Goal: Task Accomplishment & Management: Use online tool/utility

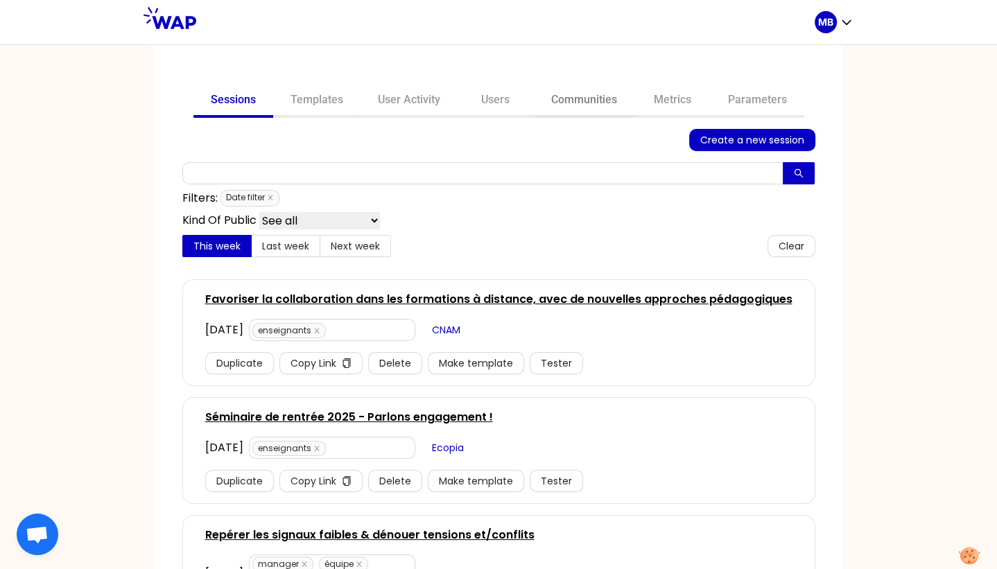
click at [542, 103] on link "Communities" at bounding box center [584, 101] width 100 height 33
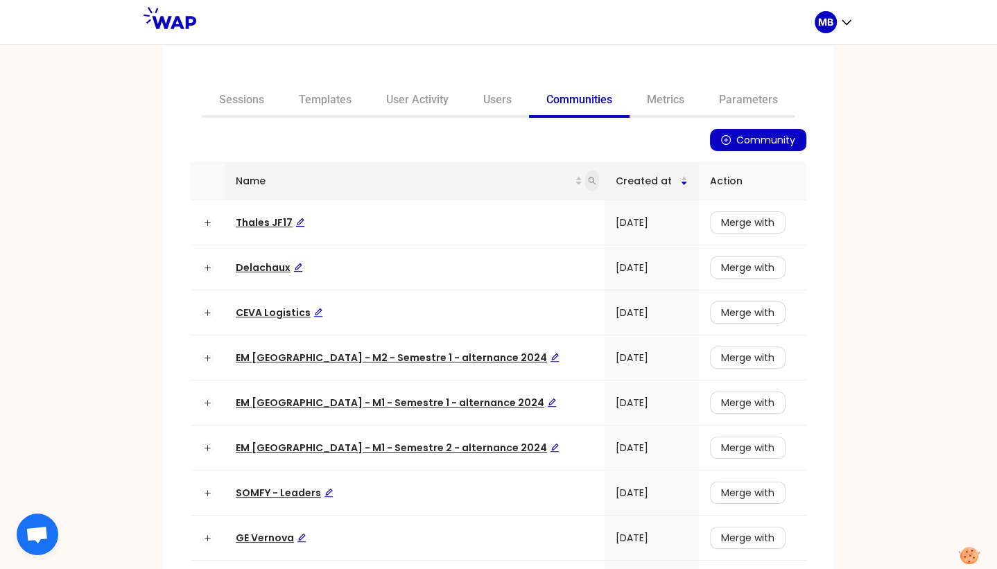
click at [588, 182] on icon "search" at bounding box center [592, 181] width 8 height 8
type input "matmut"
click at [493, 233] on span "Search" at bounding box center [478, 235] width 34 height 15
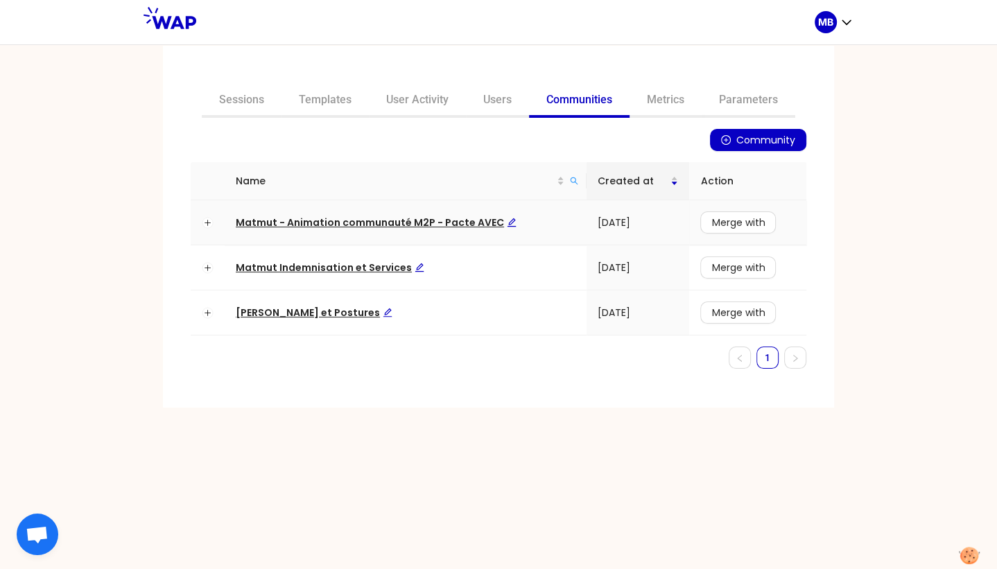
click at [317, 220] on span "Matmut - Animation communauté M2P - Pacte AVEC" at bounding box center [376, 223] width 281 height 14
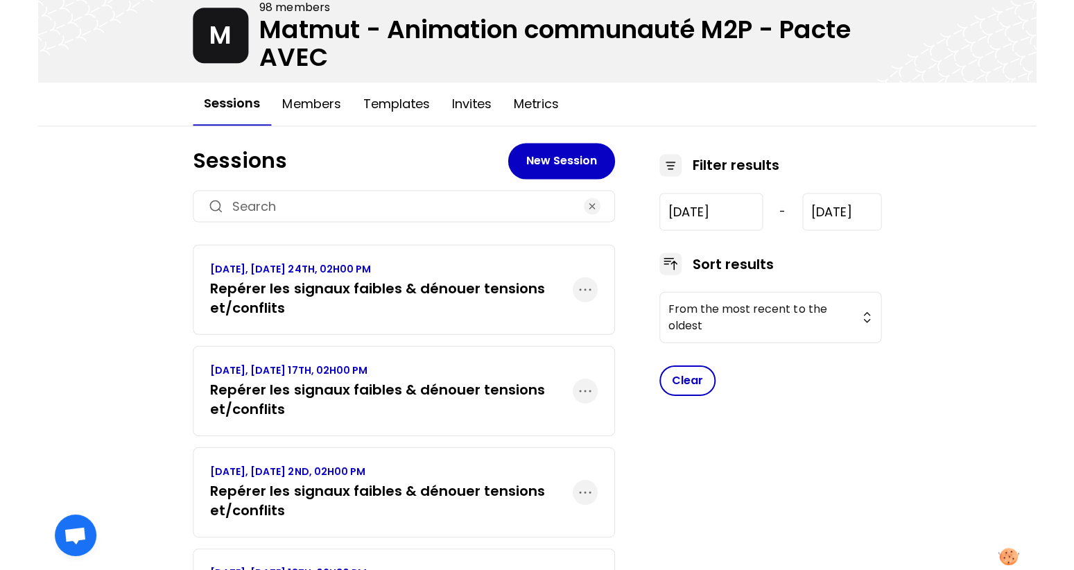
scroll to position [81, 0]
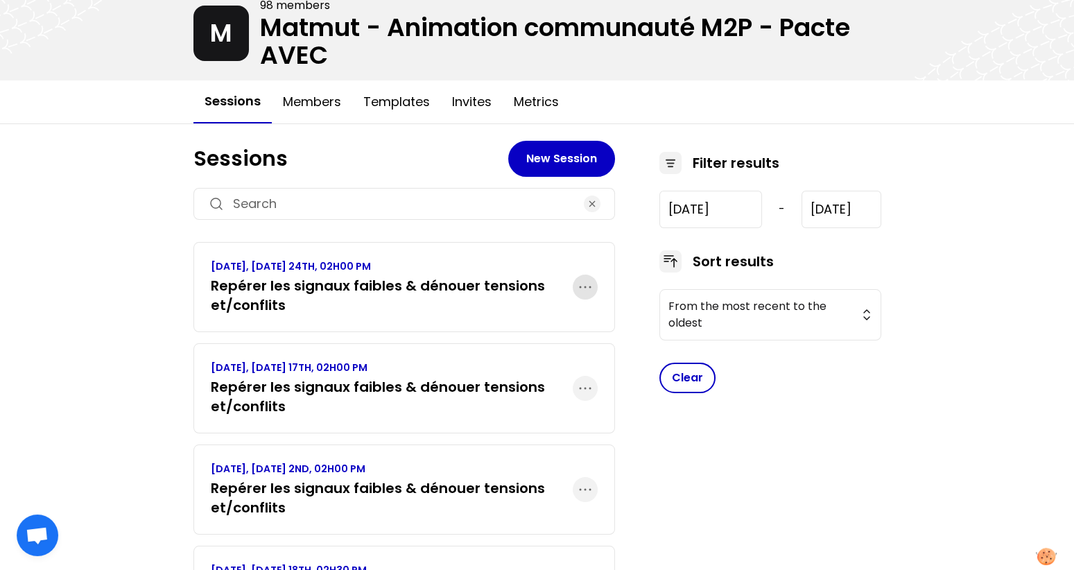
click at [587, 288] on icon "button" at bounding box center [585, 287] width 17 height 17
click at [380, 280] on h3 "Repérer les signaux faibles & dénouer tensions et/conflits" at bounding box center [392, 295] width 362 height 39
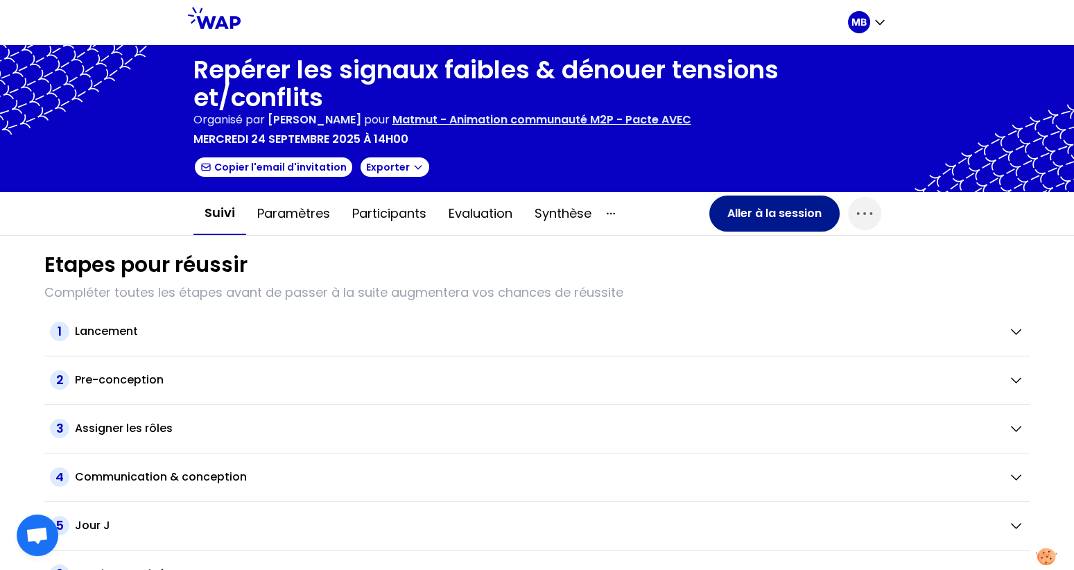
click at [750, 210] on button "Aller à la session" at bounding box center [774, 213] width 130 height 36
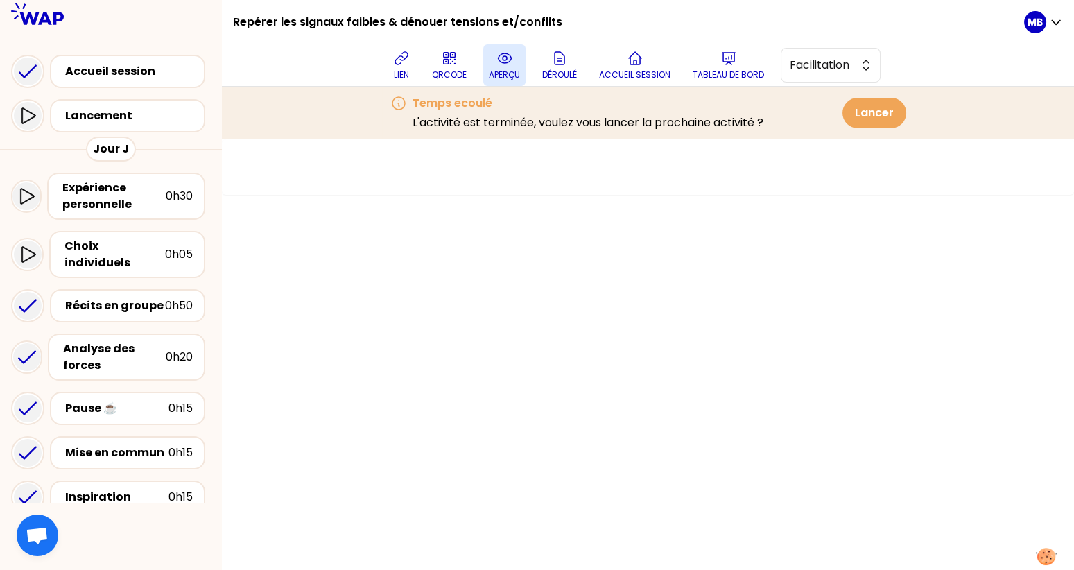
click at [511, 80] on button "aperçu" at bounding box center [504, 65] width 42 height 42
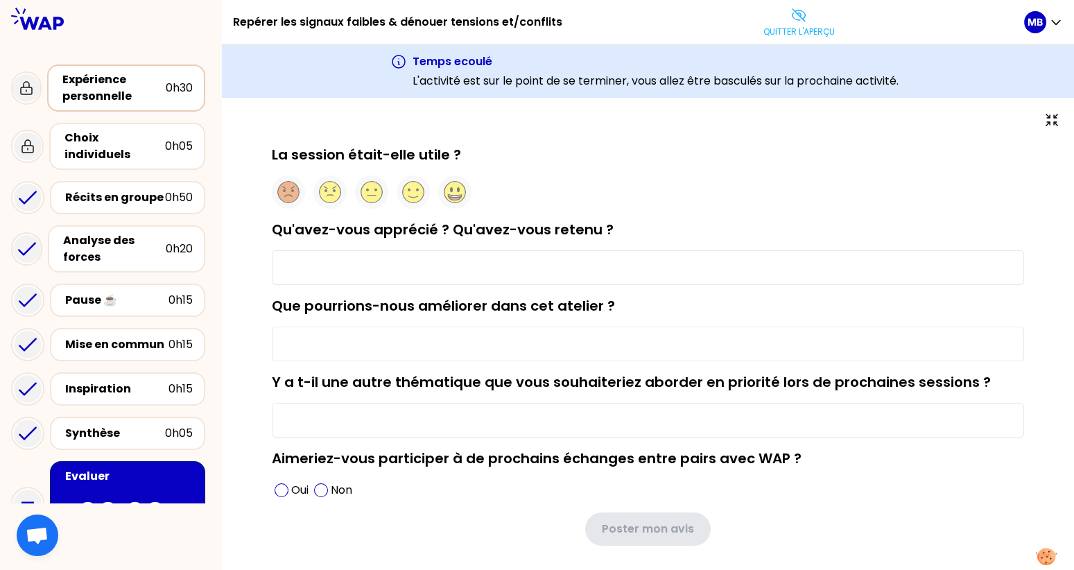
click at [144, 91] on div "Expérience personnelle" at bounding box center [113, 87] width 103 height 33
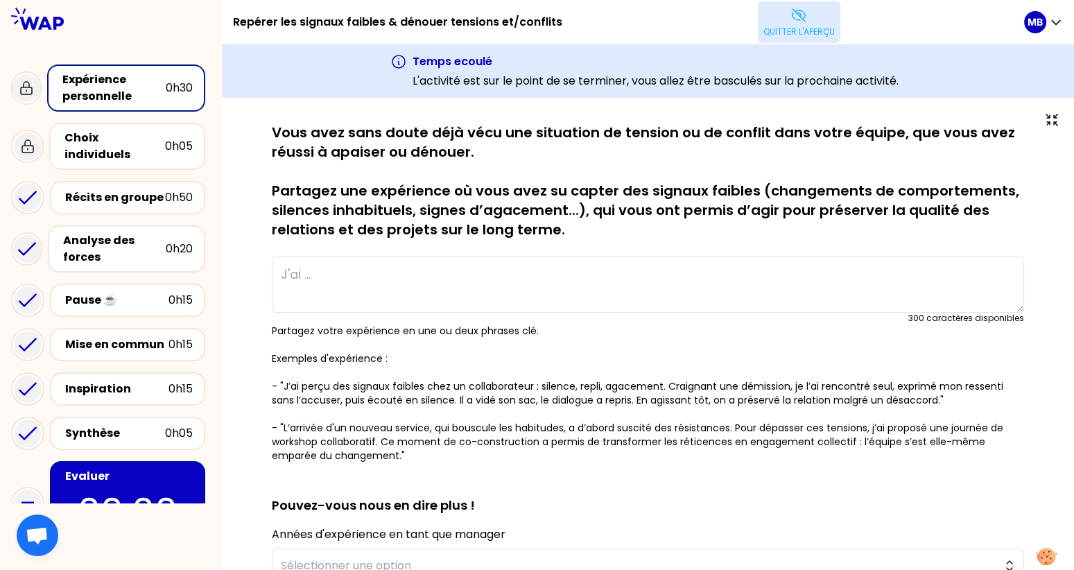
click at [787, 40] on button "Quitter l'aperçu" at bounding box center [798, 22] width 82 height 42
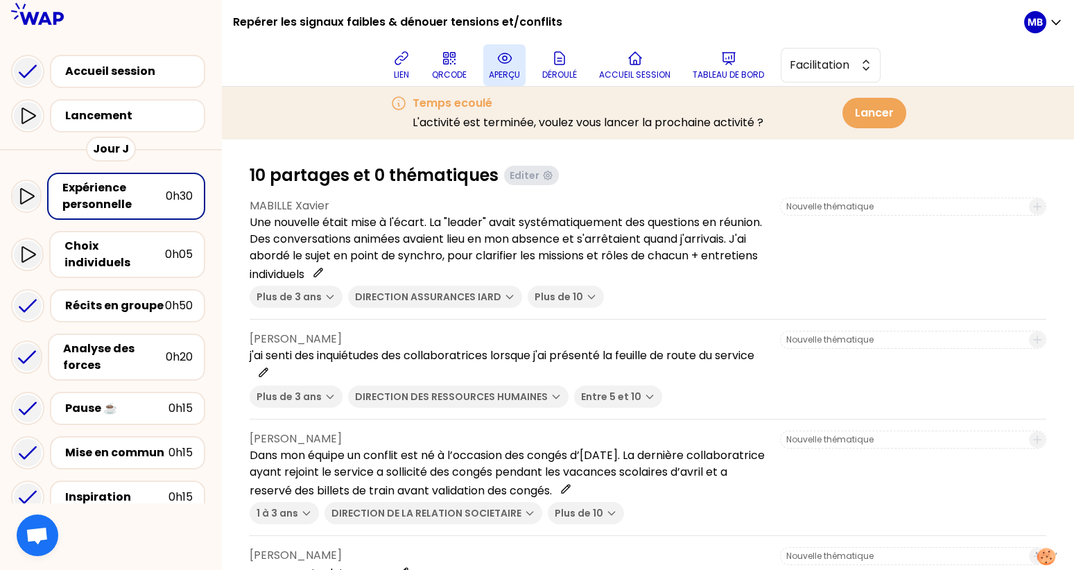
click at [496, 75] on p "aperçu" at bounding box center [504, 74] width 31 height 11
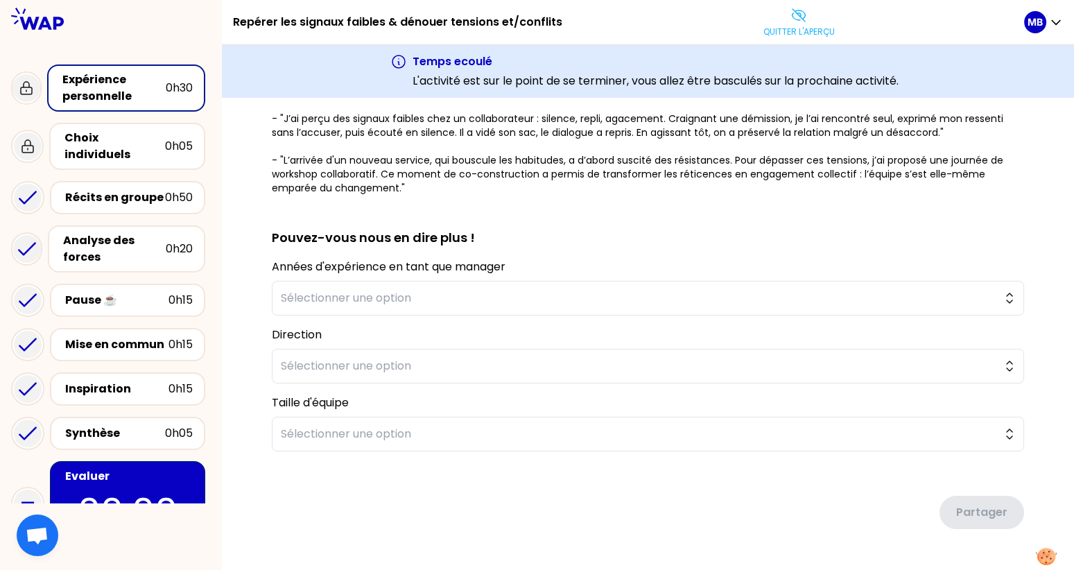
scroll to position [261, 0]
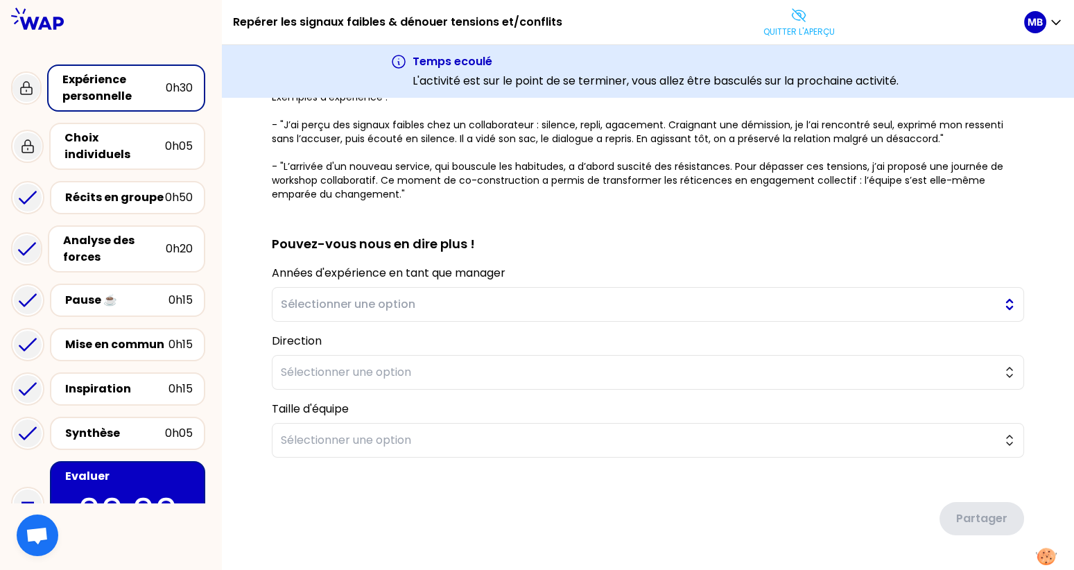
click at [374, 302] on span "Sélectionner une option" at bounding box center [638, 304] width 715 height 17
click at [249, 319] on div "sauvegardé Vous avez sans doute déjà vécu une situation de tension ou de confli…" at bounding box center [647, 225] width 796 height 729
click at [282, 364] on span "Sélectionner une option" at bounding box center [638, 372] width 715 height 17
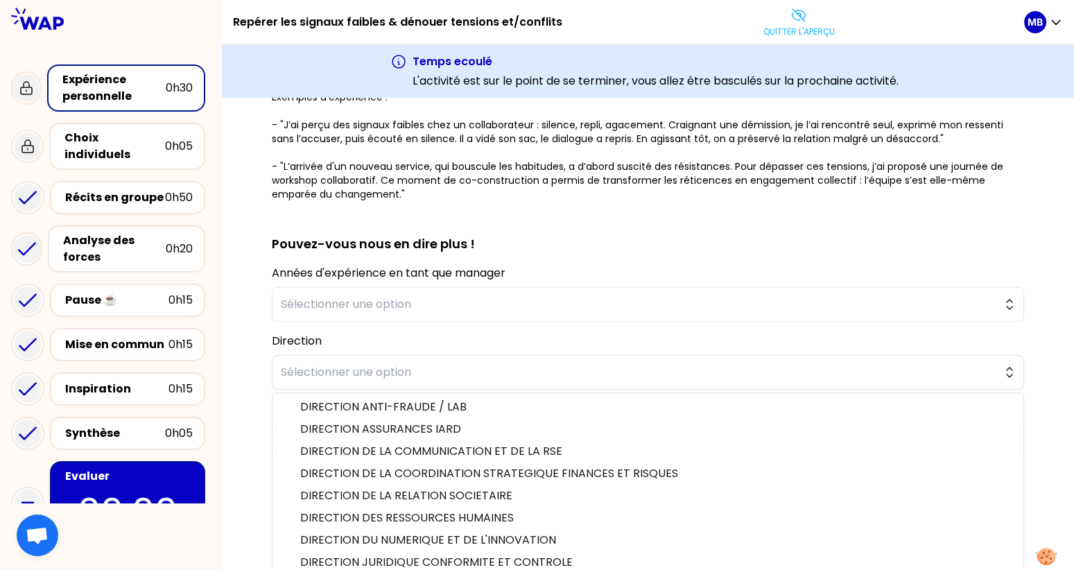
click at [249, 372] on div "sauvegardé Vous avez sans doute déjà vécu une situation de tension ou de confli…" at bounding box center [647, 225] width 796 height 729
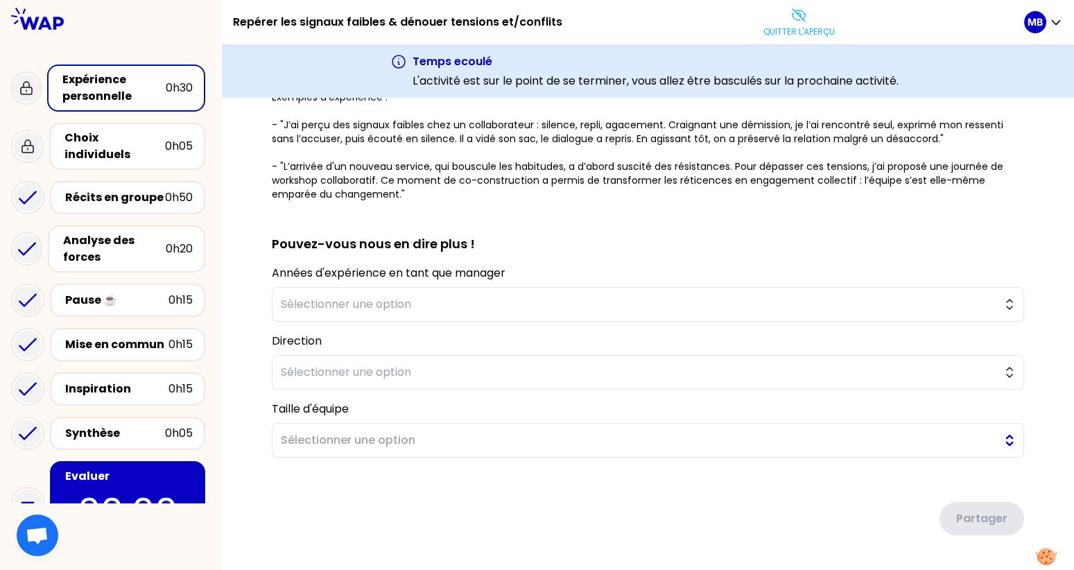
click at [290, 423] on button "Sélectionner une option" at bounding box center [648, 440] width 752 height 35
click at [252, 387] on div "sauvegardé Vous avez sans doute déjà vécu une situation de tension ou de confli…" at bounding box center [647, 225] width 796 height 729
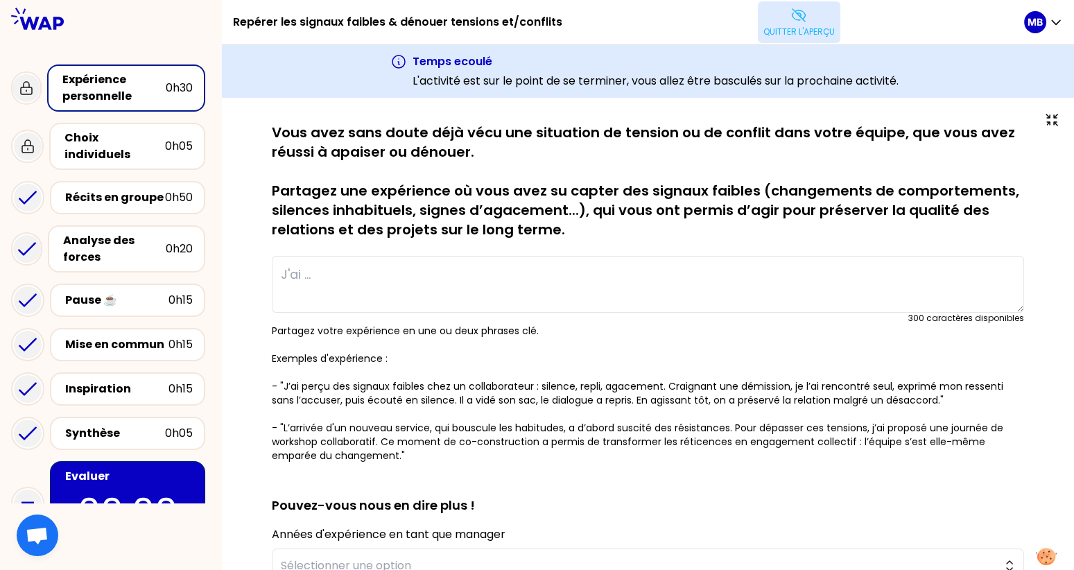
click at [792, 27] on p "Quitter l'aperçu" at bounding box center [798, 31] width 71 height 11
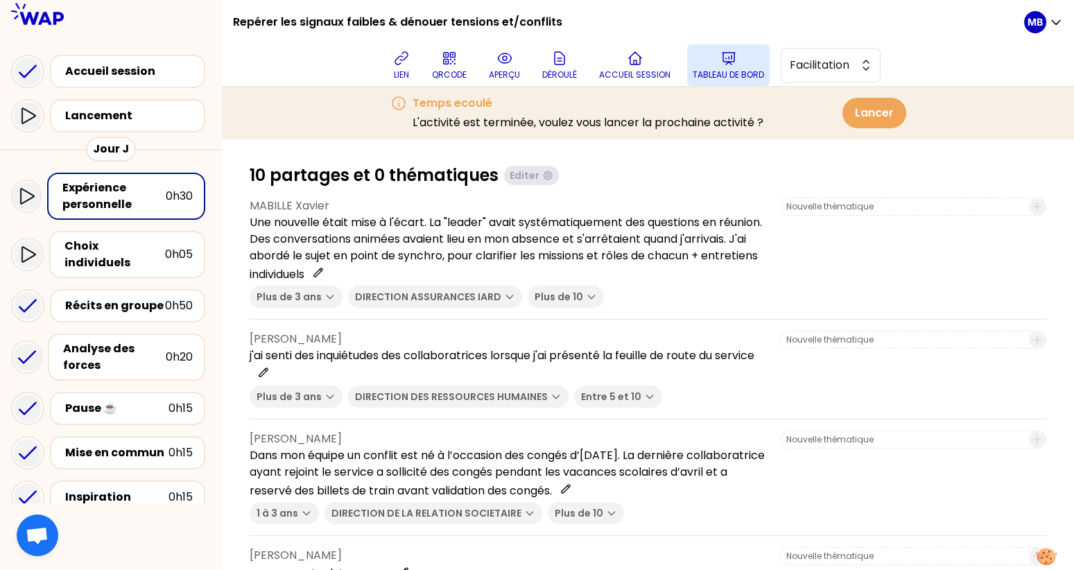
click at [746, 66] on button "Tableau de bord" at bounding box center [728, 65] width 82 height 42
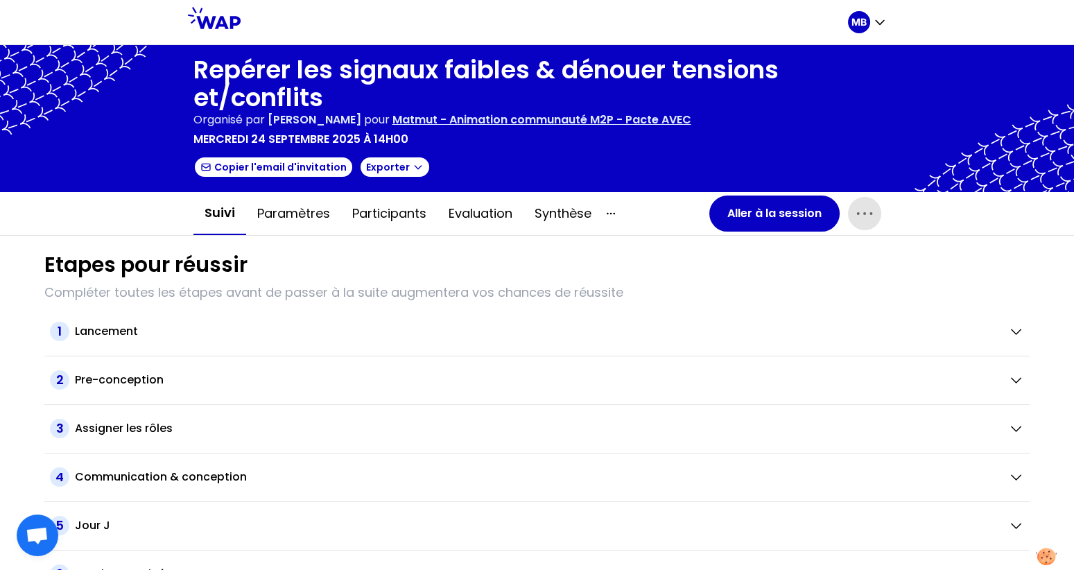
click at [872, 209] on icon "button" at bounding box center [864, 213] width 22 height 22
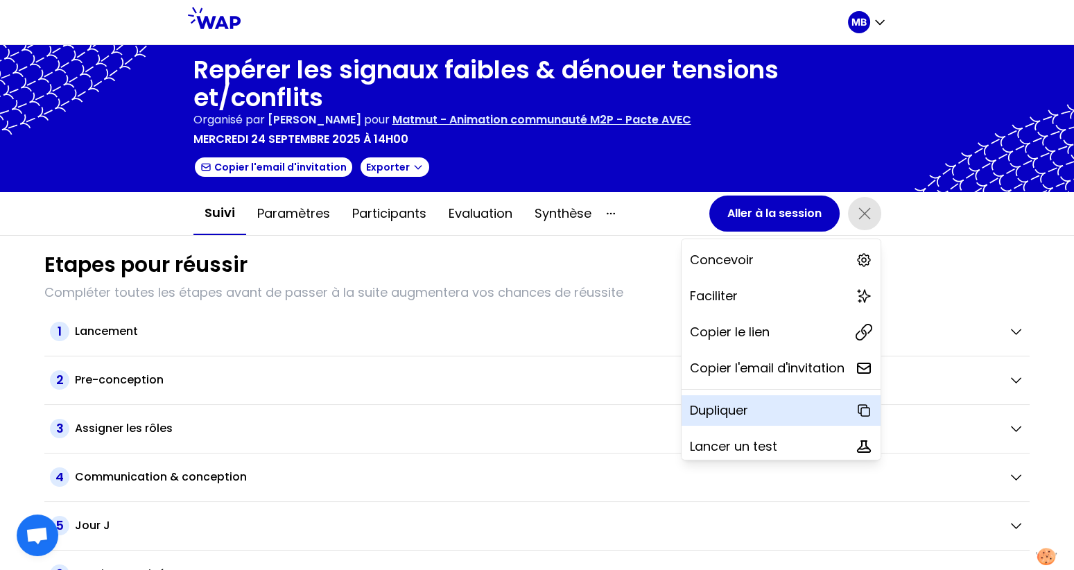
click at [690, 403] on p "Dupliquer" at bounding box center [719, 410] width 58 height 19
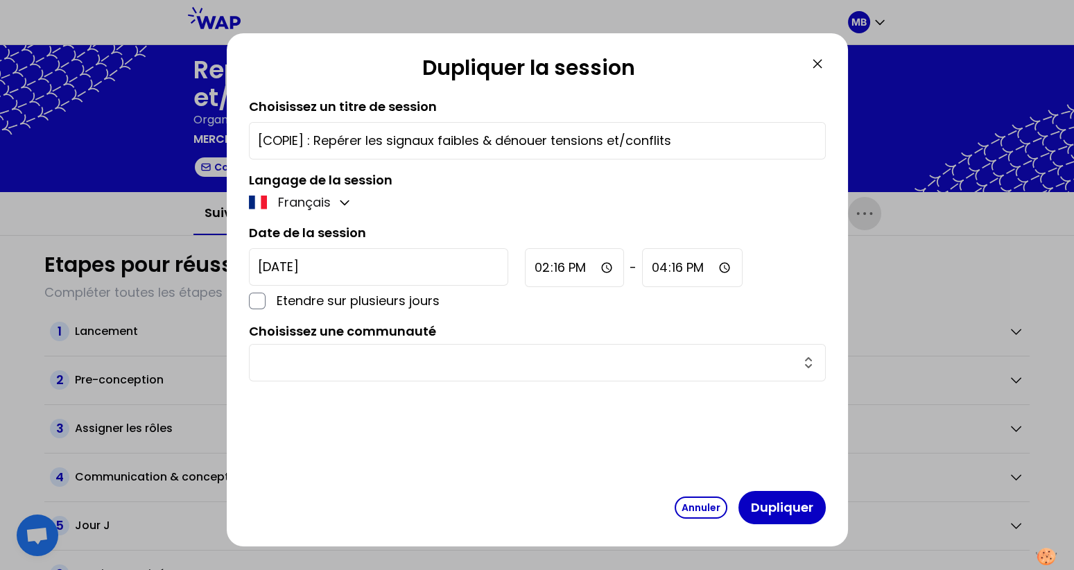
drag, startPoint x: 313, startPoint y: 137, endPoint x: 217, endPoint y: 137, distance: 96.3
click at [217, 137] on div "Dupliquer la session Choisissez un titre de session [COPIE] : Repérer les signa…" at bounding box center [537, 285] width 1074 height 570
drag, startPoint x: 622, startPoint y: 139, endPoint x: 63, endPoint y: 129, distance: 559.4
click at [63, 129] on div "Dupliquer la session Choisissez un titre de session Repérer les signaux faibles…" at bounding box center [537, 285] width 1074 height 570
paste input "Déléguer pour responsabiliser et engager"
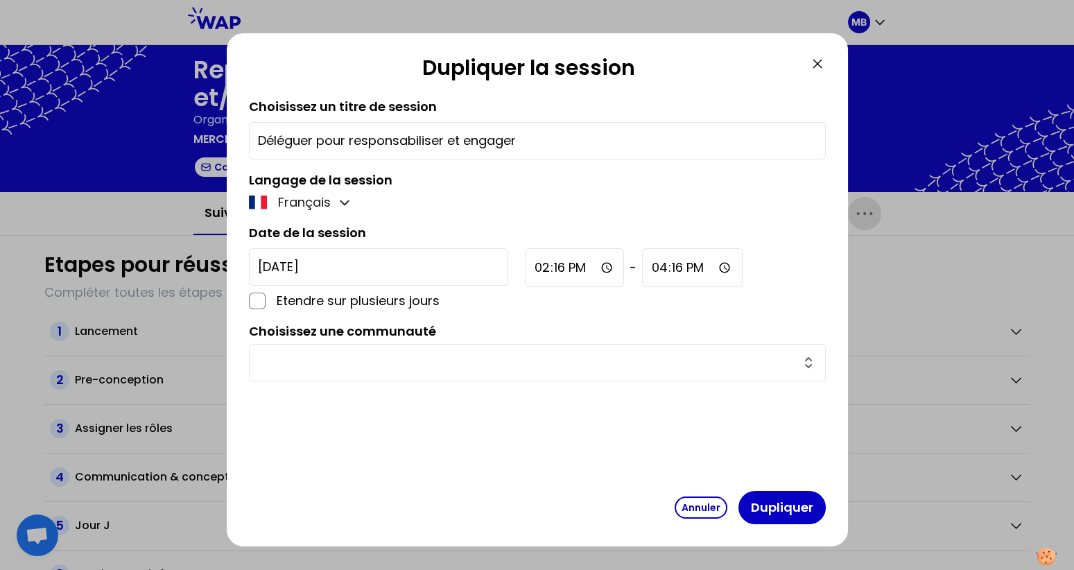
type input "Déléguer pour responsabiliser et engager"
drag, startPoint x: 535, startPoint y: 142, endPoint x: 227, endPoint y: 137, distance: 308.4
click at [227, 137] on div "Dupliquer la session Choisissez un titre de session [PERSON_NAME] pour responsa…" at bounding box center [537, 289] width 621 height 513
click at [298, 262] on input "[DATE]" at bounding box center [378, 266] width 259 height 37
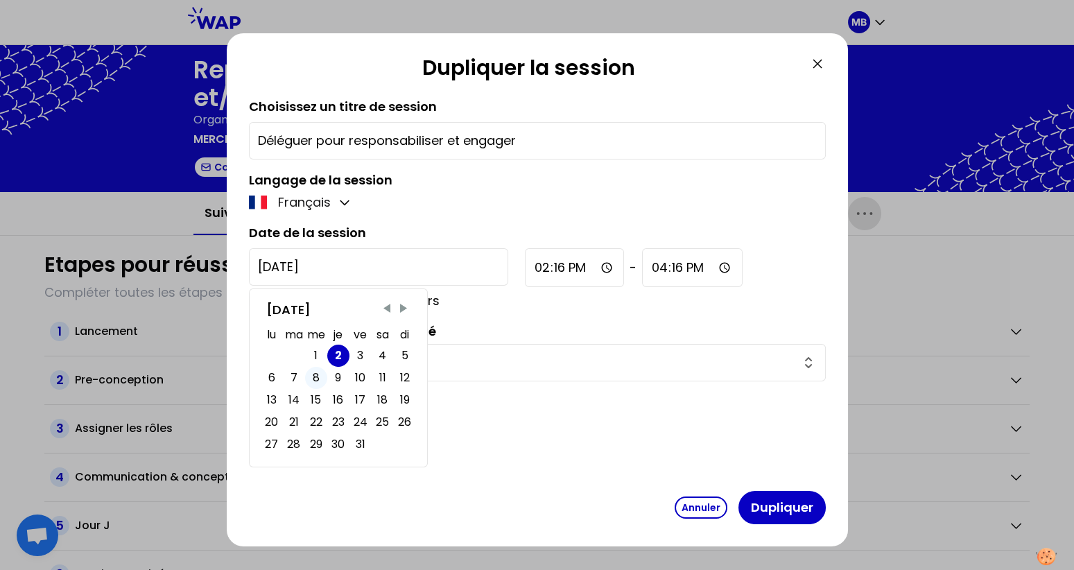
click at [315, 378] on div "8" at bounding box center [316, 377] width 7 height 19
type input "[DATE]"
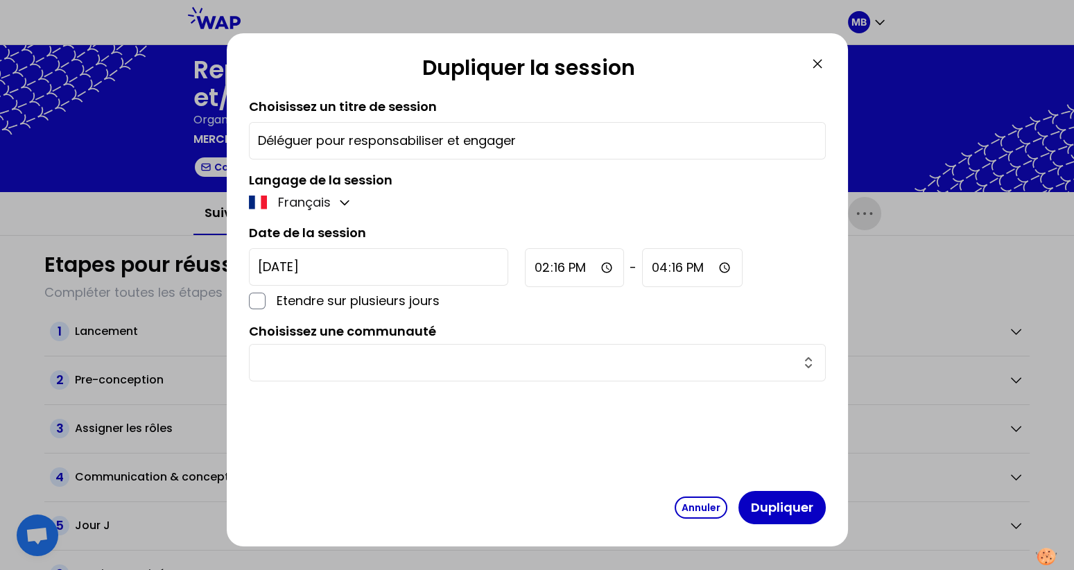
click at [525, 265] on input "14:16" at bounding box center [575, 267] width 100 height 39
type input "14:00"
click at [642, 265] on input "16:16" at bounding box center [692, 267] width 100 height 39
type input "01:16"
type input "01:00"
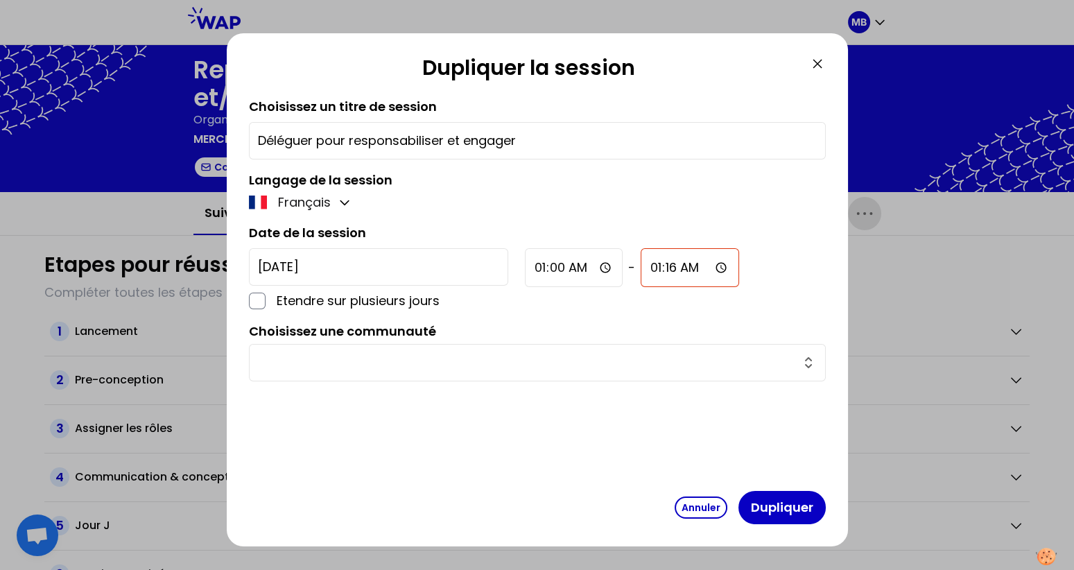
type input "07:16"
click at [640, 266] on input "07:16" at bounding box center [690, 267] width 100 height 39
type input "17:00"
click at [575, 338] on div "Choisissez une communauté" at bounding box center [537, 352] width 577 height 60
click at [370, 362] on input "text" at bounding box center [529, 362] width 542 height 19
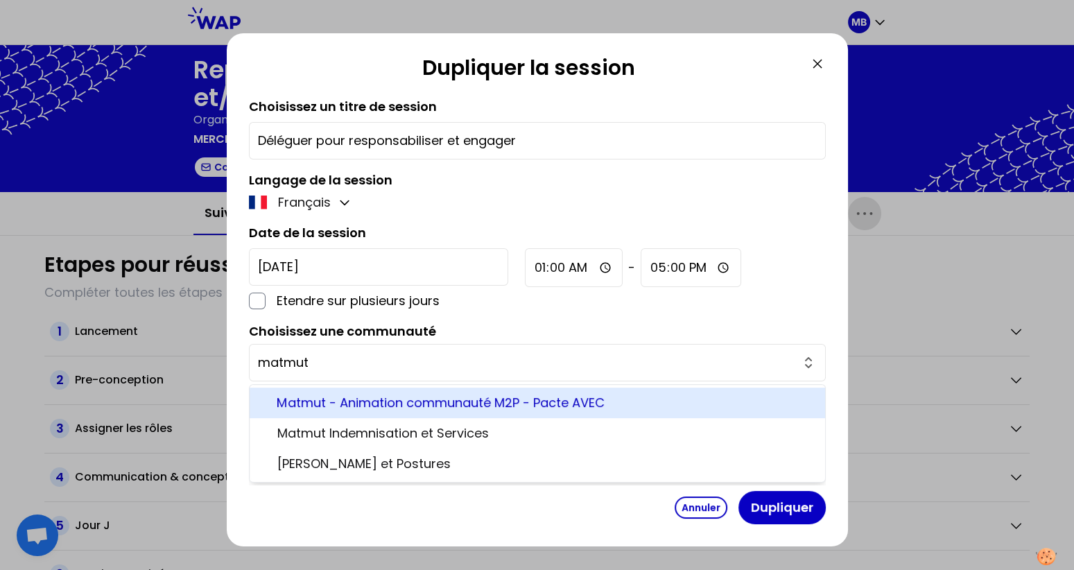
click at [417, 403] on span "Matmut - Animation communauté M2P - Pacte AVEC" at bounding box center [545, 402] width 536 height 19
type input "Matmut - Animation communauté M2P - Pacte AVEC"
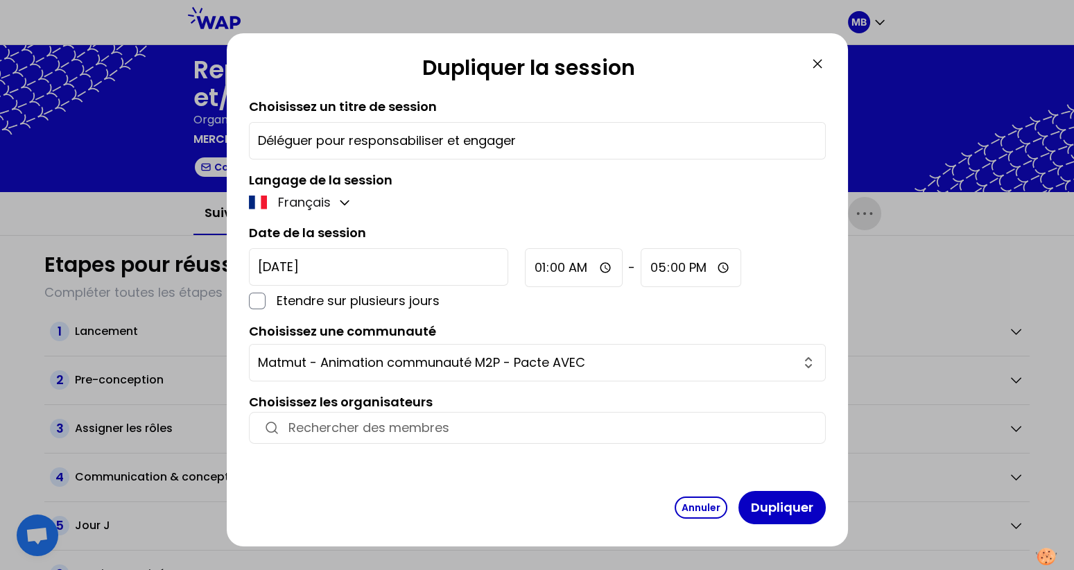
click at [338, 424] on input "button" at bounding box center [549, 427] width 523 height 19
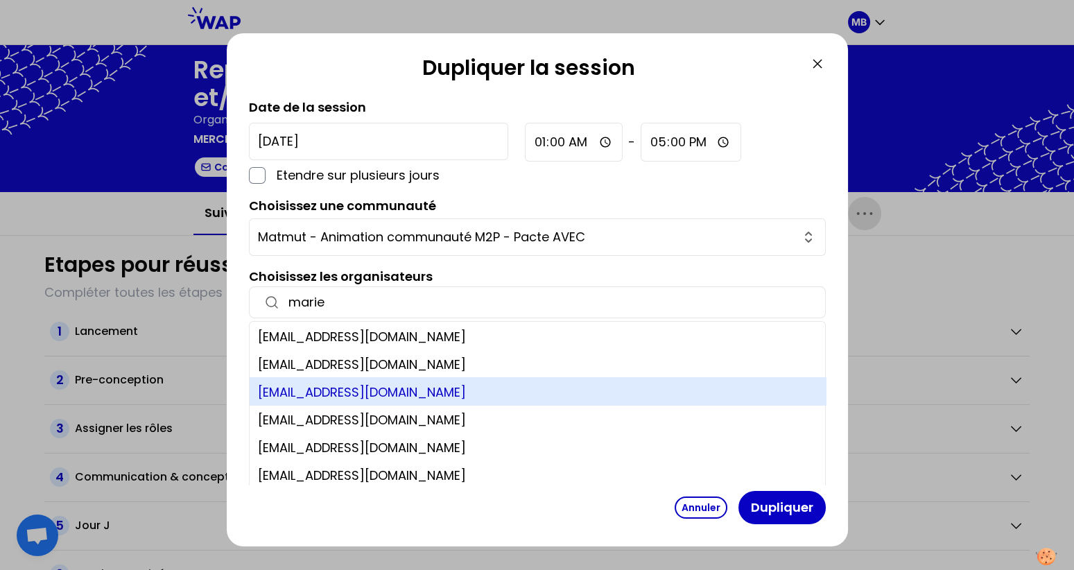
scroll to position [8, 0]
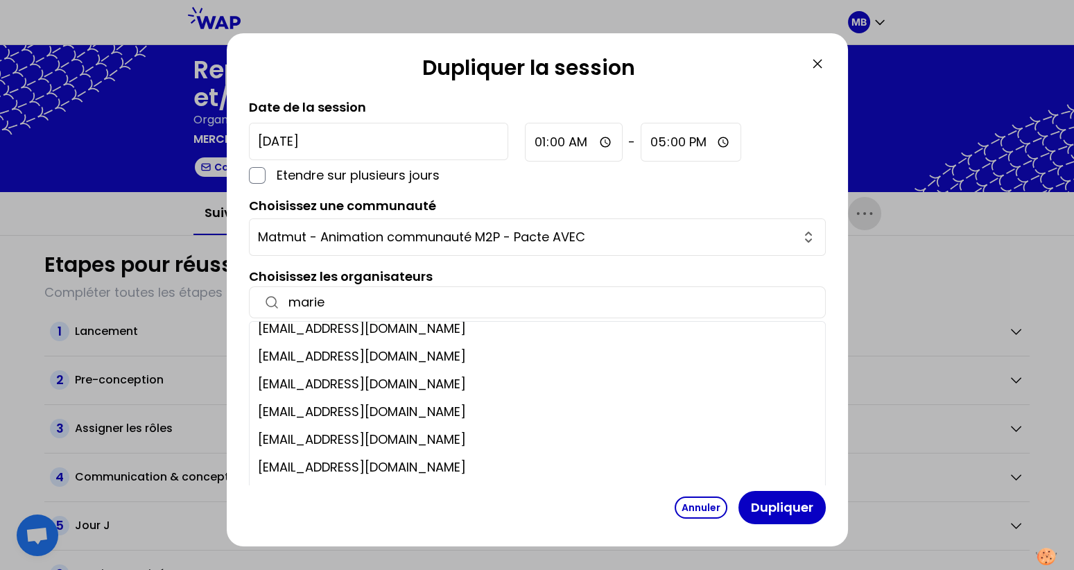
type input "marie"
drag, startPoint x: 364, startPoint y: 297, endPoint x: 194, endPoint y: 289, distance: 170.0
click at [194, 289] on div "Dupliquer la session Choisissez un titre de session Déléguer pour responsabilis…" at bounding box center [537, 285] width 1074 height 570
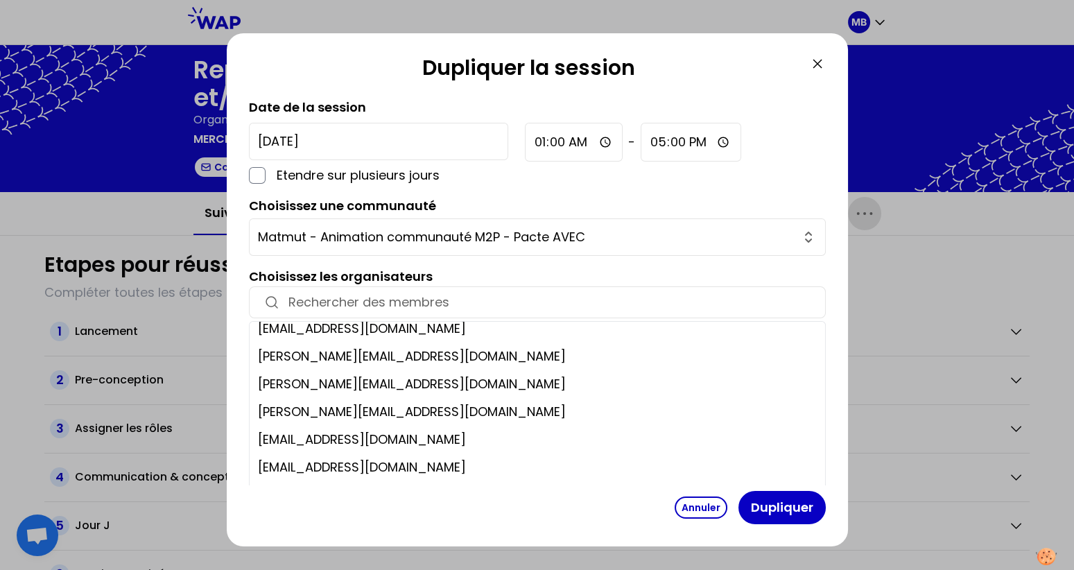
paste input "[PERSON_NAME][EMAIL_ADDRESS][DOMAIN_NAME]"
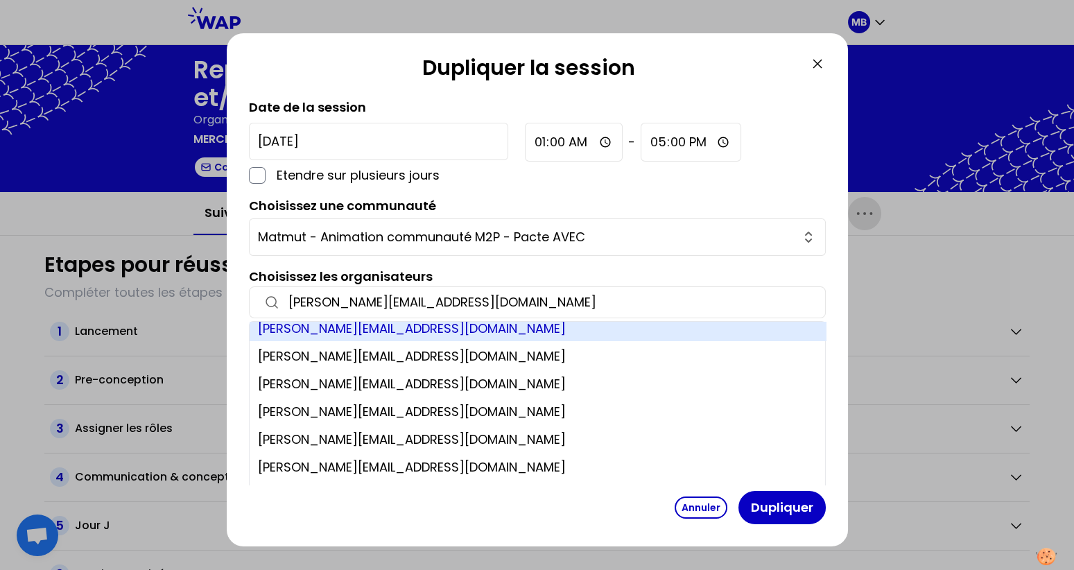
type input "[PERSON_NAME][EMAIL_ADDRESS][DOMAIN_NAME]"
click at [324, 326] on div "[PERSON_NAME][EMAIL_ADDRESS][DOMAIN_NAME]" at bounding box center [537, 327] width 577 height 28
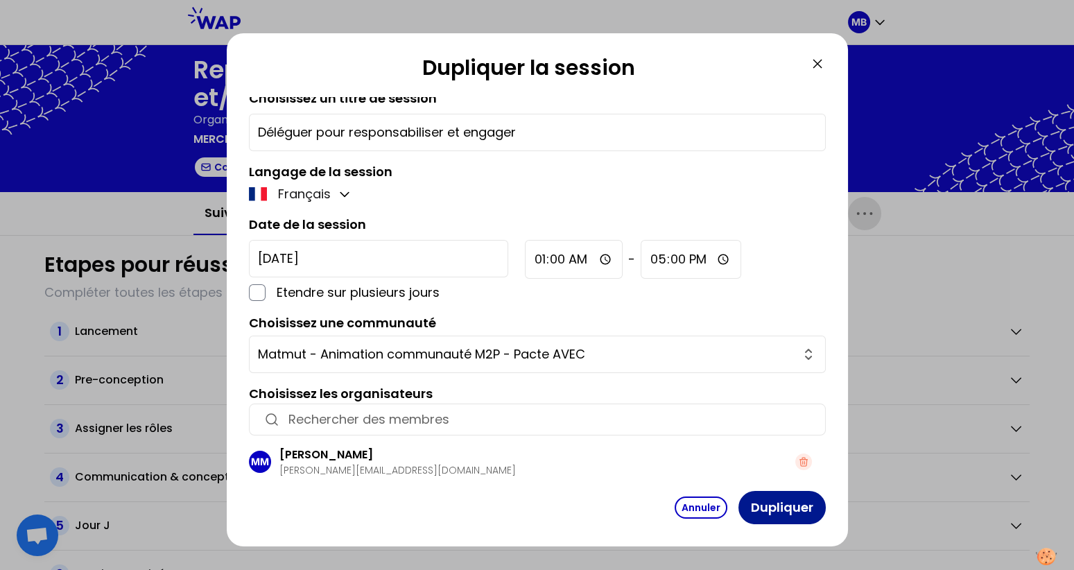
click at [767, 514] on button "Dupliquer" at bounding box center [781, 507] width 87 height 33
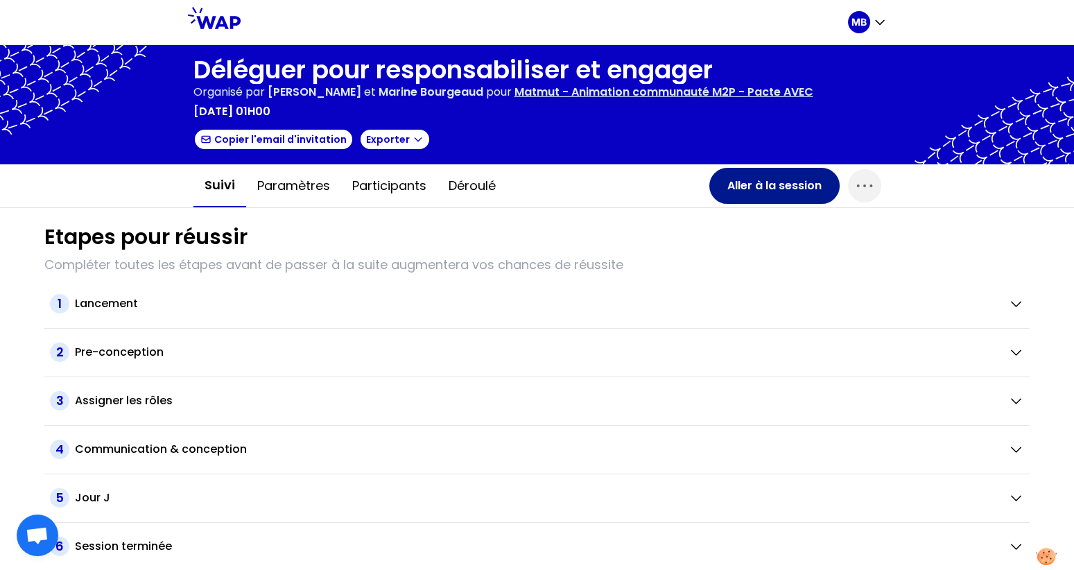
click at [755, 188] on button "Aller à la session" at bounding box center [774, 186] width 130 height 36
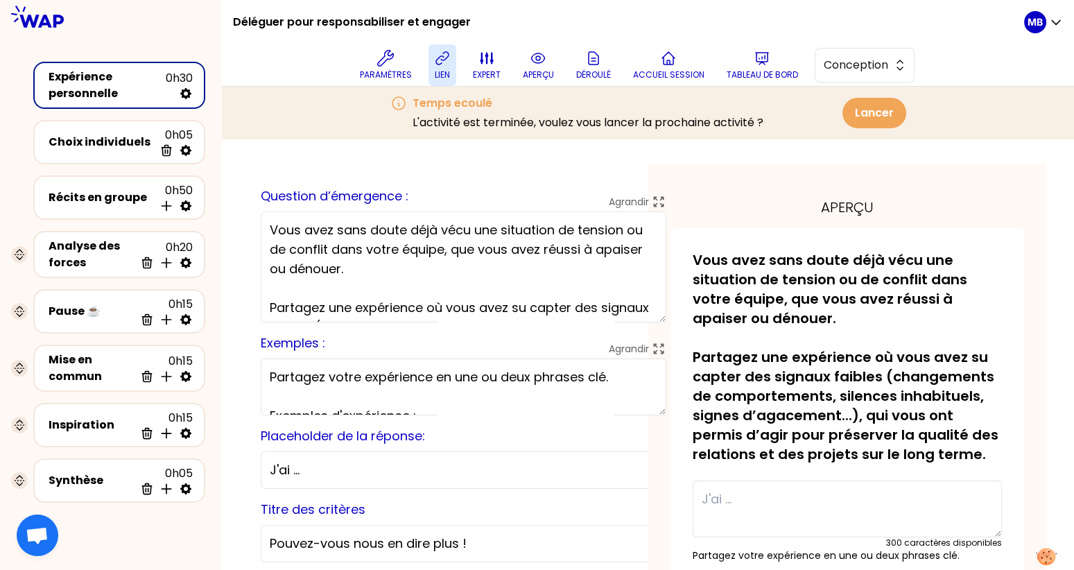
click at [444, 60] on icon at bounding box center [442, 58] width 17 height 17
click at [545, 66] on icon at bounding box center [541, 58] width 17 height 17
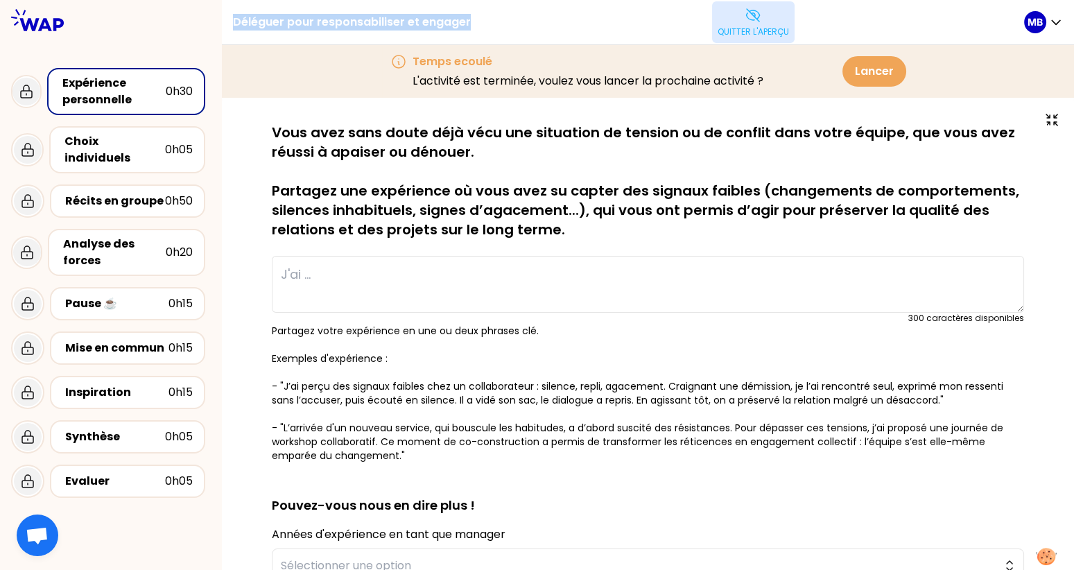
drag, startPoint x: 478, startPoint y: 21, endPoint x: 225, endPoint y: 21, distance: 253.0
click at [225, 21] on div "Déléguer pour responsabiliser et engager [PERSON_NAME] l'aperçu MB" at bounding box center [648, 22] width 852 height 45
copy div "Déléguer pour responsabiliser et engager"
click at [660, 98] on div "sauvegardé Vous avez sans doute déjà vécu une situation de tension ou de confli…" at bounding box center [648, 489] width 852 height 782
click at [428, 228] on p "Vous avez sans doute déjà vécu une situation de tension ou de conflit dans votr…" at bounding box center [648, 181] width 752 height 116
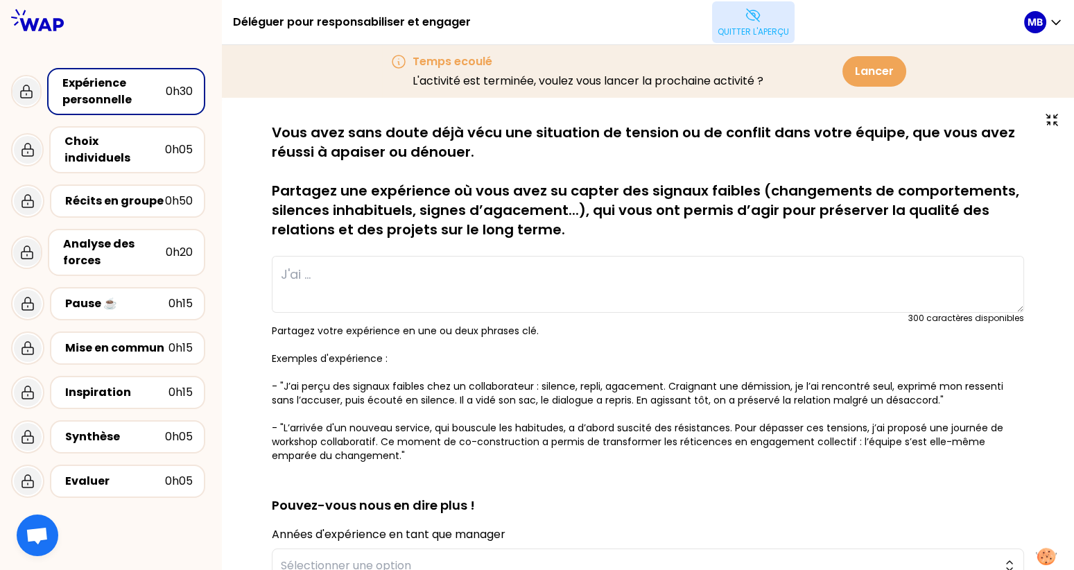
click at [742, 28] on p "Quitter l'aperçu" at bounding box center [752, 31] width 71 height 11
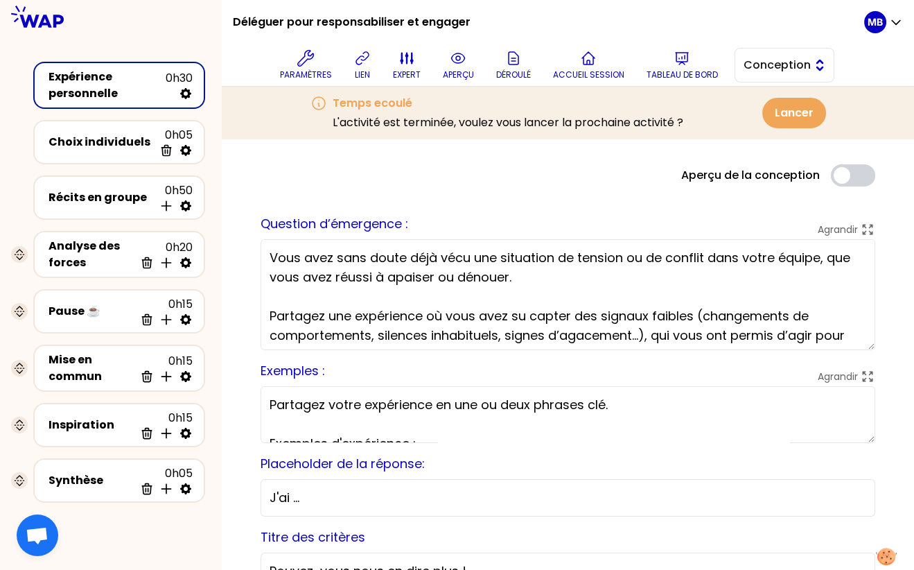
click at [762, 69] on span "Conception" at bounding box center [775, 65] width 62 height 17
click at [764, 114] on span "Facilitation" at bounding box center [793, 122] width 60 height 17
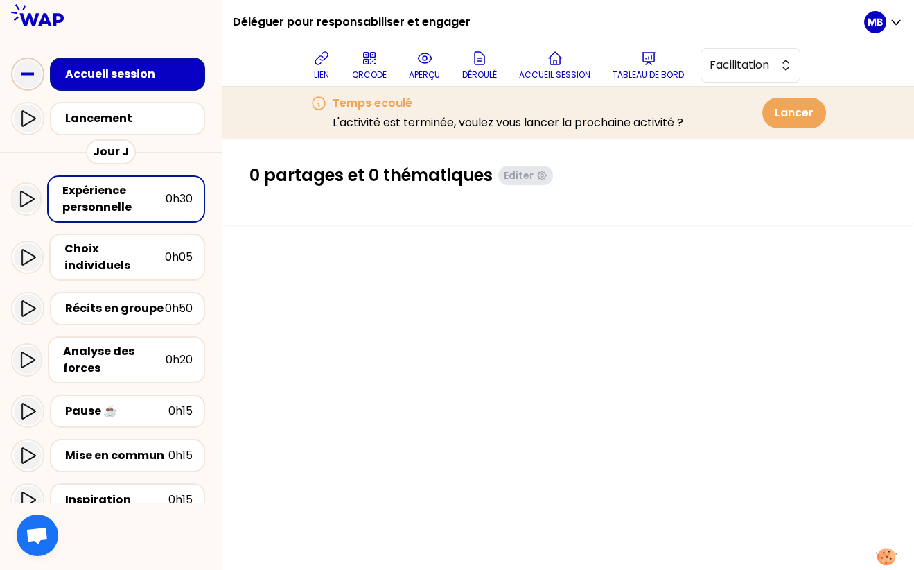
click at [27, 74] on rect at bounding box center [27, 74] width 12 height 3
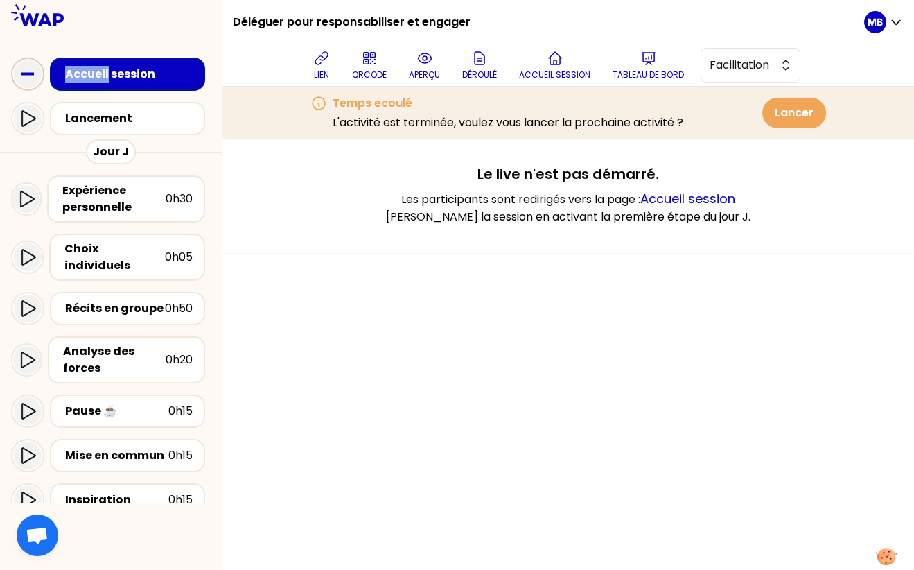
click at [27, 74] on rect at bounding box center [27, 74] width 12 height 3
click at [784, 114] on button "Lancer" at bounding box center [794, 113] width 64 height 30
click at [771, 115] on button "Lancer" at bounding box center [794, 113] width 64 height 30
click at [631, 61] on button "Tableau de bord" at bounding box center [648, 65] width 82 height 42
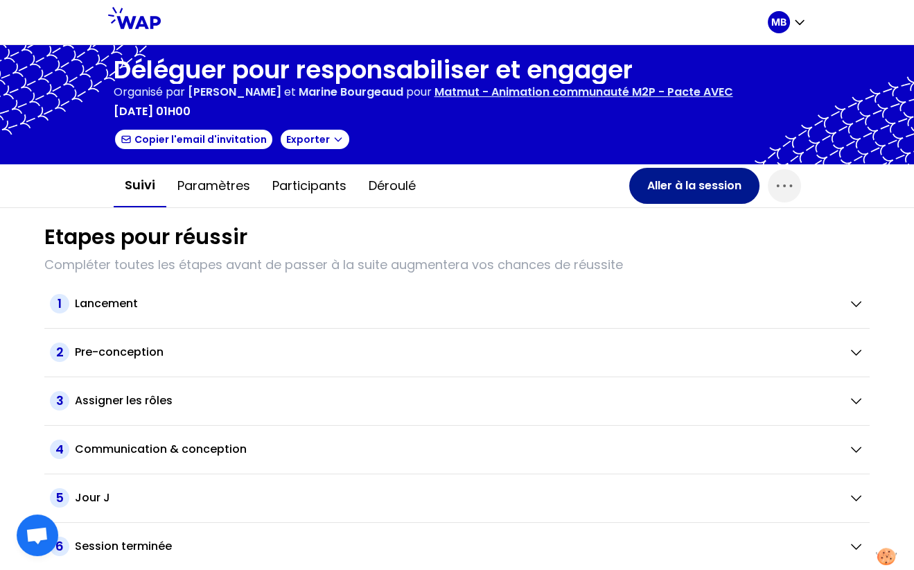
click at [683, 186] on button "Aller à la session" at bounding box center [694, 186] width 130 height 36
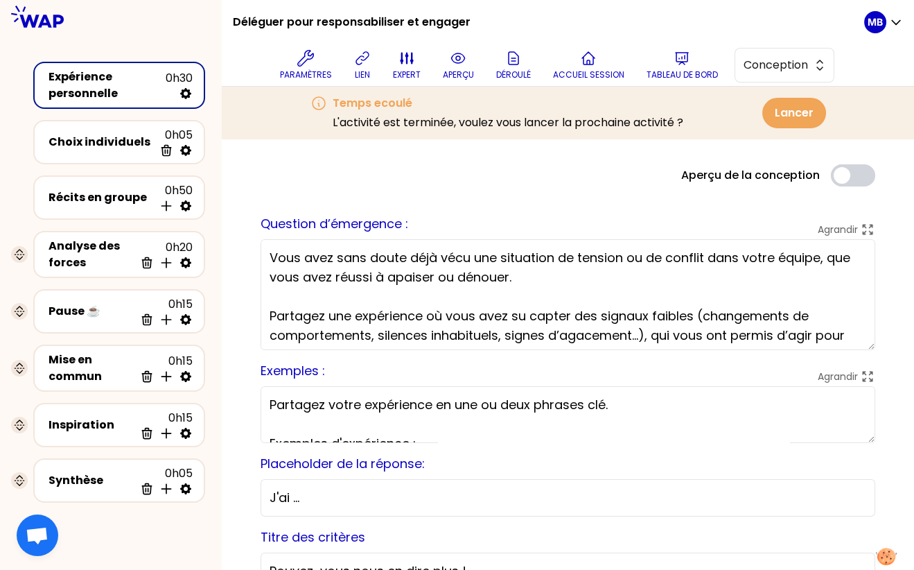
click at [640, 114] on p "L'activité est terminée, voulez vous lancer la prochaine activité ?" at bounding box center [508, 122] width 351 height 17
click at [786, 115] on button "Lancer" at bounding box center [794, 113] width 64 height 30
click at [764, 74] on button "Conception" at bounding box center [785, 65] width 100 height 35
click at [595, 153] on div at bounding box center [567, 158] width 637 height 11
click at [314, 105] on icon at bounding box center [318, 103] width 17 height 17
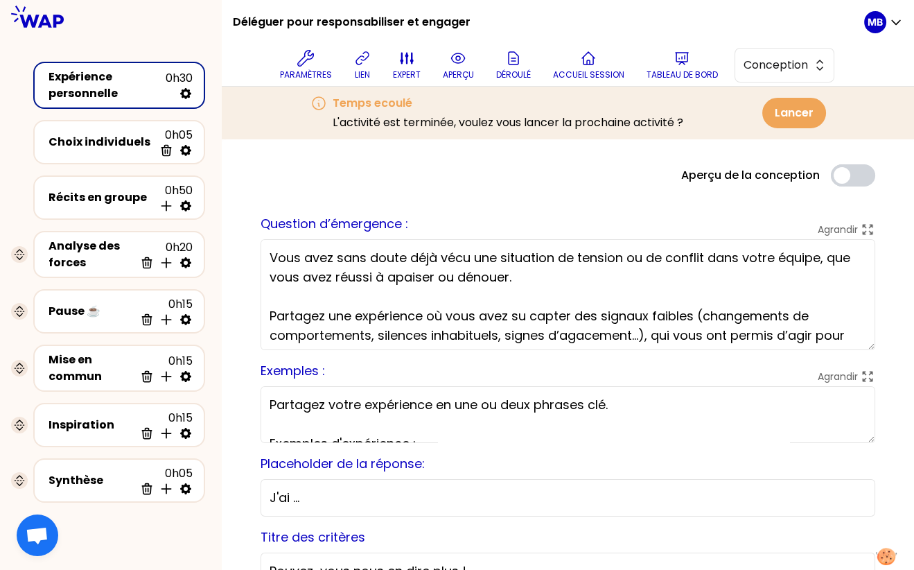
click at [319, 103] on icon at bounding box center [318, 103] width 17 height 17
click at [453, 72] on p "aperçu" at bounding box center [458, 74] width 31 height 11
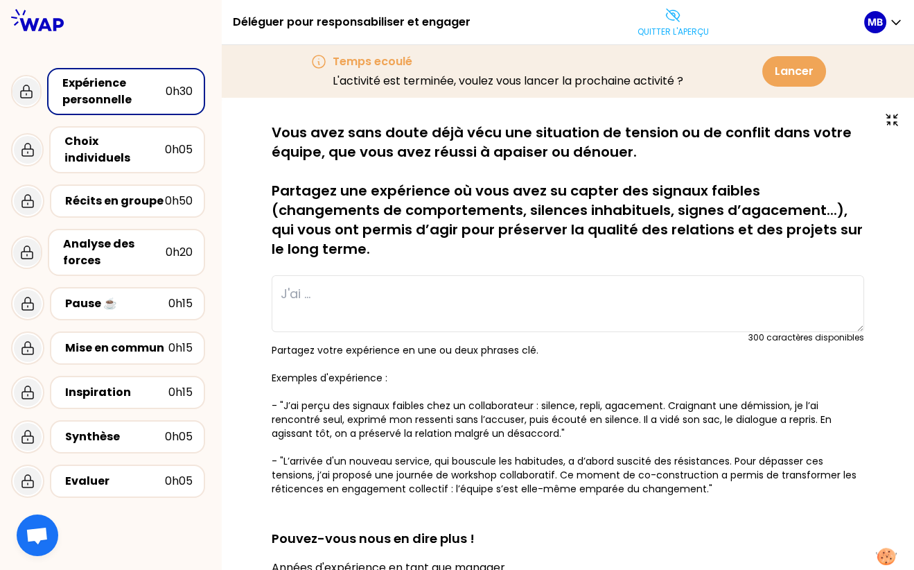
click at [801, 69] on button "Lancer" at bounding box center [794, 71] width 64 height 30
click at [685, 26] on p "Quitter l'aperçu" at bounding box center [673, 31] width 71 height 11
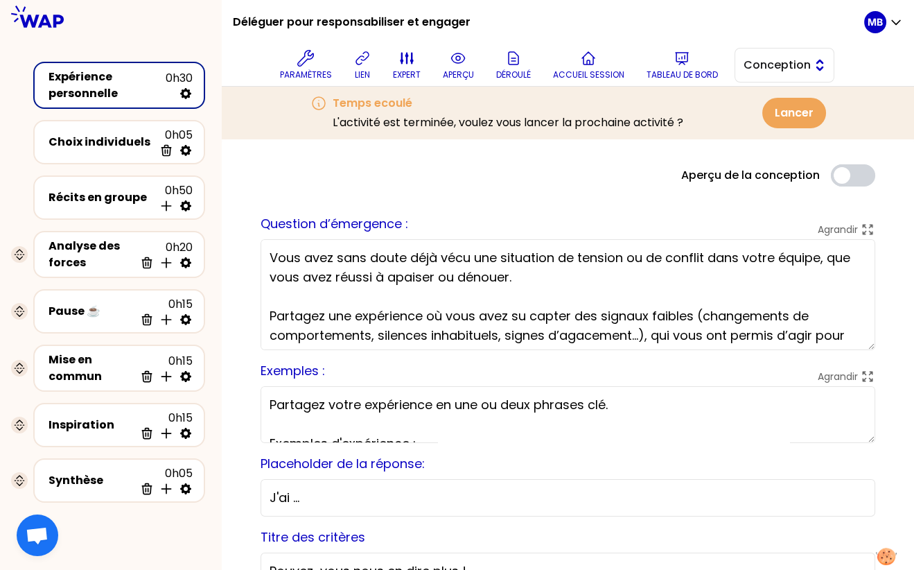
click at [760, 60] on span "Conception" at bounding box center [775, 65] width 62 height 17
click at [763, 121] on span "Facilitation" at bounding box center [793, 122] width 60 height 17
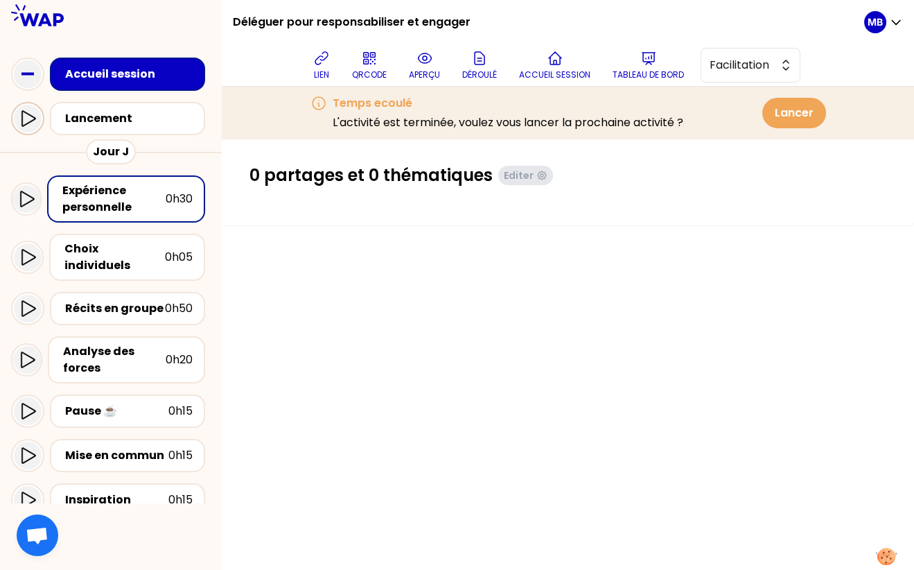
click at [22, 114] on icon at bounding box center [28, 118] width 14 height 16
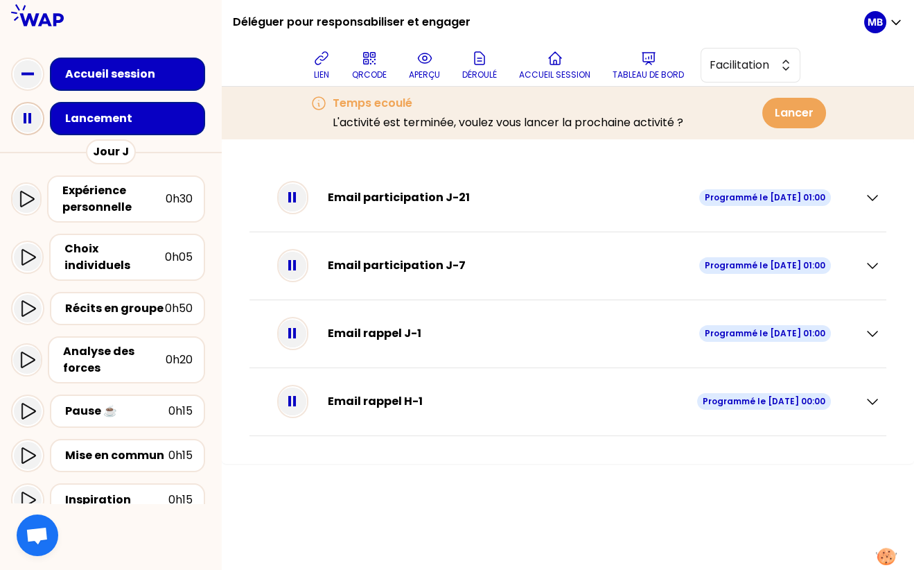
click at [22, 115] on icon at bounding box center [28, 119] width 28 height 28
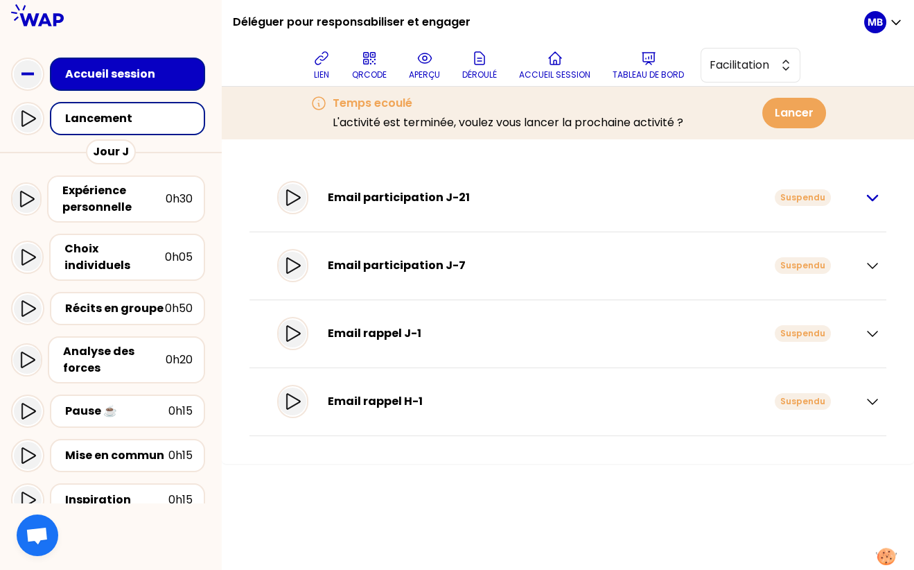
click at [873, 191] on icon "button" at bounding box center [872, 197] width 17 height 17
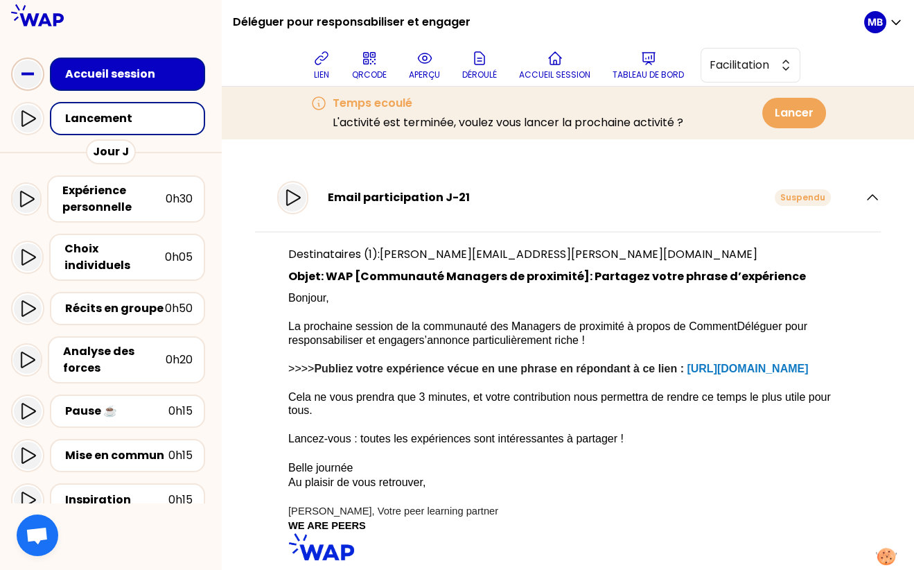
click at [21, 70] on icon at bounding box center [28, 74] width 28 height 28
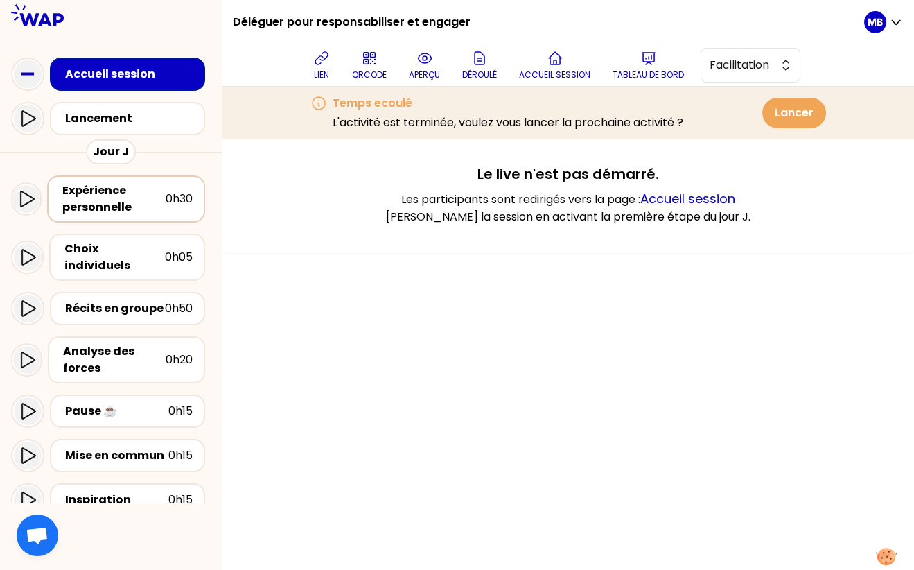
click at [138, 200] on div "Expérience personnelle" at bounding box center [113, 198] width 103 height 33
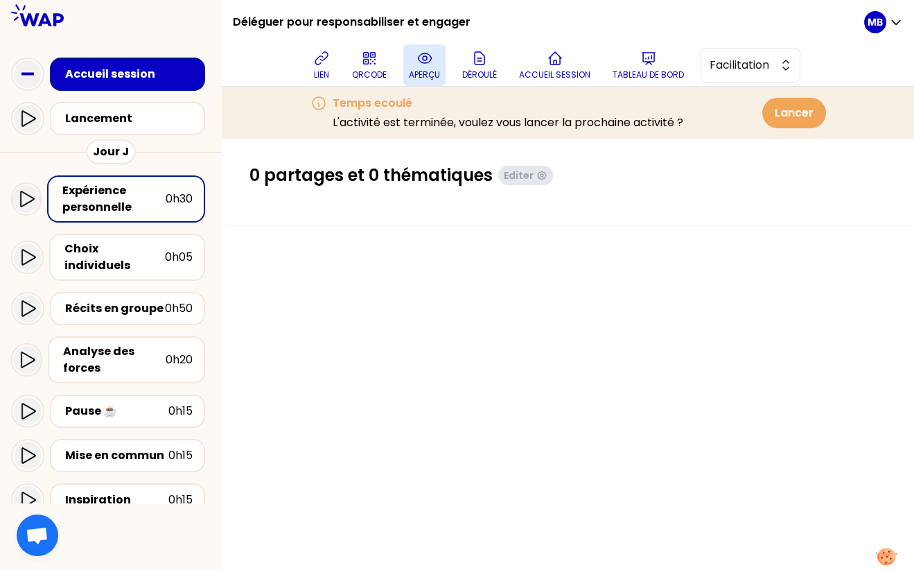
click at [421, 77] on p "aperçu" at bounding box center [424, 74] width 31 height 11
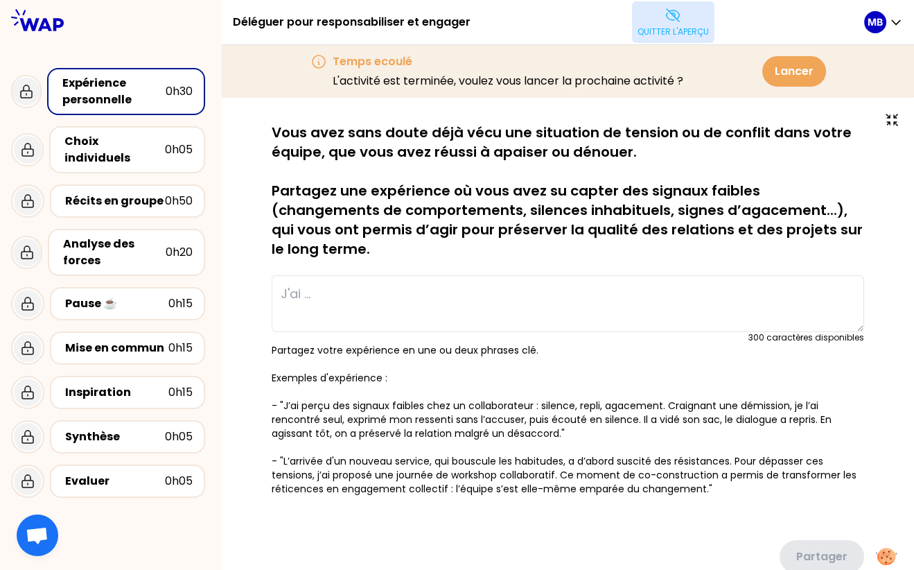
click at [685, 41] on button "Quitter l'aperçu" at bounding box center [673, 22] width 82 height 42
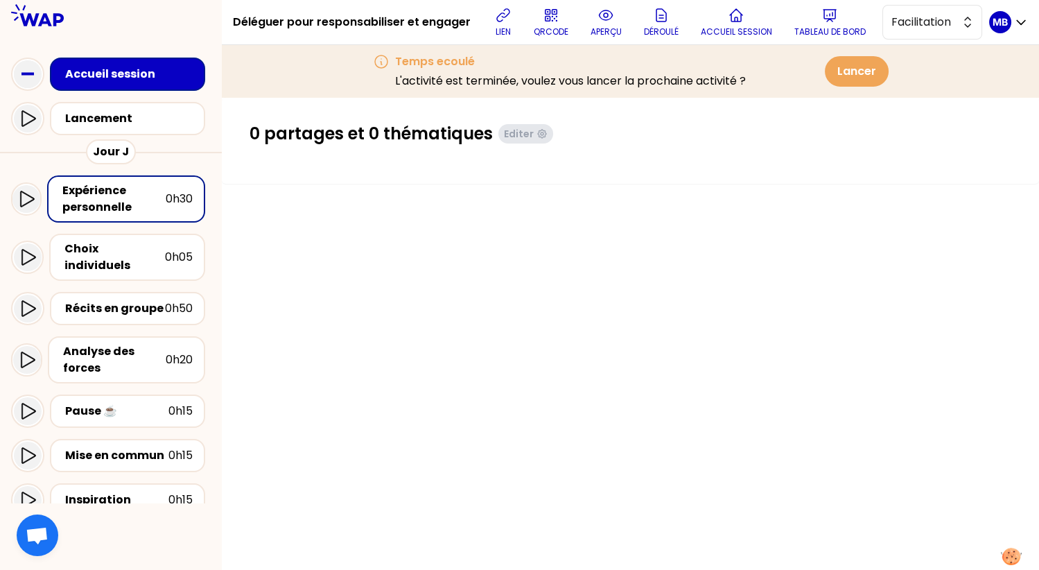
click at [131, 69] on div "Accueil session" at bounding box center [131, 74] width 133 height 17
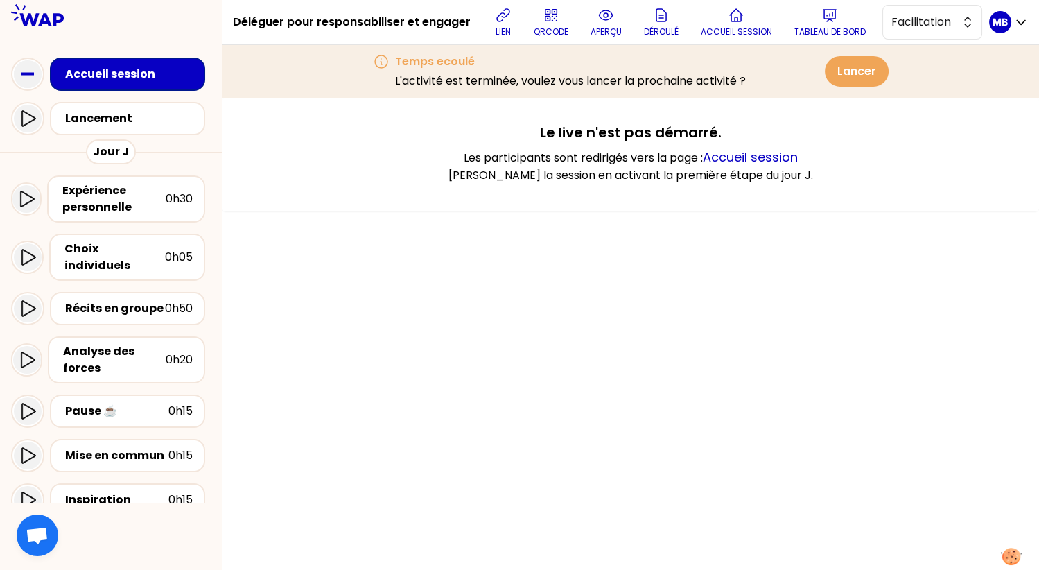
click at [9, 70] on div "Accueil session" at bounding box center [111, 74] width 222 height 44
click at [24, 73] on rect at bounding box center [27, 74] width 12 height 3
click at [30, 73] on rect at bounding box center [27, 74] width 12 height 3
click at [719, 153] on link "Accueil session" at bounding box center [750, 156] width 95 height 17
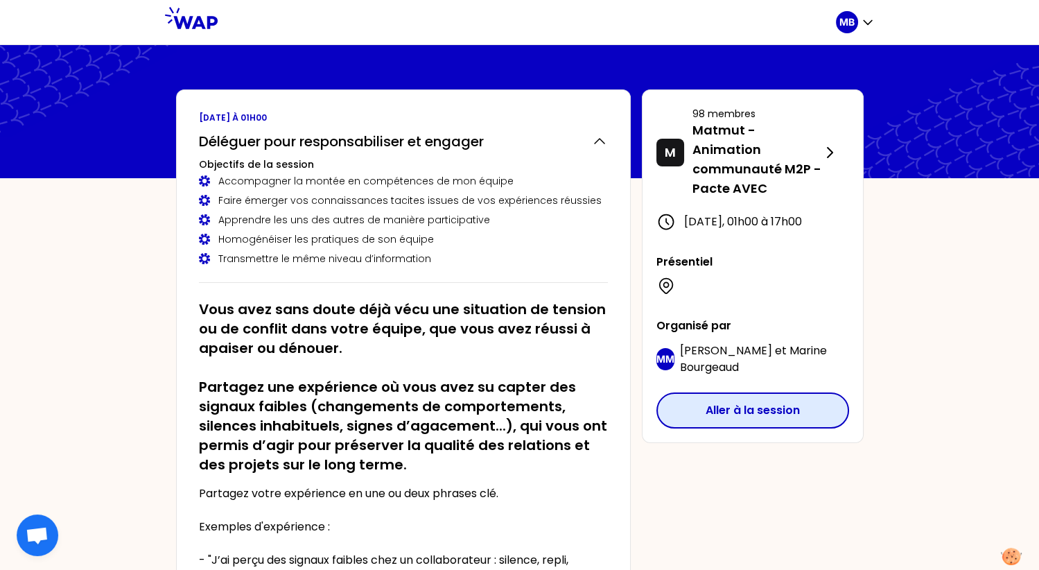
click at [693, 428] on button "Aller à la session" at bounding box center [752, 410] width 193 height 36
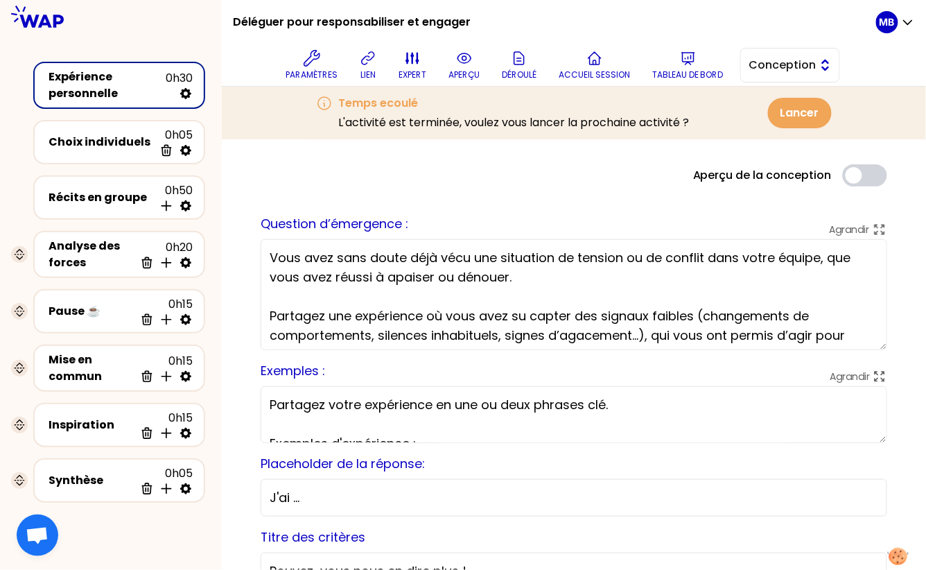
click at [772, 62] on span "Conception" at bounding box center [780, 65] width 62 height 17
click at [769, 121] on span "Facilitation" at bounding box center [799, 122] width 60 height 17
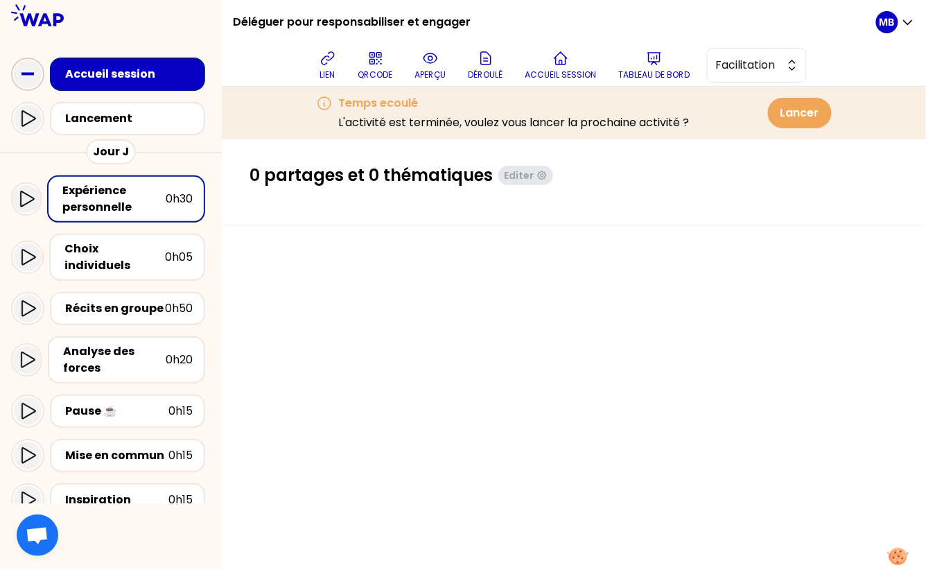
click at [28, 80] on icon at bounding box center [28, 74] width 28 height 28
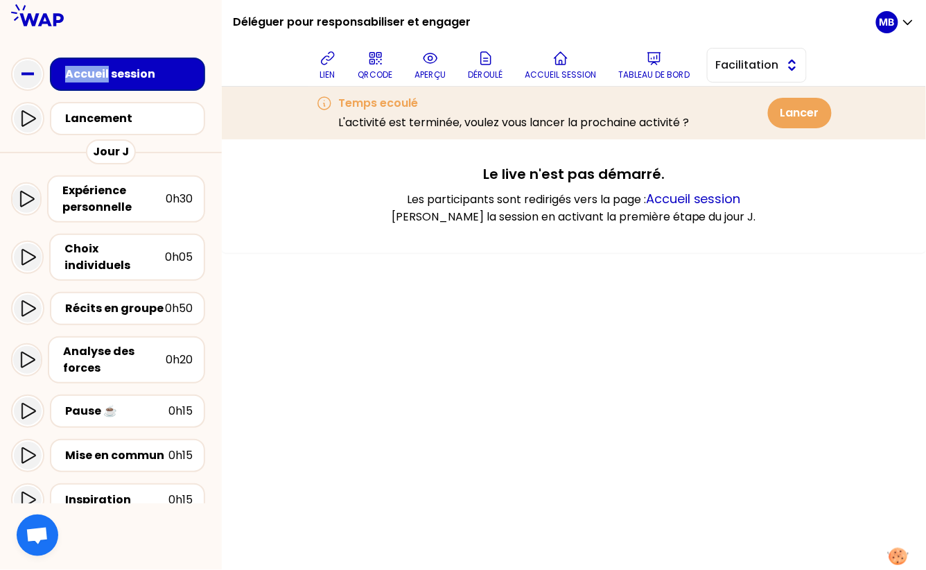
click at [713, 63] on button "Facilitation" at bounding box center [757, 65] width 100 height 35
click at [726, 100] on li "Conception" at bounding box center [757, 100] width 98 height 22
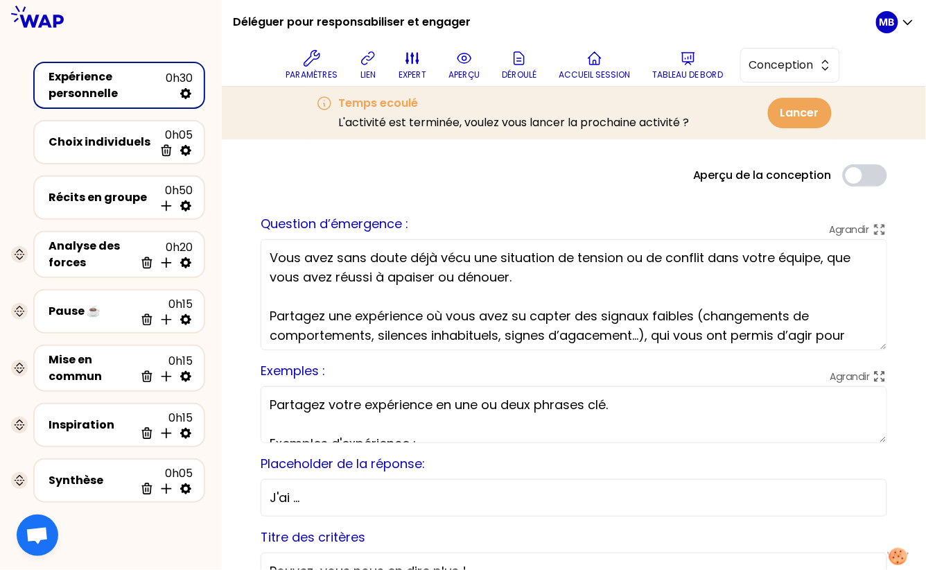
click at [344, 281] on textarea "Vous avez sans doute déjà vécu une situation de tension ou de conflit dans votr…" at bounding box center [574, 294] width 626 height 111
paste textarea "eu à confier une mission importante à un ou des collaborateurs, tout en restant…"
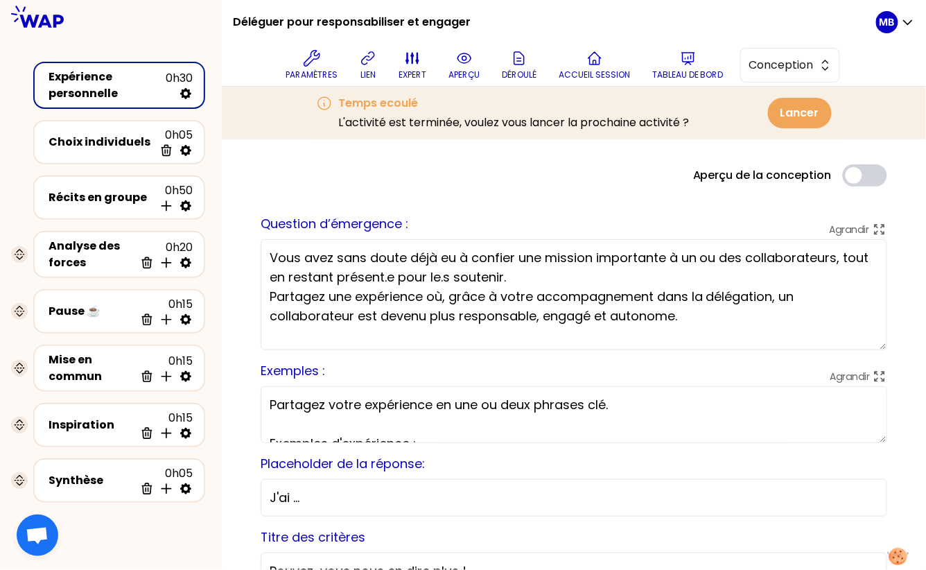
click at [524, 280] on textarea "Vous avez sans doute déjà eu à confier une mission importante à un ou des colla…" at bounding box center [574, 294] width 626 height 111
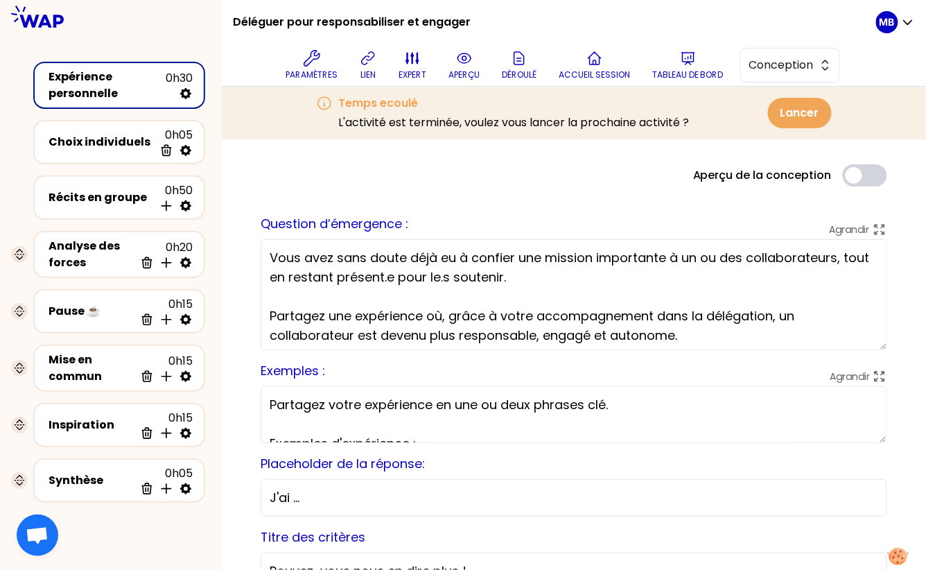
click at [534, 274] on textarea "Vous avez sans doute déjà eu à confier une mission importante à un ou des colla…" at bounding box center [574, 294] width 626 height 111
click at [394, 276] on textarea "Vous avez sans doute déjà eu à confier une mission importante à un ou des colla…" at bounding box center [574, 294] width 626 height 111
click at [542, 279] on textarea "Vous avez sans doute déjà eu à confier une mission importante à un ou des colla…" at bounding box center [574, 294] width 626 height 111
type textarea "Vous avez sans doute déjà eu à confier une mission importante à un ou des colla…"
click at [545, 380] on div "Agrandir Partagez votre expérience en une ou deux phrases clé. Exemples d'expér…" at bounding box center [574, 411] width 626 height 62
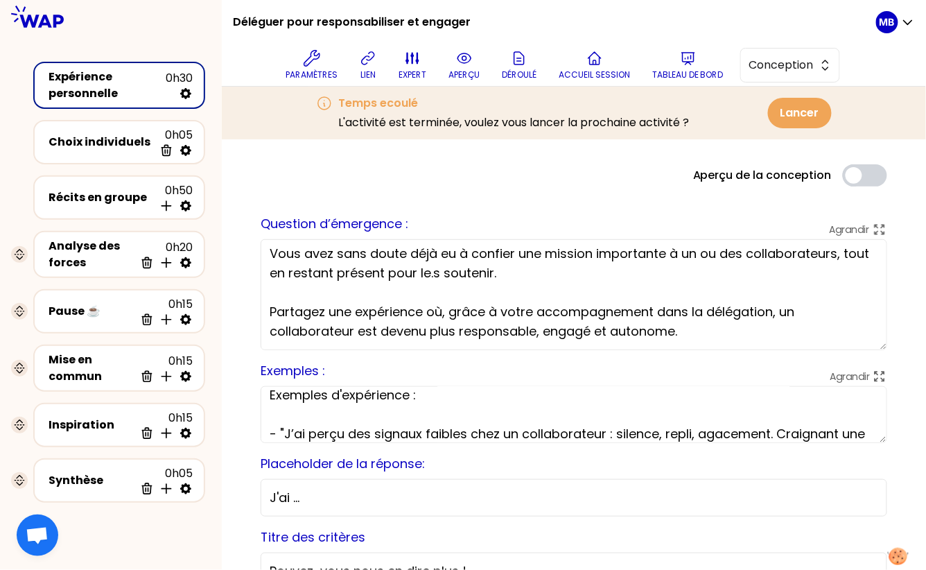
scroll to position [52, 0]
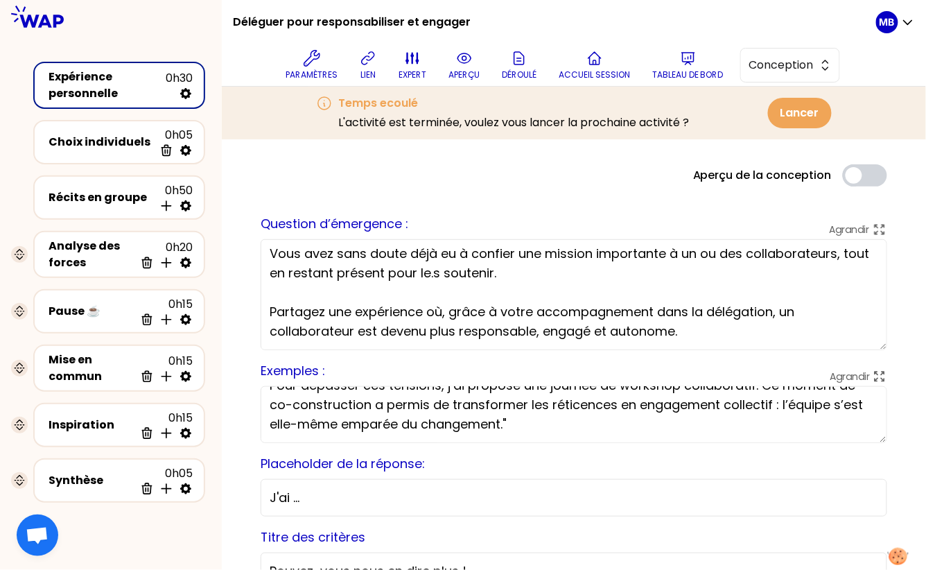
drag, startPoint x: 268, startPoint y: 423, endPoint x: 528, endPoint y: 507, distance: 273.5
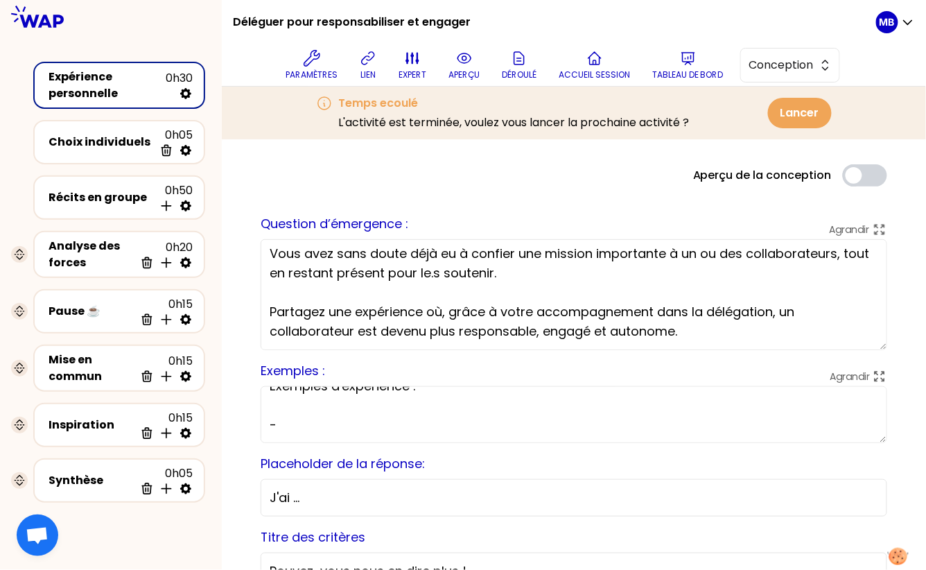
paste textarea "J’ai délégué à un collaborateur le rôle de Référent pro. Je lui ai partagé mes …"
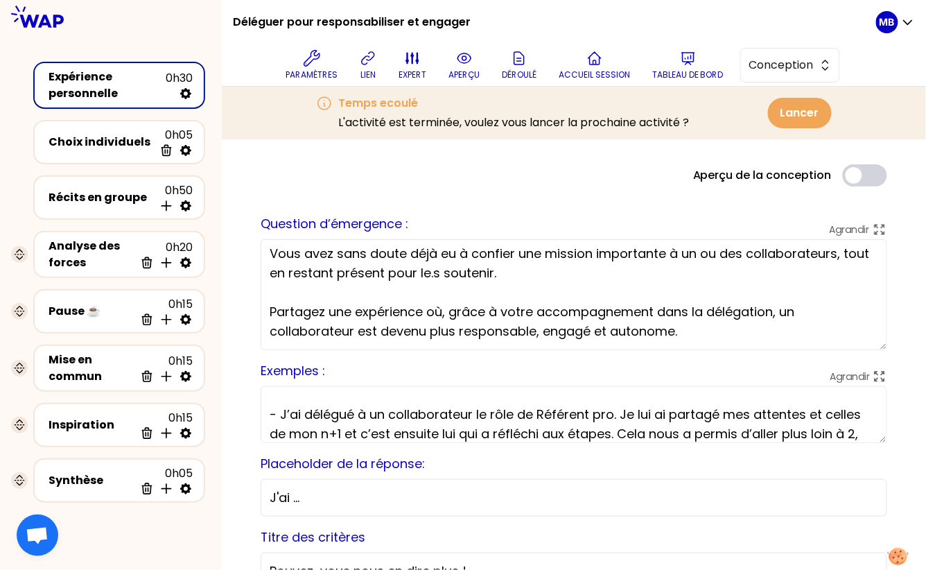
scroll to position [60, 0]
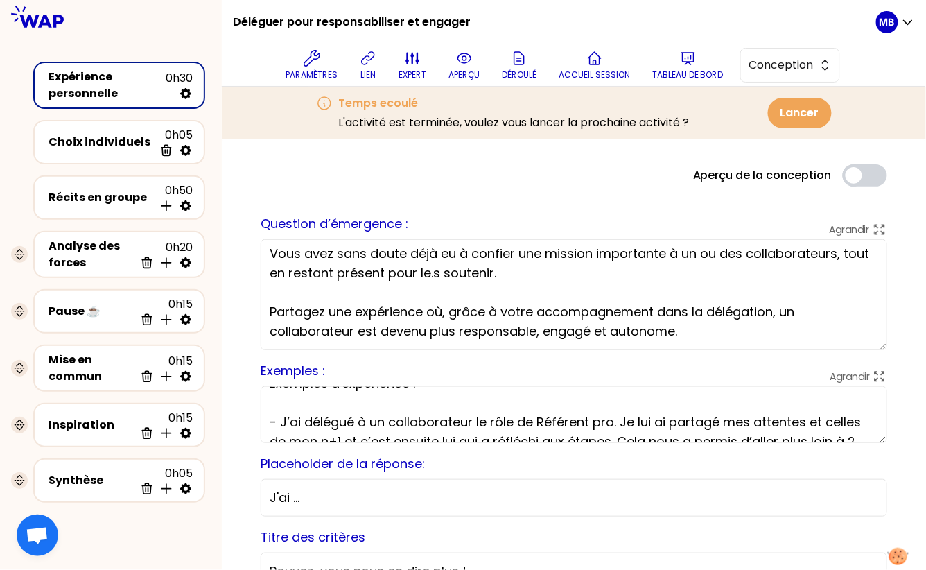
click at [279, 420] on textarea "Partagez votre expérience en une ou deux phrases clé. Exemples d'expérience : -…" at bounding box center [574, 414] width 626 height 57
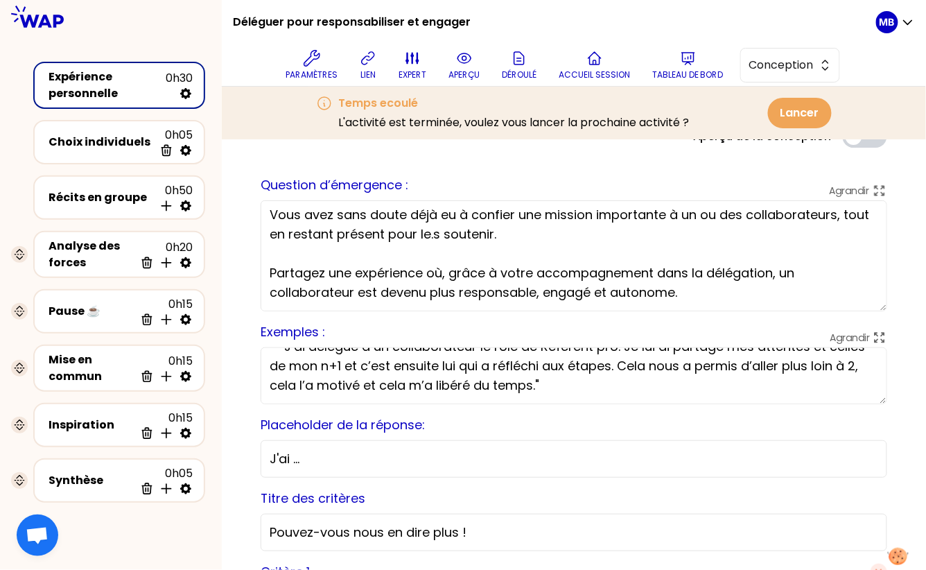
scroll to position [98, 0]
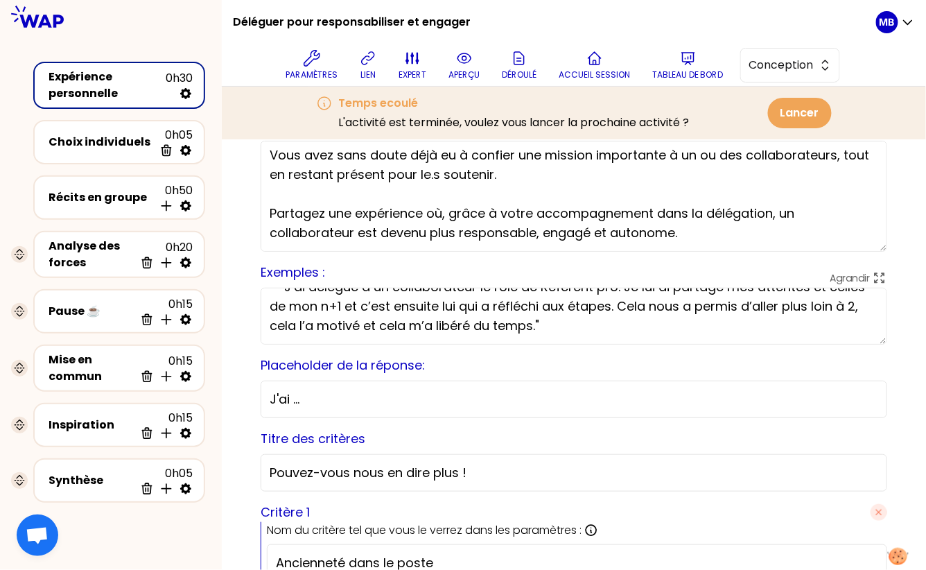
click at [548, 317] on textarea "Partagez votre expérience en une ou deux phrases clé. Exemples d'expérience : -…" at bounding box center [574, 316] width 626 height 57
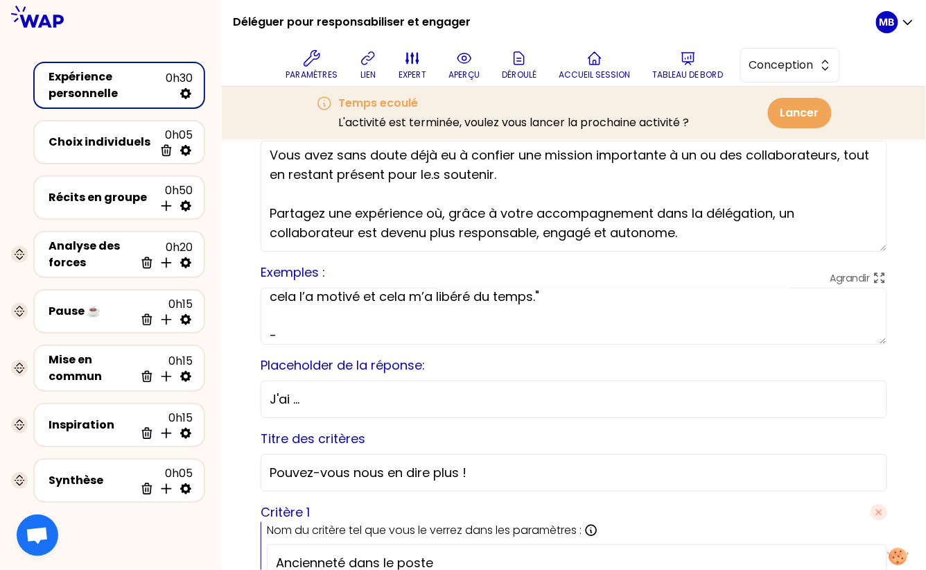
scroll to position [0, 0]
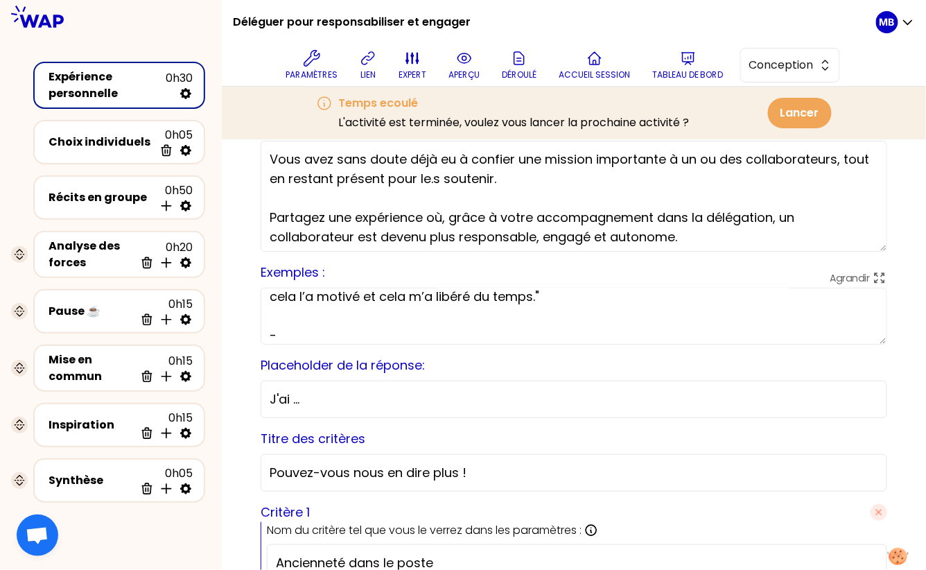
click at [300, 191] on textarea "Vous avez sans doute déjà eu à confier une mission importante à un ou des colla…" at bounding box center [574, 196] width 626 height 111
click at [333, 294] on textarea "Partagez votre expérience en une ou deux phrases clé. Exemples d'expérience : -…" at bounding box center [574, 316] width 626 height 57
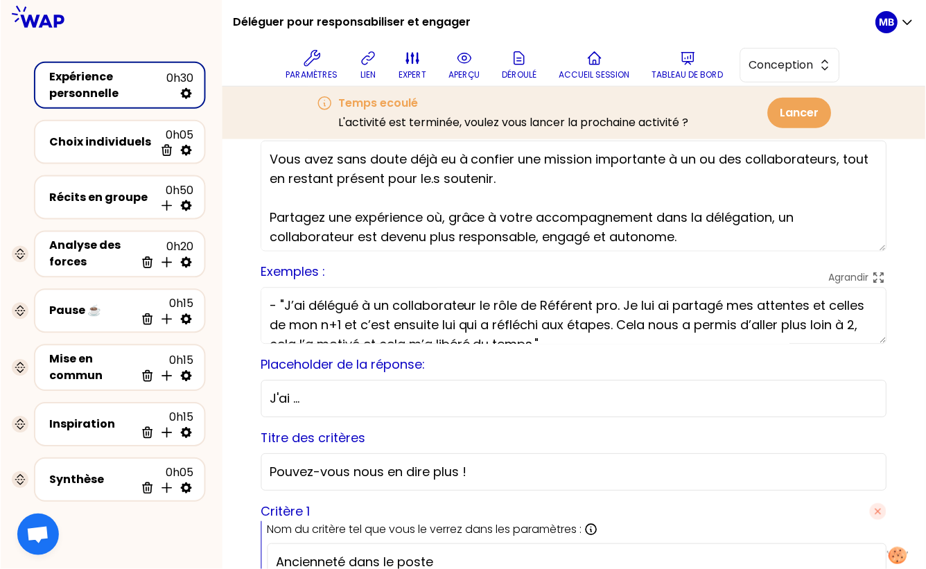
scroll to position [71, 0]
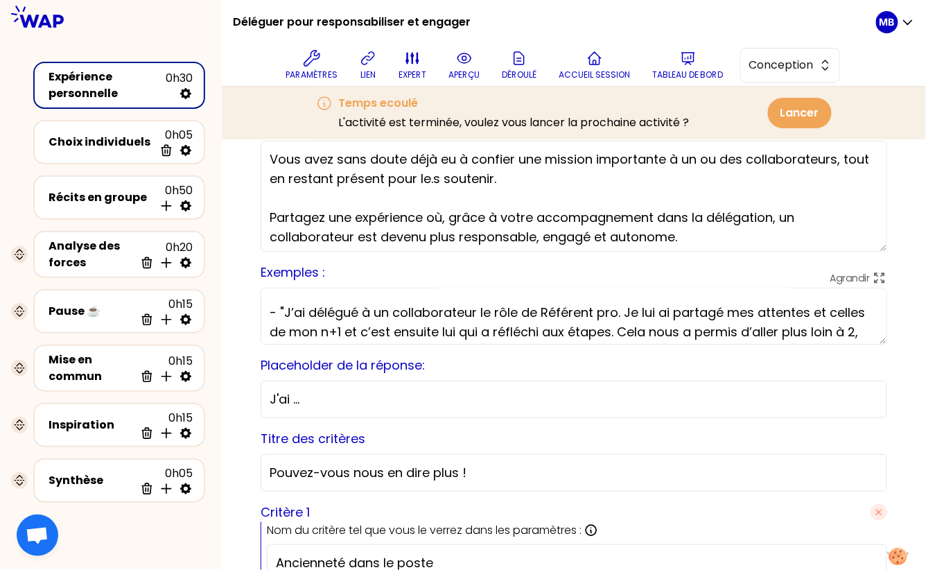
drag, startPoint x: 553, startPoint y: 297, endPoint x: 278, endPoint y: 310, distance: 275.5
click at [278, 310] on textarea "Partagez votre expérience en une ou deux phrases clé. Exemples d'expérience : -…" at bounding box center [574, 316] width 626 height 57
drag, startPoint x: 491, startPoint y: 25, endPoint x: 234, endPoint y: 26, distance: 257.8
click at [234, 26] on div "Déléguer pour responsabiliser et engager Paramètres lien expert aperçu [PERSON_…" at bounding box center [554, 43] width 643 height 86
copy div "Déléguer pour responsabiliser et engager Paramètres lien expert"
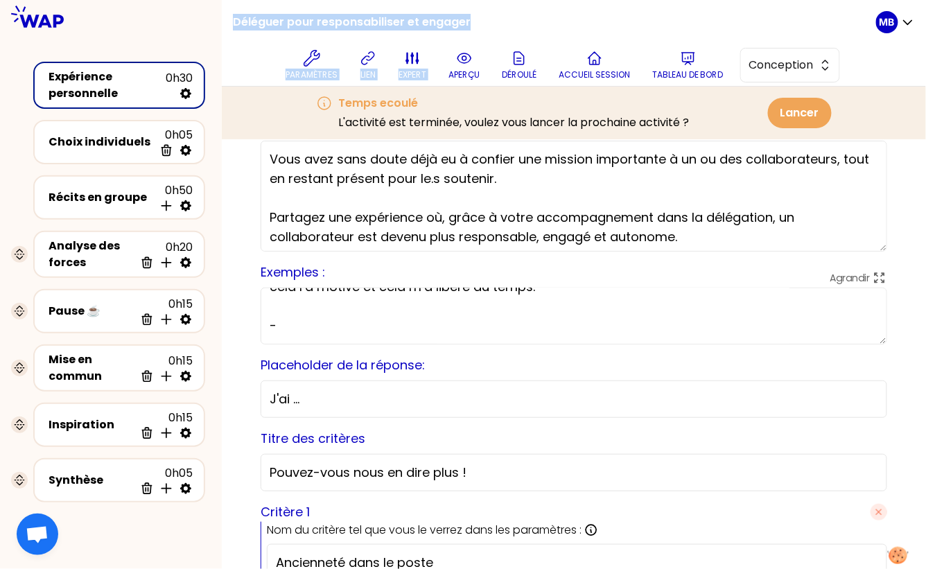
scroll to position [135, 0]
click at [307, 322] on textarea "Partagez votre expérience en une ou deux phrases clé. Exemples d'expérience : -…" at bounding box center [574, 316] width 626 height 57
paste textarea ""J’ai accompagné un collaborateur très réservé en assistant aux réunions avec l…"
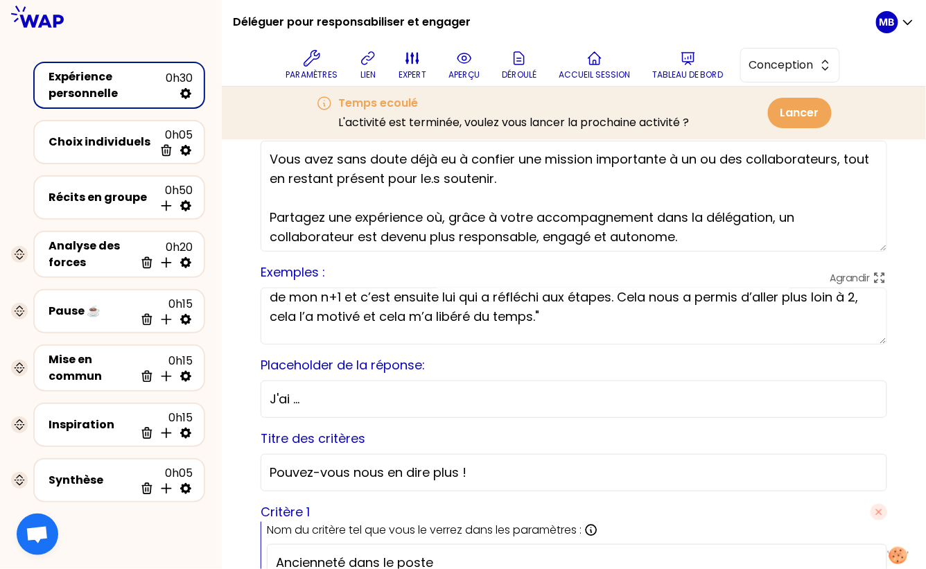
scroll to position [107, 0]
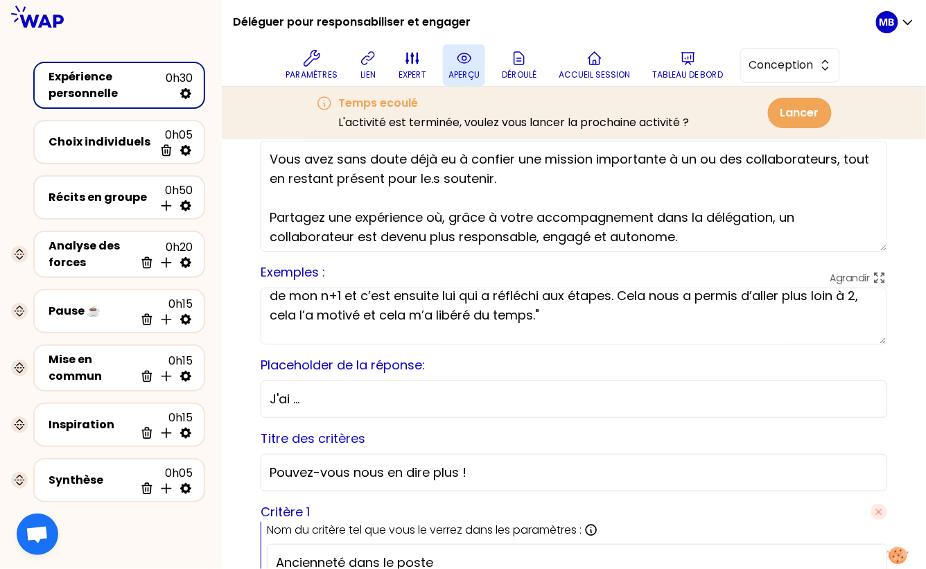
type textarea "Partagez votre expérience en une ou deux phrases clé. Exemples d'expérience : -…"
click at [454, 58] on button "aperçu" at bounding box center [464, 65] width 42 height 42
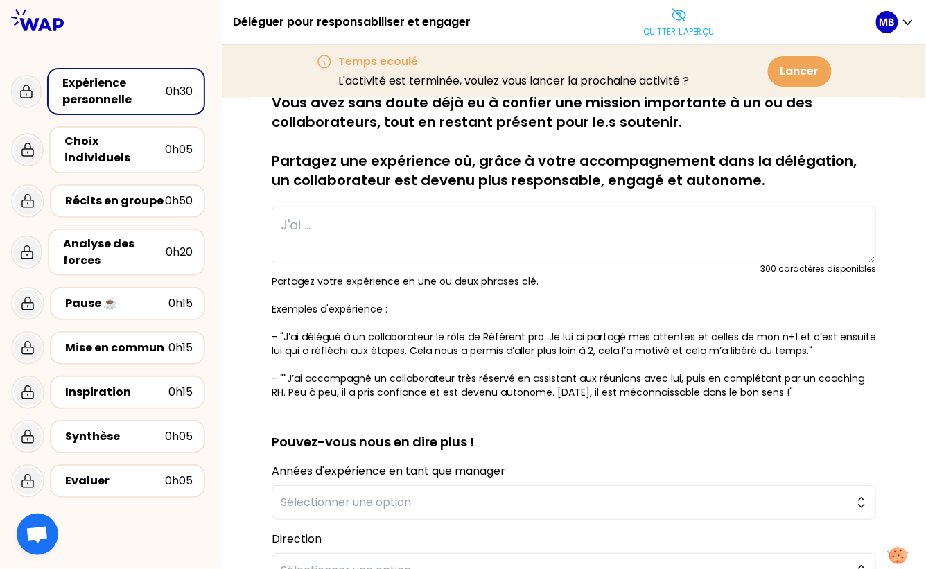
scroll to position [0, 0]
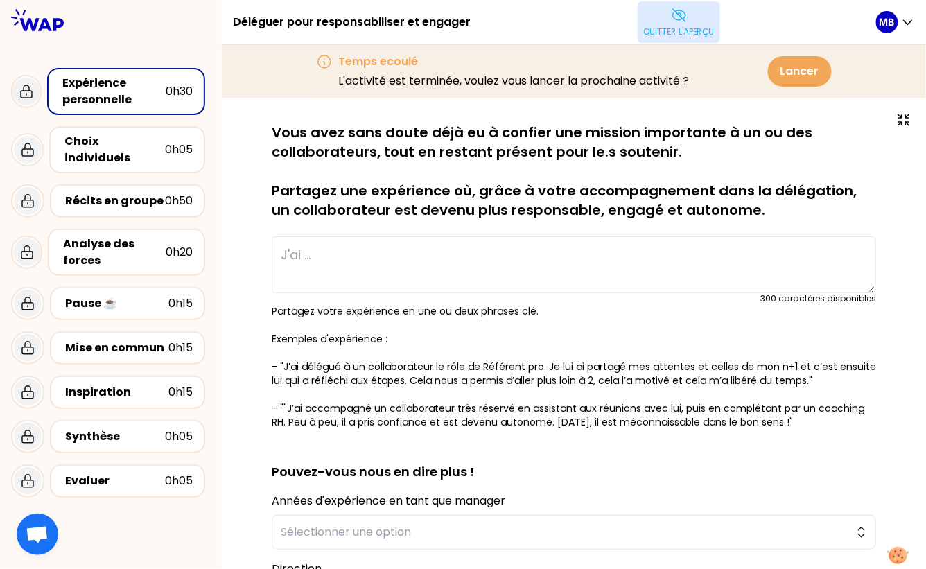
click at [658, 28] on p "Quitter l'aperçu" at bounding box center [678, 31] width 71 height 11
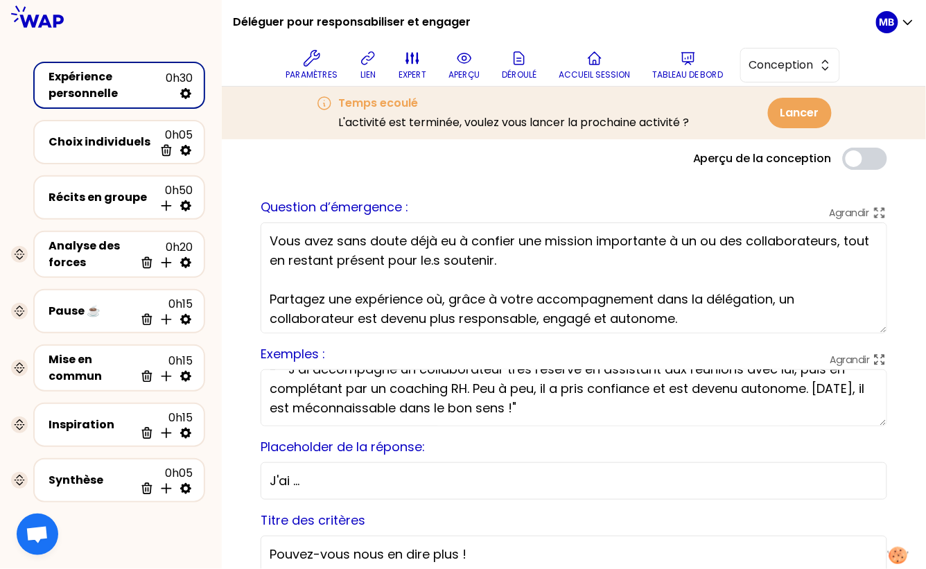
scroll to position [139, 0]
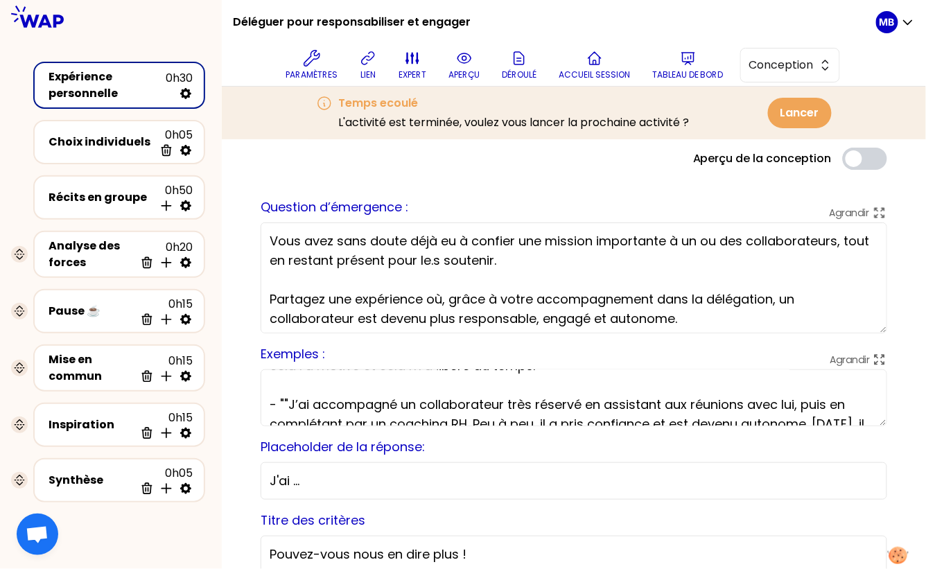
click at [290, 399] on textarea "Partagez votre expérience en une ou deux phrases clé. Exemples d'expérience : -…" at bounding box center [574, 397] width 626 height 57
click at [287, 401] on textarea "Partagez votre expérience en une ou deux phrases clé. Exemples d'expérience : -…" at bounding box center [574, 397] width 626 height 57
type textarea "Partagez votre expérience en une ou deux phrases clé. Exemples d'expérience : -…"
click at [463, 65] on icon at bounding box center [464, 58] width 17 height 17
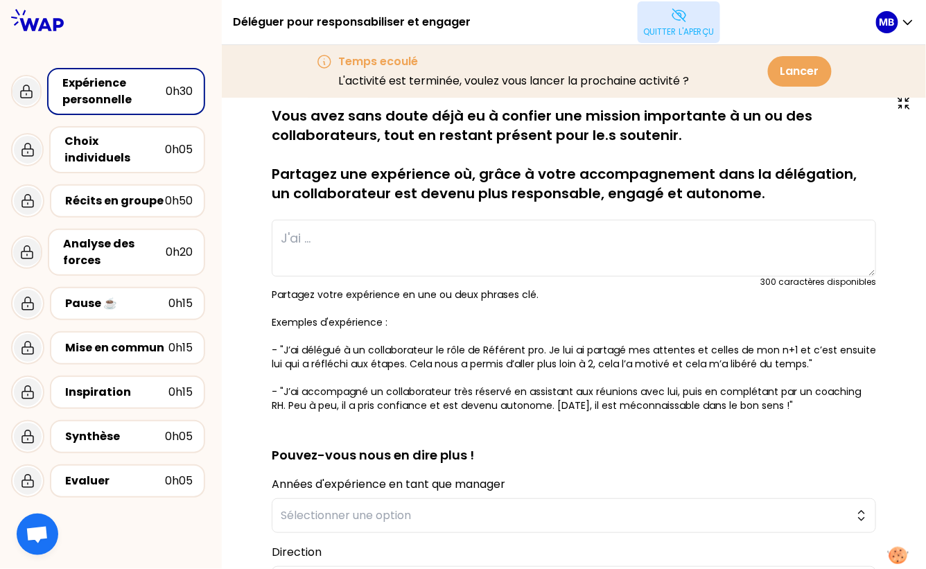
click at [663, 26] on p "Quitter l'aperçu" at bounding box center [678, 31] width 71 height 11
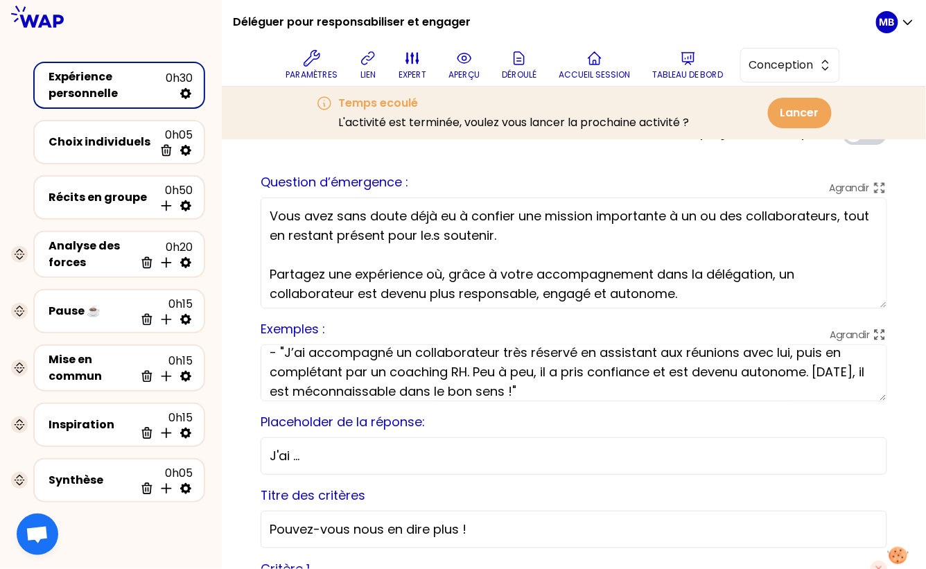
scroll to position [171, 0]
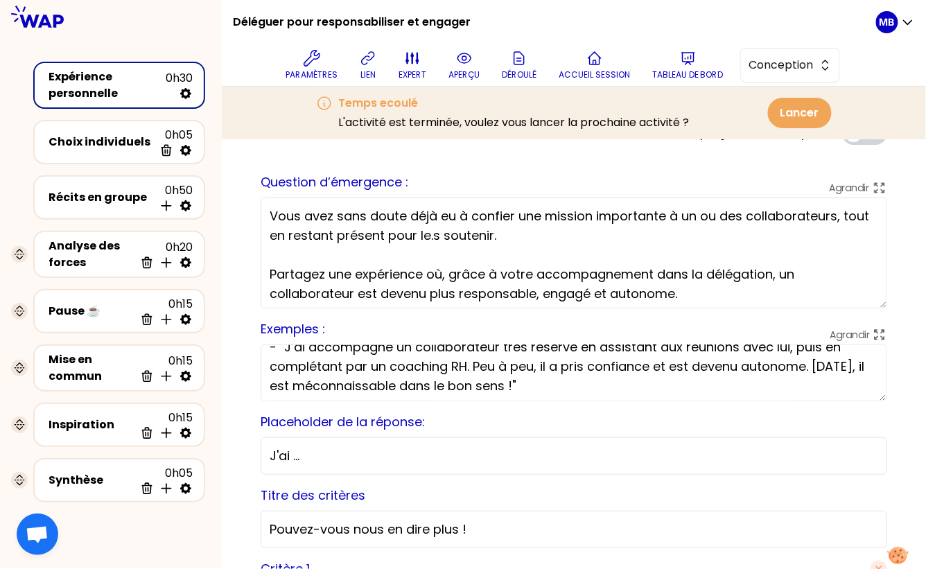
drag, startPoint x: 610, startPoint y: 385, endPoint x: 265, endPoint y: 382, distance: 344.4
click at [265, 382] on textarea "Partagez votre expérience en une ou deux phrases clé. Exemples d'expérience : -…" at bounding box center [574, 372] width 626 height 57
paste textarea ""[DATE], il a gagné en assurance et en autonomie."
drag, startPoint x: 816, startPoint y: 367, endPoint x: 475, endPoint y: 364, distance: 341.7
click at [475, 364] on textarea "Partagez votre expérience en une ou deux phrases clé. Exemples d'expérience : -…" at bounding box center [574, 372] width 626 height 57
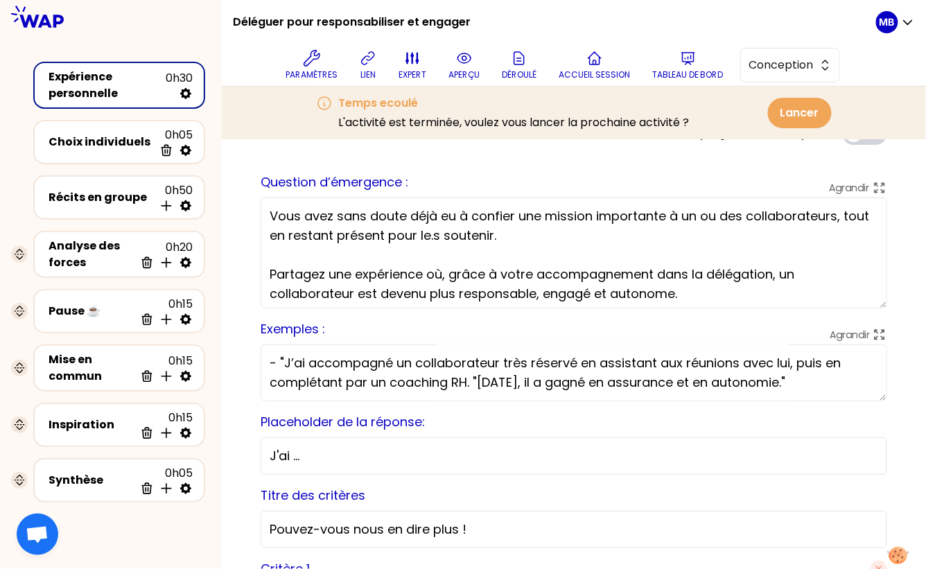
scroll to position [155, 0]
type textarea "Partagez votre expérience en une ou deux phrases clé. Exemples d'expérience : -…"
click at [460, 59] on icon at bounding box center [464, 58] width 17 height 17
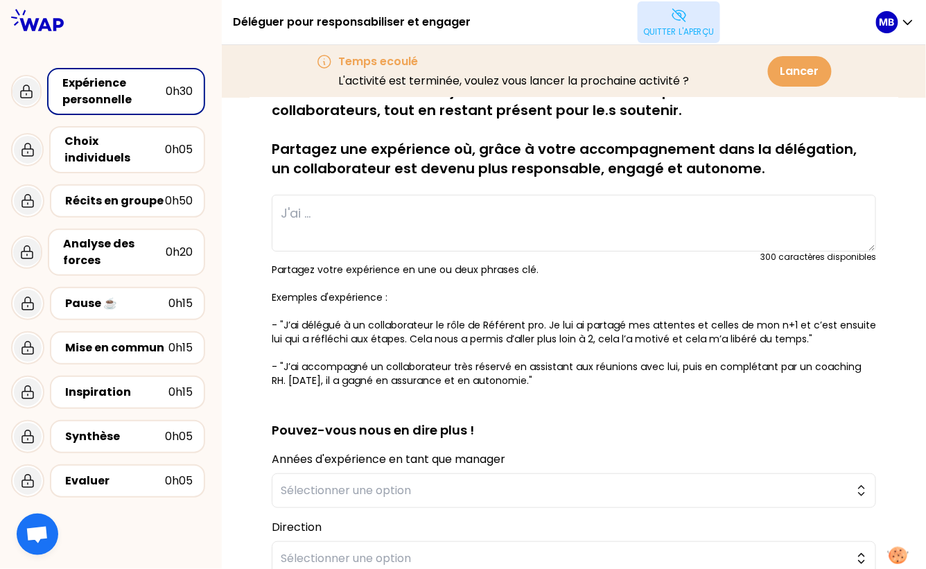
scroll to position [0, 0]
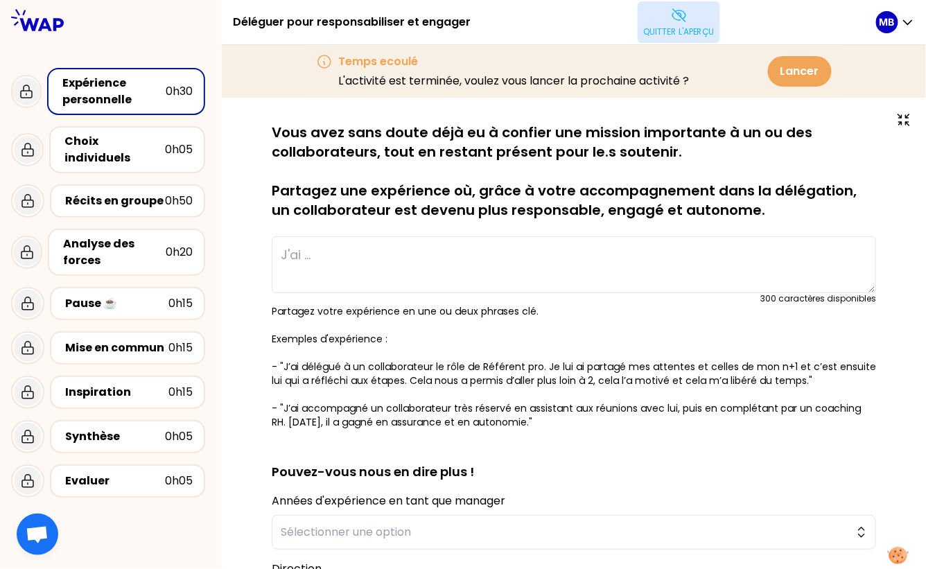
click at [663, 17] on button "Quitter l'aperçu" at bounding box center [679, 22] width 82 height 42
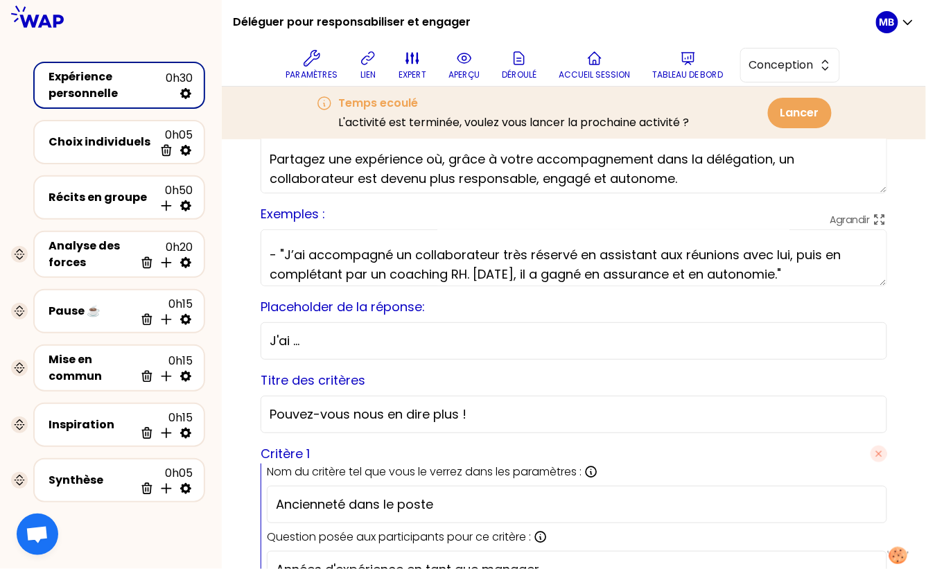
scroll to position [155, 0]
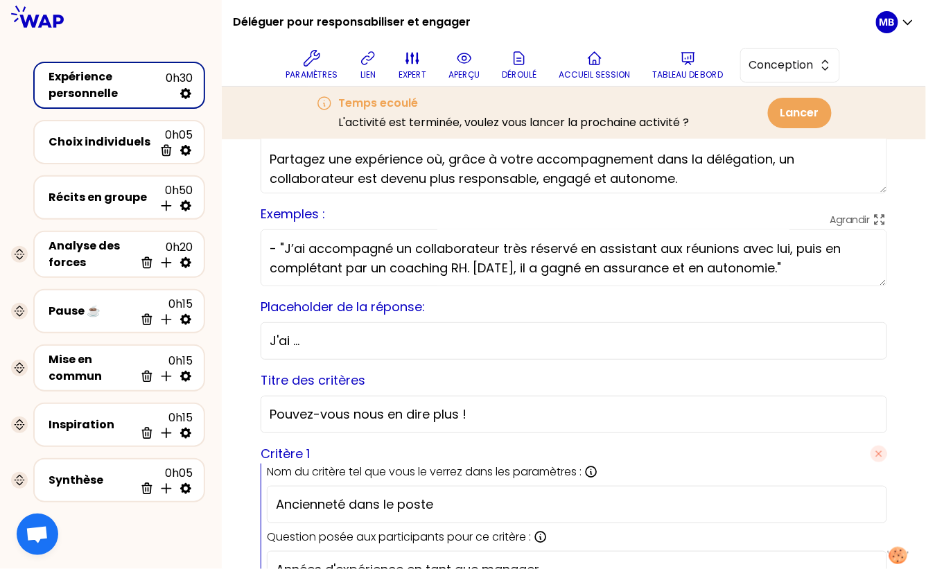
click at [809, 265] on textarea "Partagez votre expérience en une ou deux phrases clé. Exemples d'expérience : -…" at bounding box center [574, 257] width 626 height 57
type textarea "Partagez votre expérience en une ou deux phrases clé. Exemples d'expérience : -…"
click at [464, 63] on icon at bounding box center [463, 58] width 13 height 10
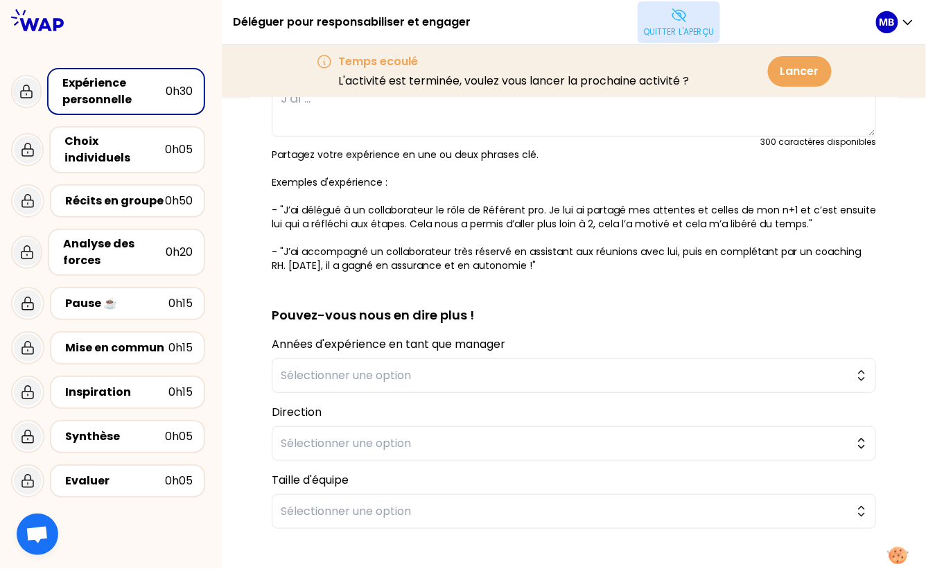
scroll to position [0, 0]
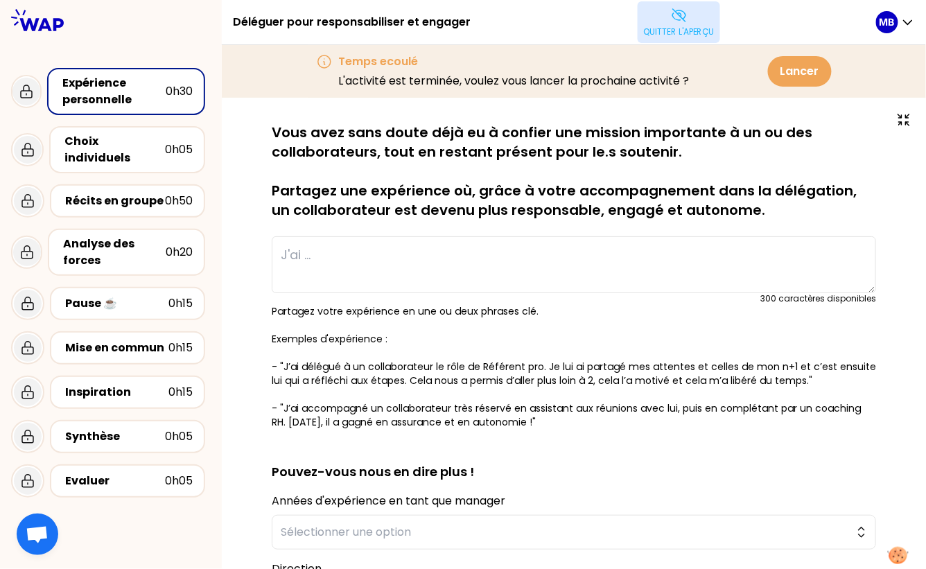
click at [665, 24] on button "Quitter l'aperçu" at bounding box center [679, 22] width 82 height 42
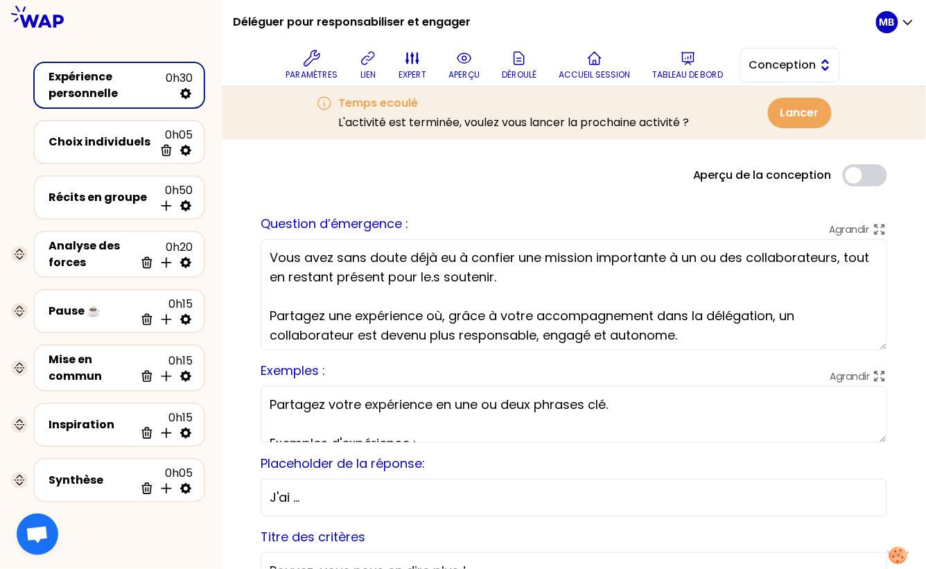
click at [781, 73] on span "Conception" at bounding box center [780, 65] width 62 height 17
click at [779, 123] on span "Facilitation" at bounding box center [799, 122] width 60 height 17
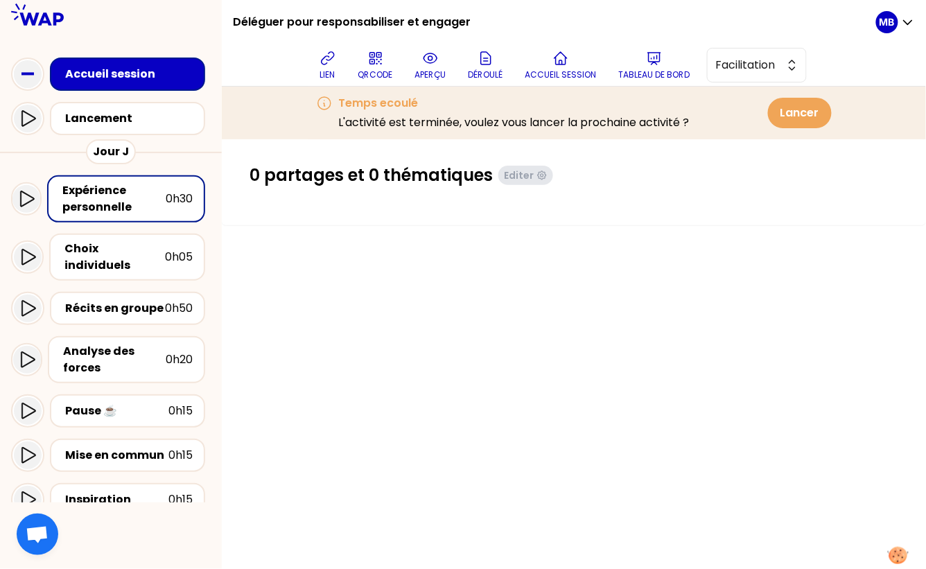
click at [122, 198] on div "Expérience personnelle" at bounding box center [113, 198] width 103 height 33
click at [421, 55] on button "aperçu" at bounding box center [431, 65] width 42 height 42
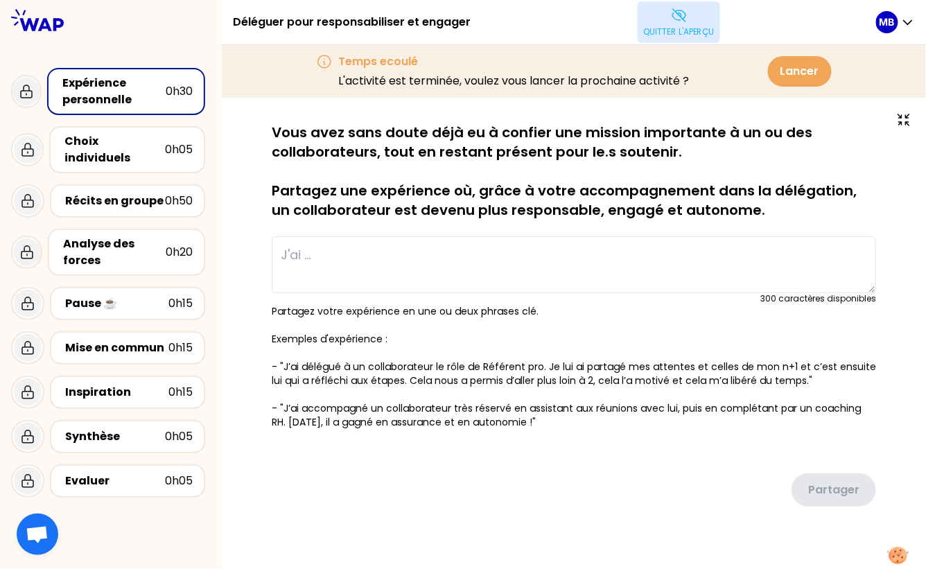
click at [672, 32] on p "Quitter l'aperçu" at bounding box center [678, 31] width 71 height 11
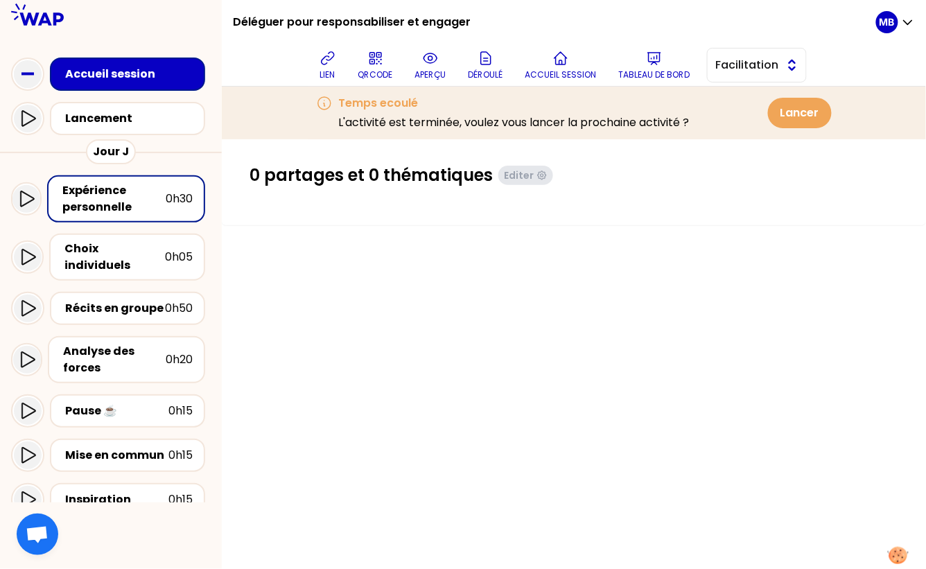
click at [742, 67] on span "Facilitation" at bounding box center [747, 65] width 62 height 17
click at [744, 107] on li "Conception" at bounding box center [757, 100] width 98 height 22
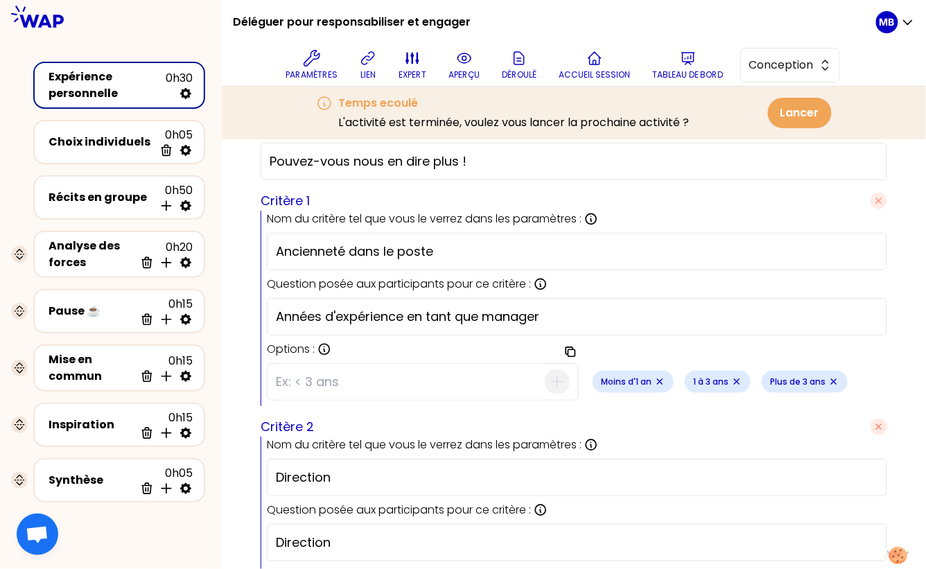
scroll to position [472, 0]
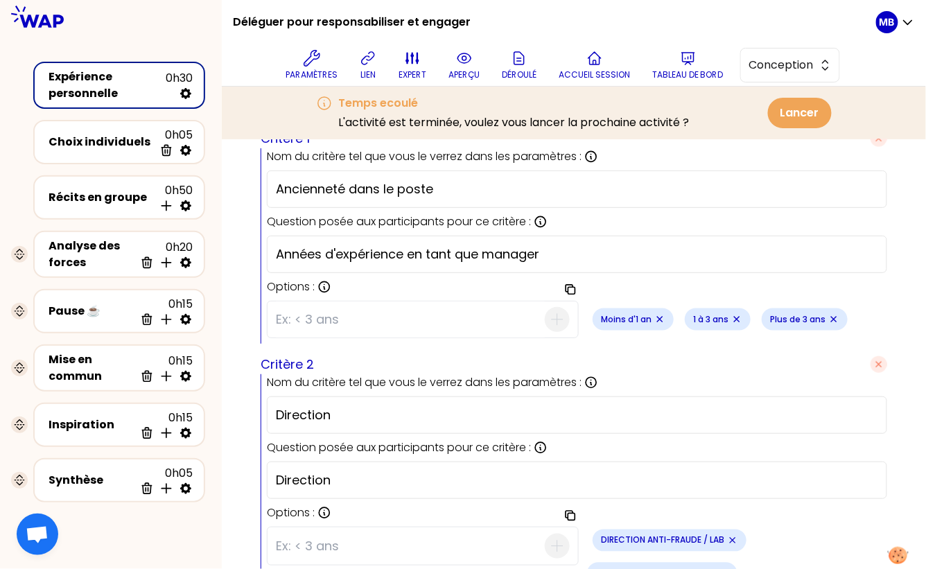
click at [833, 317] on icon "Remove small badge" at bounding box center [834, 320] width 6 height 6
click at [358, 306] on input at bounding box center [410, 319] width 269 height 36
type input "de 3 à 5 ans"
click at [556, 315] on icon "button" at bounding box center [557, 319] width 17 height 17
click at [299, 322] on input at bounding box center [410, 319] width 269 height 36
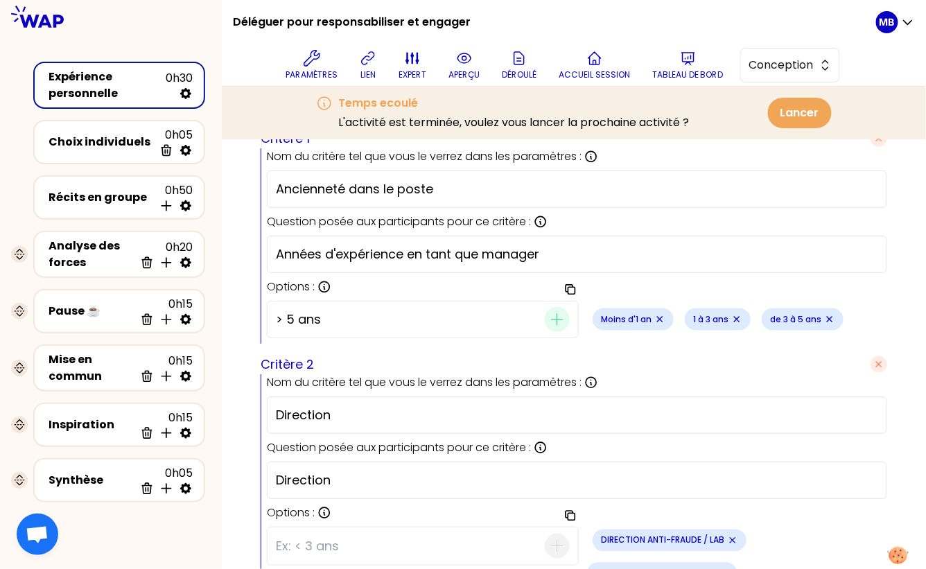
drag, startPoint x: 281, startPoint y: 315, endPoint x: 234, endPoint y: 315, distance: 46.4
click at [236, 315] on div "Aperçu de la conception Use setting sauvegardé Question d’émergence : [PERSON_N…" at bounding box center [574, 421] width 704 height 1509
click at [392, 328] on input "Plus de 5 ans" at bounding box center [410, 319] width 269 height 36
type input "Plus de 5 ans"
click at [556, 316] on icon "button" at bounding box center [557, 319] width 17 height 17
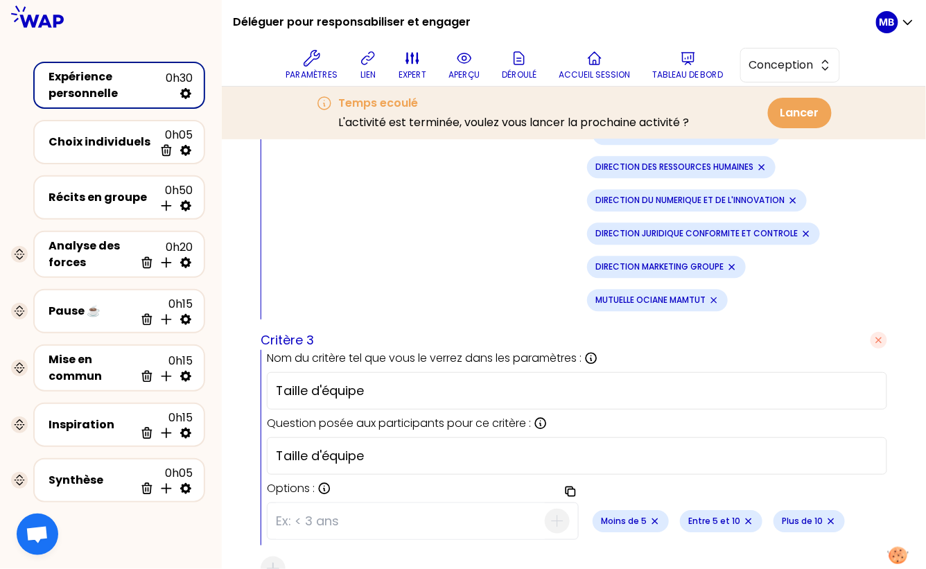
scroll to position [1096, 0]
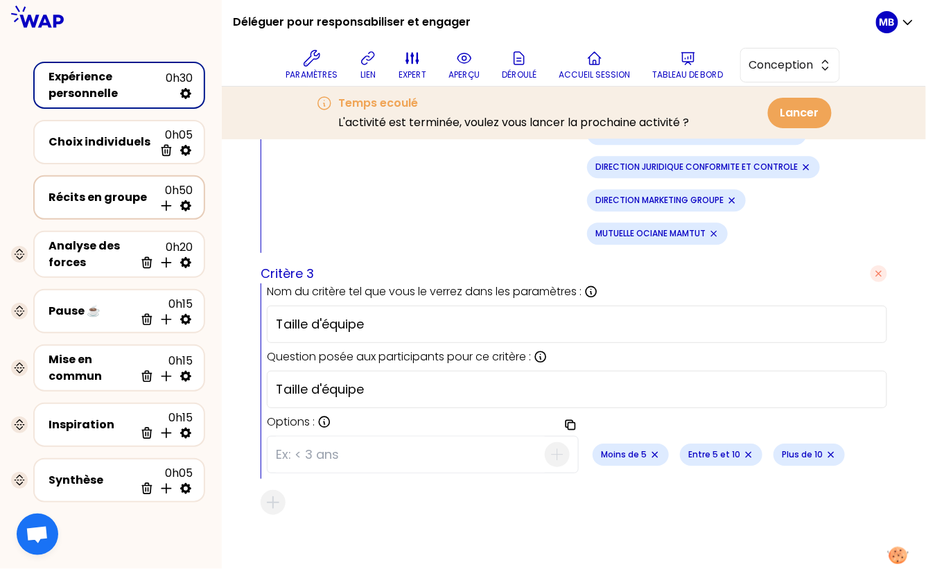
click at [184, 208] on icon at bounding box center [185, 205] width 11 height 11
select select "4"
select select "5"
select select "all"
select select "false"
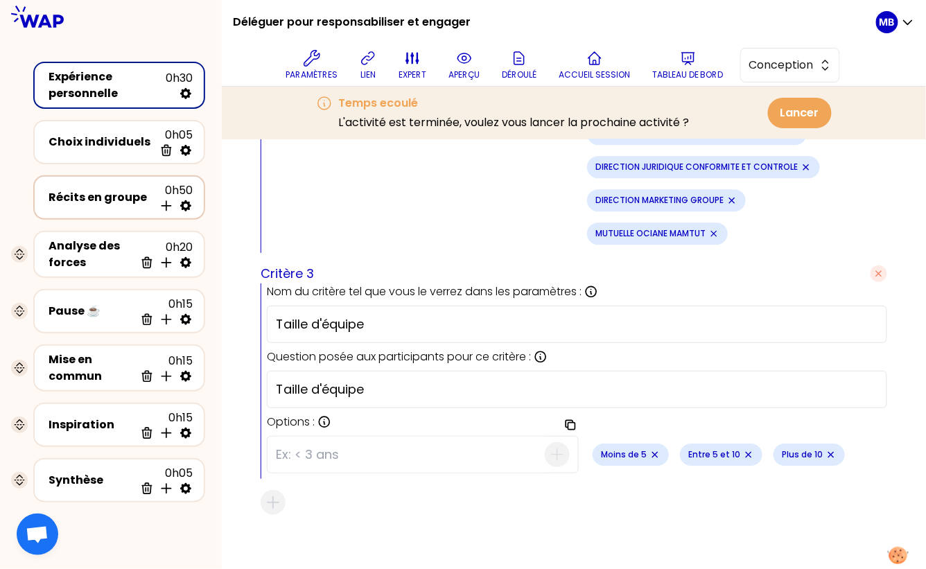
select select "Each"
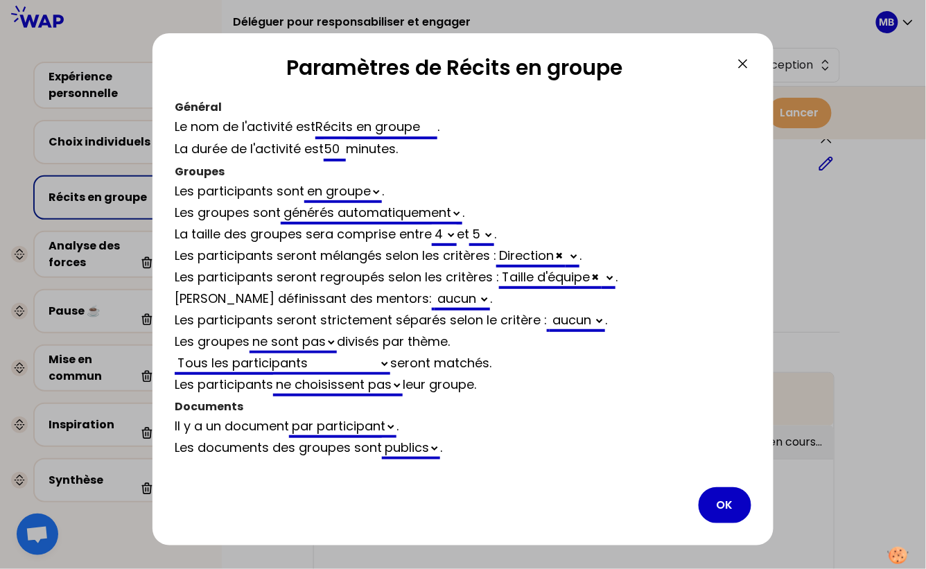
scroll to position [796, 0]
click at [613, 274] on select "Ancienneté dans le poste" at bounding box center [609, 278] width 14 height 21
click at [728, 506] on button "OK" at bounding box center [725, 505] width 53 height 36
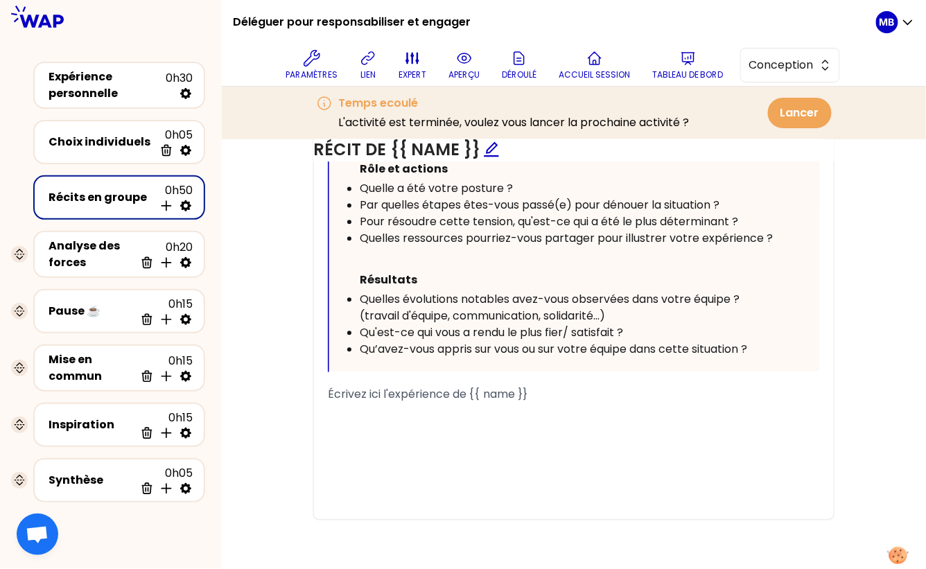
click at [186, 209] on icon at bounding box center [185, 205] width 11 height 11
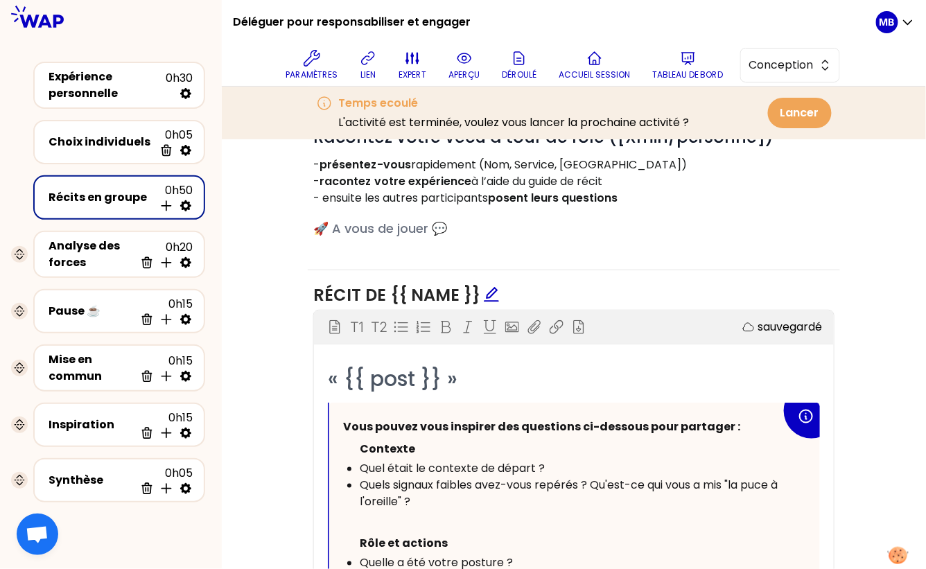
select select "4"
select select "5"
select select "all"
select select "false"
select select "Each"
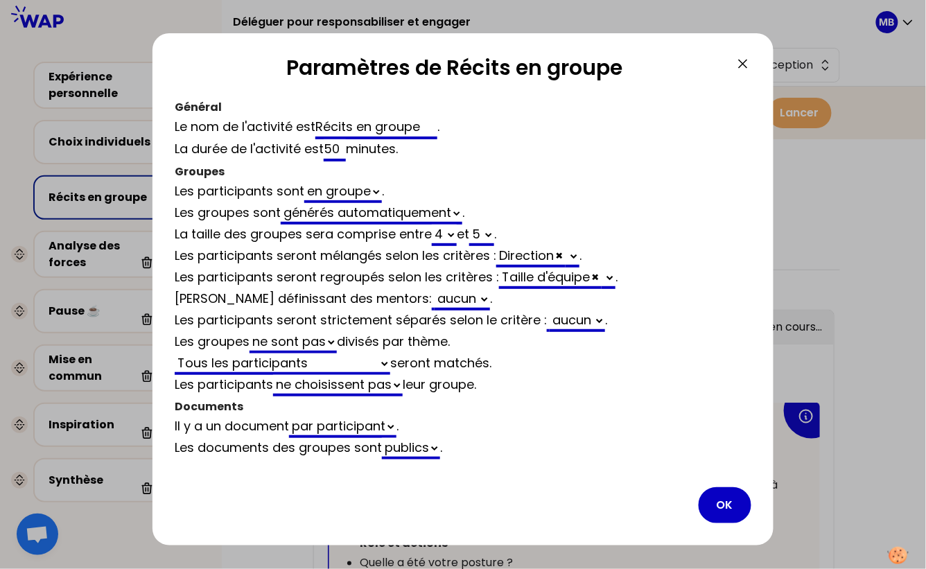
scroll to position [796, 0]
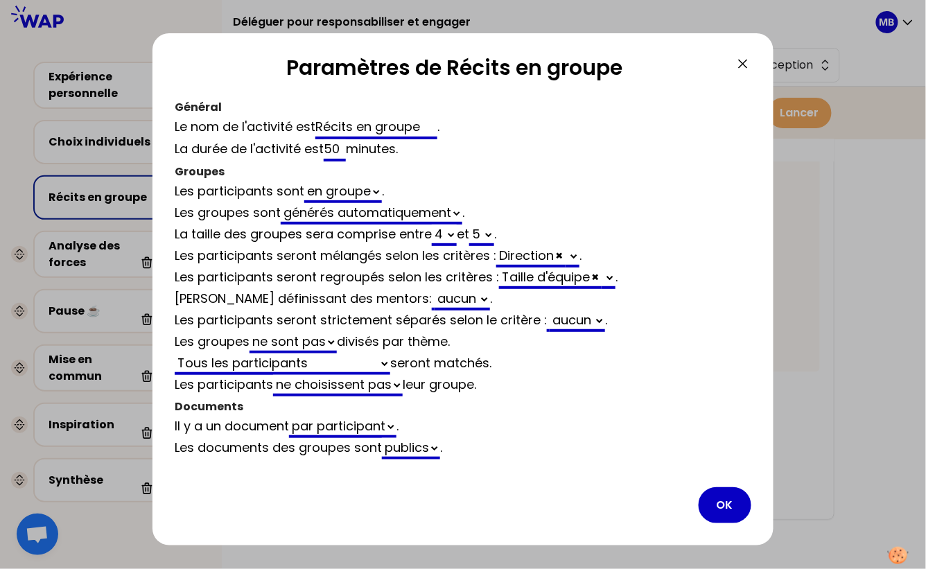
click at [532, 273] on div "Taille d'équipe × Ancienneté dans le poste" at bounding box center [557, 278] width 116 height 21
click at [589, 253] on div "Les participants seront mélangés selon les critères : Direction × Ancienneté da…" at bounding box center [463, 256] width 577 height 21
click at [572, 253] on select "Ancienneté dans le poste" at bounding box center [573, 256] width 14 height 21
select select "4"
select select "5"
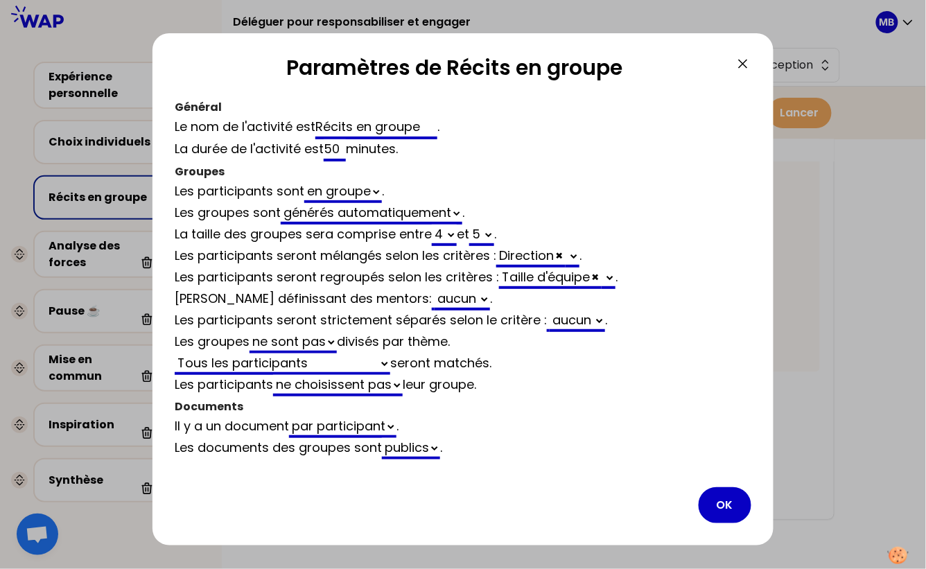
select select "all"
select select "false"
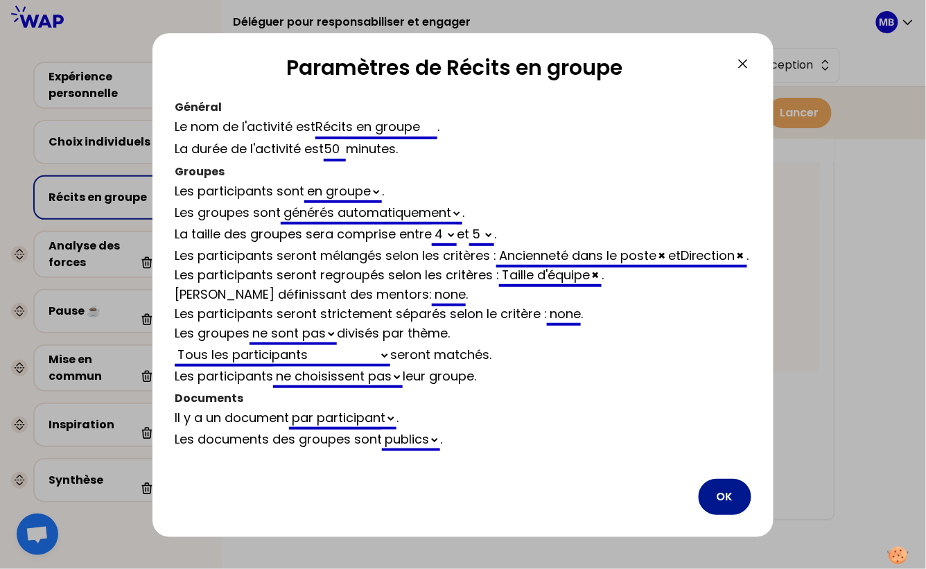
click at [722, 515] on button "OK" at bounding box center [725, 497] width 53 height 36
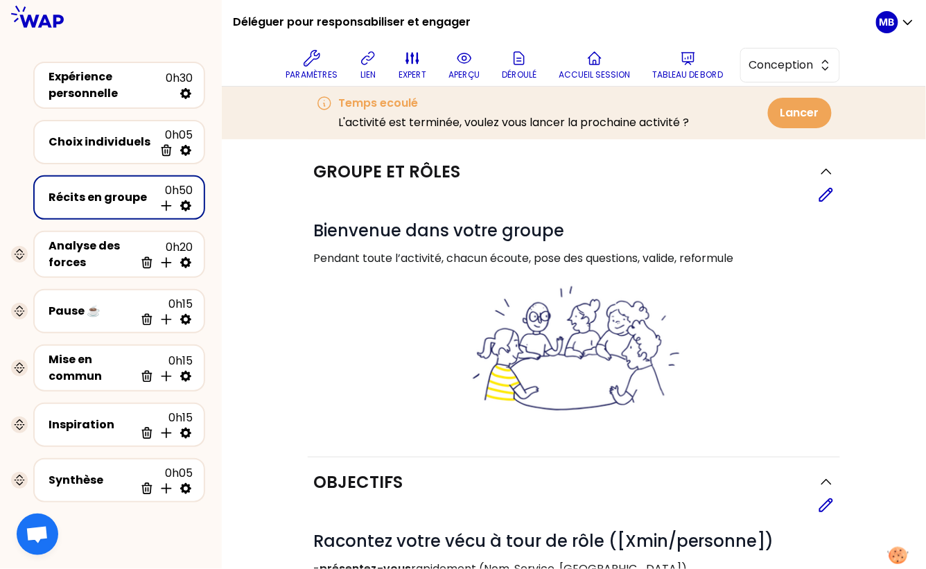
scroll to position [0, 0]
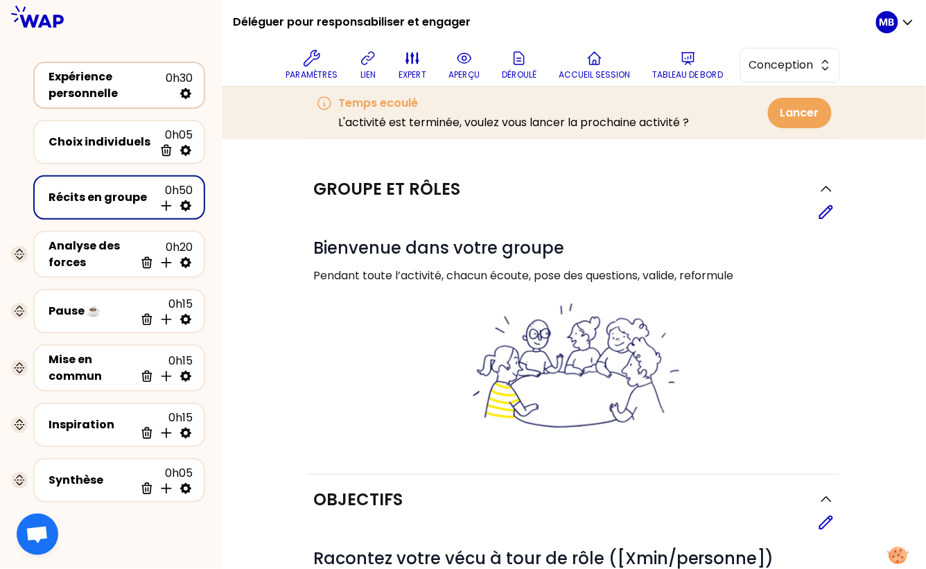
click at [125, 106] on div "Expérience personnelle 0h30" at bounding box center [119, 85] width 172 height 47
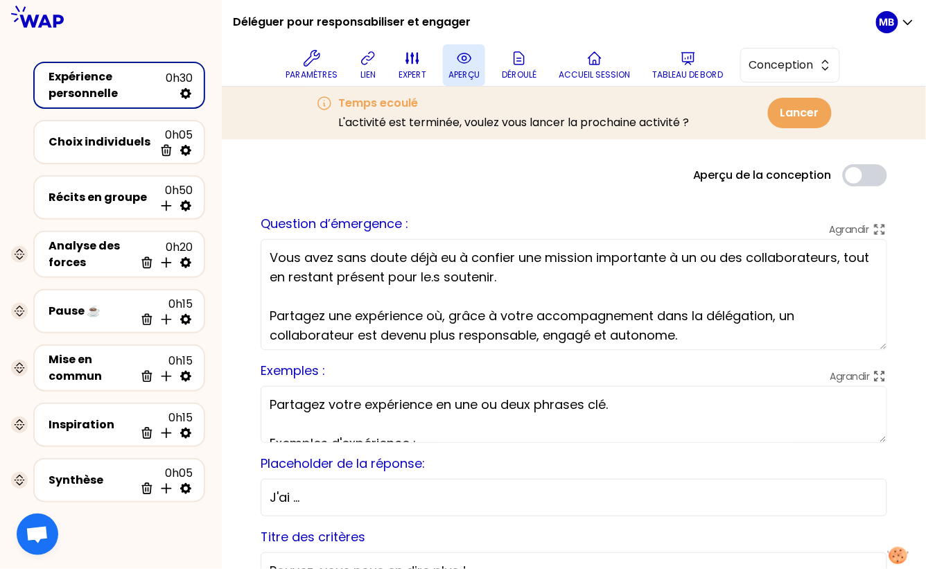
click at [455, 69] on p "aperçu" at bounding box center [463, 74] width 31 height 11
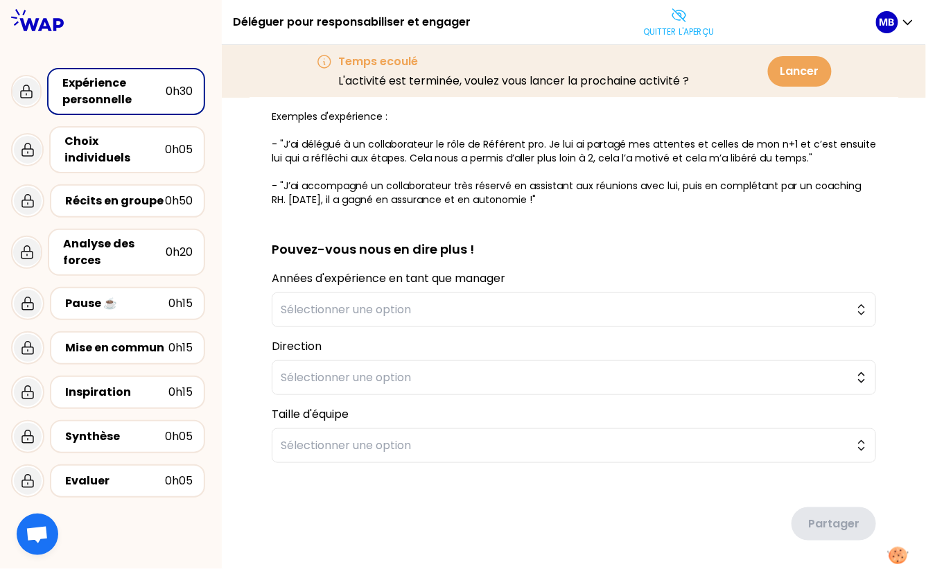
scroll to position [274, 0]
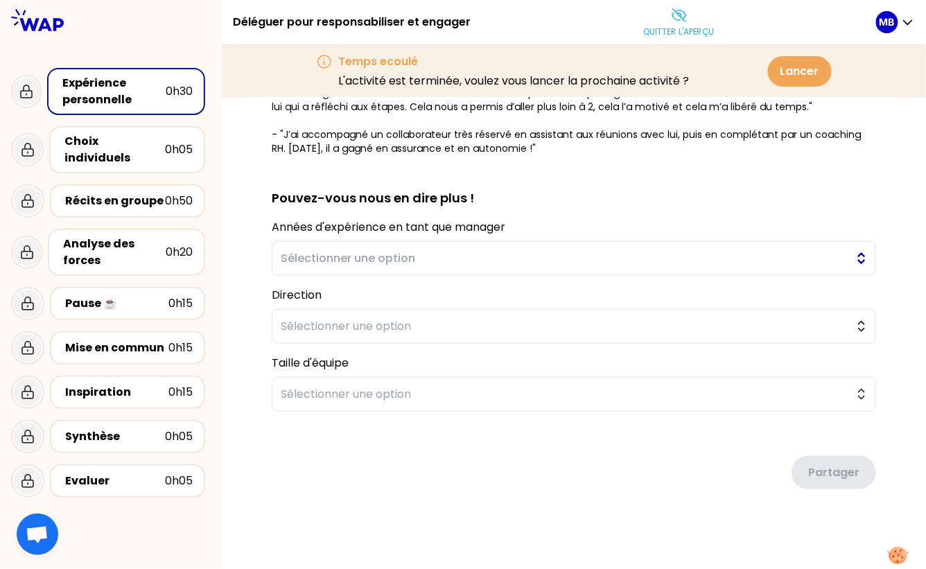
click at [304, 261] on span "Sélectionner une option" at bounding box center [564, 258] width 567 height 17
click at [243, 306] on div "sauvegardé Vous avez sans doute déjà eu à confier une mission importante à un o…" at bounding box center [574, 198] width 704 height 748
click at [297, 320] on span "Sélectionner une option" at bounding box center [564, 326] width 567 height 17
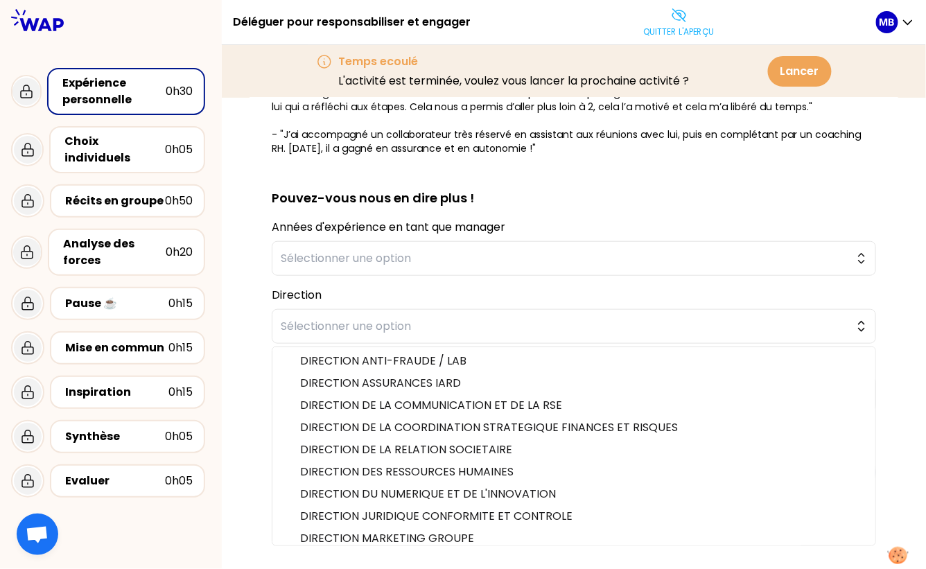
click at [261, 322] on div "sauvegardé Vous avez sans doute déjà eu à confier une mission importante à un o…" at bounding box center [573, 197] width 649 height 696
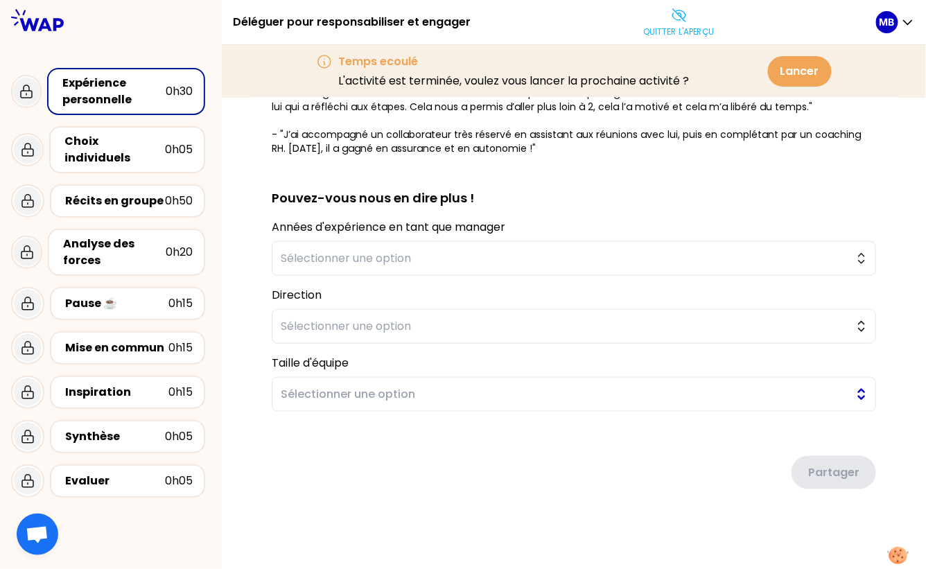
click at [296, 394] on span "Sélectionner une option" at bounding box center [564, 394] width 567 height 17
click at [252, 336] on div "sauvegardé Vous avez sans doute déjà eu à confier une mission importante à un o…" at bounding box center [573, 197] width 649 height 696
click at [135, 139] on div "Choix individuels" at bounding box center [114, 149] width 100 height 33
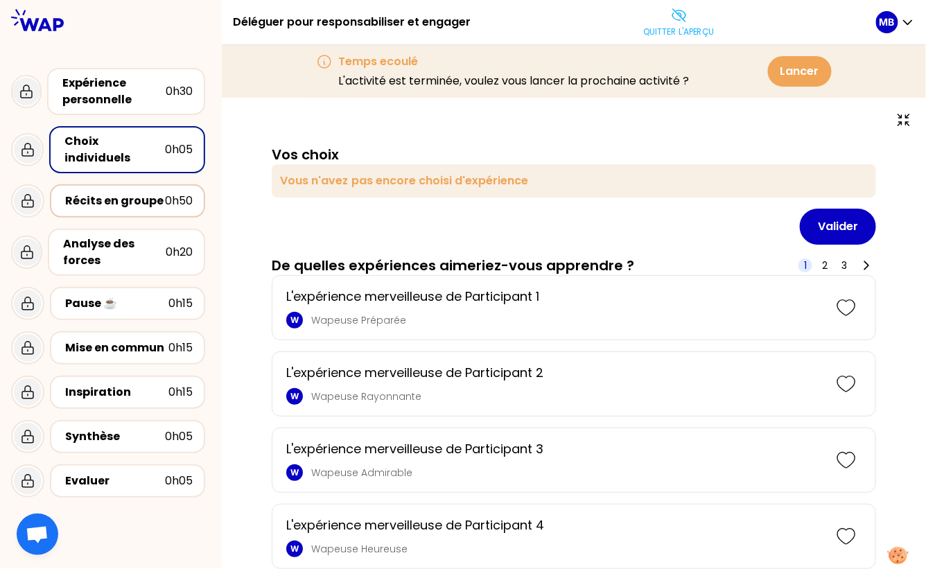
click at [153, 193] on div "Récits en groupe" at bounding box center [115, 201] width 100 height 17
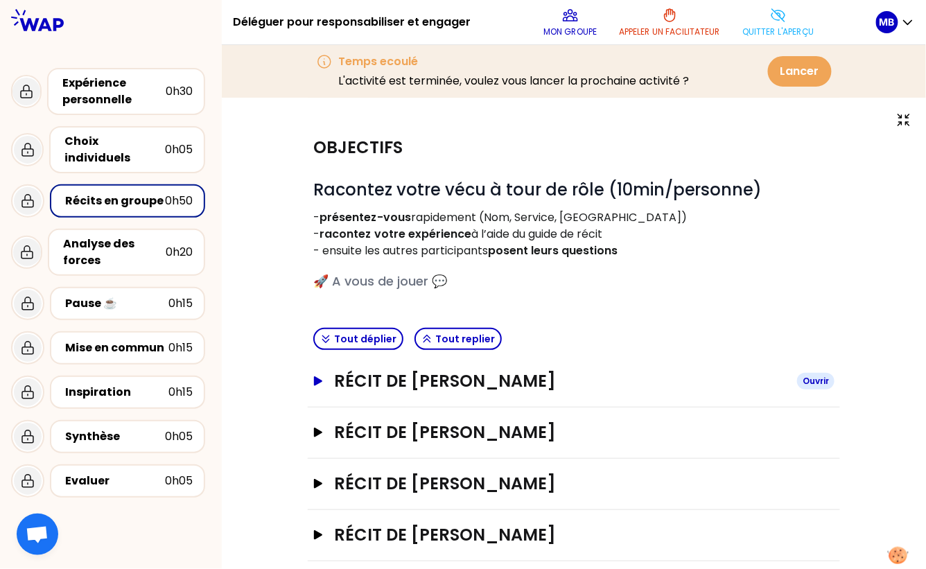
click at [351, 380] on h3 "Récit de [PERSON_NAME]" at bounding box center [560, 381] width 452 height 22
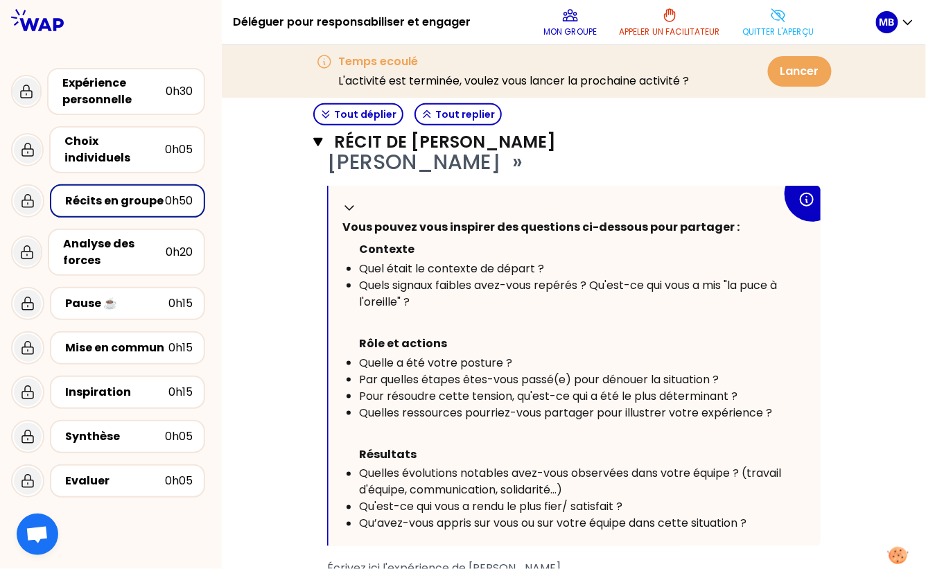
scroll to position [373, 0]
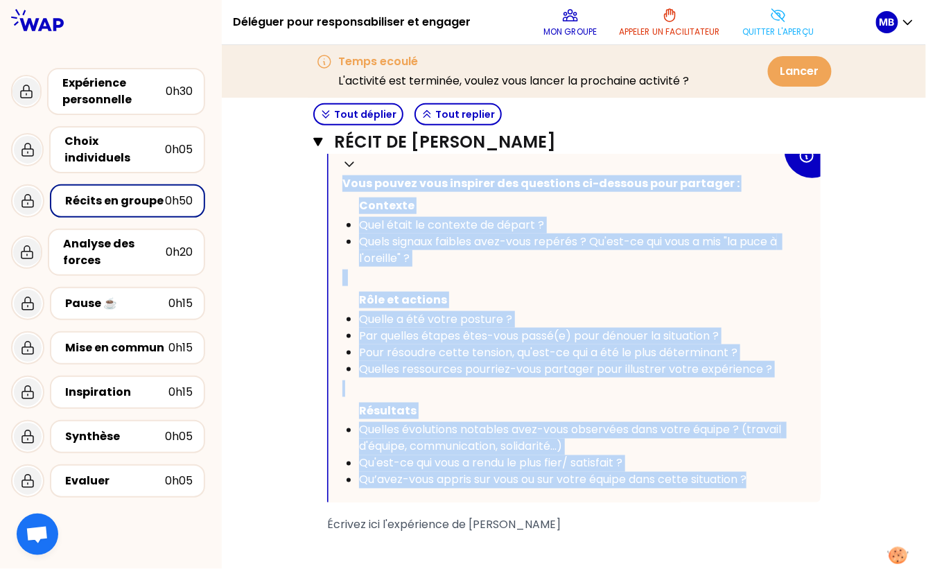
drag, startPoint x: 344, startPoint y: 178, endPoint x: 757, endPoint y: 473, distance: 507.7
click at [757, 473] on div "Replier Vous pouvez vous inspirer des questions ci-dessous pour partager : [PER…" at bounding box center [574, 322] width 492 height 360
copy div "Vous pouvez vous inspirer des questions ci-dessous pour partager : Contexte Que…"
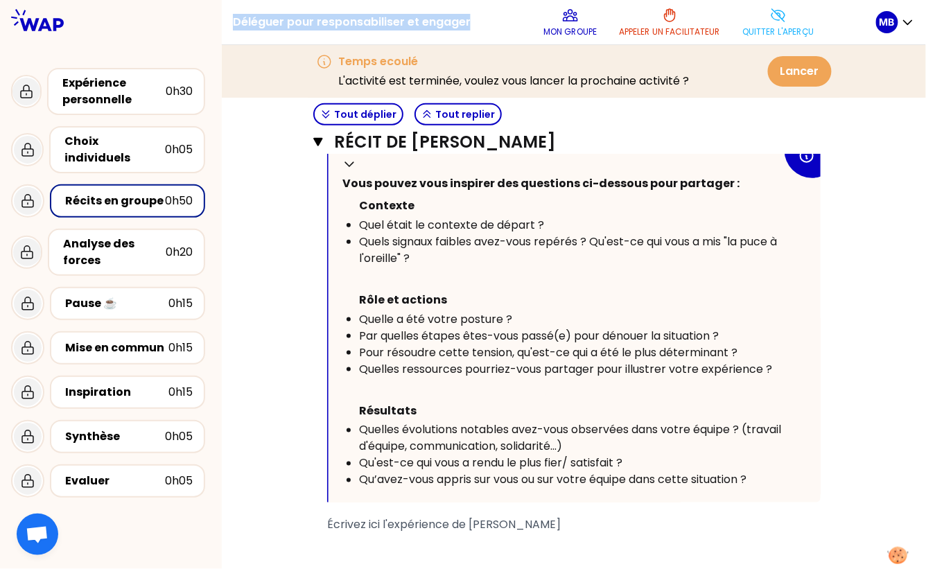
drag, startPoint x: 468, startPoint y: 19, endPoint x: 230, endPoint y: 19, distance: 237.7
click at [230, 19] on div "Déléguer pour responsabiliser et engager Mon groupe Appeler un facilitateur Qui…" at bounding box center [574, 22] width 704 height 45
copy h1 "Déléguer pour responsabiliser et engager"
click at [129, 93] on div "Expérience personnelle" at bounding box center [113, 91] width 103 height 33
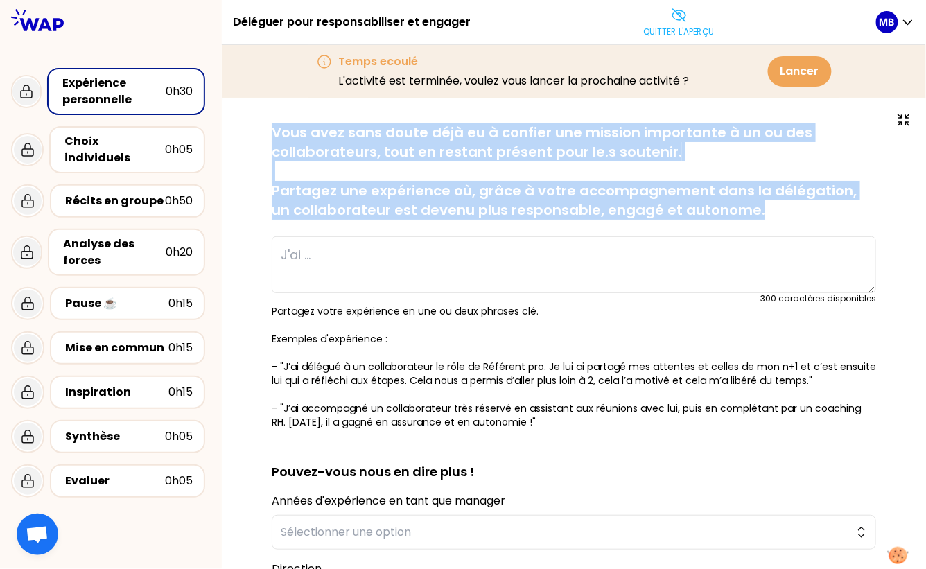
drag, startPoint x: 268, startPoint y: 138, endPoint x: 789, endPoint y: 221, distance: 527.1
click at [789, 221] on div "sauvegardé Vous avez sans doute déjà eu à confier une mission importante à un o…" at bounding box center [573, 471] width 649 height 696
copy p "Vous avez sans doute déjà eu à confier une mission importante à un ou des colla…"
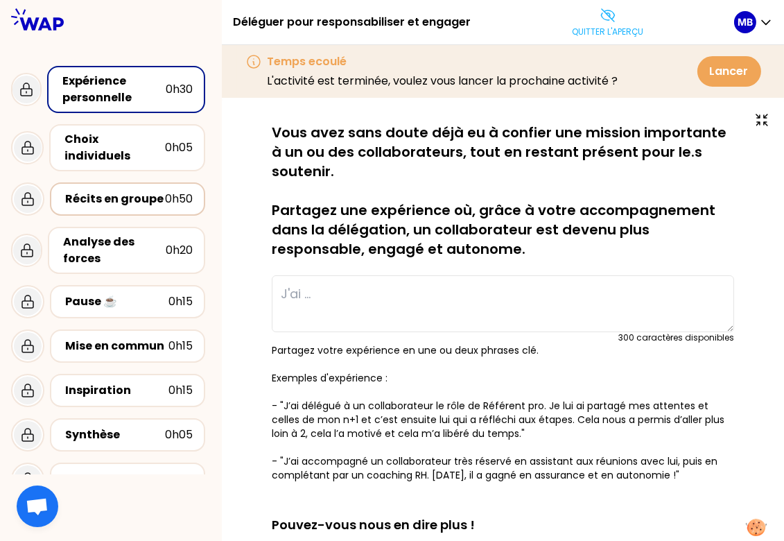
click at [129, 191] on div "Récits en groupe" at bounding box center [115, 199] width 100 height 17
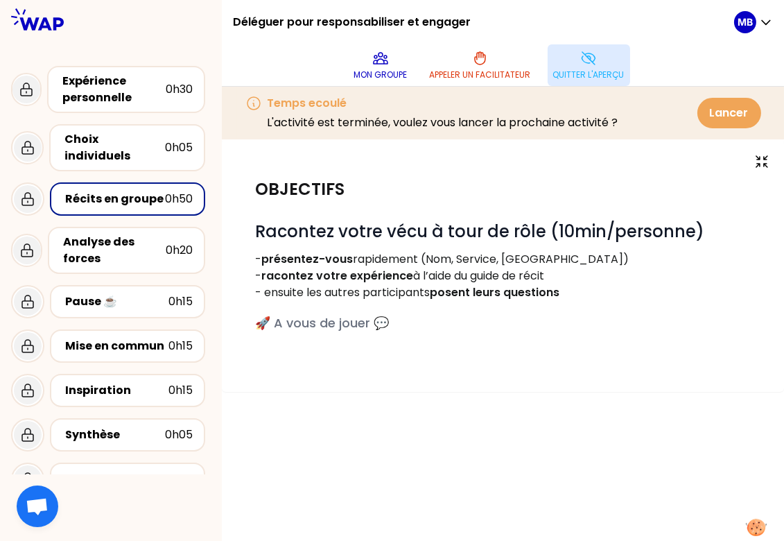
click at [588, 63] on icon at bounding box center [587, 58] width 13 height 12
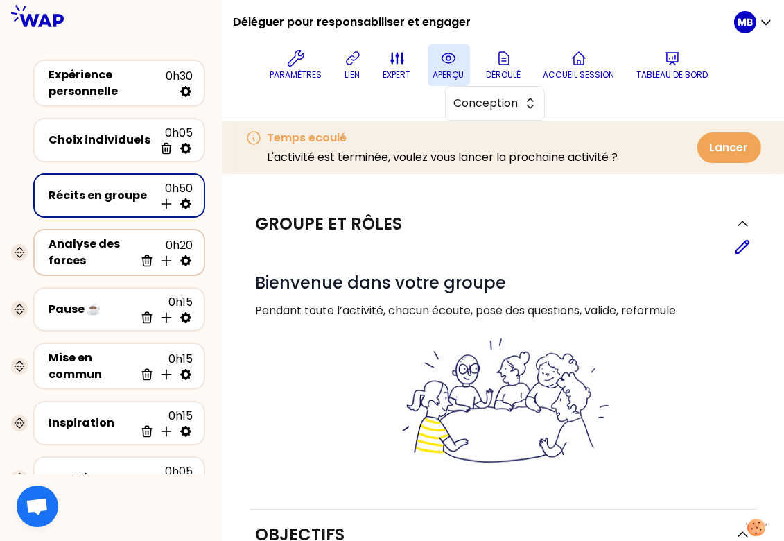
click at [186, 260] on icon at bounding box center [186, 261] width 14 height 14
select select "same_as"
select select "false"
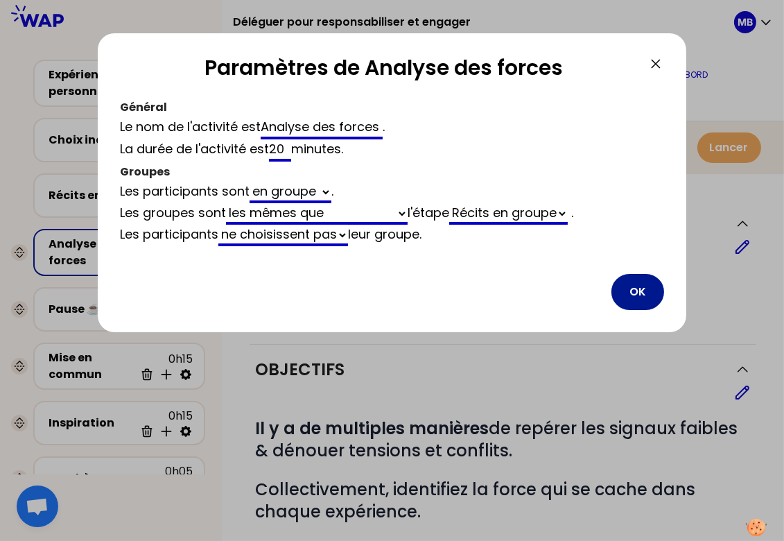
click at [648, 282] on button "OK" at bounding box center [637, 292] width 53 height 36
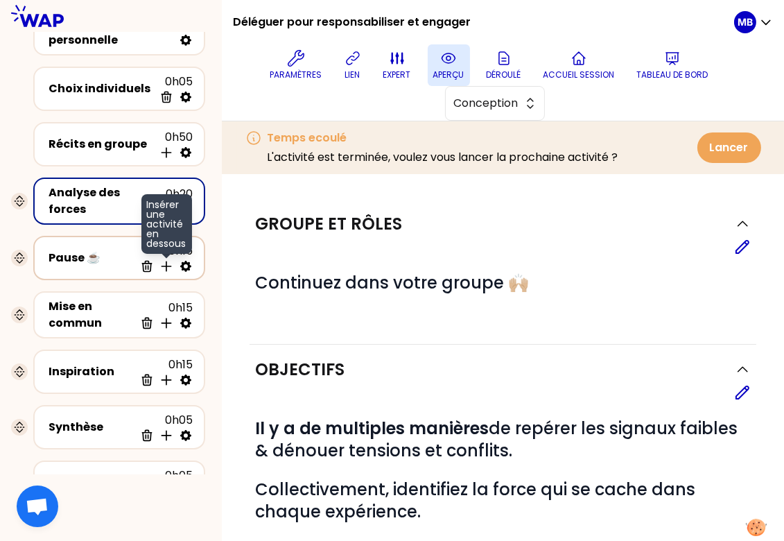
scroll to position [96, 0]
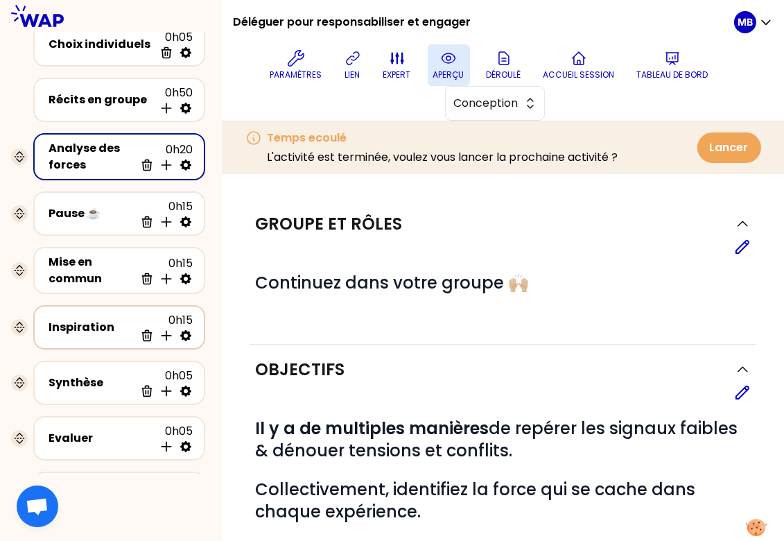
click at [189, 332] on icon at bounding box center [185, 335] width 11 height 11
select select "3"
select select "activity"
select select "share"
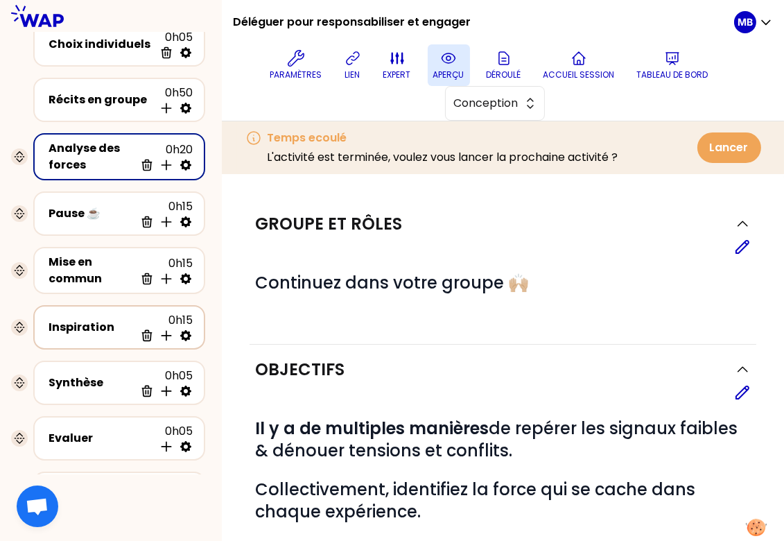
select select "false"
select select "Each"
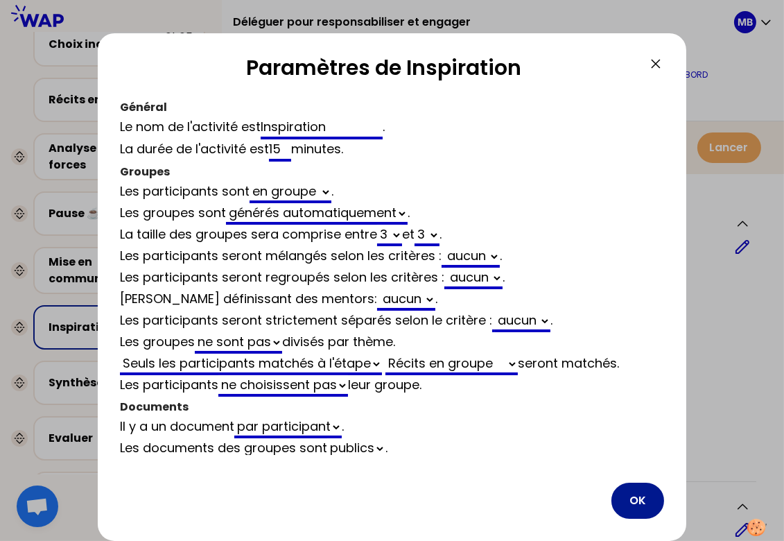
click at [642, 501] on button "OK" at bounding box center [637, 500] width 53 height 36
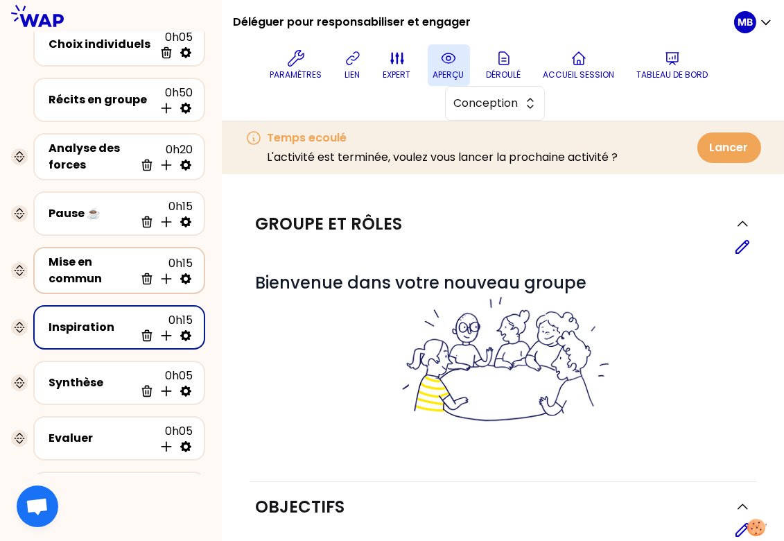
scroll to position [168, 0]
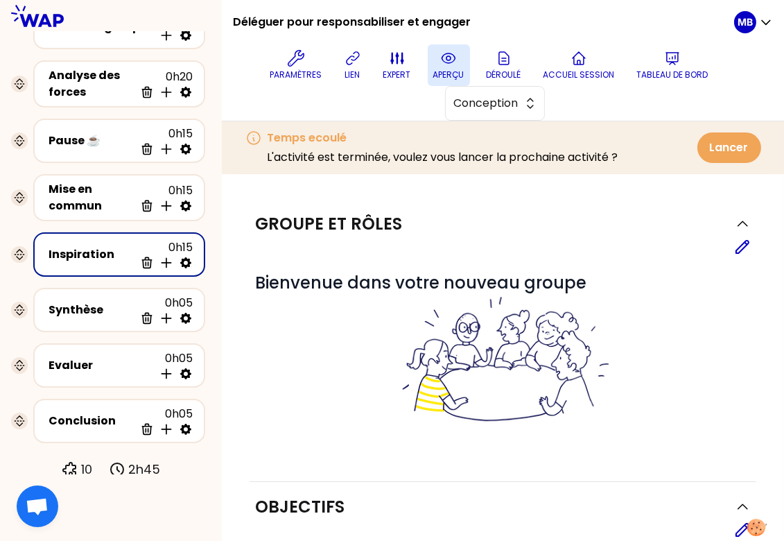
click at [85, 264] on div "Inspiration 0h15 Supprimer Insérer une activité en dessous" at bounding box center [119, 254] width 147 height 30
click at [441, 69] on p "aperçu" at bounding box center [448, 74] width 31 height 11
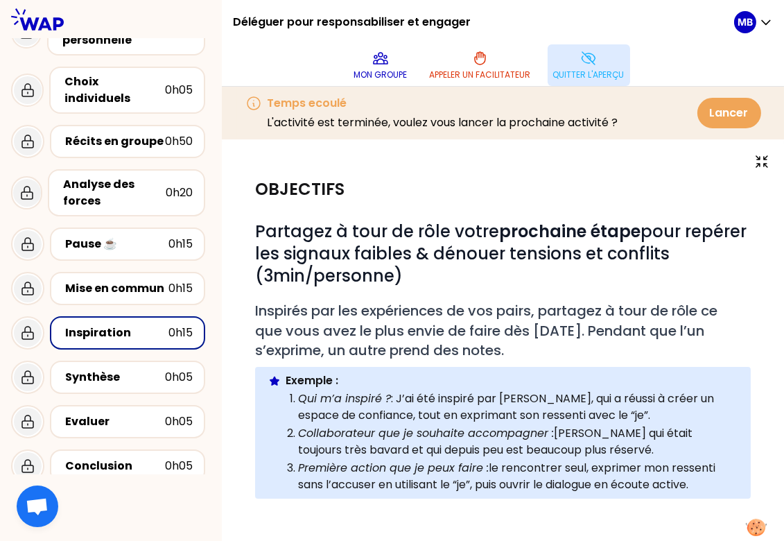
click at [578, 67] on button "Quitter l'aperçu" at bounding box center [588, 65] width 82 height 42
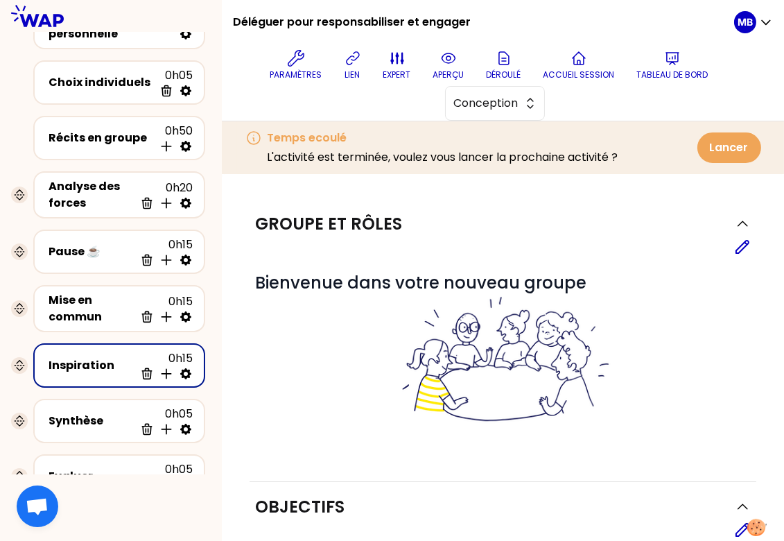
scroll to position [168, 0]
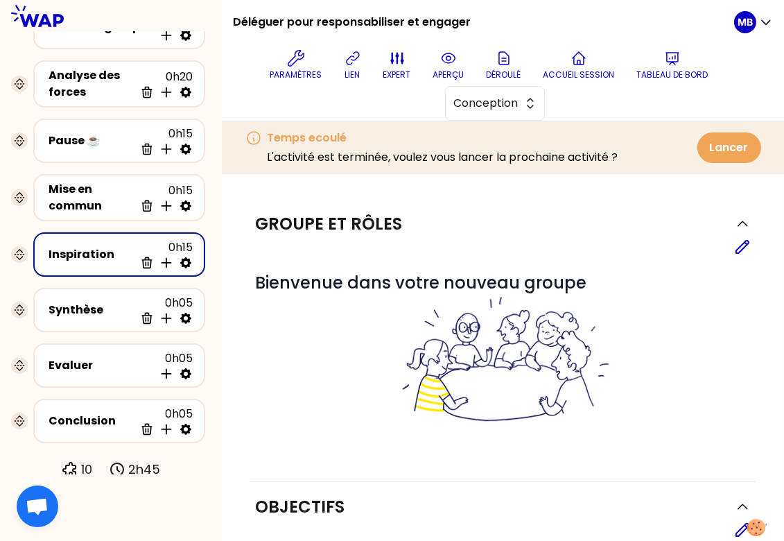
click at [703, 148] on button "Lancer" at bounding box center [729, 147] width 64 height 30
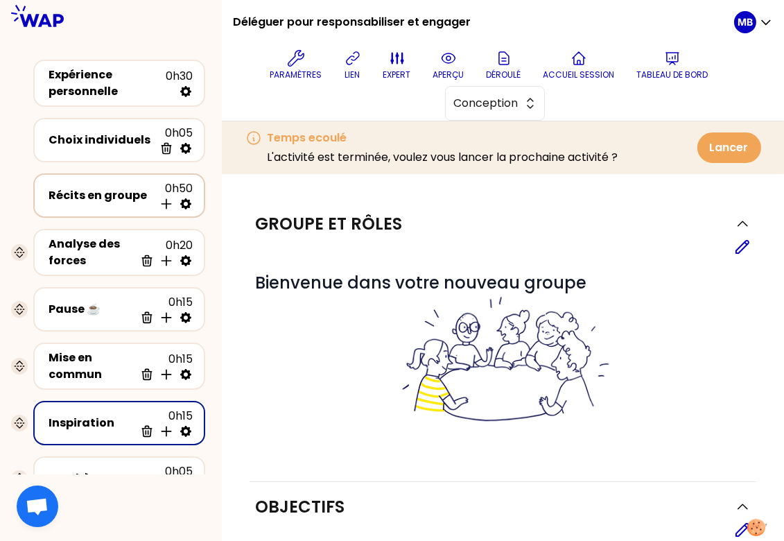
click at [84, 192] on div "Récits en groupe" at bounding box center [101, 195] width 105 height 17
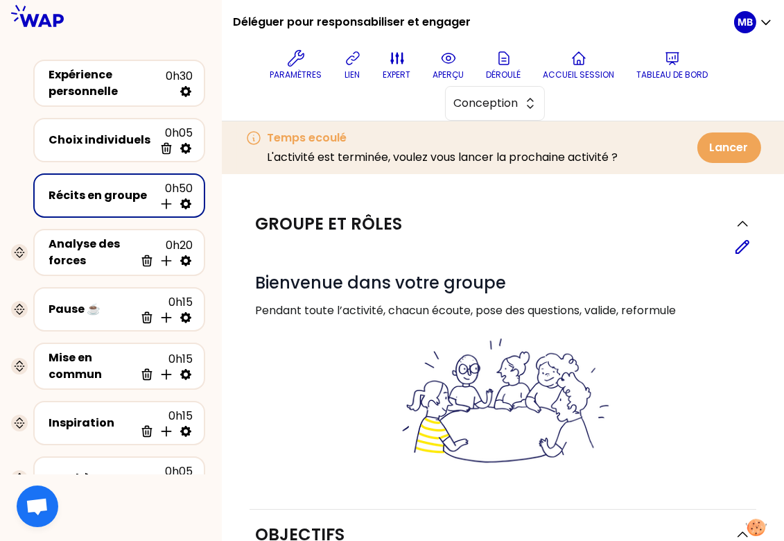
click at [751, 256] on div "Groupe et rôles Editer # Bienvenue dans votre groupe Pendant toute l’activité, …" at bounding box center [502, 354] width 507 height 310
click at [740, 249] on icon at bounding box center [742, 246] width 12 height 12
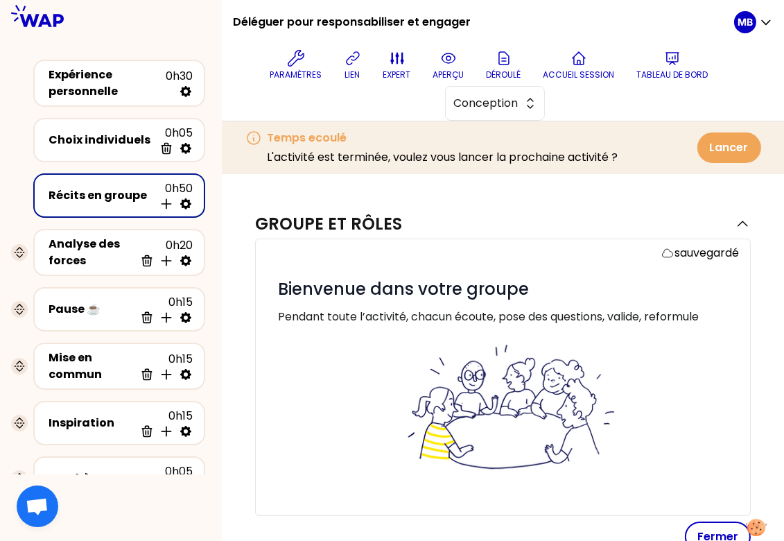
click at [703, 314] on p "Pendant toute l’activité, chacun écoute, pose des questions, valide, reformule" at bounding box center [508, 324] width 461 height 33
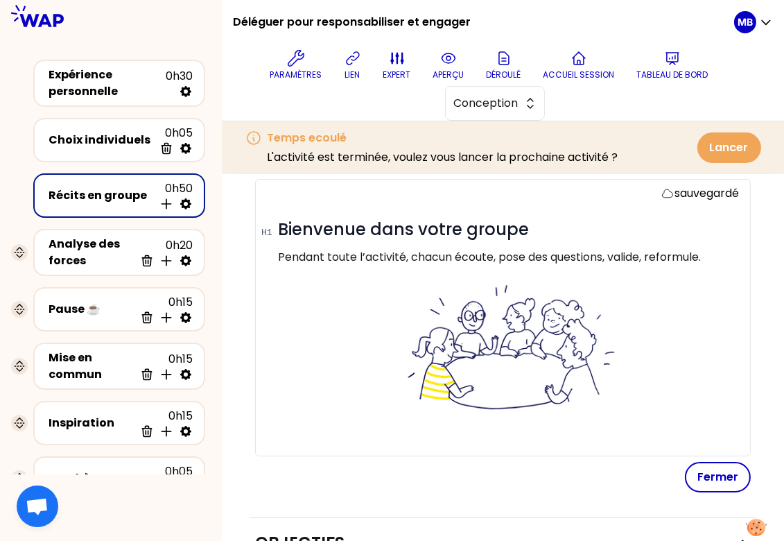
scroll to position [106, 0]
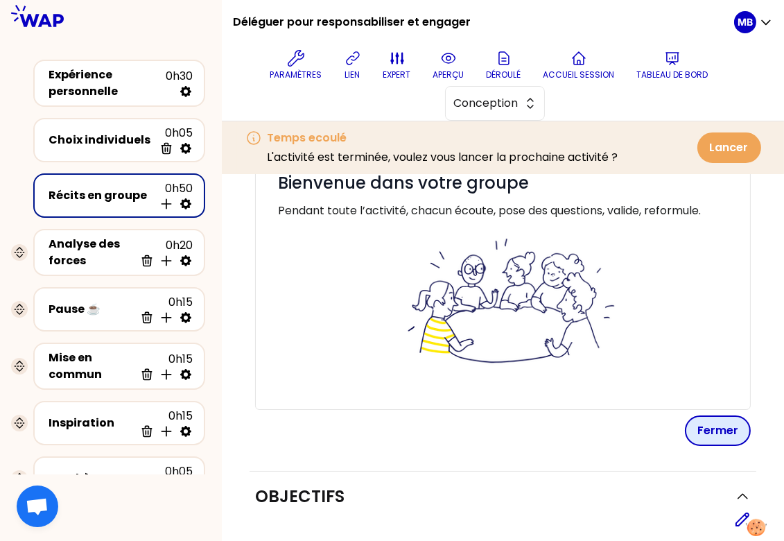
click at [708, 430] on button "Fermer" at bounding box center [718, 430] width 66 height 30
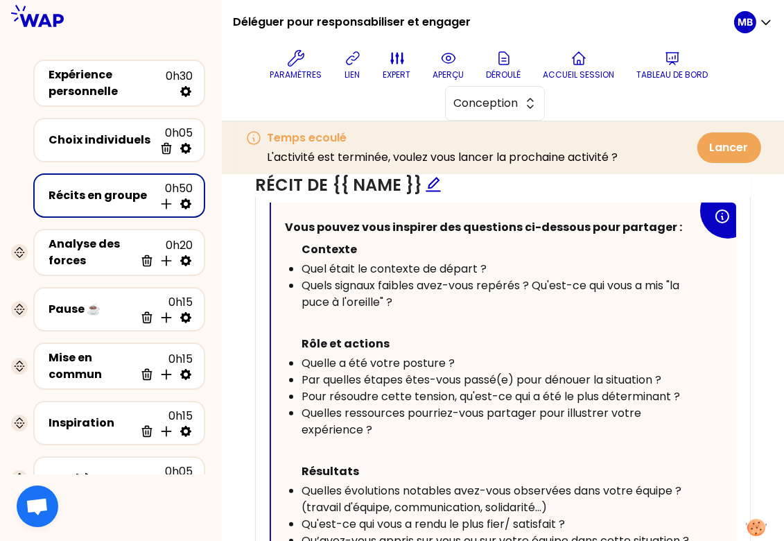
scroll to position [652, 0]
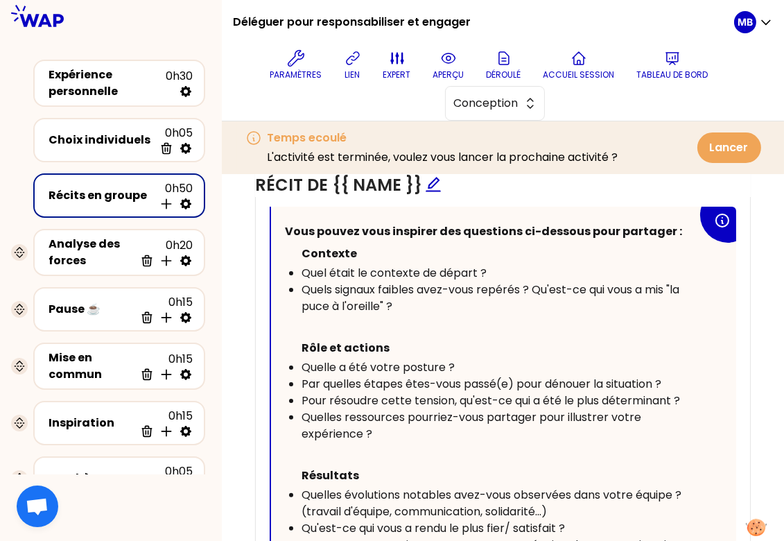
drag, startPoint x: 497, startPoint y: 264, endPoint x: 301, endPoint y: 268, distance: 196.2
click at [301, 268] on div "Quel était le contexte de départ ?" at bounding box center [499, 273] width 396 height 17
click at [420, 308] on div "Quels signaux faibles avez-vous repérés ? Qu'est-ce qui vous a mis "la puce à l…" at bounding box center [499, 297] width 396 height 33
drag, startPoint x: 408, startPoint y: 305, endPoint x: 303, endPoint y: 291, distance: 106.2
click at [303, 291] on div "Quels signaux faibles avez-vous repérés ? Qu'est-ce qui vous a mis "la puce à l…" at bounding box center [499, 297] width 396 height 33
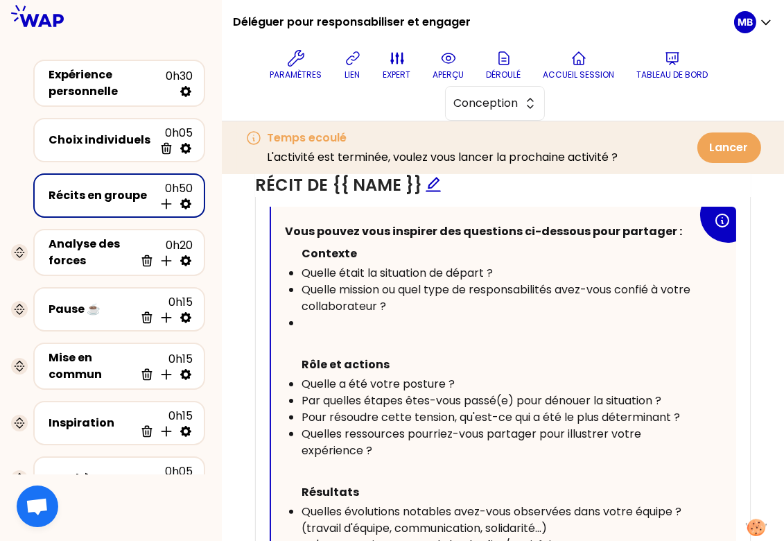
click at [320, 317] on div "﻿" at bounding box center [499, 323] width 396 height 17
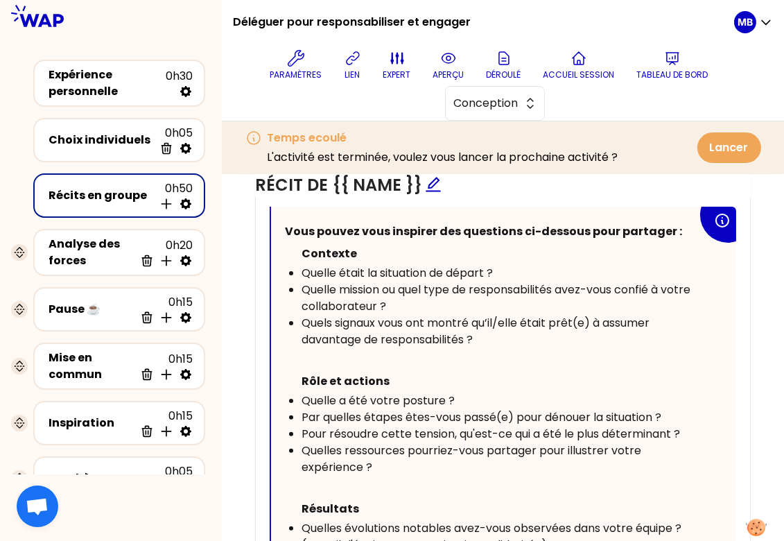
scroll to position [688, 0]
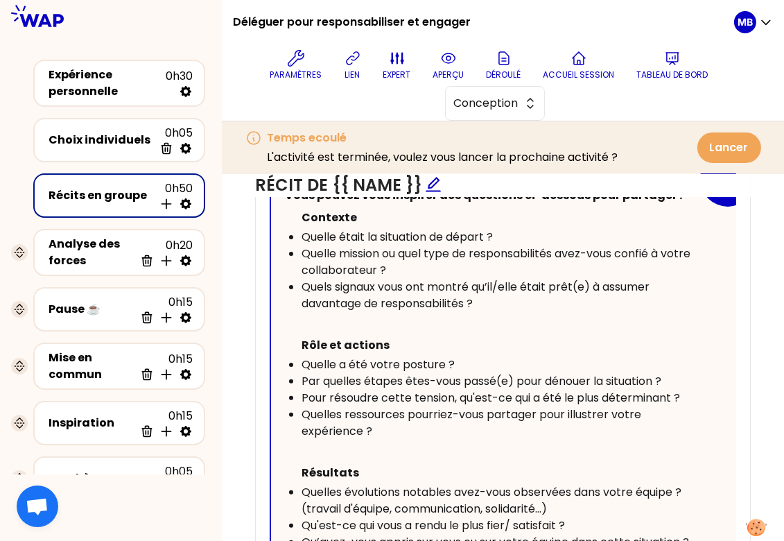
drag, startPoint x: 450, startPoint y: 356, endPoint x: 296, endPoint y: 357, distance: 153.9
click at [296, 357] on ul "Rôle et actions Quelle a été votre posture ? Par quelles étapes êtes-vous passé…" at bounding box center [491, 386] width 412 height 105
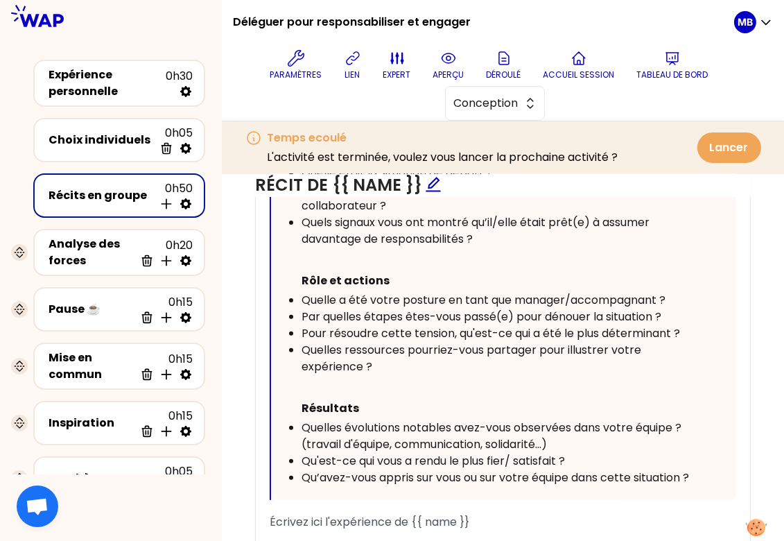
scroll to position [758, 0]
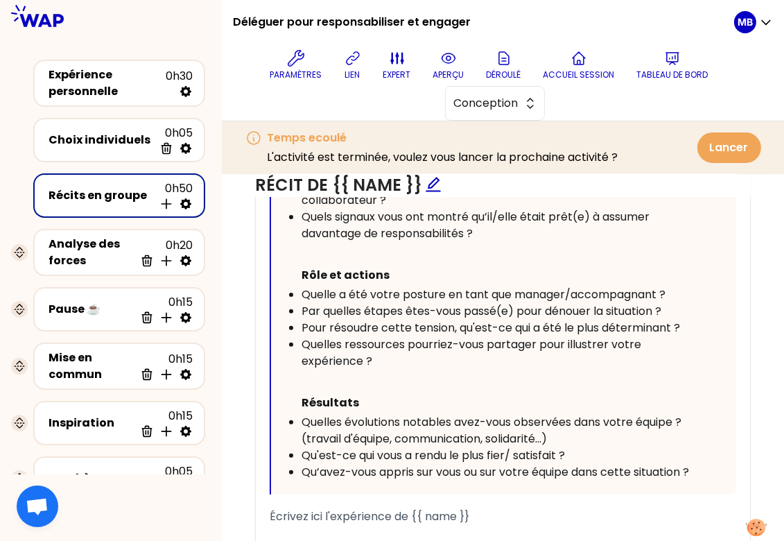
drag, startPoint x: 683, startPoint y: 310, endPoint x: 296, endPoint y: 303, distance: 386.8
click at [296, 303] on ul "Rôle et actions Quelle a été votre posture en tant que manager/accompagnant ? P…" at bounding box center [491, 316] width 412 height 105
drag, startPoint x: 387, startPoint y: 359, endPoint x: 283, endPoint y: 341, distance: 104.8
click at [283, 341] on div "Vous pouvez vous inspirer des questions ci-dessous pour partager : Contexte Que…" at bounding box center [503, 297] width 465 height 394
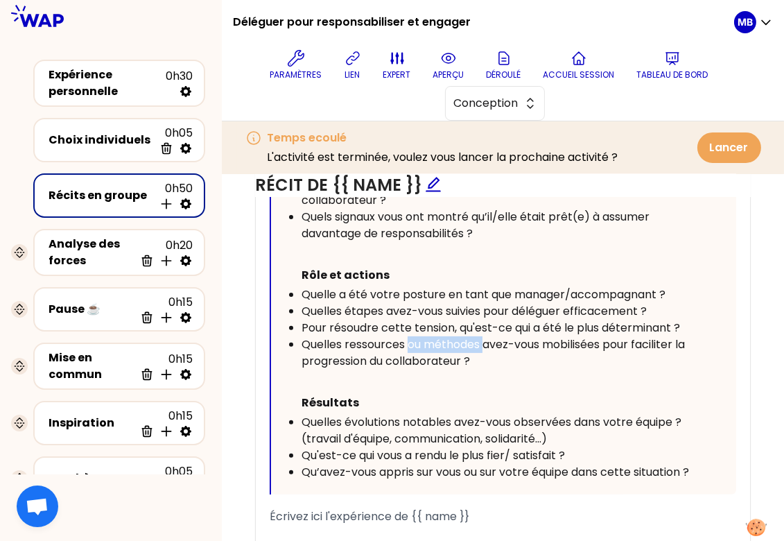
drag, startPoint x: 486, startPoint y: 339, endPoint x: 407, endPoint y: 339, distance: 79.0
click at [407, 339] on span "Quelles ressources ou méthodes avez-vous mobilisées pour faciliter la progressi…" at bounding box center [494, 352] width 386 height 33
click at [434, 356] on div "Quelles ressources avez-vous mobilisées pour faciliter la progression du collab…" at bounding box center [499, 352] width 396 height 33
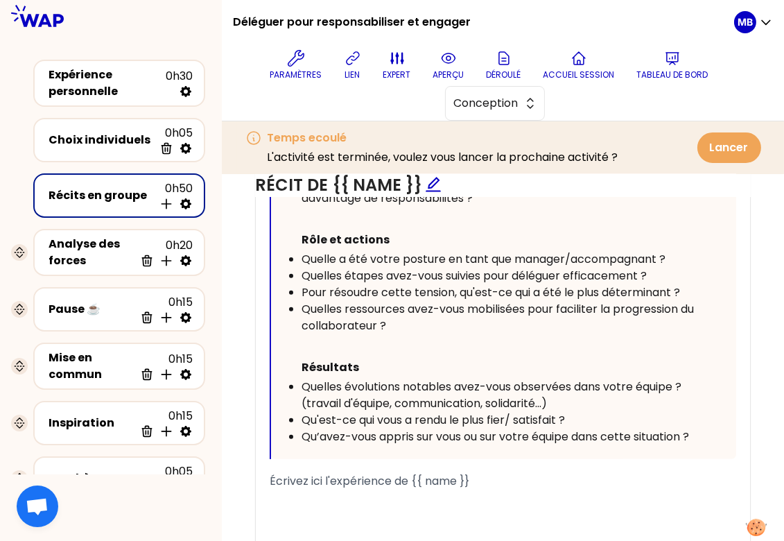
scroll to position [825, 0]
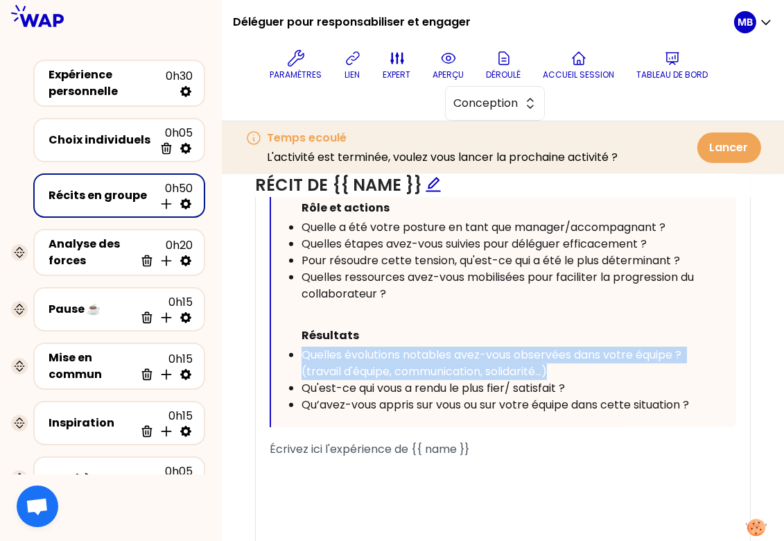
drag, startPoint x: 567, startPoint y: 366, endPoint x: 300, endPoint y: 349, distance: 267.3
click at [301, 349] on div "Quelles évolutions notables avez-vous observées dans votre équipe ? (travail d'…" at bounding box center [499, 363] width 396 height 33
drag, startPoint x: 581, startPoint y: 367, endPoint x: 301, endPoint y: 358, distance: 280.1
click at [301, 358] on div "Quelles évolutions notables avez-vous observées dans votre équipe ? (travail d'…" at bounding box center [499, 363] width 396 height 33
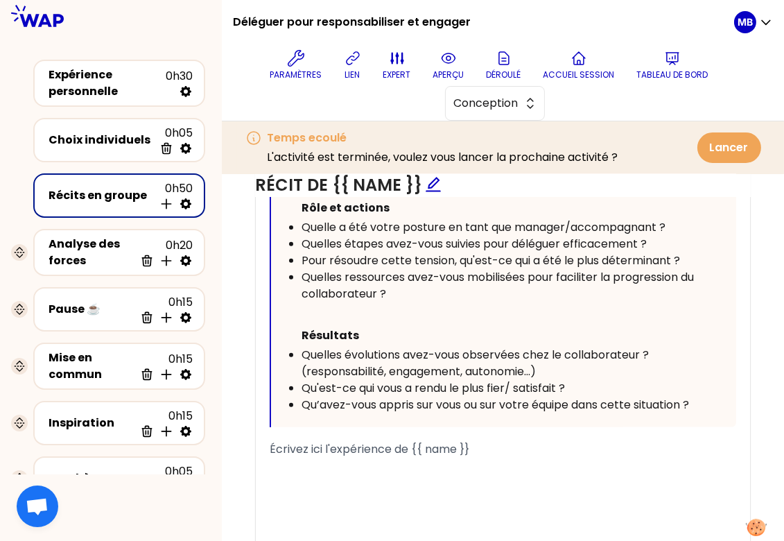
click at [565, 385] on span "Qu'est-ce qui vous a rendu le plus fier/ satisfait ?" at bounding box center [432, 388] width 263 height 16
drag, startPoint x: 595, startPoint y: 383, endPoint x: 299, endPoint y: 392, distance: 296.8
click at [299, 392] on ul "Résultats Quelles évolutions avez-vous observées chez le collaborateur ? (respo…" at bounding box center [491, 368] width 412 height 89
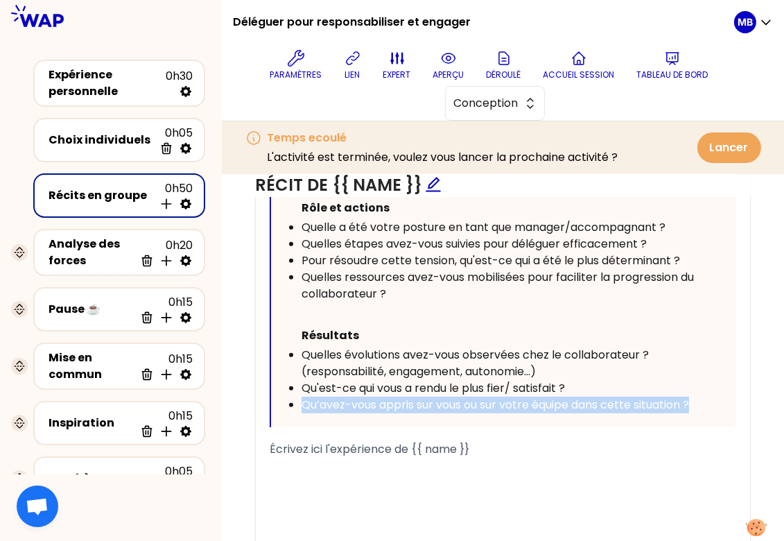
drag, startPoint x: 694, startPoint y: 401, endPoint x: 303, endPoint y: 397, distance: 391.6
click at [303, 397] on span "Qu’avez-vous appris sur vous ou sur votre équipe dans cette situation ?" at bounding box center [494, 404] width 387 height 16
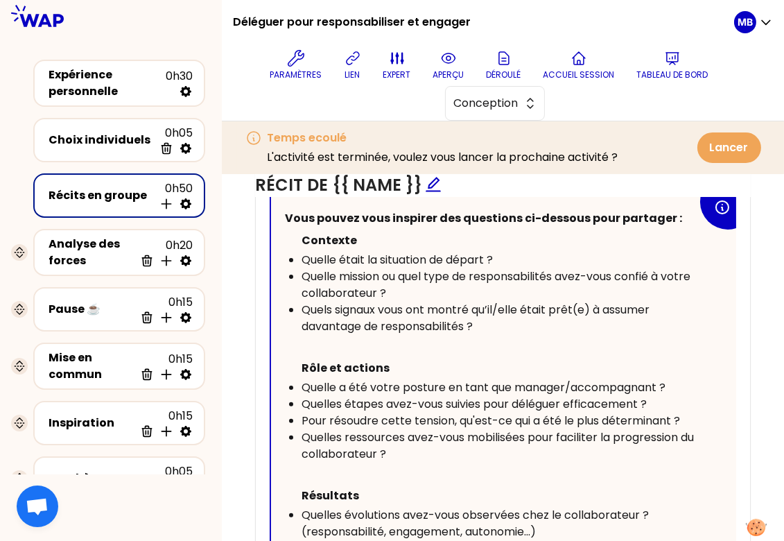
scroll to position [349, 0]
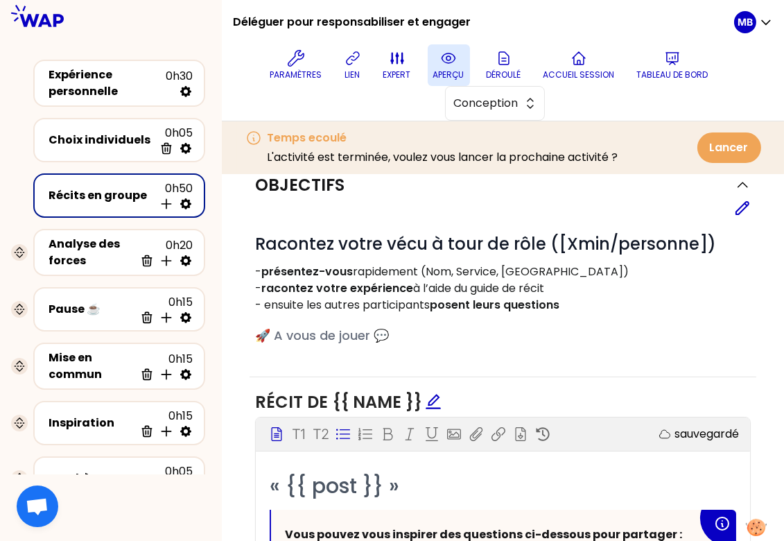
click at [447, 69] on p "aperçu" at bounding box center [448, 74] width 31 height 11
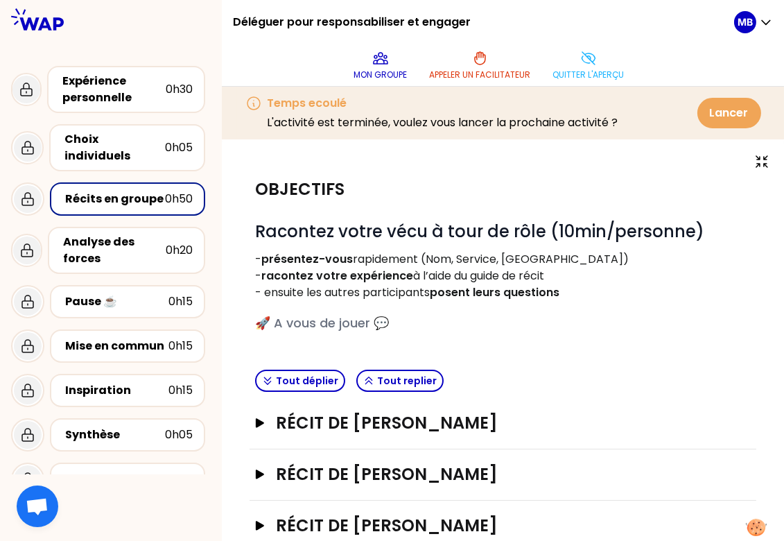
scroll to position [103, 0]
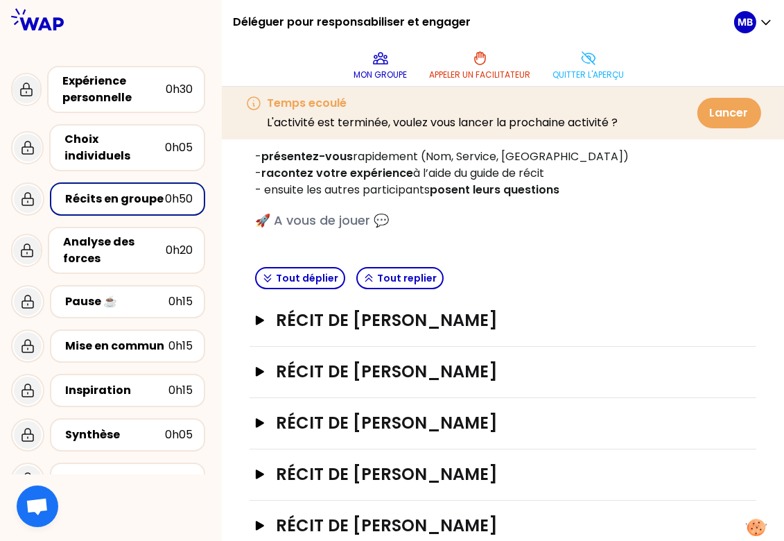
click at [351, 333] on div "Récit de [PERSON_NAME] Ouvrir" at bounding box center [502, 320] width 507 height 51
click at [351, 318] on h3 "Récit de [PERSON_NAME]" at bounding box center [489, 320] width 426 height 22
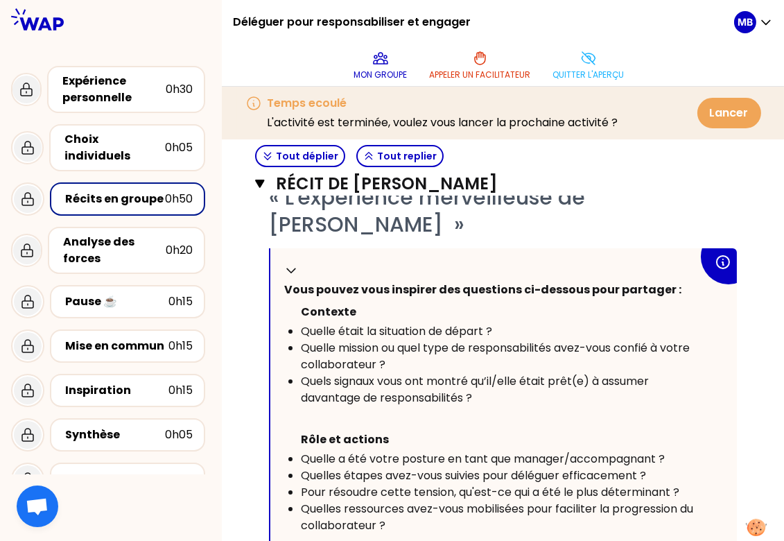
scroll to position [99, 0]
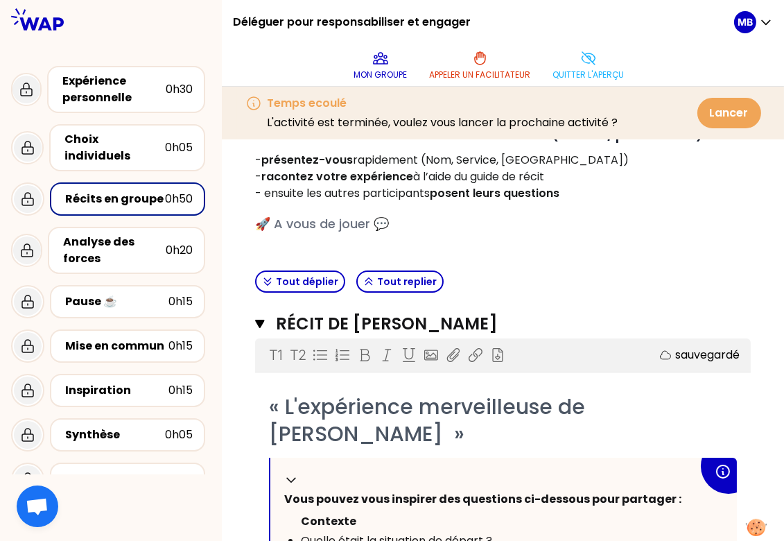
click at [571, 80] on p "Quitter l'aperçu" at bounding box center [588, 74] width 71 height 11
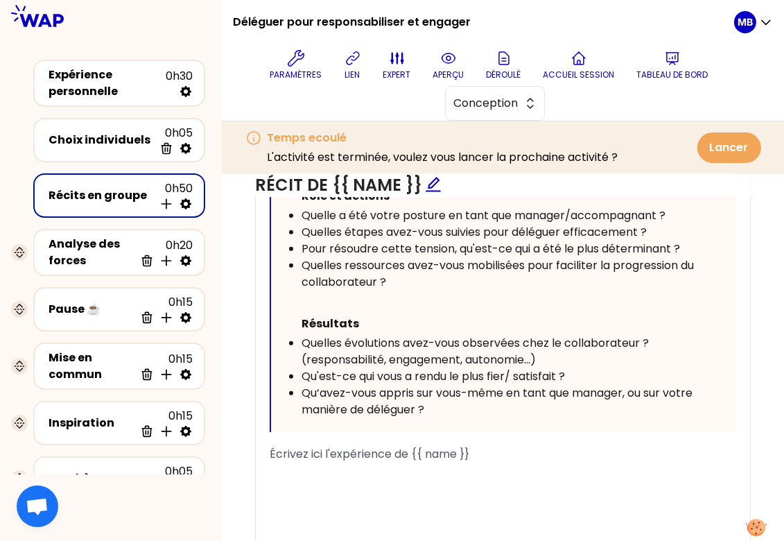
scroll to position [805, 0]
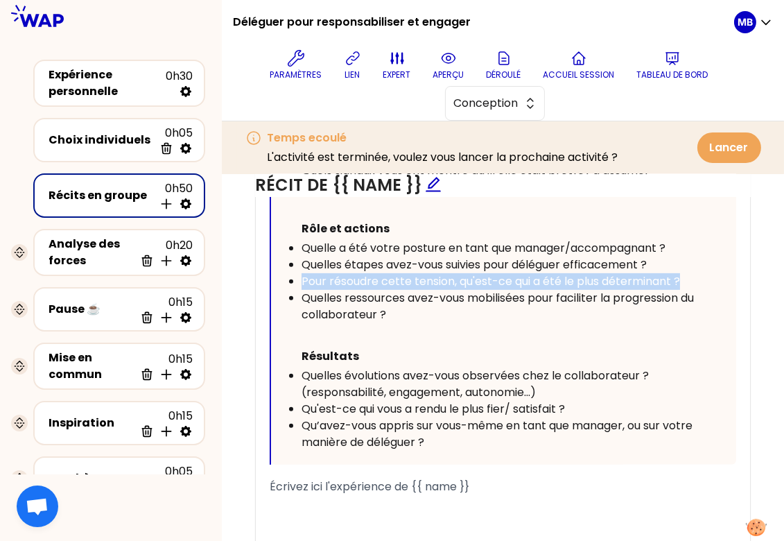
drag, startPoint x: 682, startPoint y: 276, endPoint x: 291, endPoint y: 281, distance: 390.9
click at [301, 281] on li "Pour résoudre cette tension, qu'est-ce qui a été le plus déterminant ?" at bounding box center [499, 281] width 396 height 17
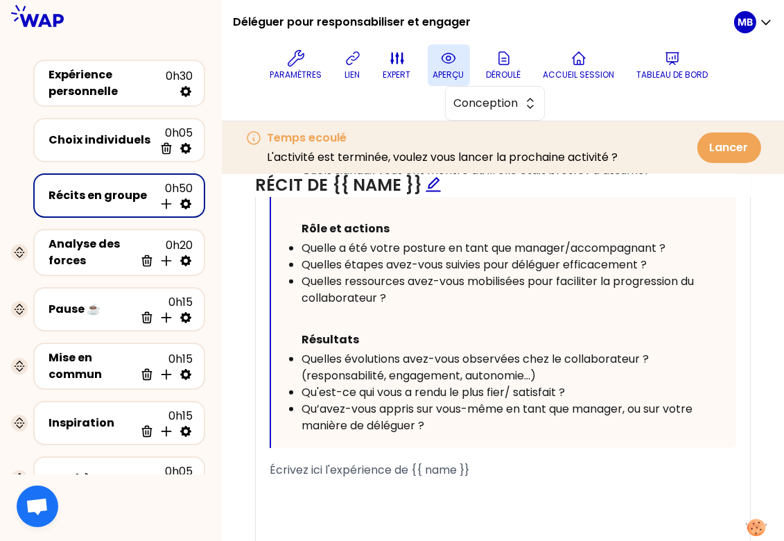
click at [453, 62] on icon at bounding box center [448, 58] width 17 height 17
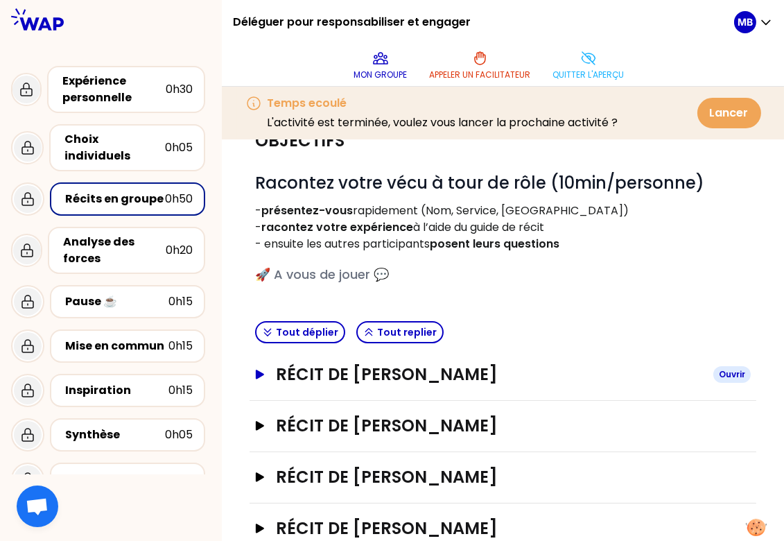
click at [387, 373] on h3 "Récit de [PERSON_NAME]" at bounding box center [489, 374] width 426 height 22
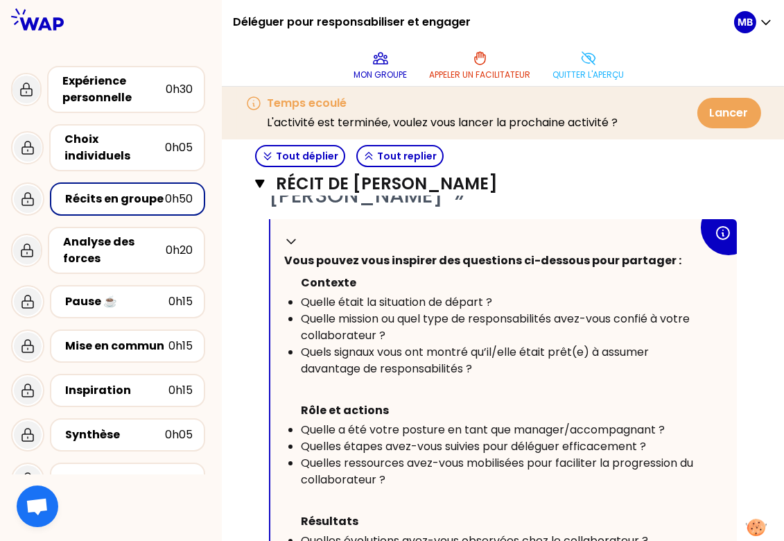
scroll to position [292, 0]
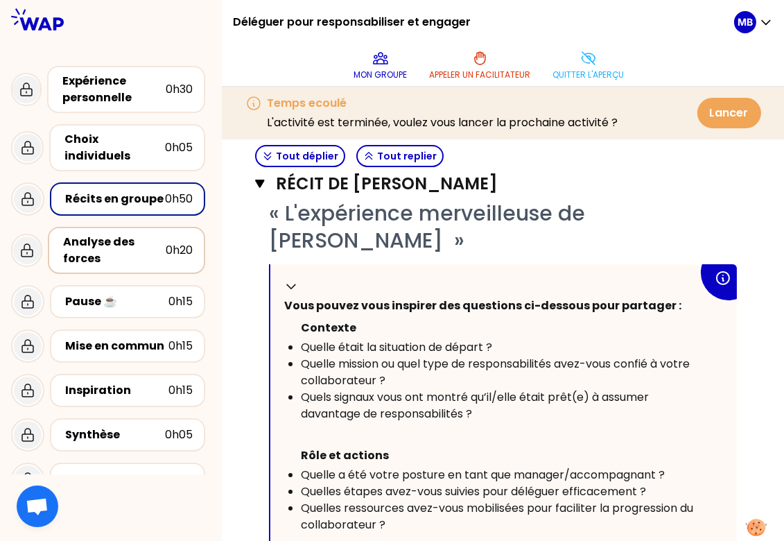
click at [143, 234] on div "Analyse des forces" at bounding box center [114, 250] width 103 height 33
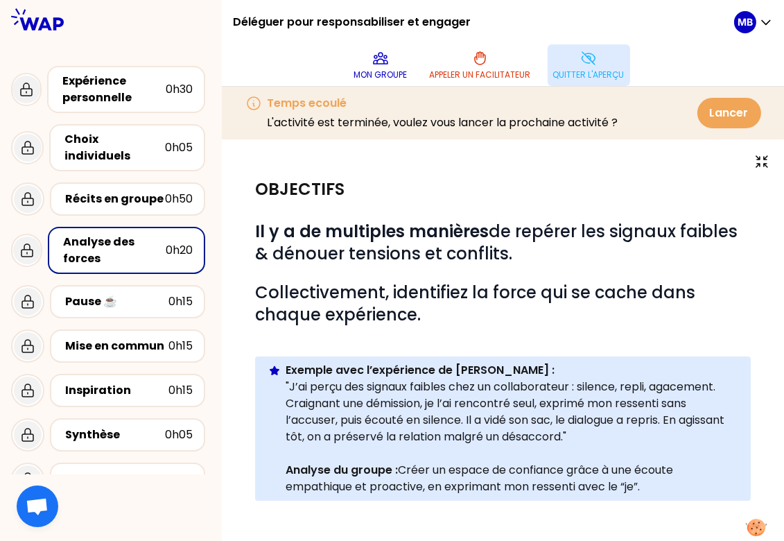
click at [570, 73] on p "Quitter l'aperçu" at bounding box center [588, 74] width 71 height 11
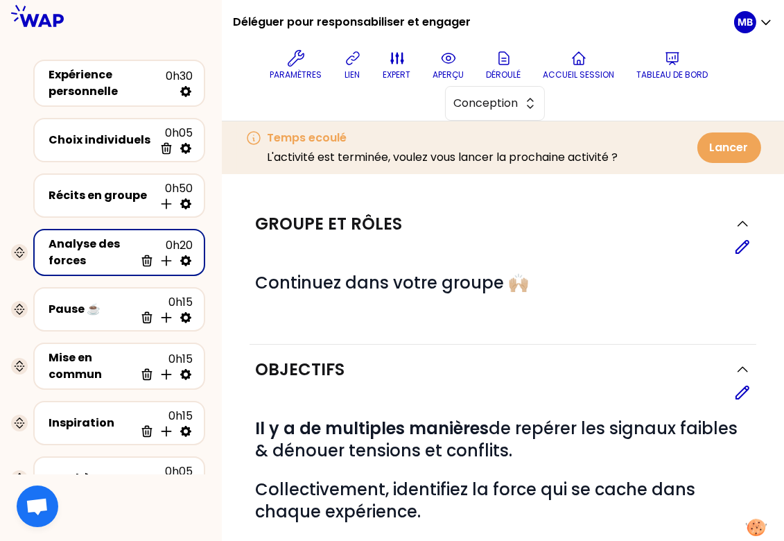
click at [183, 255] on icon at bounding box center [185, 260] width 11 height 11
select select "same_as"
select select "false"
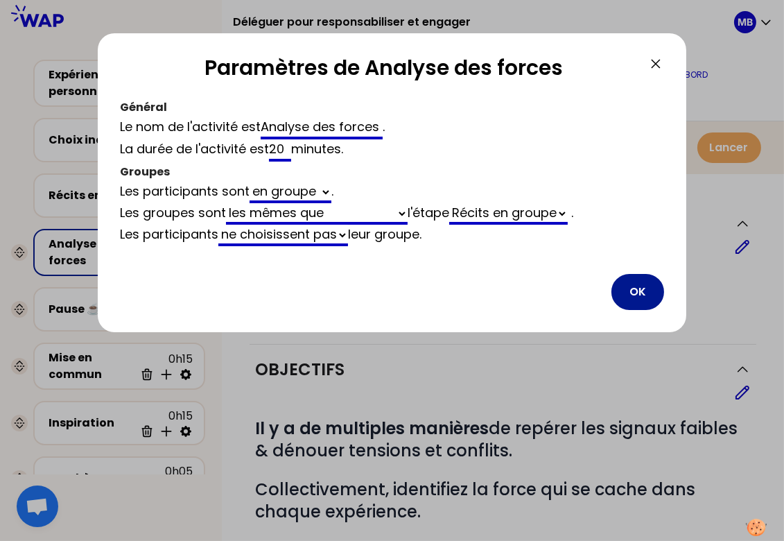
click at [642, 288] on button "OK" at bounding box center [637, 292] width 53 height 36
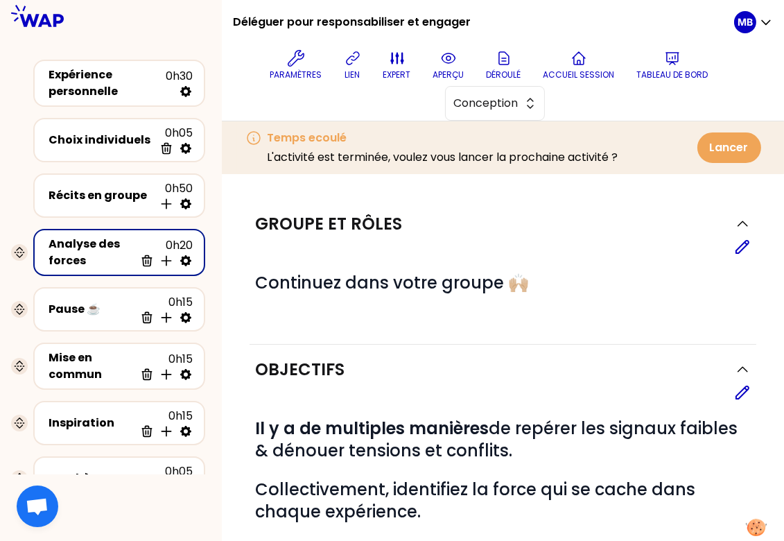
scroll to position [125, 0]
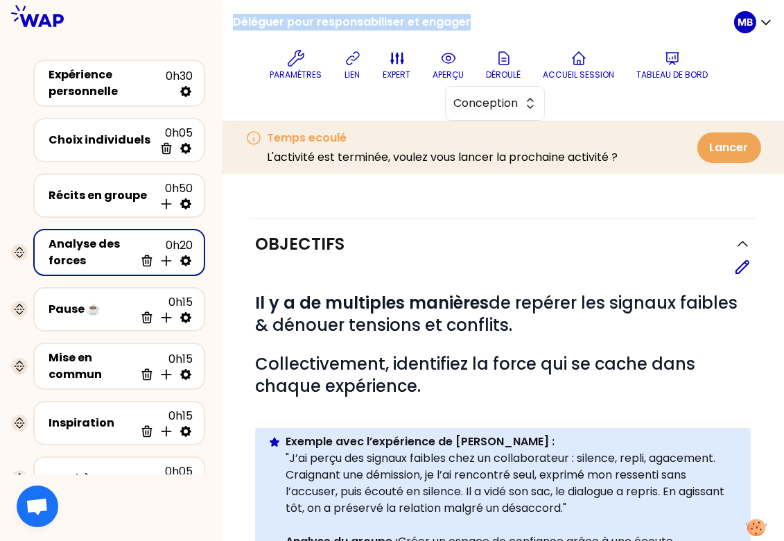
drag, startPoint x: 232, startPoint y: 21, endPoint x: 493, endPoint y: 16, distance: 260.6
click at [493, 16] on div "Déléguer pour responsabiliser et engager Paramètres lien expert aperçu [PERSON_…" at bounding box center [483, 60] width 501 height 121
copy h1 "Déléguer pour responsabiliser et engager"
click at [574, 333] on h1 "# Il y a de multiples manières de repérer les signaux faibles & dénouer tension…" at bounding box center [503, 314] width 496 height 44
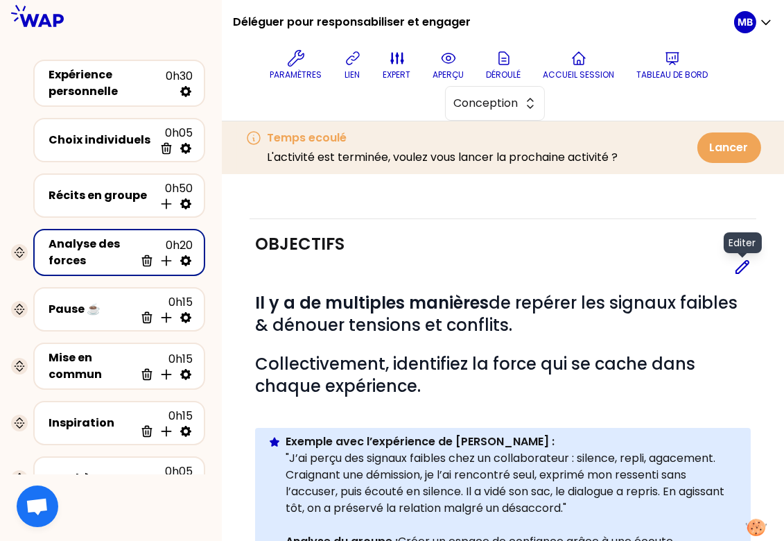
click at [746, 267] on icon at bounding box center [742, 266] width 17 height 17
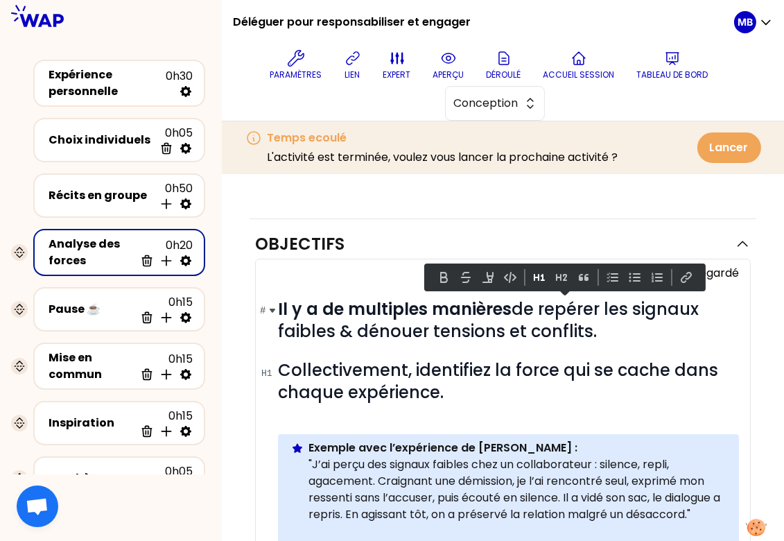
drag, startPoint x: 599, startPoint y: 331, endPoint x: 537, endPoint y: 309, distance: 66.2
click at [537, 309] on h1 "# Il y a de multiples manières de repérer les signaux faibles & dénouer tension…" at bounding box center [508, 320] width 461 height 44
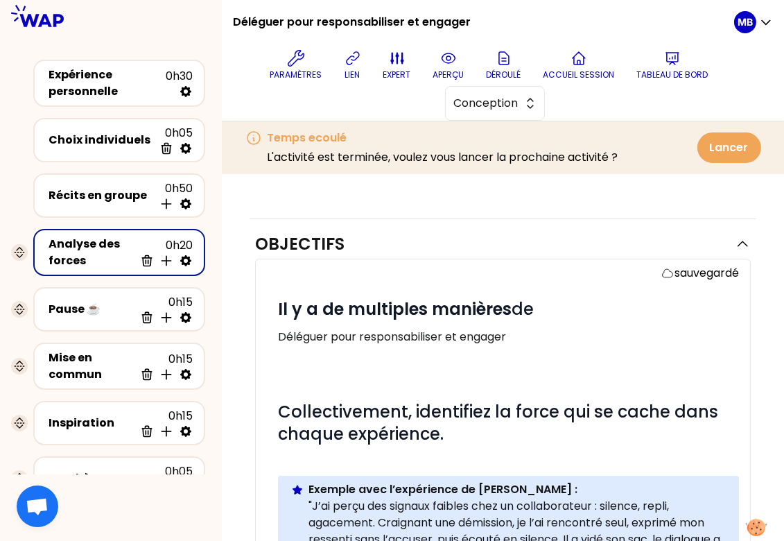
click at [276, 333] on div "sauvegardé # Il y a de multiples manières de Déléguer pour responsabiliser et e…" at bounding box center [503, 452] width 496 height 389
click at [279, 334] on p "Déléguer pour responsabiliser et engager" at bounding box center [508, 336] width 461 height 17
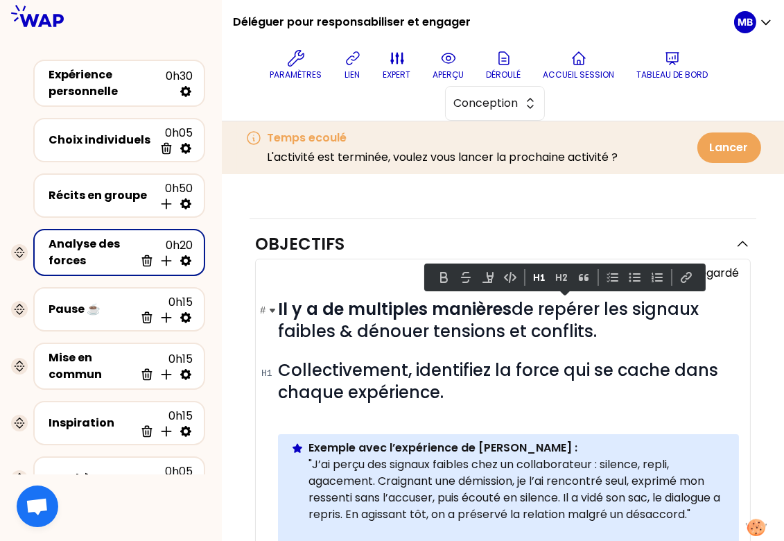
click at [561, 329] on span "Il y a de multiples manières de repérer les signaux faibles & dénouer tensions …" at bounding box center [490, 319] width 425 height 45
drag, startPoint x: 606, startPoint y: 329, endPoint x: 541, endPoint y: 310, distance: 67.3
click at [541, 310] on h1 "# Il y a de multiples manières de repérer les signaux faibles & dénouer tension…" at bounding box center [508, 320] width 461 height 44
paste div
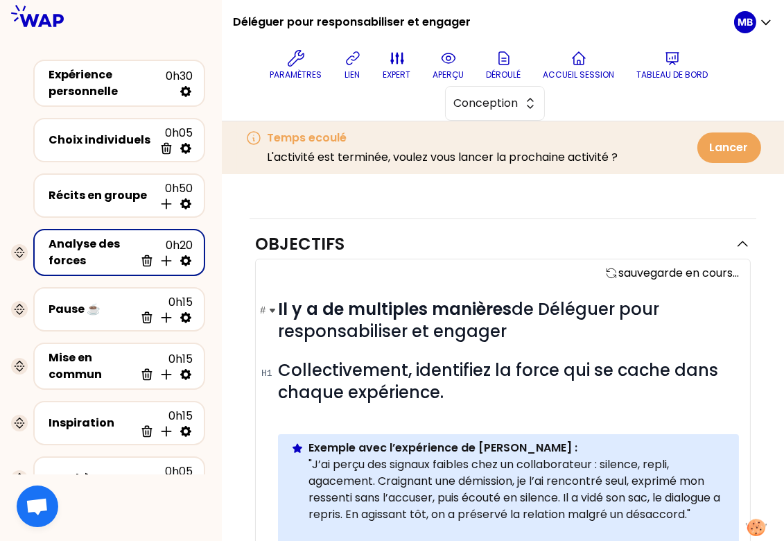
click at [551, 300] on span "Il y a de multiples manières de Déléguer pour responsabiliser et engager" at bounding box center [470, 319] width 385 height 45
click at [529, 331] on h1 "# Il y a de multiples manières de déléguer pour responsabiliser et engager" at bounding box center [508, 320] width 461 height 44
click at [482, 398] on h1 "# Collectivement, identifiez la force qui se cache dans chaque expérience." at bounding box center [508, 381] width 461 height 44
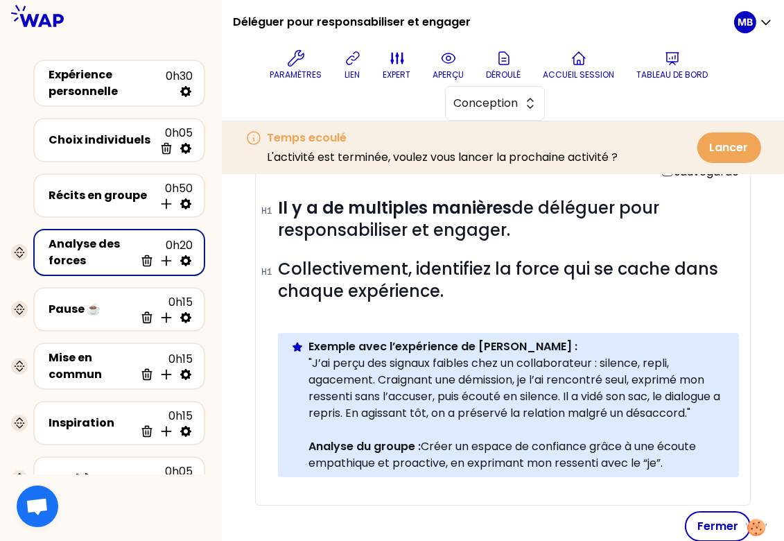
scroll to position [261, 0]
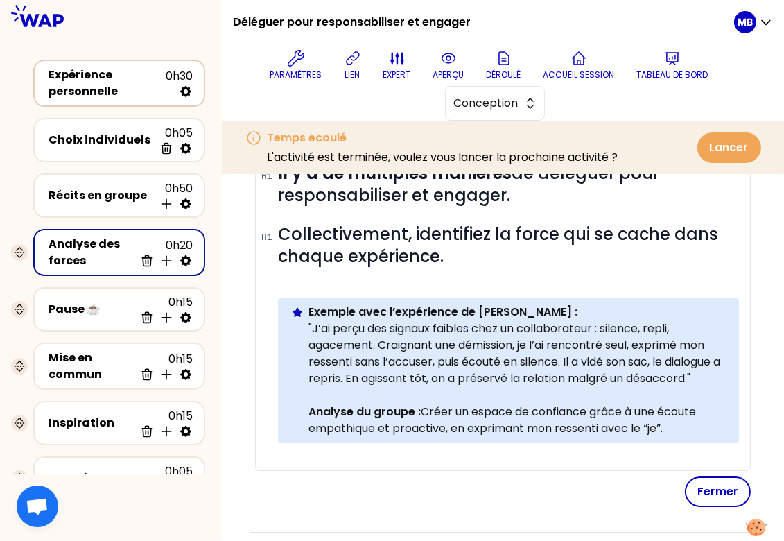
click at [119, 85] on div "Expérience personnelle" at bounding box center [107, 83] width 117 height 33
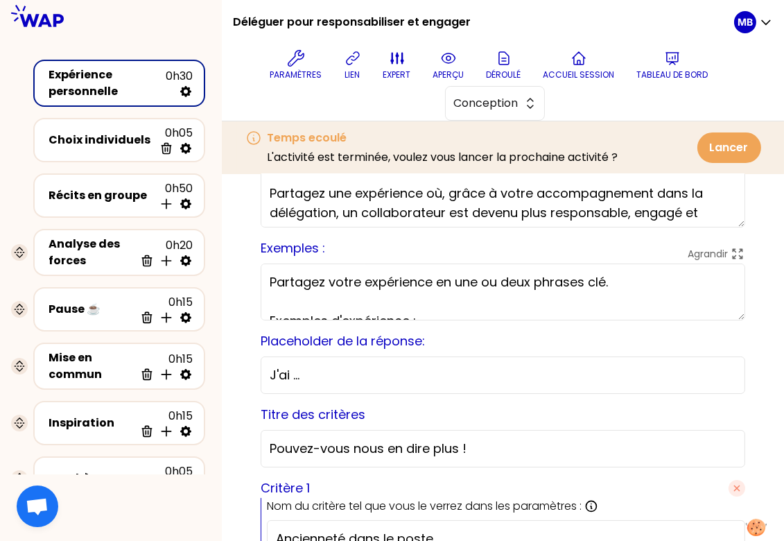
scroll to position [2, 0]
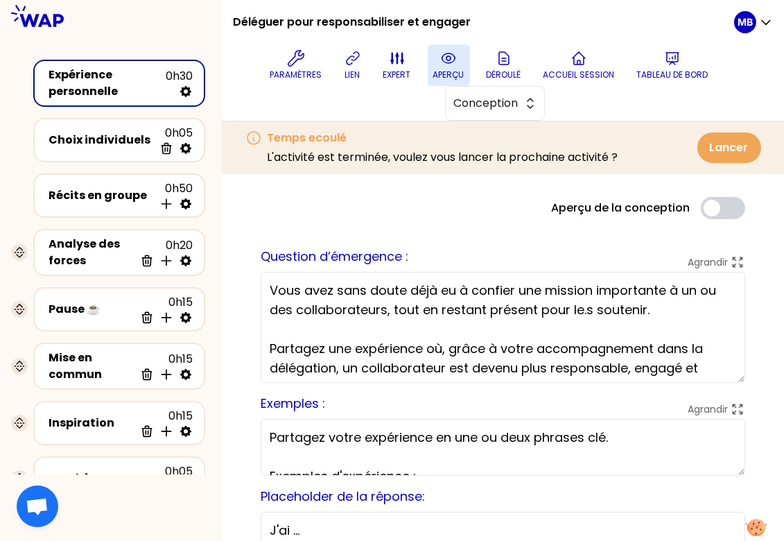
click at [434, 57] on button "aperçu" at bounding box center [449, 65] width 42 height 42
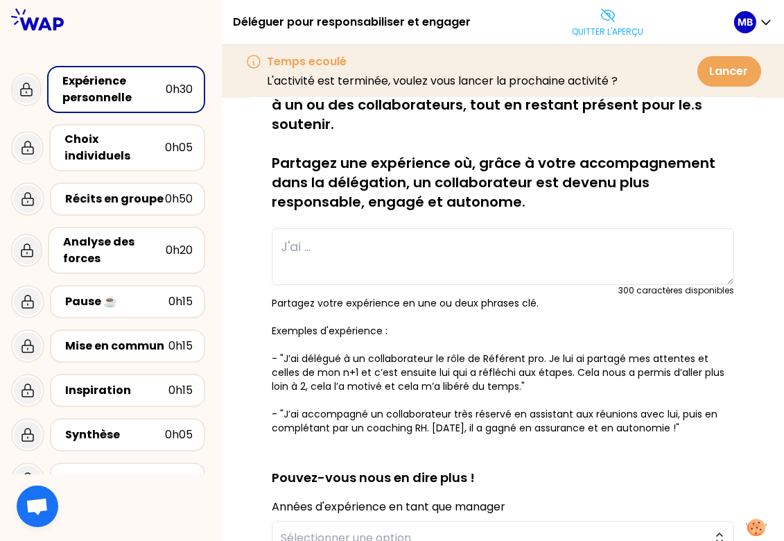
scroll to position [99, 0]
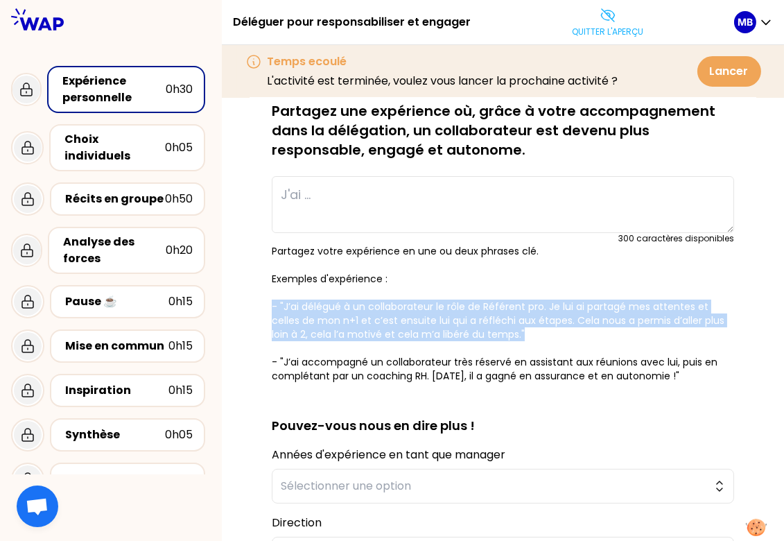
drag, startPoint x: 547, startPoint y: 331, endPoint x: 264, endPoint y: 306, distance: 283.9
click at [264, 306] on div "sauvegardé Vous avez sans doute déjà eu à confier une mission importante à un o…" at bounding box center [502, 398] width 507 height 748
copy p "- "J’ai délégué à un collaborateur le rôle de Référent pro. Je lui ai partagé m…"
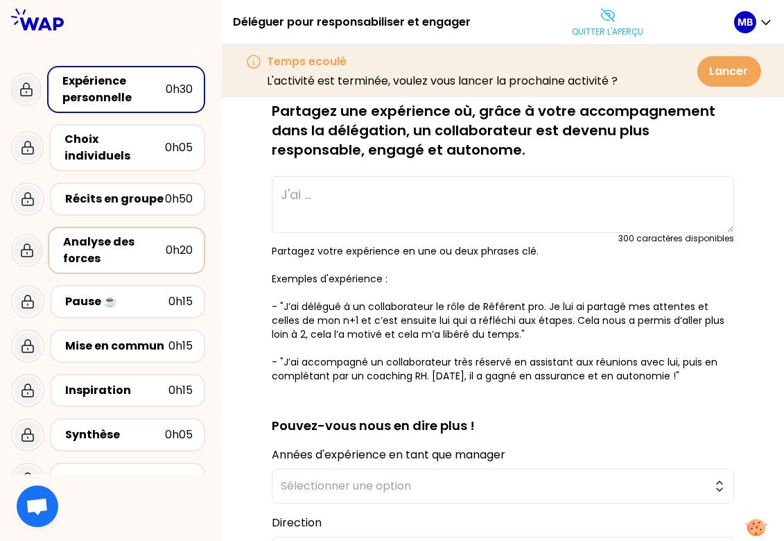
click at [79, 234] on div "Analyse des forces" at bounding box center [114, 250] width 103 height 33
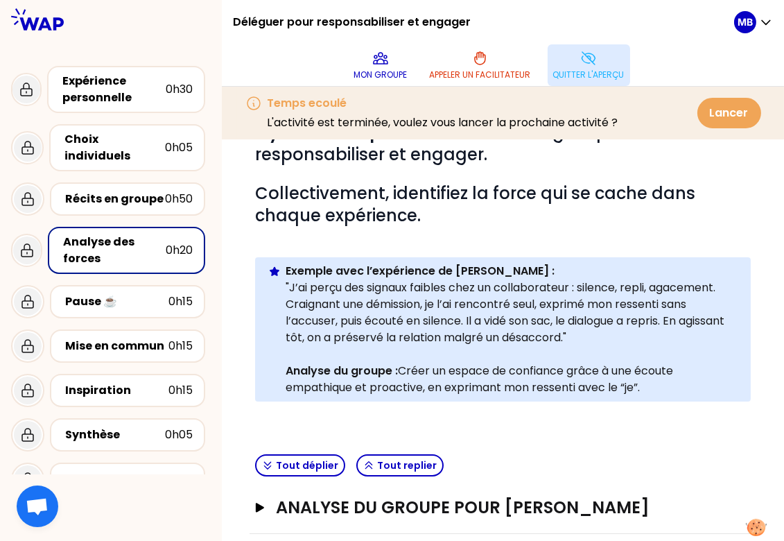
click at [580, 59] on button "Quitter l'aperçu" at bounding box center [588, 65] width 82 height 42
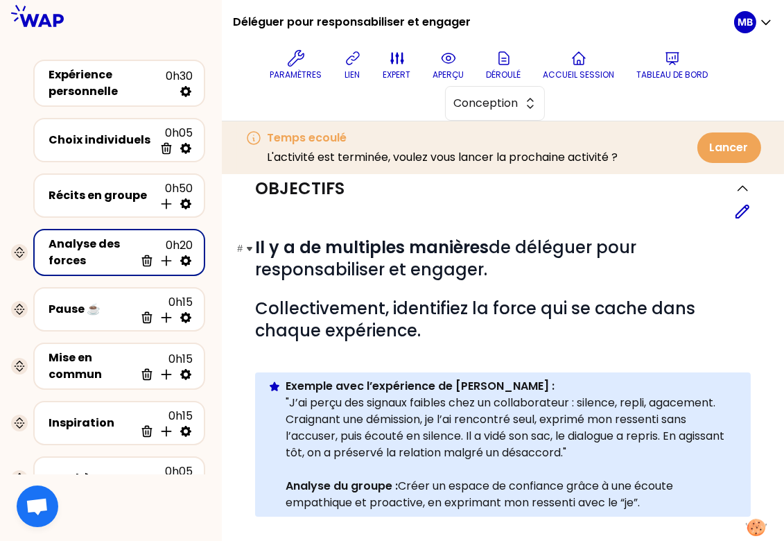
scroll to position [355, 0]
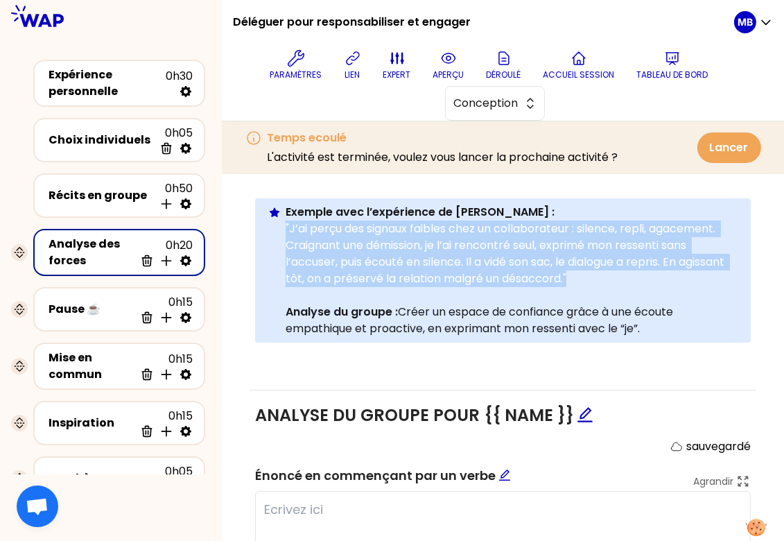
drag, startPoint x: 637, startPoint y: 278, endPoint x: 286, endPoint y: 227, distance: 355.0
click at [286, 227] on p ""J’ai perçu des signaux faibles chez un collaborateur : silence, repli, agaceme…" at bounding box center [513, 253] width 454 height 67
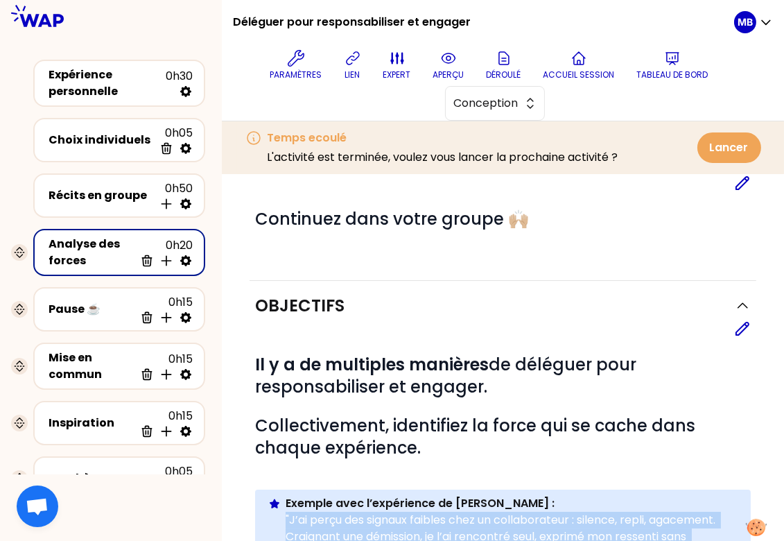
scroll to position [2, 0]
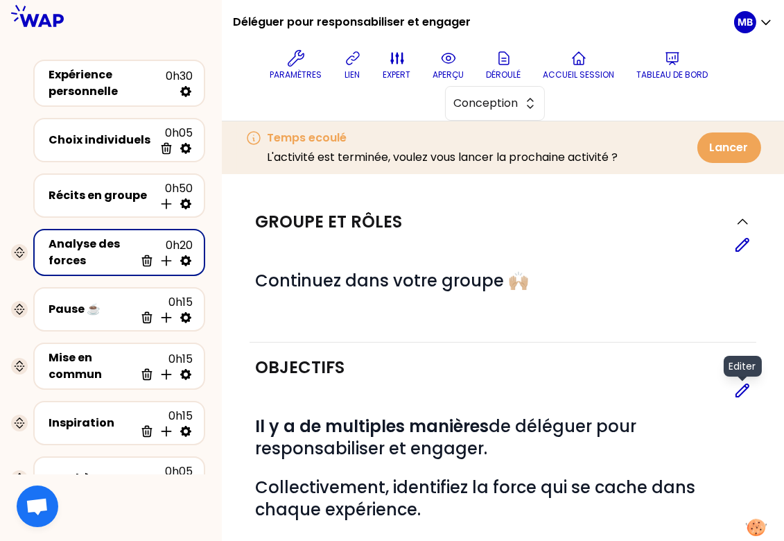
click at [737, 388] on icon at bounding box center [742, 390] width 17 height 17
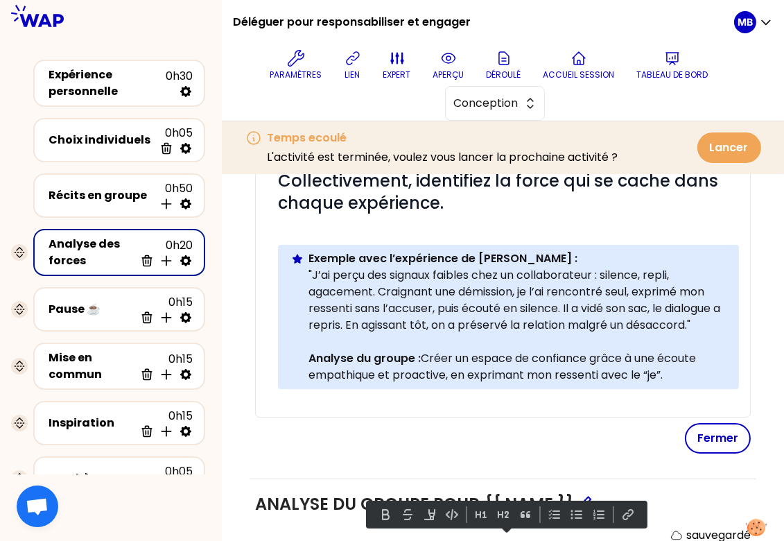
scroll to position [352, 0]
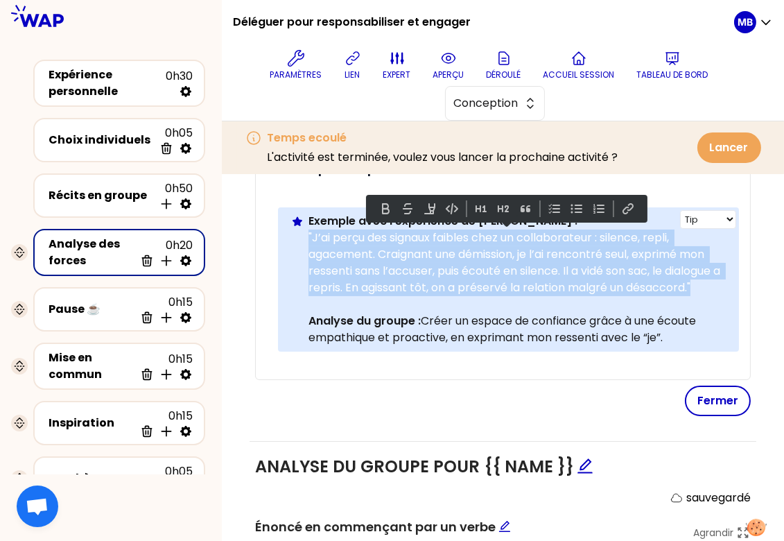
drag, startPoint x: 708, startPoint y: 284, endPoint x: 304, endPoint y: 240, distance: 406.5
click at [304, 240] on div "Info Warning Tip Exemple avec l’expérience de [PERSON_NAME] : "J’ai perçu des s…" at bounding box center [508, 279] width 461 height 144
paste div
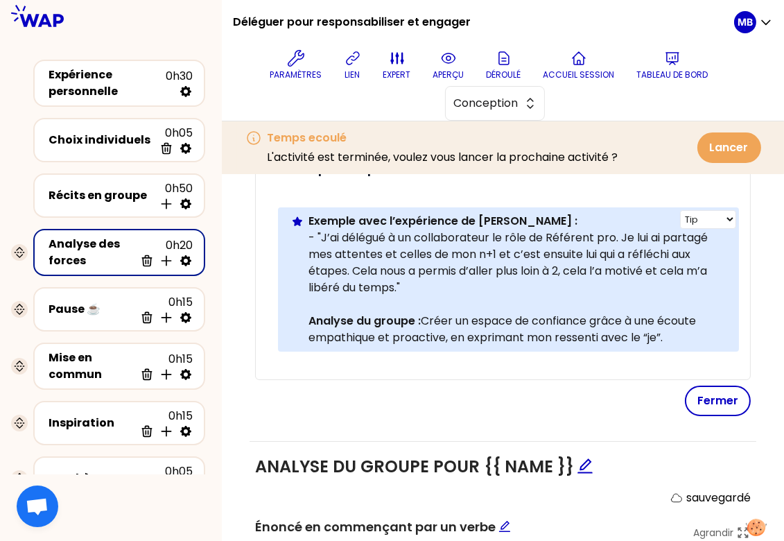
click at [315, 231] on p "- "J’ai délégué à un collaborateur le rôle de Référent pro. Je lui ai partagé m…" at bounding box center [517, 262] width 419 height 67
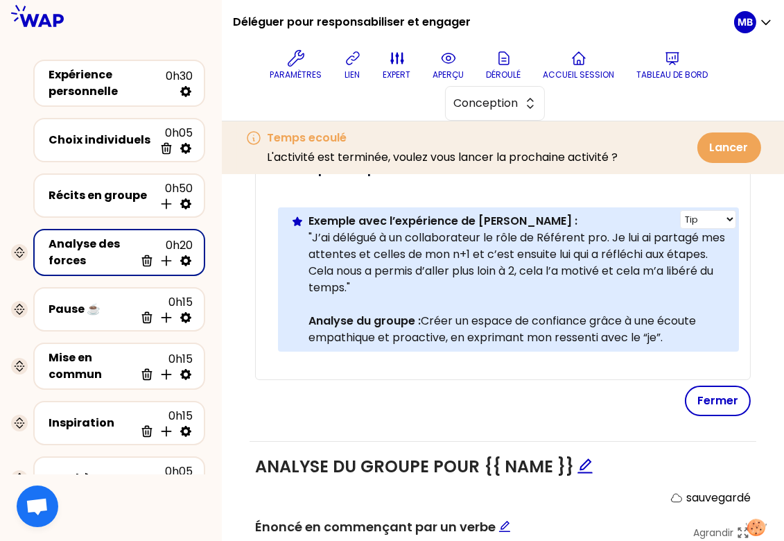
click at [416, 284] on p ""J’ai délégué à un collaborateur le rôle de Référent pro. Je lui ai partagé mes…" at bounding box center [517, 262] width 419 height 67
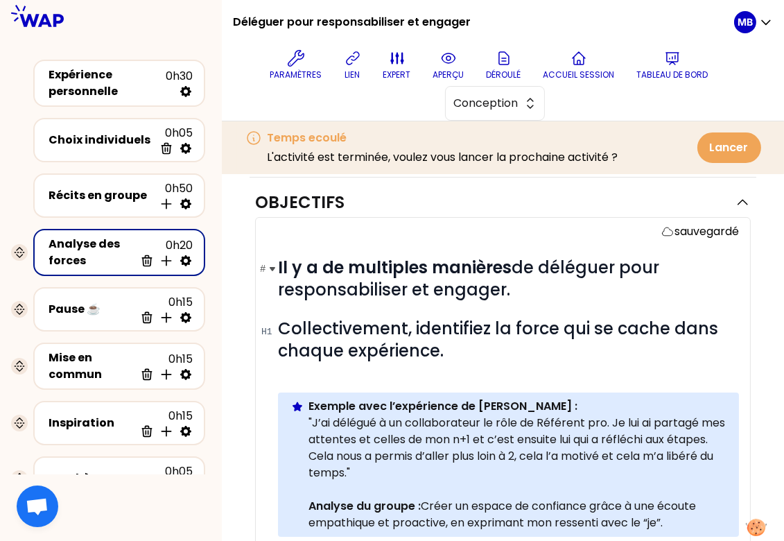
scroll to position [197, 0]
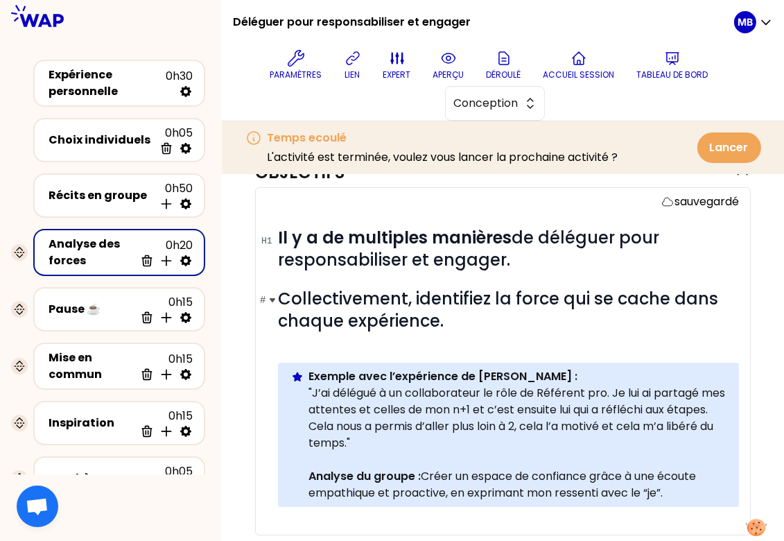
drag, startPoint x: 277, startPoint y: 232, endPoint x: 456, endPoint y: 303, distance: 192.3
click at [456, 303] on div "# Il y a de multiples manières de déléguer pour responsabiliser et engager. # C…" at bounding box center [508, 378] width 461 height 302
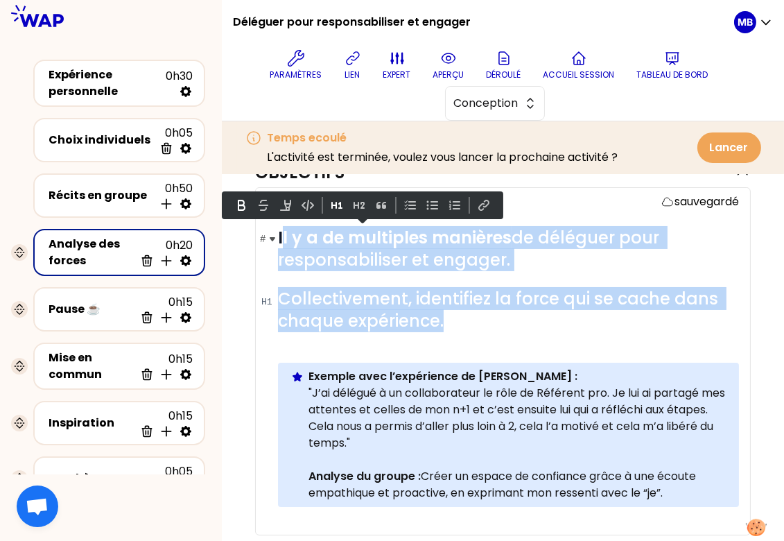
drag, startPoint x: 448, startPoint y: 316, endPoint x: 280, endPoint y: 231, distance: 188.1
click at [280, 231] on div "# Il y a de multiples manières de déléguer pour responsabiliser et engager. # C…" at bounding box center [508, 378] width 461 height 302
drag, startPoint x: 470, startPoint y: 320, endPoint x: 278, endPoint y: 233, distance: 210.9
click at [278, 233] on div "# Il y a de multiples manières de déléguer pour responsabiliser et engager. # C…" at bounding box center [508, 378] width 461 height 302
copy div "Il y a de multiples manières de déléguer pour responsabiliser et engager. # Col…"
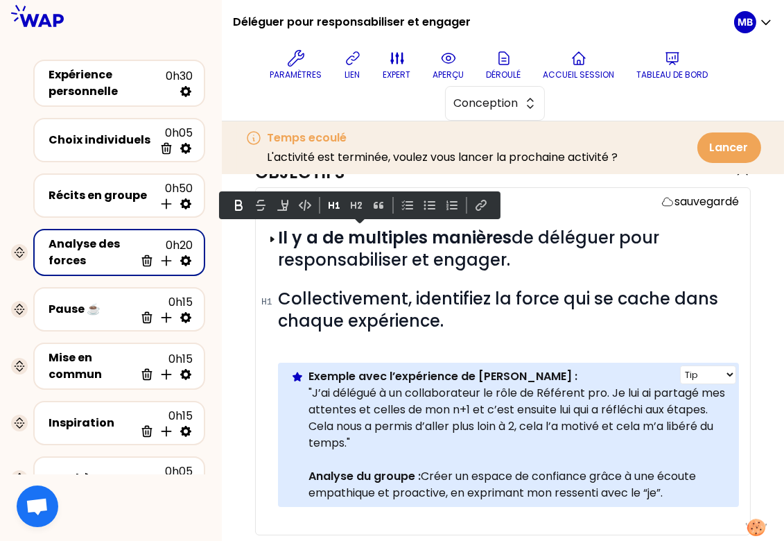
click at [452, 451] on p at bounding box center [517, 459] width 419 height 17
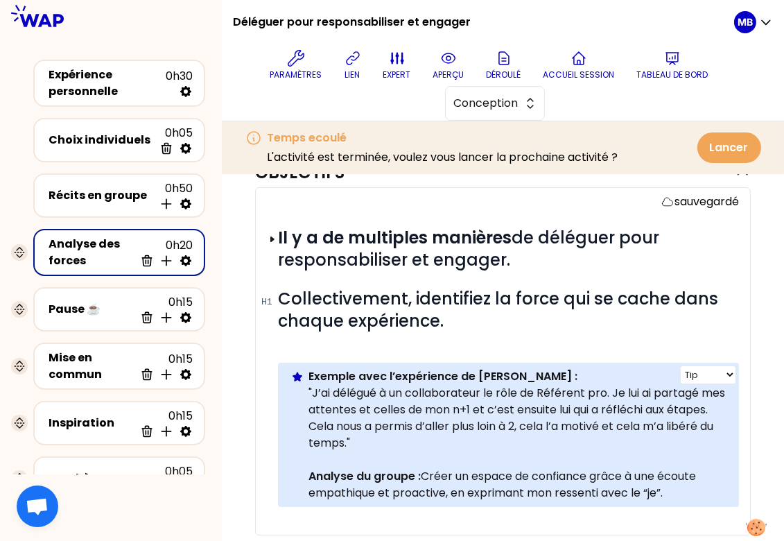
click at [445, 438] on p ""J’ai délégué à un collaborateur le rôle de Référent pro. Je lui ai partagé mes…" at bounding box center [517, 418] width 419 height 67
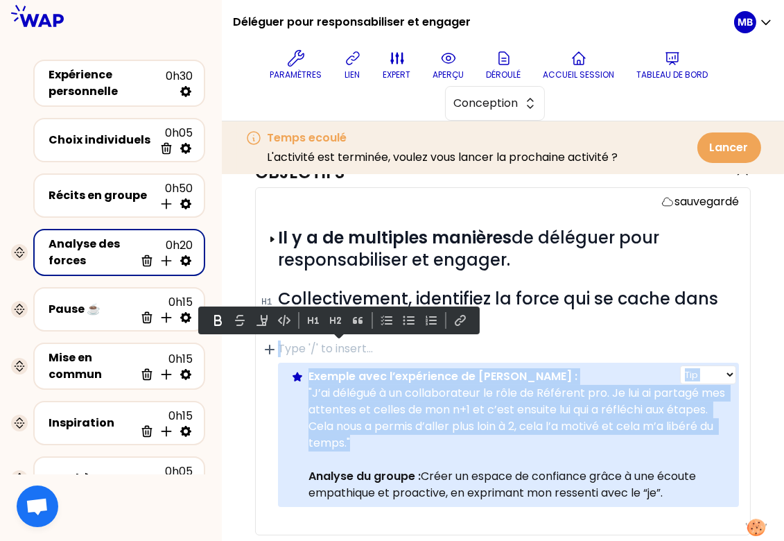
drag, startPoint x: 410, startPoint y: 432, endPoint x: 301, endPoint y: 386, distance: 117.7
click at [301, 386] on div "Info Warning Tip Exemple avec l’expérience de [PERSON_NAME] : "J’ai délégué à u…" at bounding box center [508, 434] width 461 height 144
click at [389, 414] on p ""J’ai délégué à un collaborateur le rôle de Référent pro. Je lui ai partagé mes…" at bounding box center [517, 418] width 419 height 67
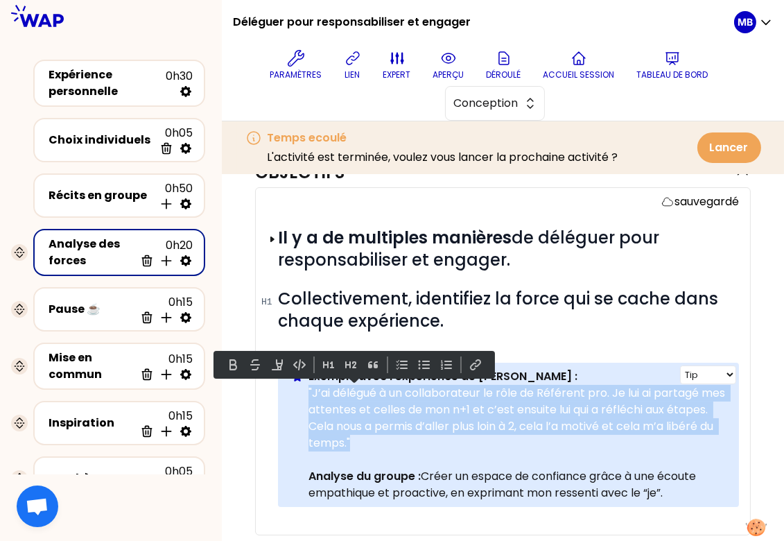
drag, startPoint x: 413, startPoint y: 438, endPoint x: 308, endPoint y: 394, distance: 113.7
click at [308, 394] on p ""J’ai délégué à un collaborateur le rôle de Référent pro. Je lui ai partagé mes…" at bounding box center [517, 418] width 419 height 67
copy p ""J’ai délégué à un collaborateur le rôle de Référent pro. Je lui ai partagé mes…"
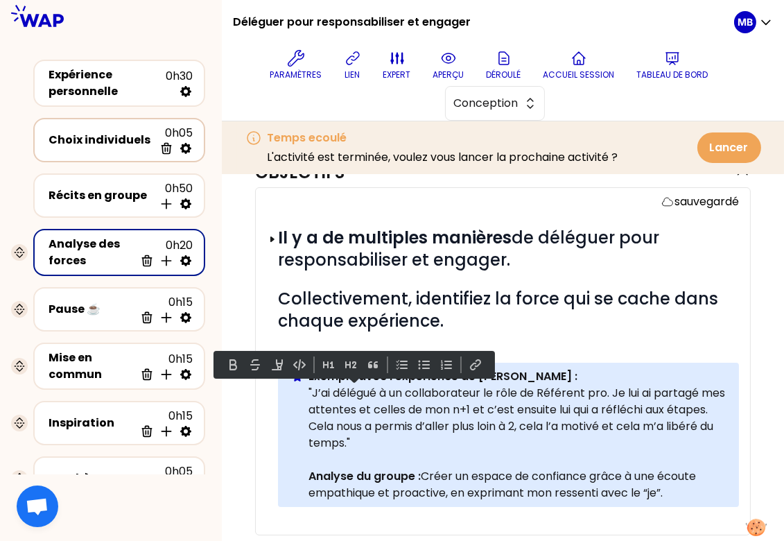
click at [109, 136] on div "Choix individuels" at bounding box center [101, 140] width 105 height 17
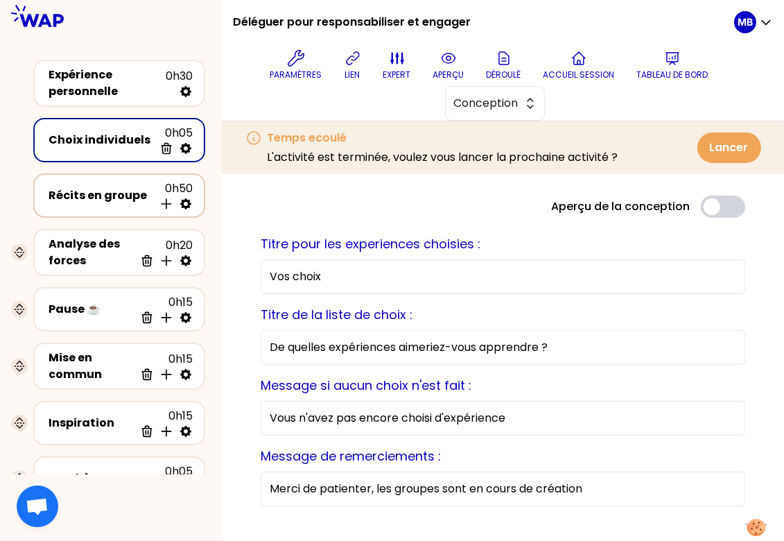
click at [134, 203] on div "Récits en groupe 0h50 Insérer une activité en dessous" at bounding box center [119, 195] width 147 height 30
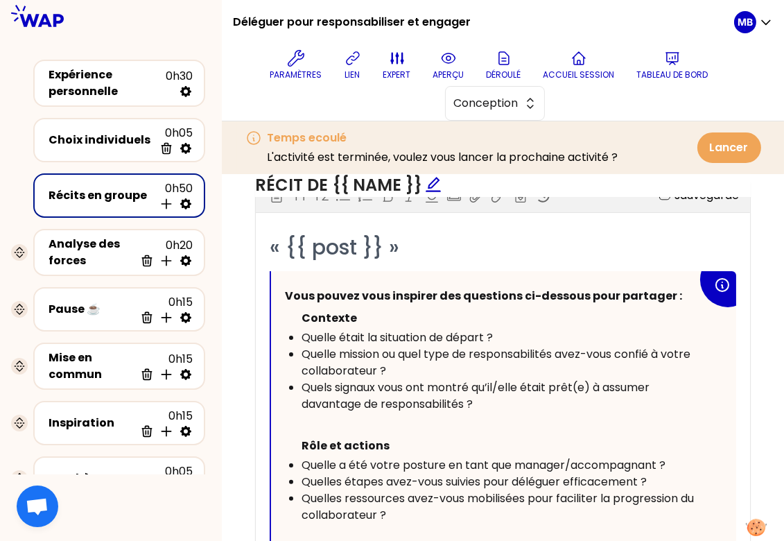
scroll to position [685, 0]
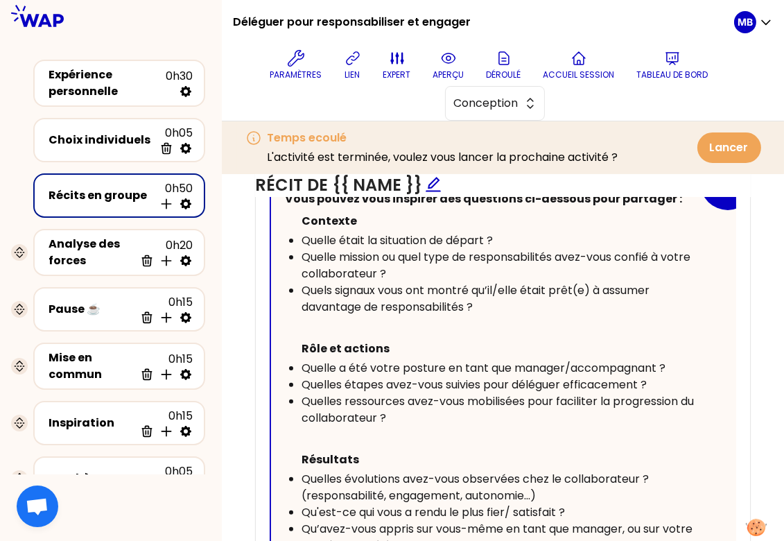
click at [494, 376] on span "Quelles étapes avez-vous suivies pour déléguer efficacement ?" at bounding box center [473, 384] width 345 height 16
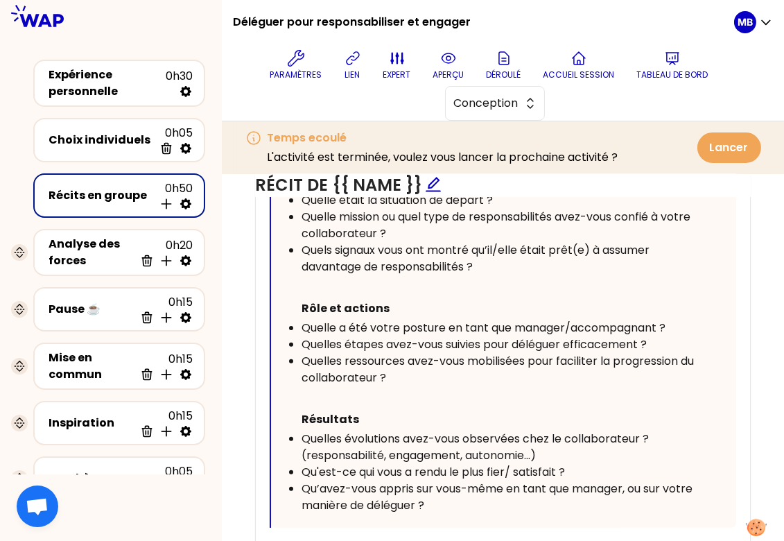
scroll to position [762, 0]
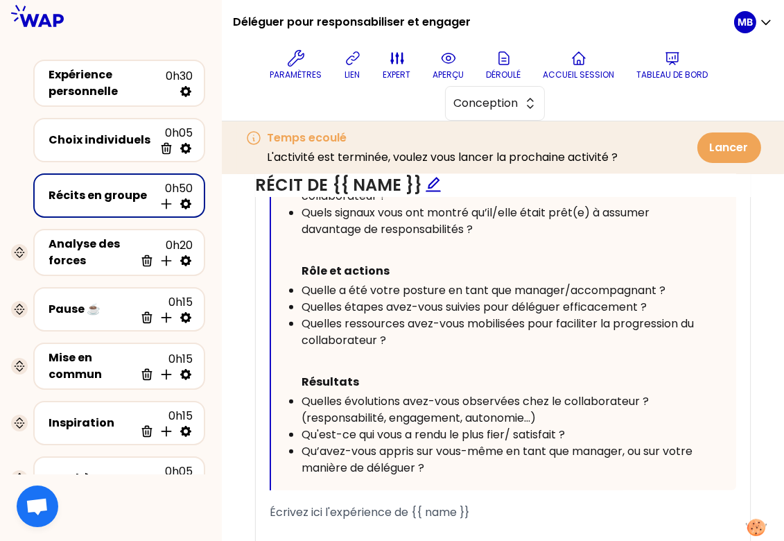
click at [527, 417] on span "Quelles évolutions avez-vous observées chez le collaborateur ? (responsabilité,…" at bounding box center [476, 409] width 350 height 33
click at [482, 464] on div "Qu’avez-vous appris sur vous-même en tant que manager, ou sur votre manière de …" at bounding box center [499, 459] width 396 height 33
click at [113, 258] on div "Analyse des forces" at bounding box center [92, 252] width 86 height 33
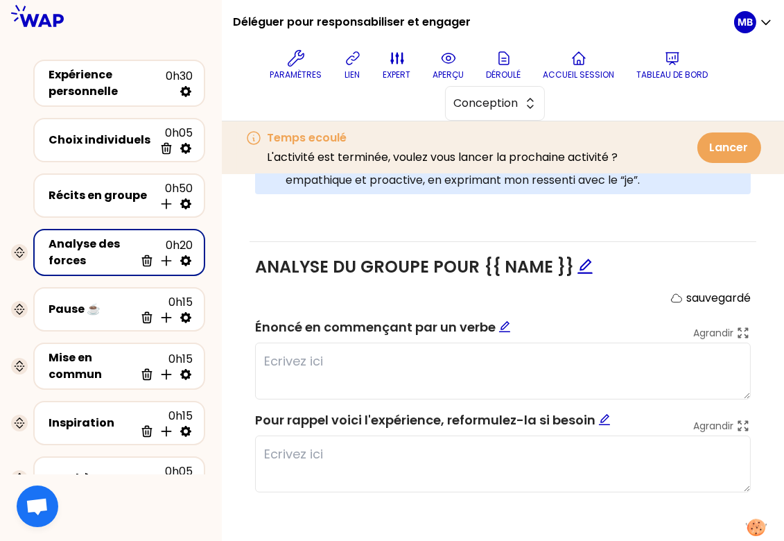
scroll to position [216, 0]
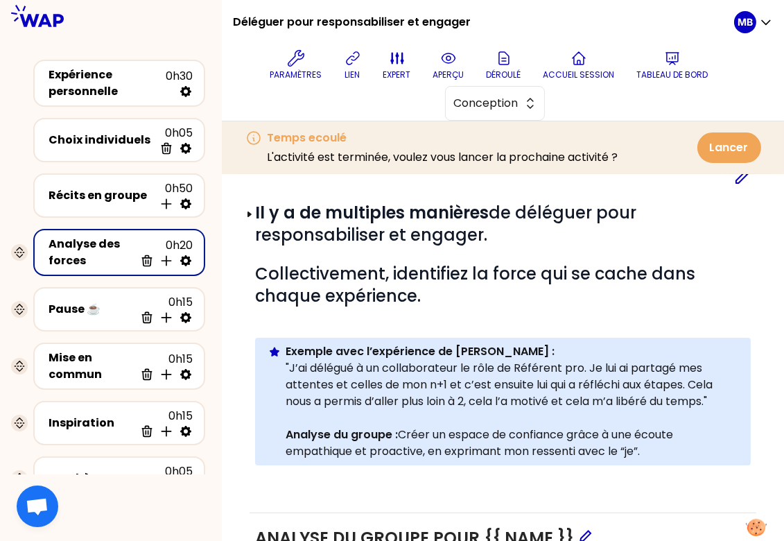
click at [739, 179] on icon at bounding box center [742, 176] width 12 height 12
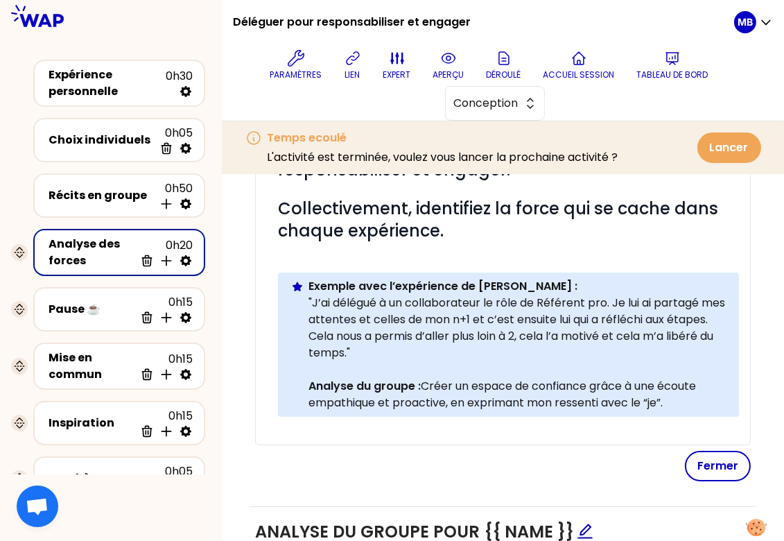
scroll to position [350, 0]
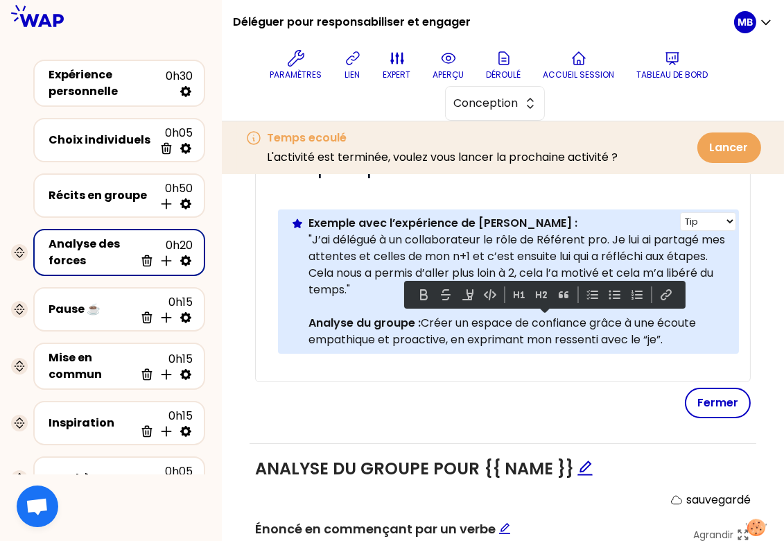
drag, startPoint x: 674, startPoint y: 342, endPoint x: 426, endPoint y: 319, distance: 249.2
click at [426, 319] on p "Analyse du groupe : Créer un espace de confiance grâce à une écoute empathique …" at bounding box center [517, 331] width 419 height 33
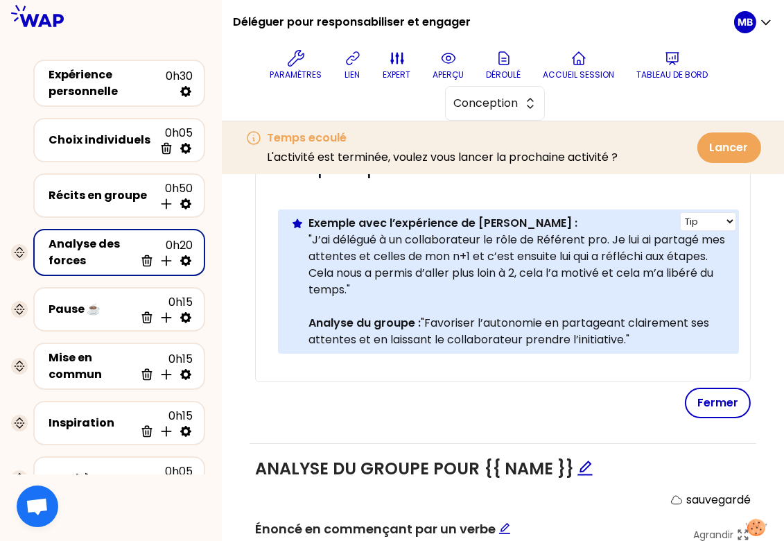
click at [427, 318] on p "Analyse du groupe : "Favoriser l’autonomie en partageant clairement ses attente…" at bounding box center [517, 331] width 419 height 33
click at [667, 336] on p "Analyse du groupe : Favoriser l’autonomie en partageant clairement ses attentes…" at bounding box center [517, 331] width 419 height 33
click at [697, 398] on button "Fermer" at bounding box center [718, 402] width 66 height 30
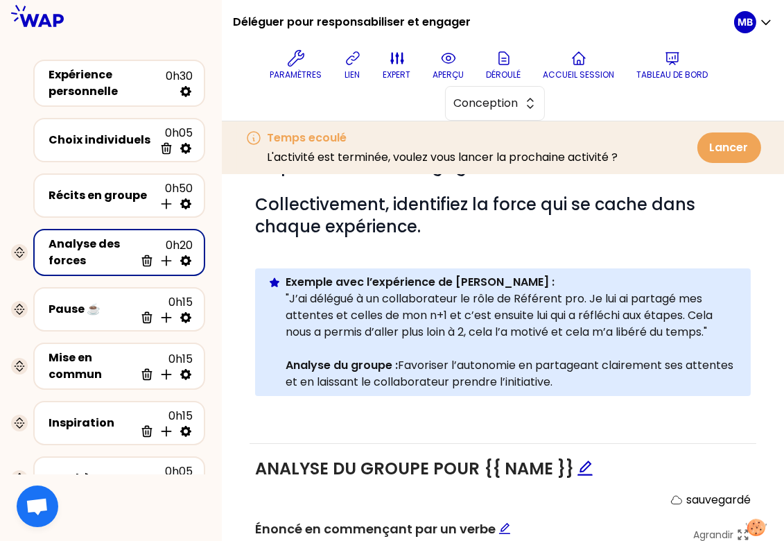
scroll to position [157, 0]
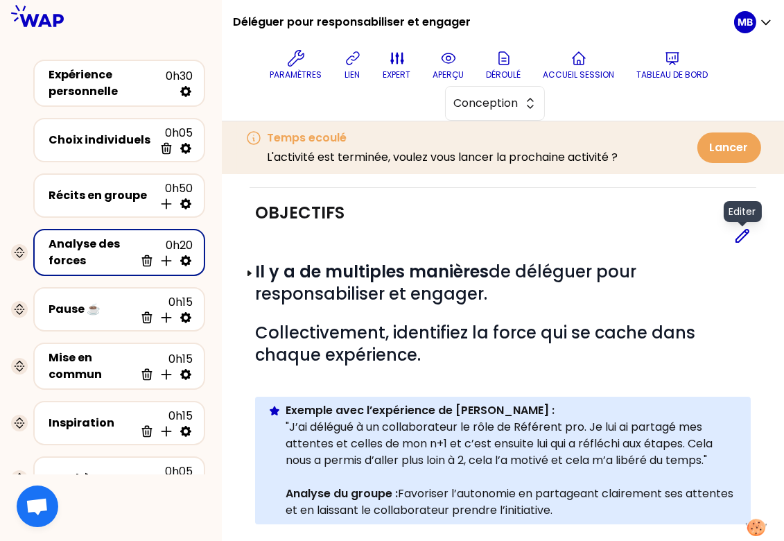
click at [745, 236] on icon at bounding box center [742, 235] width 17 height 17
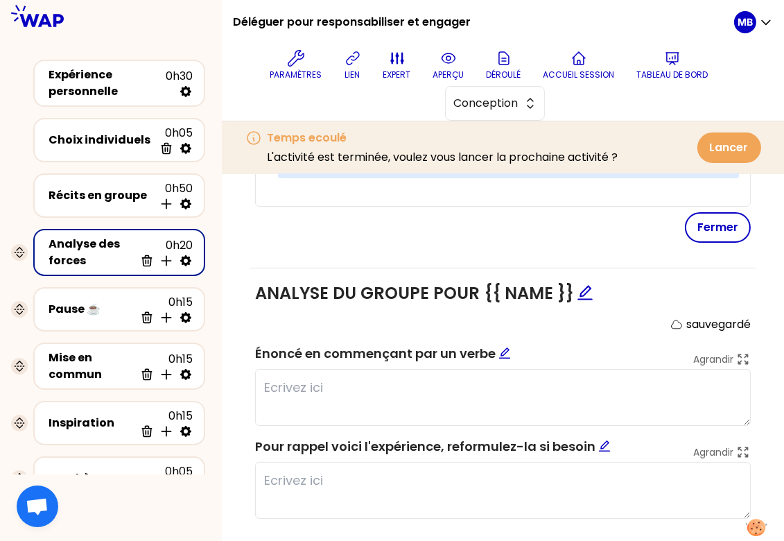
scroll to position [418, 0]
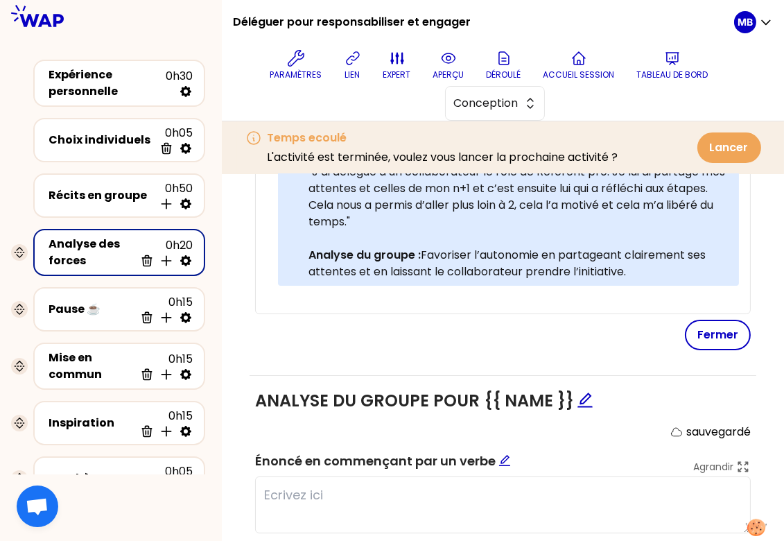
click at [656, 277] on p "Analyse du groupe : Favoriser l’autonomie en partageant clairement ses attentes…" at bounding box center [517, 263] width 419 height 33
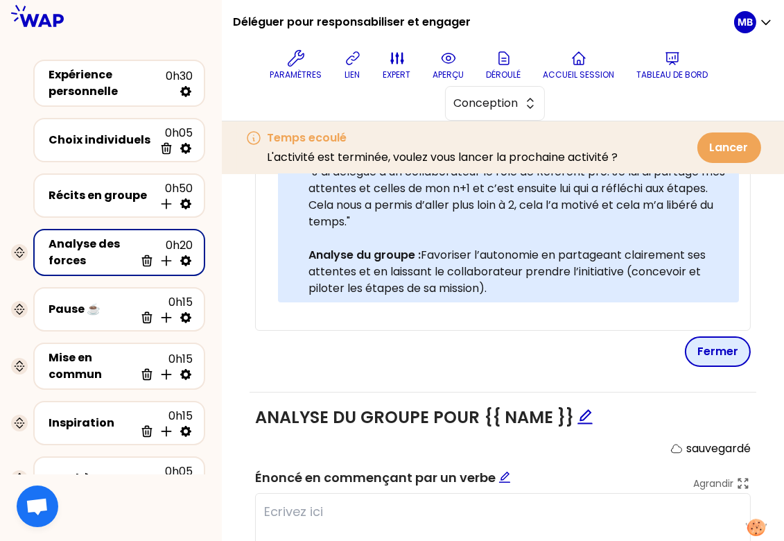
click at [718, 359] on button "Fermer" at bounding box center [718, 351] width 66 height 30
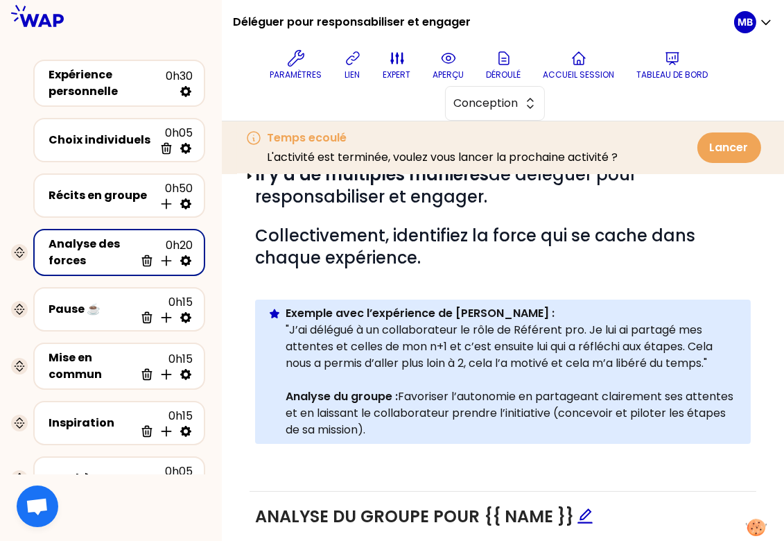
scroll to position [218, 0]
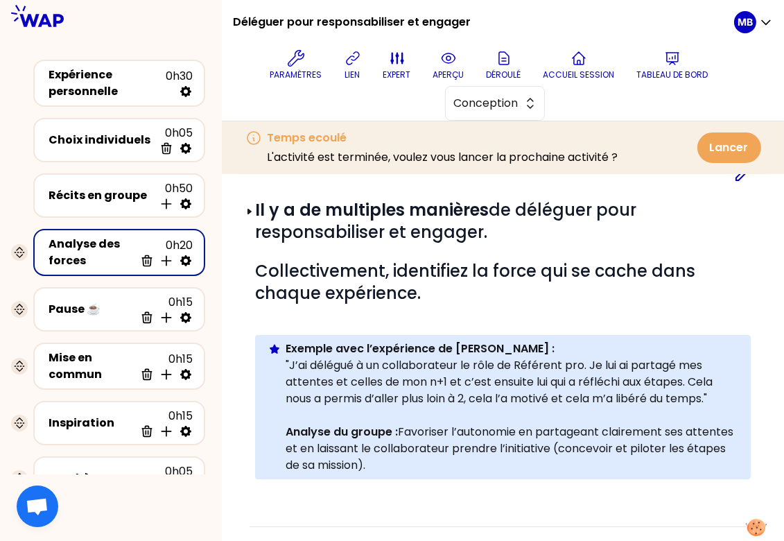
click at [739, 176] on icon at bounding box center [742, 174] width 12 height 12
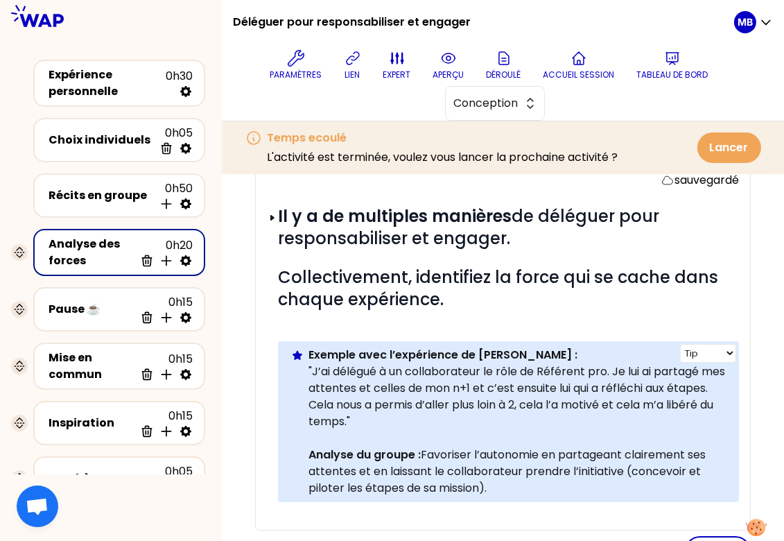
click at [631, 468] on p "Analyse du groupe : Favoriser l’autonomie en partageant clairement ses attentes…" at bounding box center [517, 471] width 419 height 50
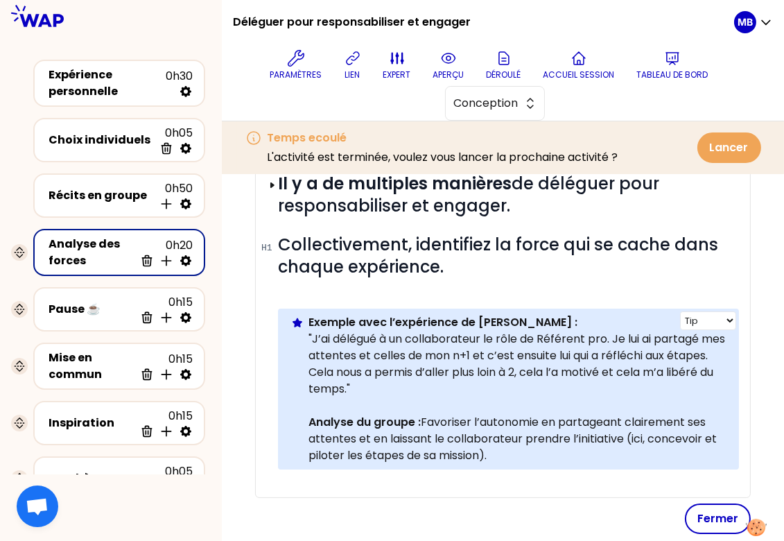
scroll to position [270, 0]
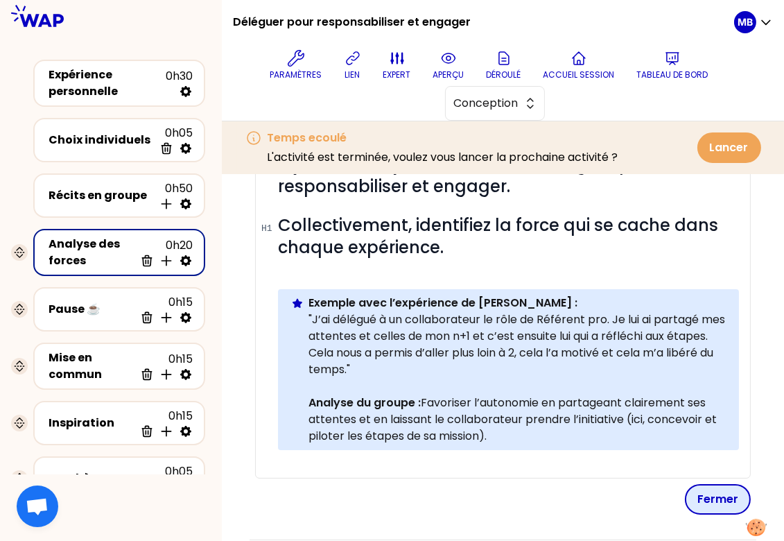
click at [710, 501] on button "Fermer" at bounding box center [718, 499] width 66 height 30
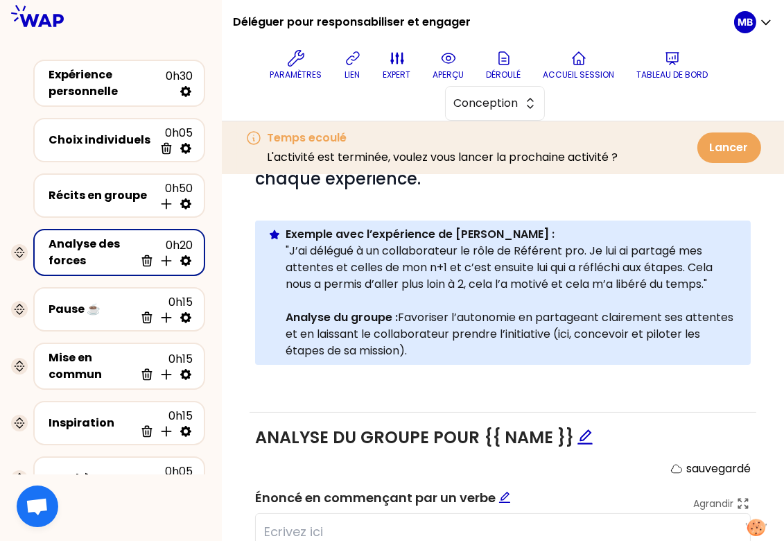
scroll to position [437, 0]
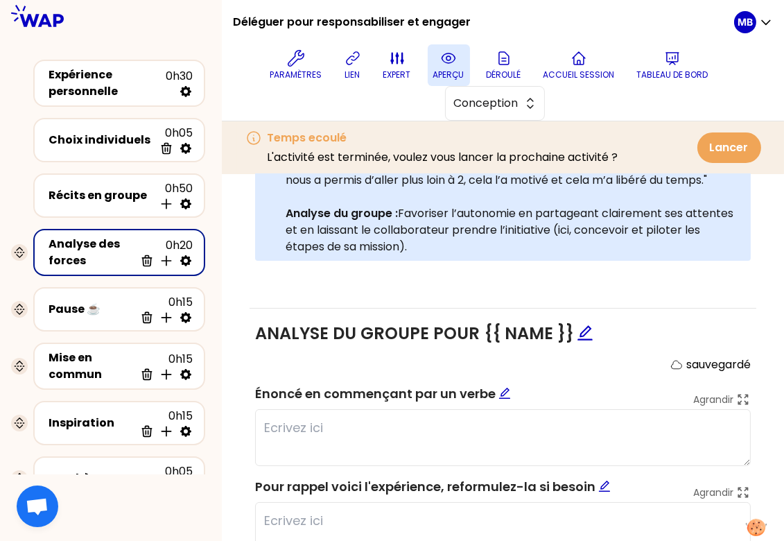
click at [440, 75] on p "aperçu" at bounding box center [448, 74] width 31 height 11
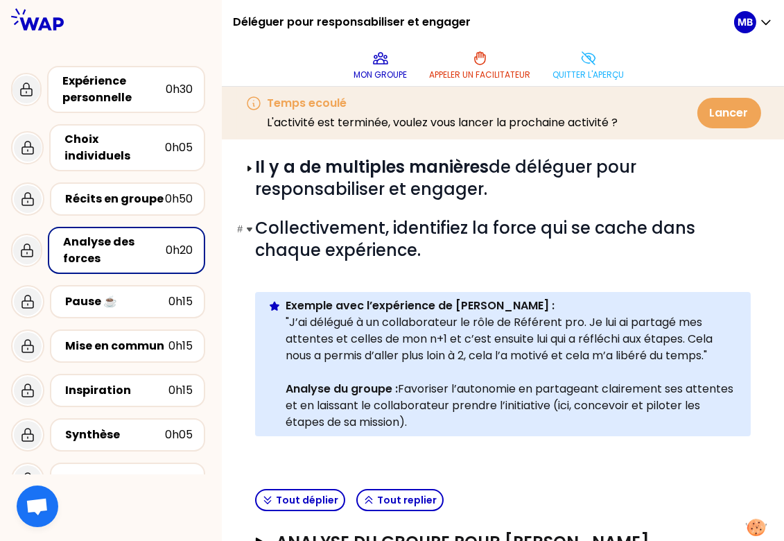
scroll to position [71, 0]
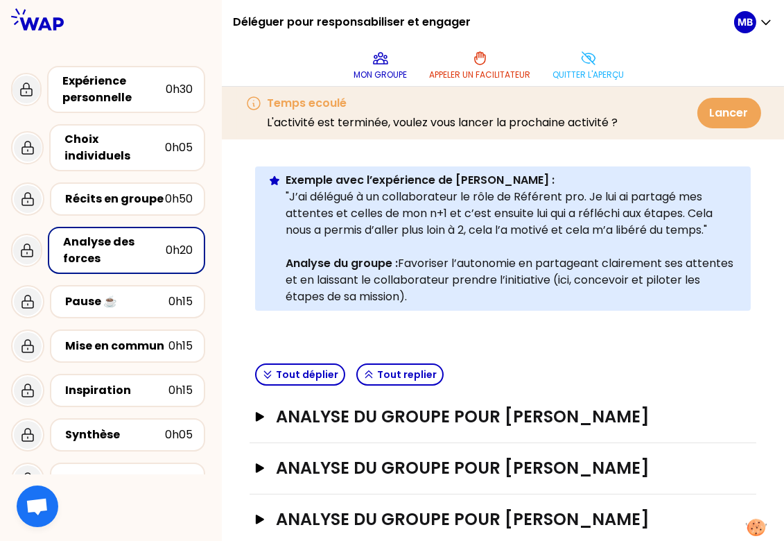
click at [399, 426] on div "ANALYSE DU GROUPE POUR [PERSON_NAME] Ouvrir" at bounding box center [502, 417] width 507 height 51
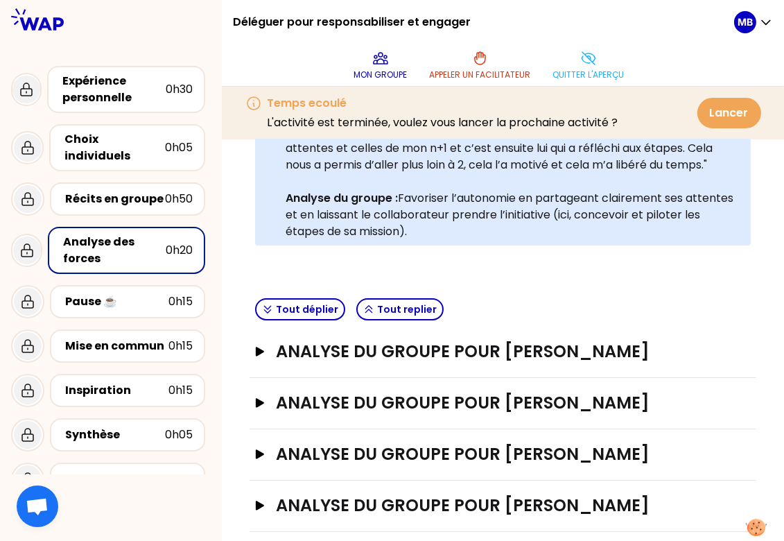
scroll to position [320, 0]
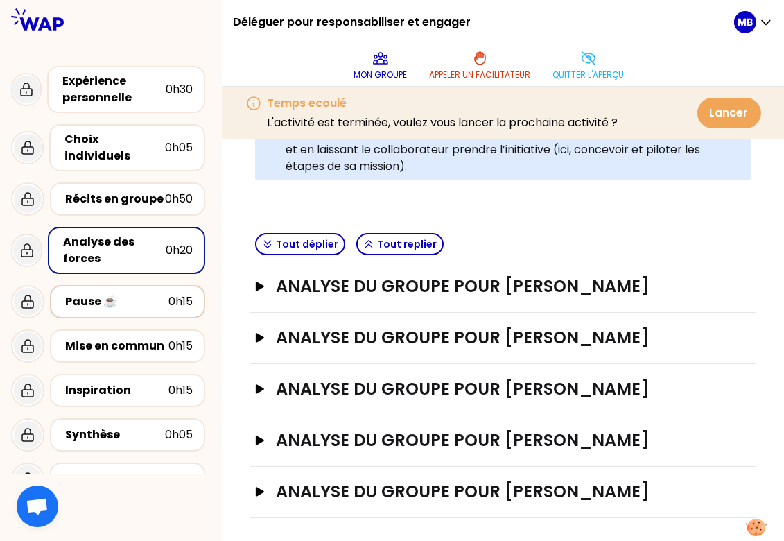
click at [148, 293] on div "Pause ☕️" at bounding box center [116, 301] width 103 height 17
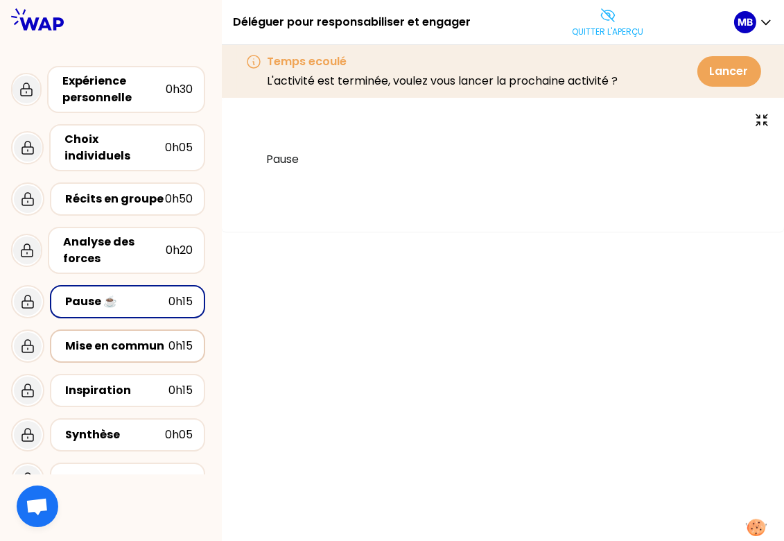
click at [134, 338] on div "Mise en commun" at bounding box center [116, 346] width 103 height 17
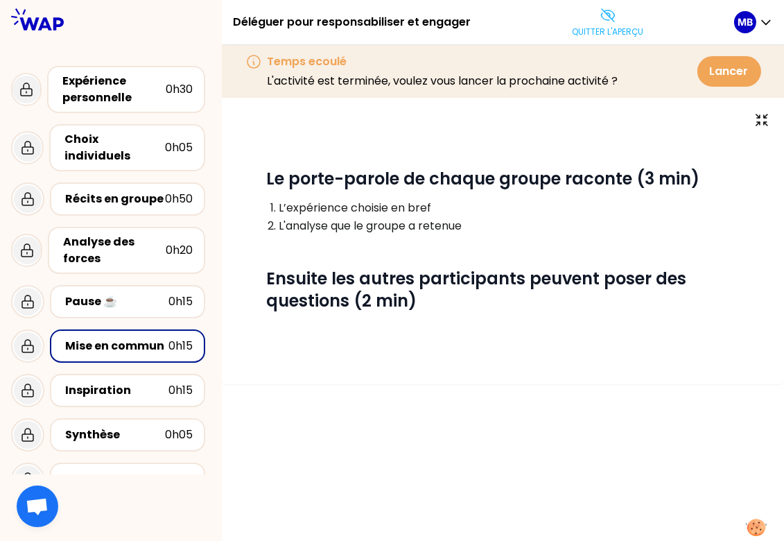
scroll to position [58, 0]
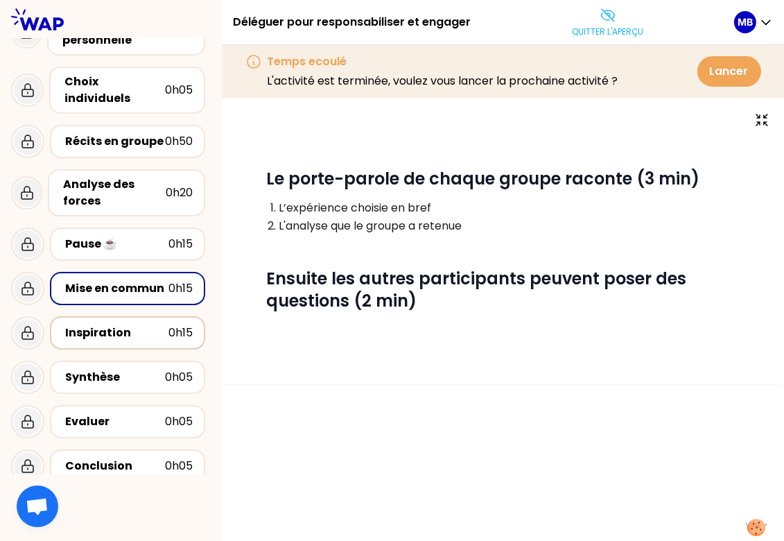
click at [129, 324] on div "Inspiration" at bounding box center [116, 332] width 103 height 17
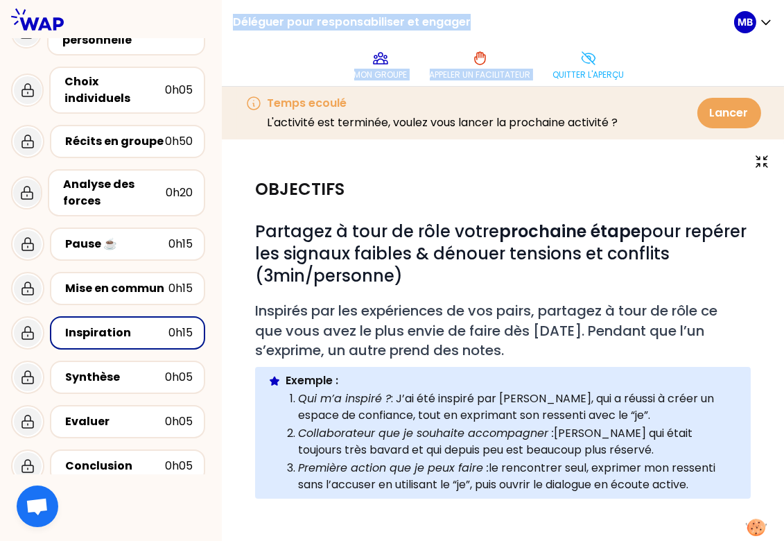
drag, startPoint x: 234, startPoint y: 21, endPoint x: 566, endPoint y: 21, distance: 332.7
click at [566, 21] on div "Déléguer pour responsabiliser et engager Mon groupe Appeler un facilitateur Qui…" at bounding box center [483, 43] width 501 height 86
click at [488, 17] on div "Déléguer pour responsabiliser et engager Mon groupe Appeler un facilitateur Qui…" at bounding box center [483, 43] width 501 height 86
drag, startPoint x: 474, startPoint y: 18, endPoint x: 236, endPoint y: 17, distance: 238.4
click at [236, 17] on div "Déléguer pour responsabiliser et engager Mon groupe Appeler un facilitateur Qui…" at bounding box center [483, 43] width 501 height 86
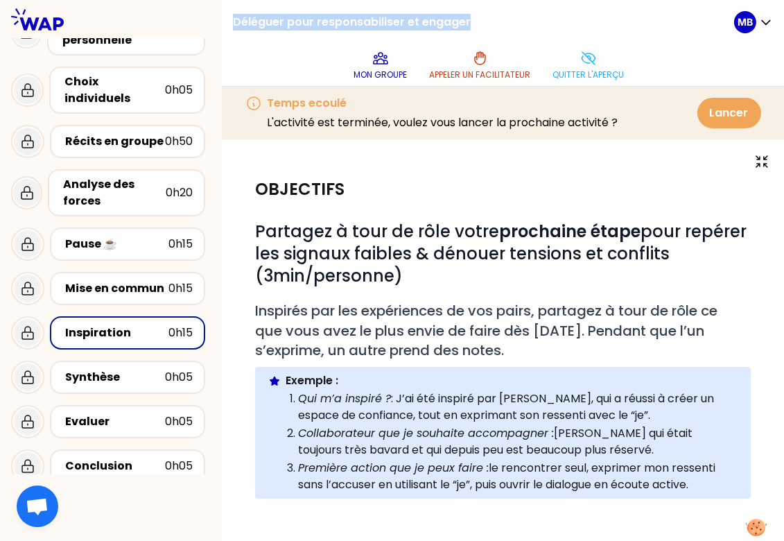
copy h1 "Déléguer pour responsabiliser et engager"
click at [561, 67] on button "Quitter l'aperçu" at bounding box center [588, 65] width 82 height 42
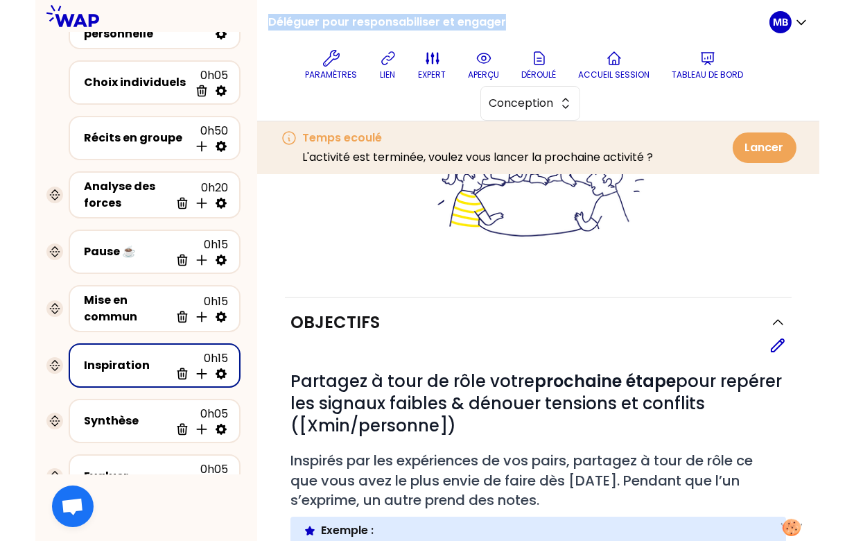
scroll to position [207, 0]
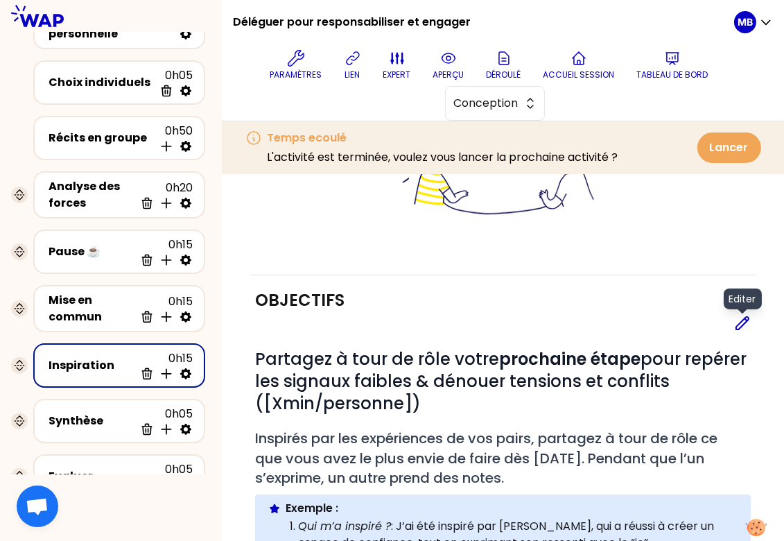
click at [734, 323] on icon at bounding box center [742, 323] width 17 height 17
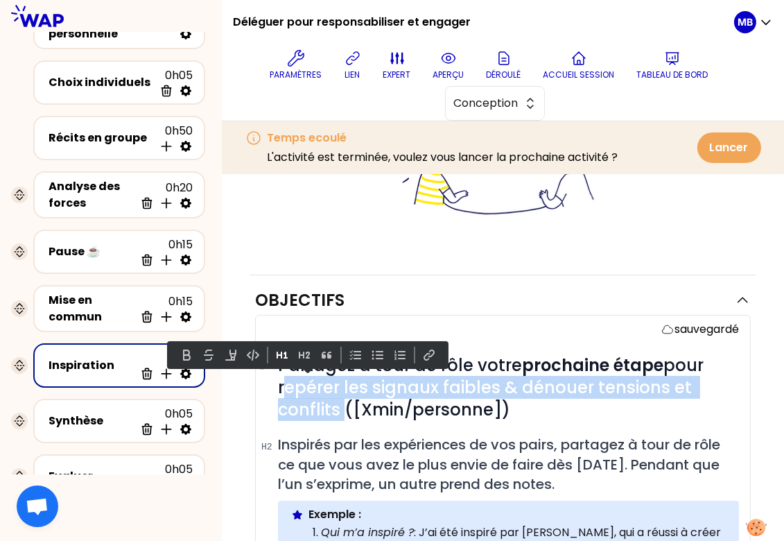
drag, startPoint x: 338, startPoint y: 408, endPoint x: 279, endPoint y: 390, distance: 61.6
click at [279, 390] on span "Partagez à tour de rôle votre prochaine étape pour repérer les signaux faibles …" at bounding box center [493, 386] width 430 height 67
paste div
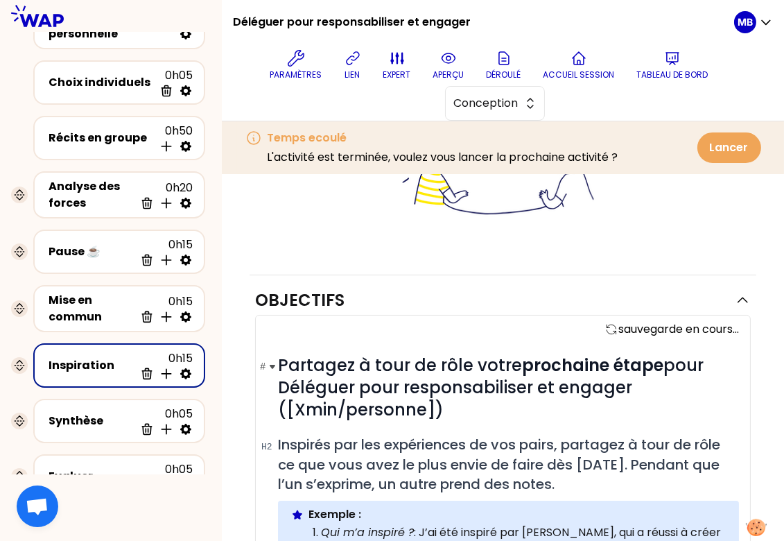
click at [290, 386] on span "Partagez à tour de rôle votre prochaine étape pour Déléguer pour responsabilise…" at bounding box center [493, 386] width 430 height 67
click at [496, 404] on h1 "# Partagez à tour de rôle votre prochaine étape pour déléguer pour responsabili…" at bounding box center [508, 387] width 461 height 67
click at [395, 385] on span "Partagez à tour de rôle votre prochaine étape pour déléguer pour responsabilise…" at bounding box center [493, 386] width 430 height 67
click at [515, 408] on h1 "# Partagez à tour de rôle votre prochaine étape pour déléguer afin de responsab…" at bounding box center [508, 387] width 461 height 67
click at [574, 383] on span "Partagez à tour de rôle votre prochaine étape pour déléguer afin de responsabil…" at bounding box center [493, 386] width 430 height 67
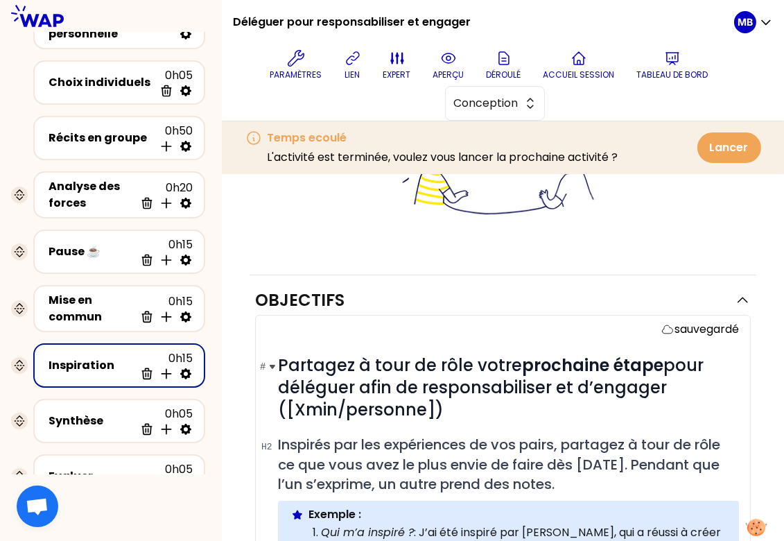
click at [529, 415] on h1 "# Partagez à tour de rôle votre prochaine étape pour déléguer afin de responsab…" at bounding box center [508, 387] width 461 height 67
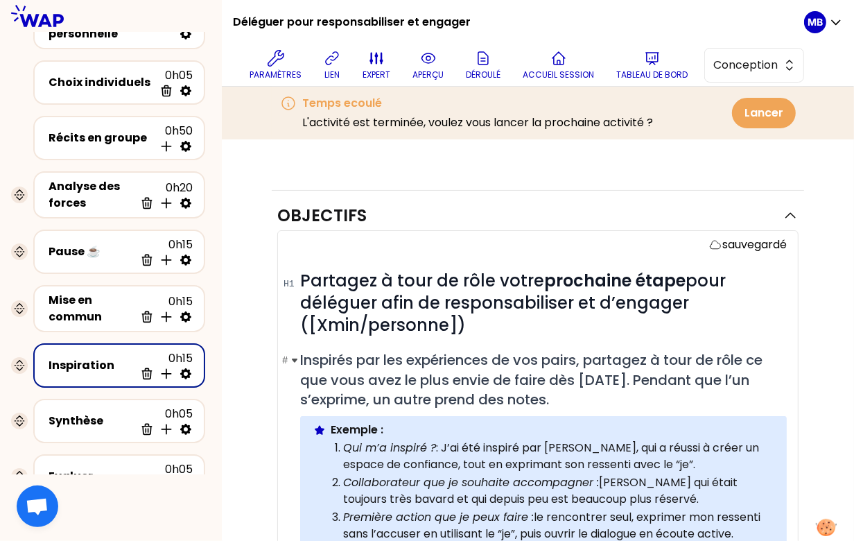
scroll to position [257, 0]
click at [603, 401] on h2 "# Inspirés par les expériences de vos pairs, partagez à tour de rôle ce que vou…" at bounding box center [543, 378] width 487 height 59
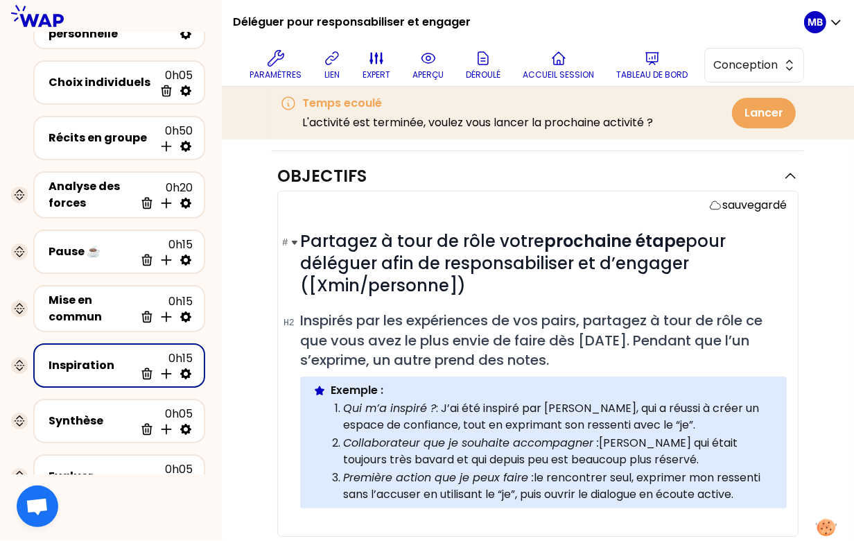
scroll to position [454, 0]
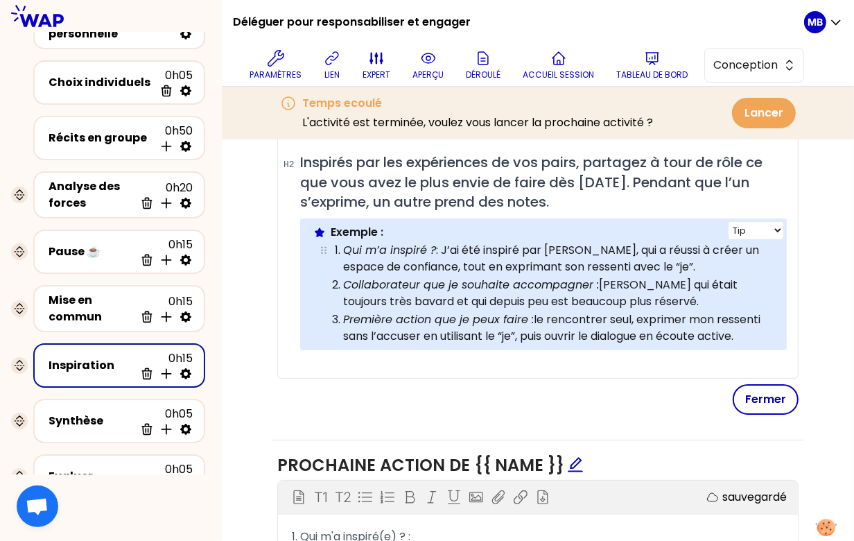
click at [577, 245] on p "Qui m’a inspiré ? : J’ai été inspiré par [PERSON_NAME], qui a réussi à créer un…" at bounding box center [558, 258] width 431 height 33
click at [657, 263] on p "Qui m’a inspiré ? : J’ai été inspiré par [PERSON_NAME], qui a réussi à créer un…" at bounding box center [558, 258] width 431 height 33
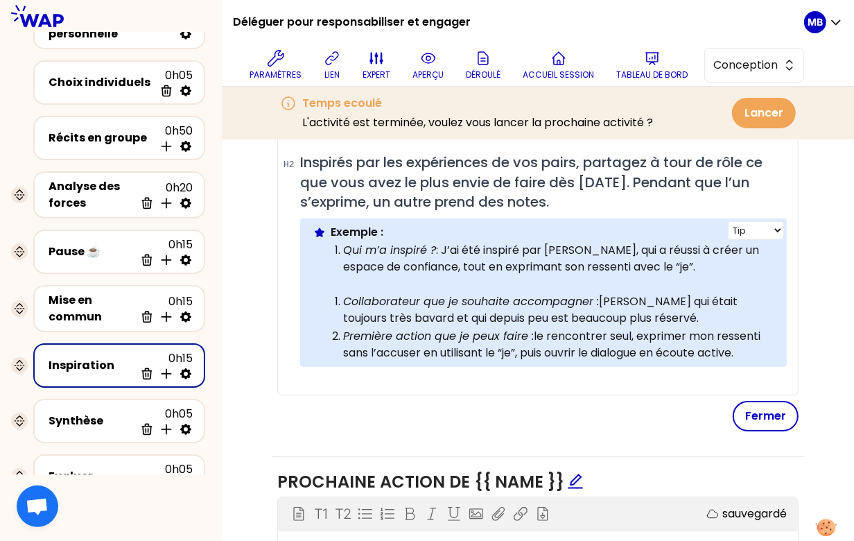
click at [647, 267] on p "Qui m’a inspiré ? : J’ai été inspiré par [PERSON_NAME], qui a réussi à créer un…" at bounding box center [558, 258] width 431 height 33
click at [502, 272] on p "Qui m’a inspiré ? : J’ai été inspiré par [PERSON_NAME], qui a réussi à créer un…" at bounding box center [558, 258] width 431 height 33
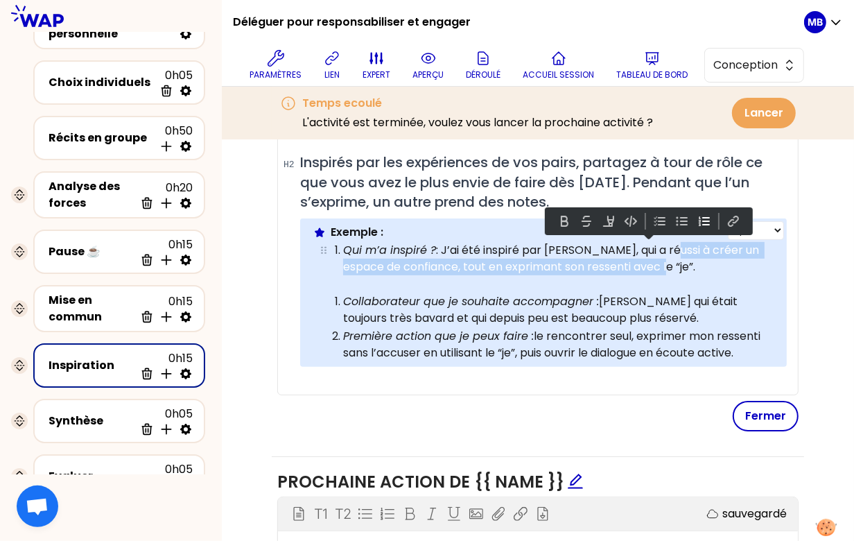
drag, startPoint x: 661, startPoint y: 249, endPoint x: 667, endPoint y: 264, distance: 16.2
click at [667, 264] on p "Qui m’a inspiré ? : J’ai été inspiré par [PERSON_NAME], qui a réussi à créer un…" at bounding box center [558, 258] width 431 height 33
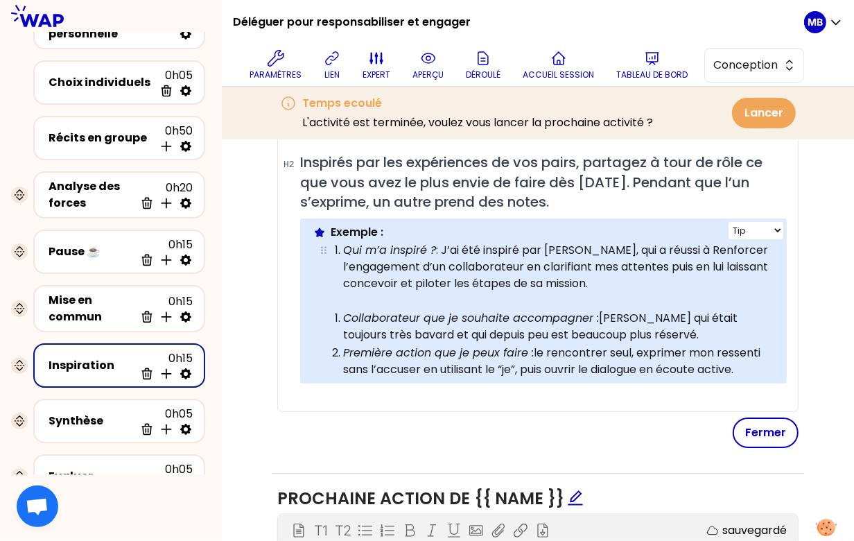
click at [667, 248] on p "Qui m’a inspiré ? : J’ai été inspiré par [PERSON_NAME], qui a réussi à Renforce…" at bounding box center [558, 267] width 431 height 50
click at [668, 280] on p "Qui m’a inspiré ? : J’ai été inspiré par [PERSON_NAME], qui a réussi à renforce…" at bounding box center [558, 267] width 431 height 50
click at [609, 267] on p "Qui m’a inspiré ? : J’ai été inspiré par [PERSON_NAME], qui a réussi à renforce…" at bounding box center [558, 267] width 431 height 50
click at [629, 277] on p "Qui m’a inspiré ? : J’ai été inspiré par [PERSON_NAME], qui a réussi à renforce…" at bounding box center [558, 267] width 431 height 50
click at [421, 295] on p at bounding box center [553, 300] width 445 height 17
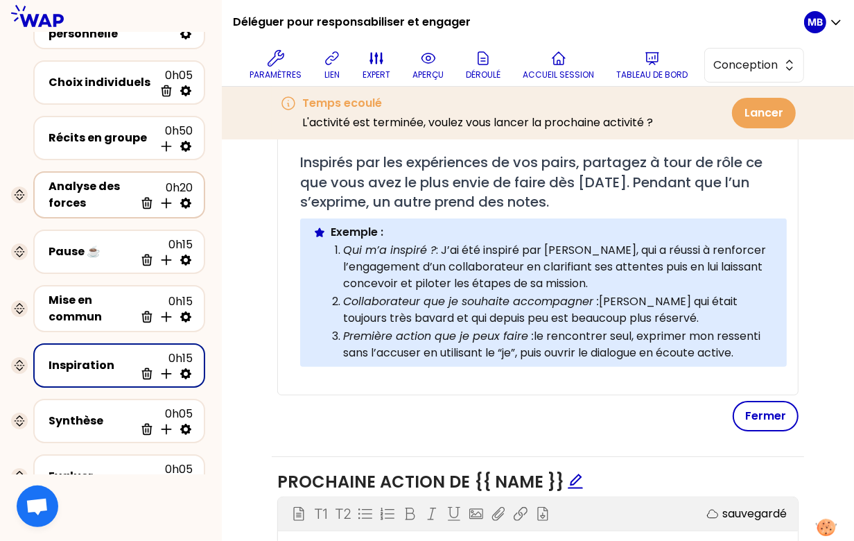
click at [96, 215] on div "Analyse des forces 0h20 Supprimer Insérer une activité en dessous" at bounding box center [119, 194] width 172 height 47
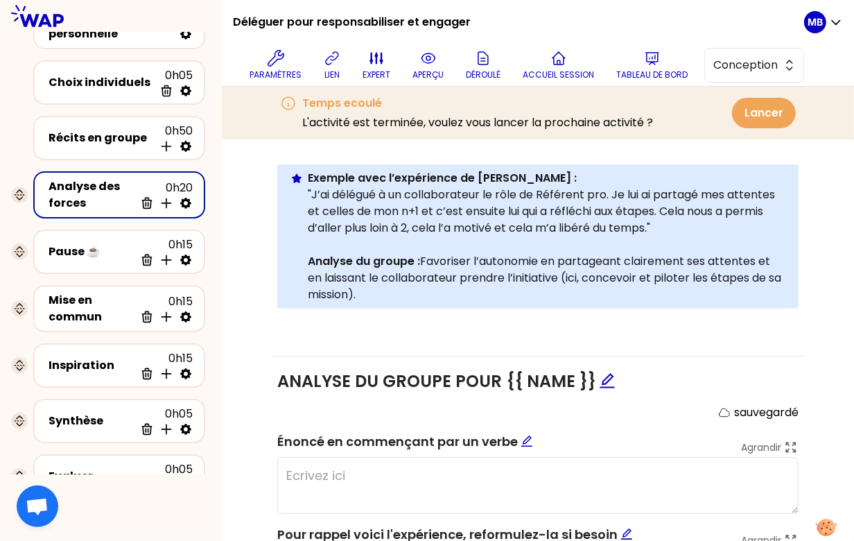
scroll to position [274, 0]
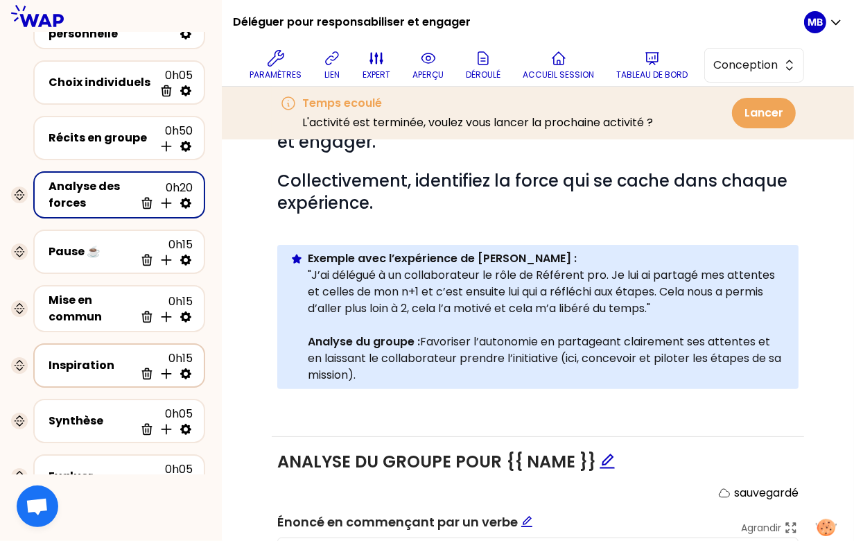
click at [125, 358] on div "Inspiration" at bounding box center [92, 365] width 86 height 17
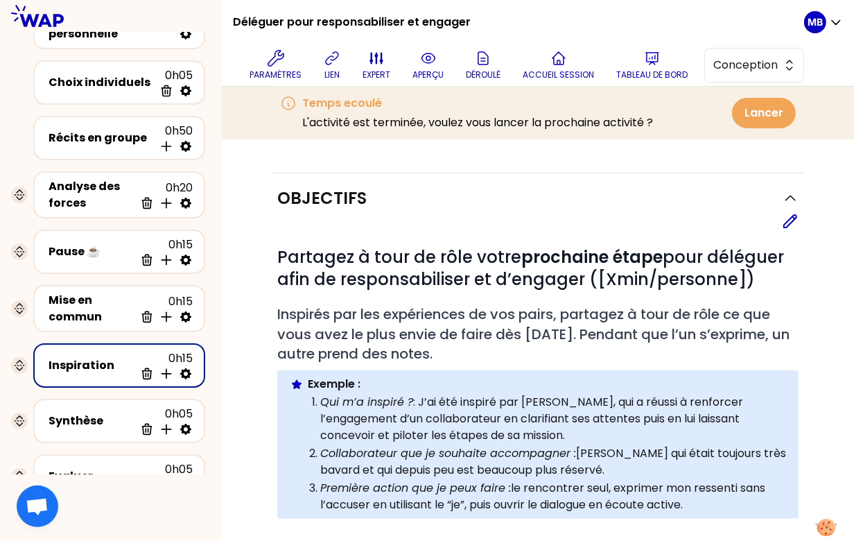
scroll to position [279, 0]
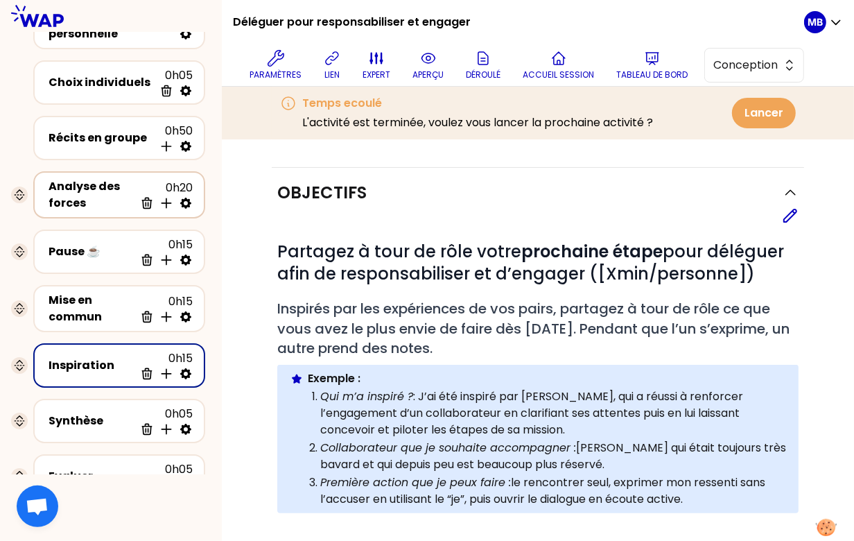
click at [96, 189] on div "Analyse des forces" at bounding box center [92, 194] width 86 height 33
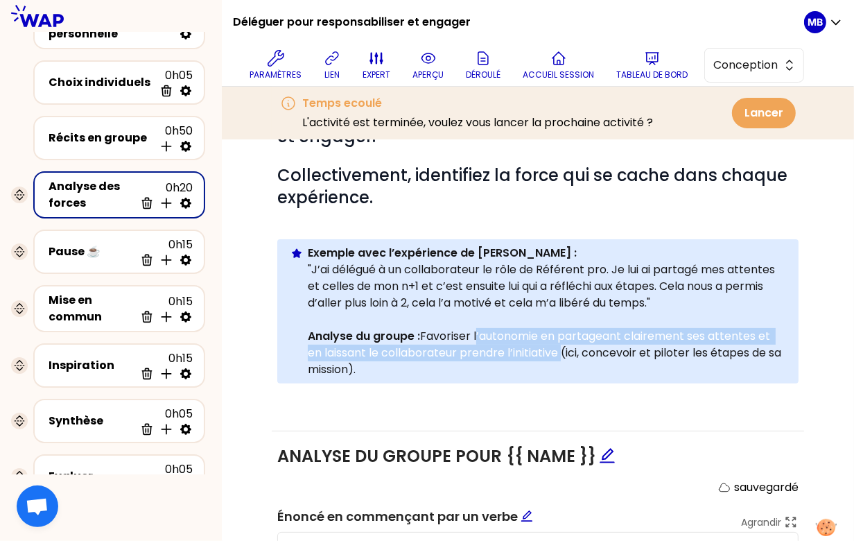
drag, startPoint x: 475, startPoint y: 337, endPoint x: 561, endPoint y: 352, distance: 87.3
click at [561, 352] on p "Analyse du groupe : Favoriser l’autonomie en partageant clairement ses attentes…" at bounding box center [548, 353] width 480 height 50
click at [104, 306] on div "Mise en commun" at bounding box center [92, 308] width 86 height 33
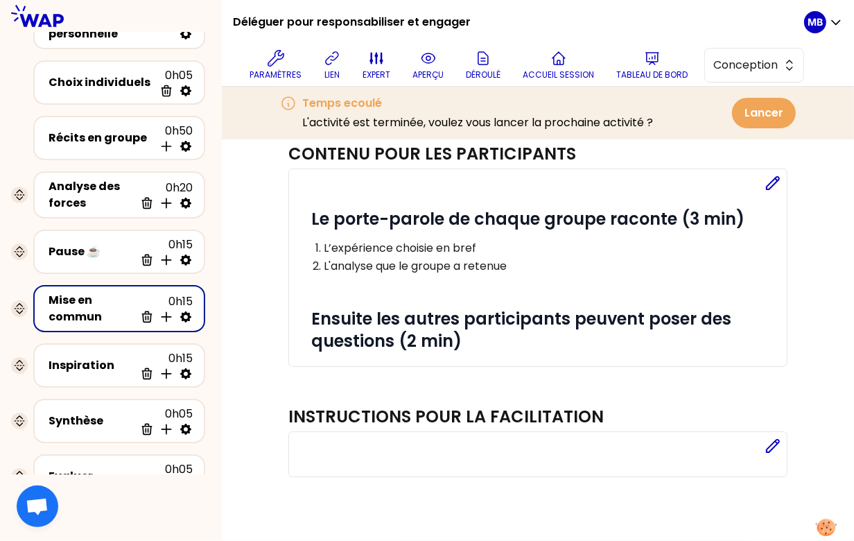
scroll to position [44, 0]
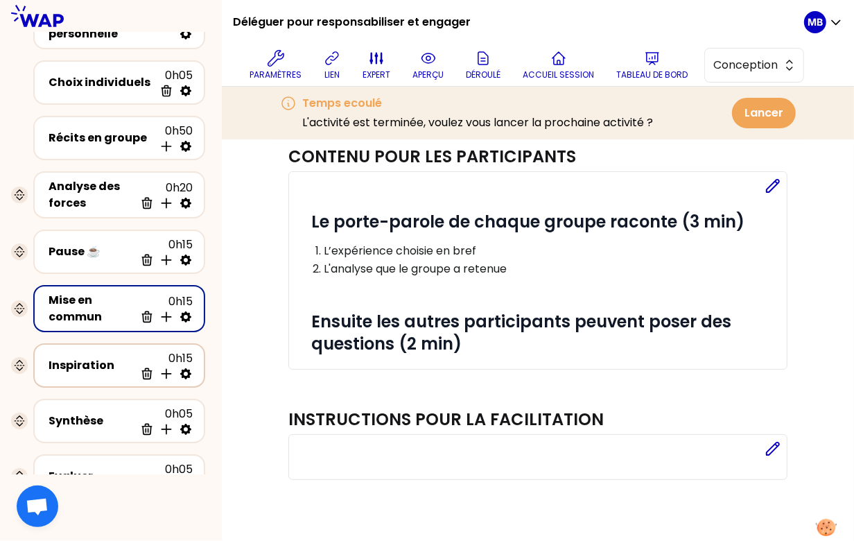
click at [136, 361] on div "0h15 Supprimer Insérer une activité en dessous" at bounding box center [163, 365] width 58 height 30
select select "tip"
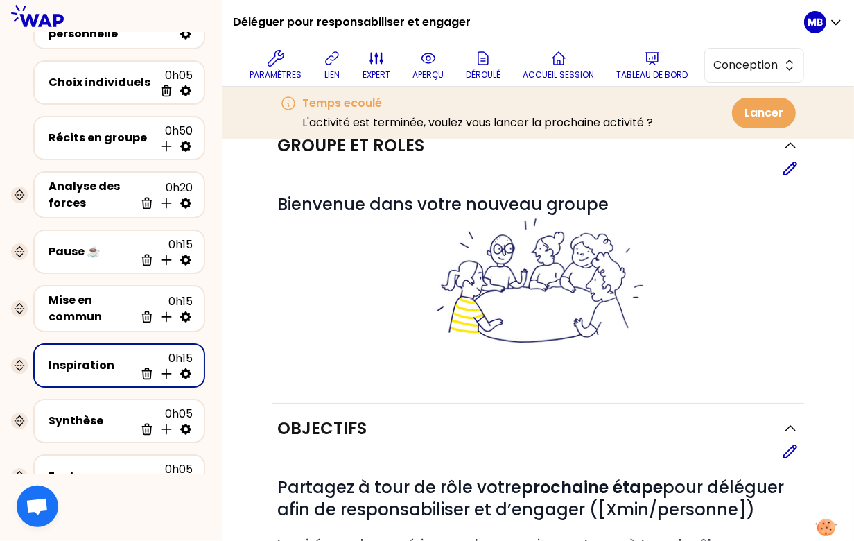
scroll to position [279, 0]
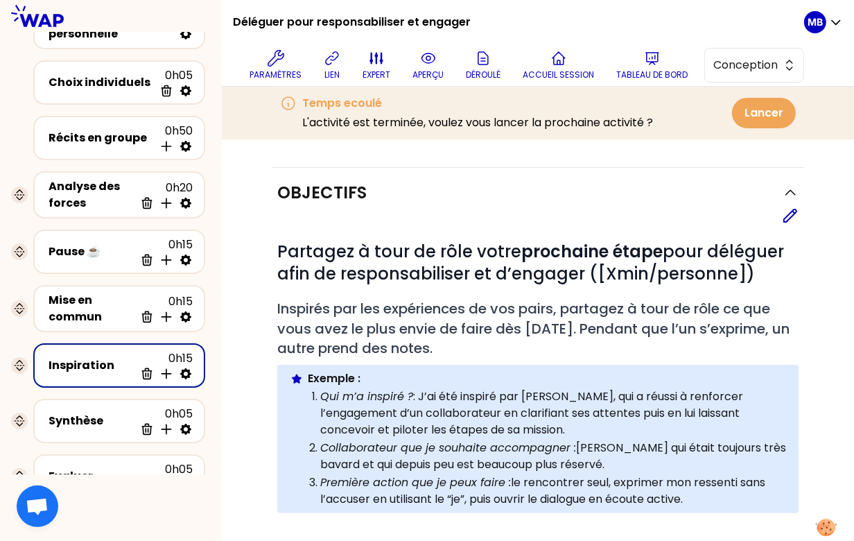
click at [789, 216] on icon at bounding box center [790, 215] width 17 height 17
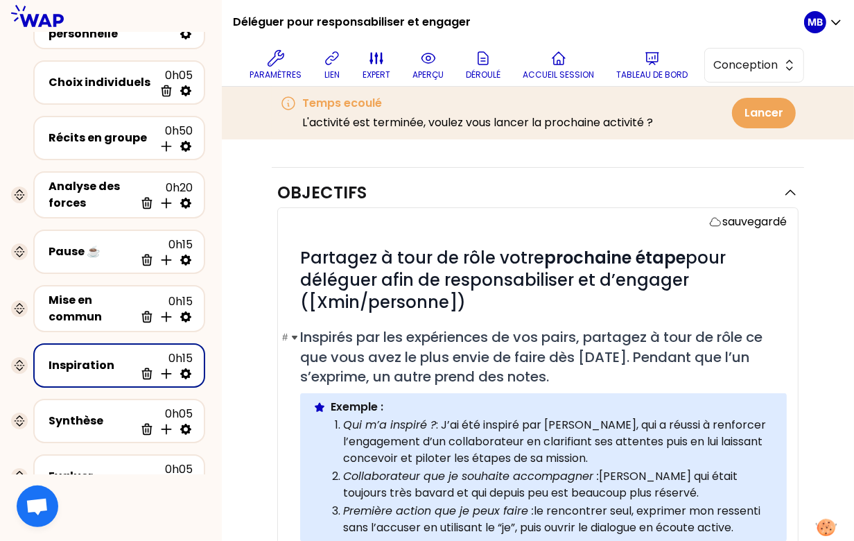
scroll to position [337, 0]
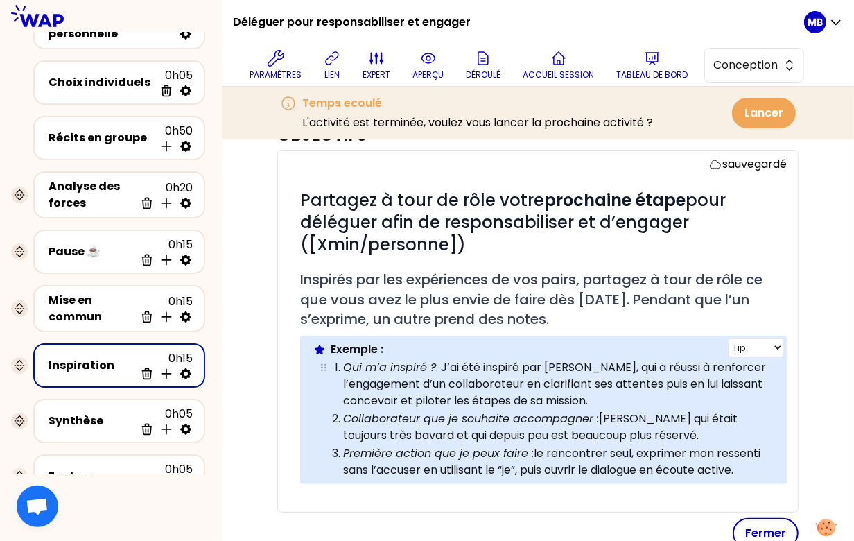
click at [629, 399] on p "Qui m’a inspiré ? : J’ai été inspiré par [PERSON_NAME], qui a réussi à renforce…" at bounding box center [558, 384] width 431 height 50
click at [650, 362] on p "Qui m’a inspiré ? : J’ai été inspiré par [PERSON_NAME], qui a réussi à renforce…" at bounding box center [558, 384] width 431 height 50
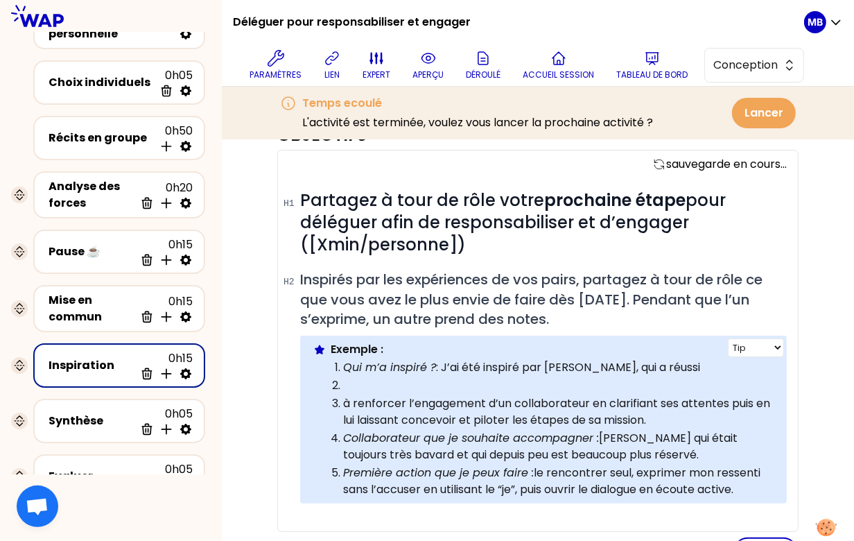
click at [657, 362] on p "Qui m’a inspiré ? : J’ai été inspiré par [PERSON_NAME], qui a réussi" at bounding box center [558, 367] width 431 height 17
paste div
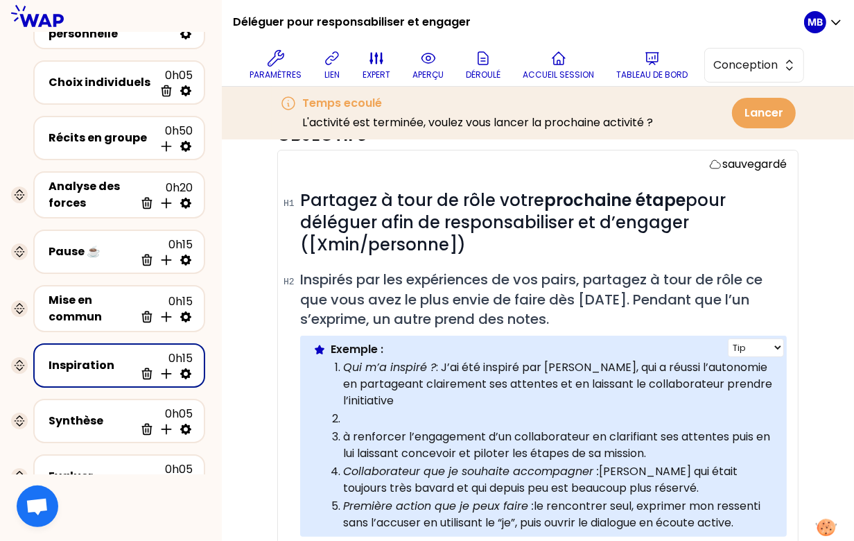
click at [653, 365] on p "Qui m’a inspiré ? : J’ai été inspiré par [PERSON_NAME], qui a réussi l’autonomi…" at bounding box center [558, 384] width 431 height 50
click at [655, 365] on p "Qui m’a inspiré ? : J’ai été inspiré par [PERSON_NAME], qui a réussi l’autonomi…" at bounding box center [558, 384] width 431 height 50
click at [412, 396] on p "Qui m’a inspiré ? : J’ai été inspiré par [PERSON_NAME], qui a réussi à rendre a…" at bounding box center [558, 384] width 431 height 50
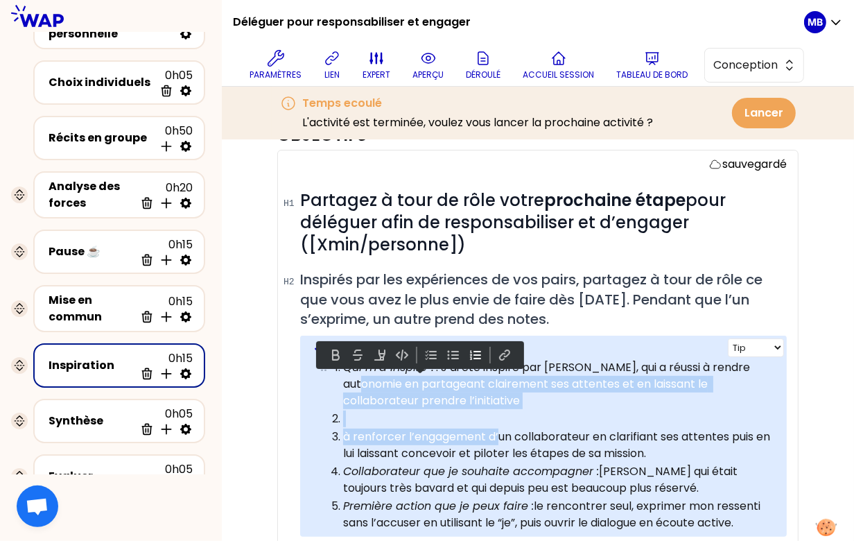
drag, startPoint x: 499, startPoint y: 433, endPoint x: 343, endPoint y: 385, distance: 163.1
click at [343, 385] on ol "Qui m’a inspiré ? : J’ai été inspiré par [PERSON_NAME], qui a réussi à rendre a…" at bounding box center [544, 444] width 462 height 173
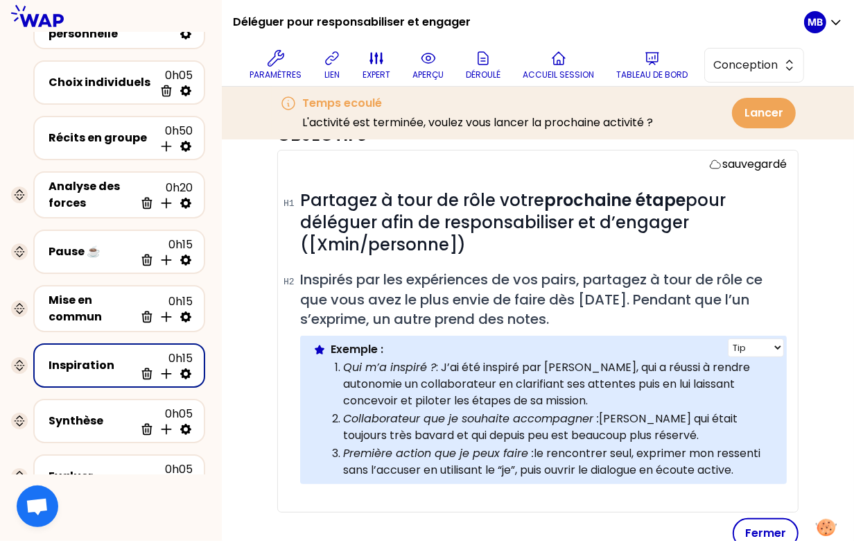
click at [544, 394] on p "Qui m’a inspiré ? : J’ai été inspiré par [PERSON_NAME], qui a réussi à rendre a…" at bounding box center [558, 384] width 431 height 50
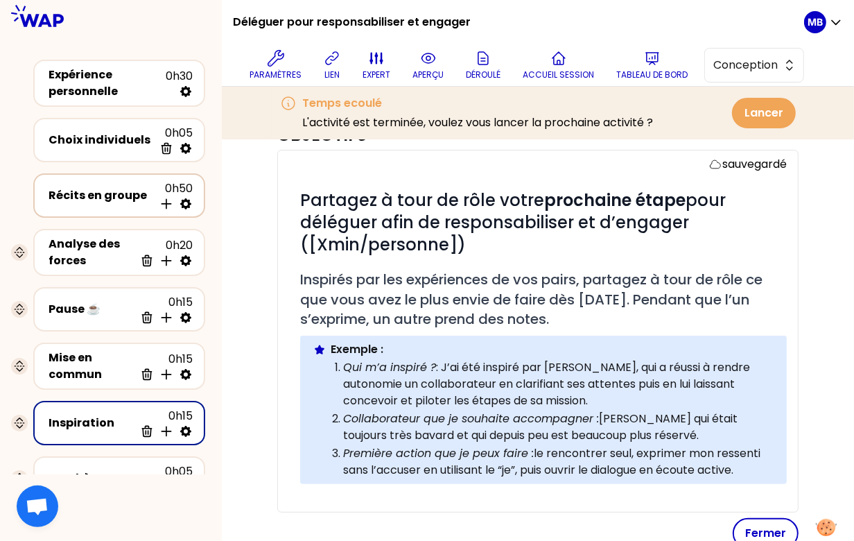
click at [103, 199] on div "Récits en groupe" at bounding box center [101, 195] width 105 height 17
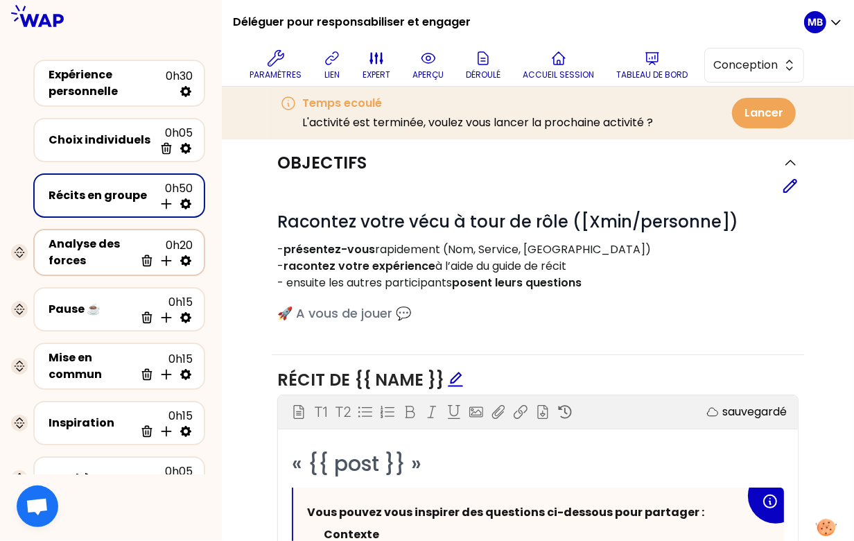
click at [83, 242] on div "Analyse des forces" at bounding box center [92, 252] width 86 height 33
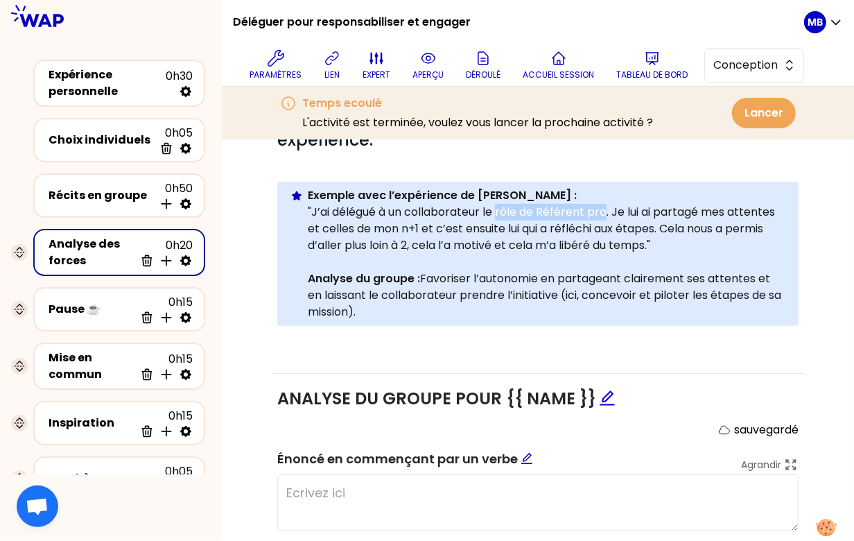
drag, startPoint x: 606, startPoint y: 210, endPoint x: 500, endPoint y: 211, distance: 106.7
click at [500, 211] on p ""J’ai délégué à un collaborateur le rôle de Référent pro. Je lui ai partagé mes…" at bounding box center [548, 229] width 480 height 50
click at [96, 359] on div "Mise en commun" at bounding box center [92, 365] width 86 height 33
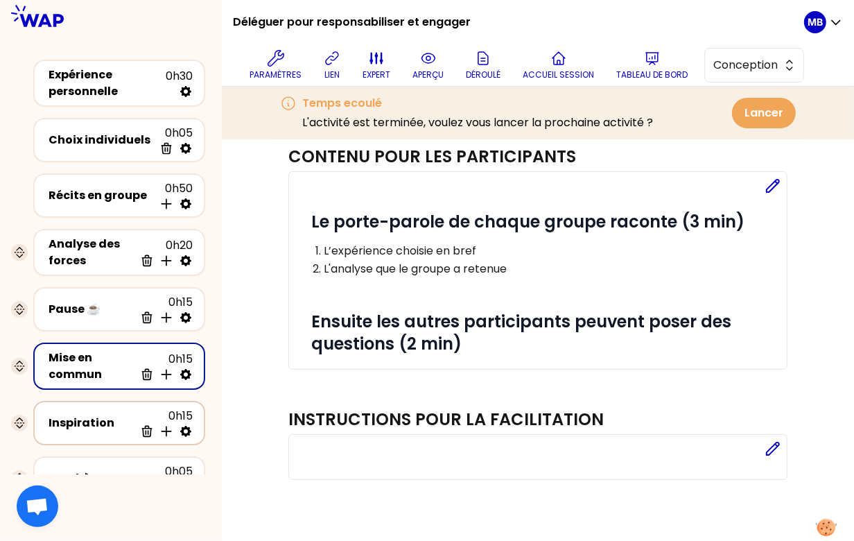
click at [107, 426] on div "Inspiration" at bounding box center [92, 422] width 86 height 17
select select "tip"
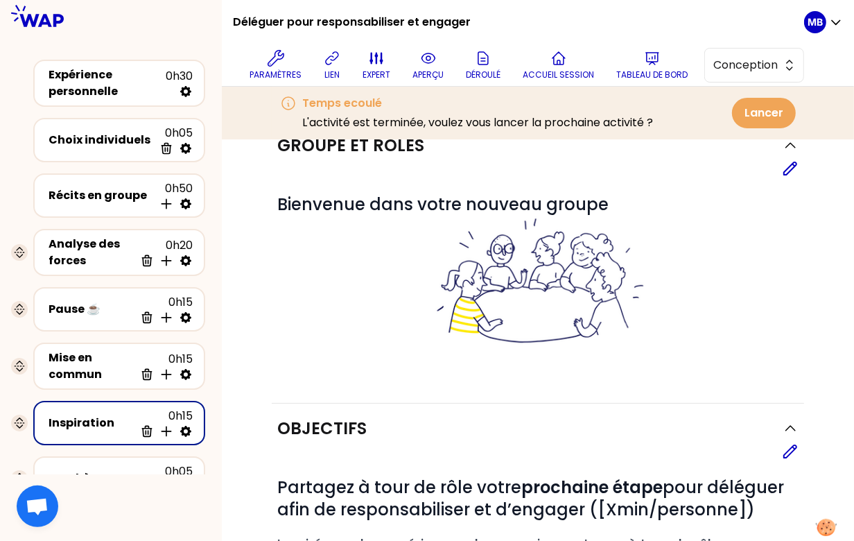
scroll to position [337, 0]
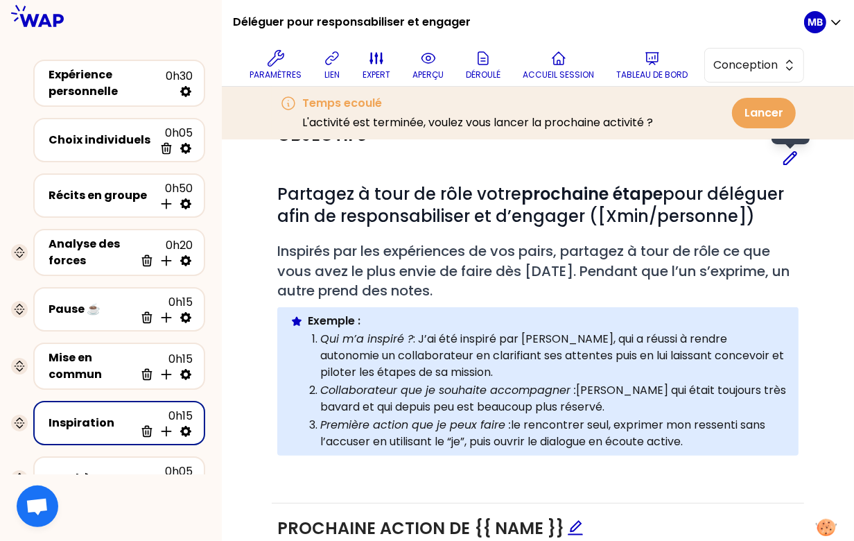
click at [782, 157] on icon at bounding box center [790, 158] width 17 height 17
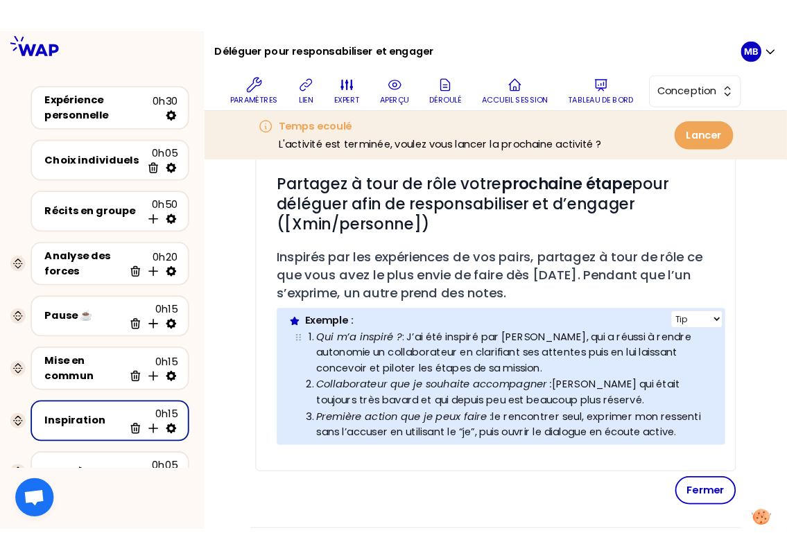
scroll to position [389, 0]
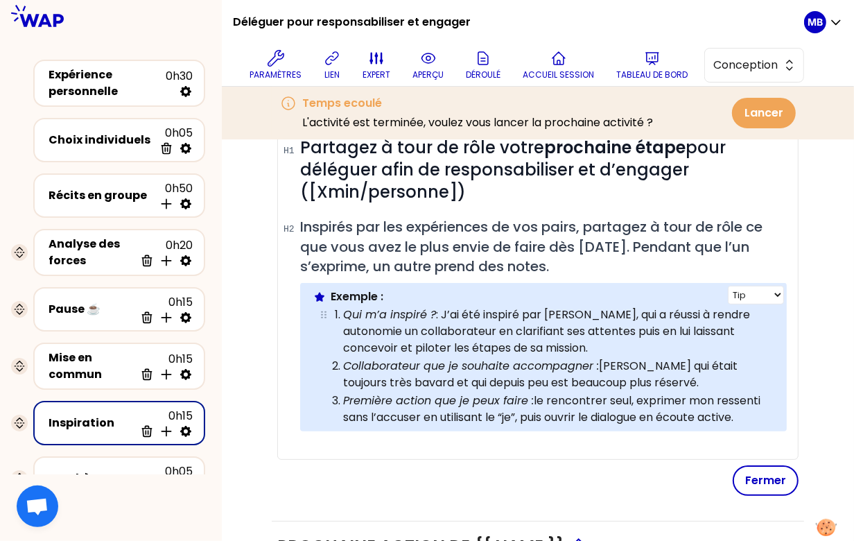
click at [548, 348] on p "Qui m’a inspiré ? : J’ai été inspiré par [PERSON_NAME], qui a réussi à rendre a…" at bounding box center [558, 331] width 431 height 50
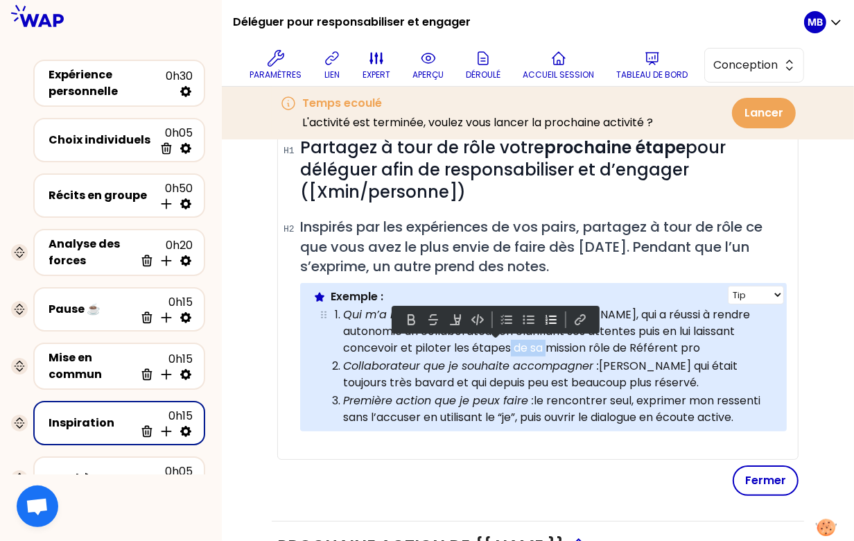
drag, startPoint x: 514, startPoint y: 345, endPoint x: 473, endPoint y: 344, distance: 40.2
click at [473, 344] on p "Qui m’a inspiré ? : J’ai été inspiré par [PERSON_NAME], qui a réussi à rendre a…" at bounding box center [558, 331] width 431 height 50
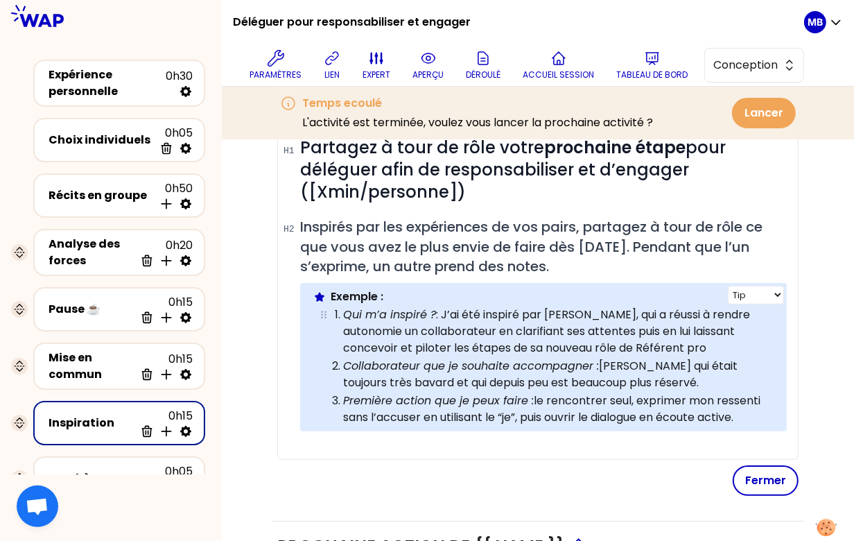
click at [467, 348] on p "Qui m’a inspiré ? : J’ai été inspiré par [PERSON_NAME], qui a réussi à rendre a…" at bounding box center [558, 331] width 431 height 50
click at [666, 344] on p "Qui m’a inspiré ? : J’ai été inspiré par [PERSON_NAME], qui a réussi à rendre a…" at bounding box center [558, 331] width 431 height 50
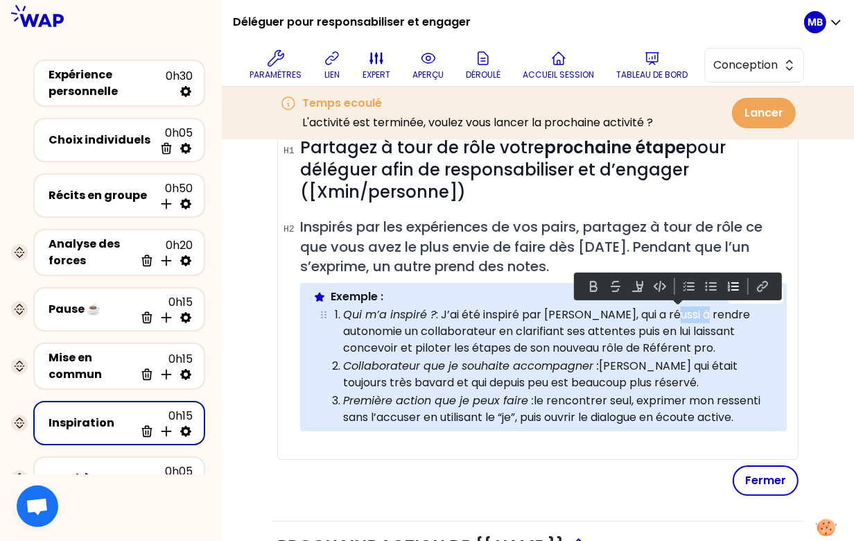
drag, startPoint x: 697, startPoint y: 315, endPoint x: 661, endPoint y: 317, distance: 36.1
click at [661, 317] on p "Qui m’a inspiré ? : J’ai été inspiré par [PERSON_NAME], qui a réussi à rendre a…" at bounding box center [558, 331] width 431 height 50
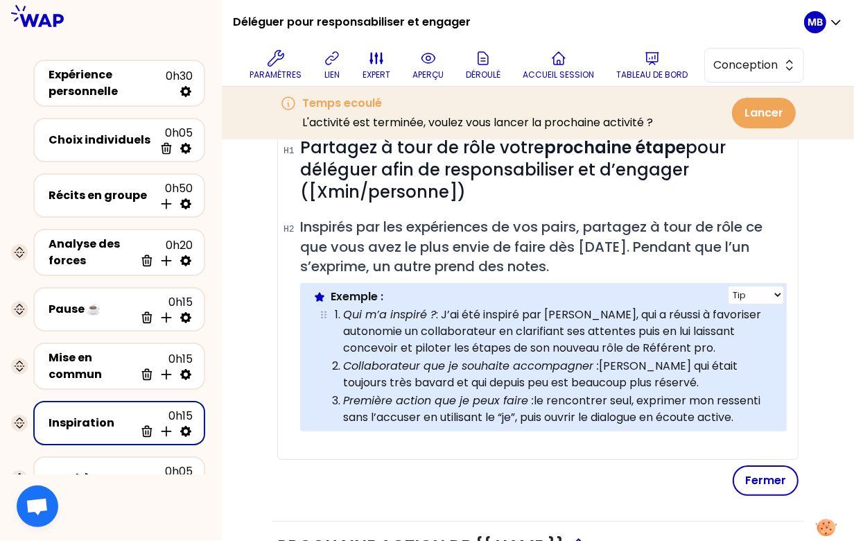
click at [685, 342] on p "Qui m’a inspiré ? : J’ai été inspiré par [PERSON_NAME], qui a réussi à favorise…" at bounding box center [558, 331] width 431 height 50
click at [710, 308] on p "Qui m’a inspiré ? : J’ai été inspiré par [PERSON_NAME], qui a réussi à favorise…" at bounding box center [558, 331] width 431 height 50
click at [574, 365] on em "Collaborateur que je souhaite accompagner :" at bounding box center [471, 366] width 256 height 16
click at [414, 331] on p "Qui m’a inspiré ? : J’ai été inspiré par [PERSON_NAME], qui a réussi à favorise…" at bounding box center [558, 331] width 431 height 50
click at [652, 327] on p "Qui m’a inspiré ? : J’ai été inspiré par [PERSON_NAME], qui a réussi à favorise…" at bounding box center [558, 331] width 431 height 50
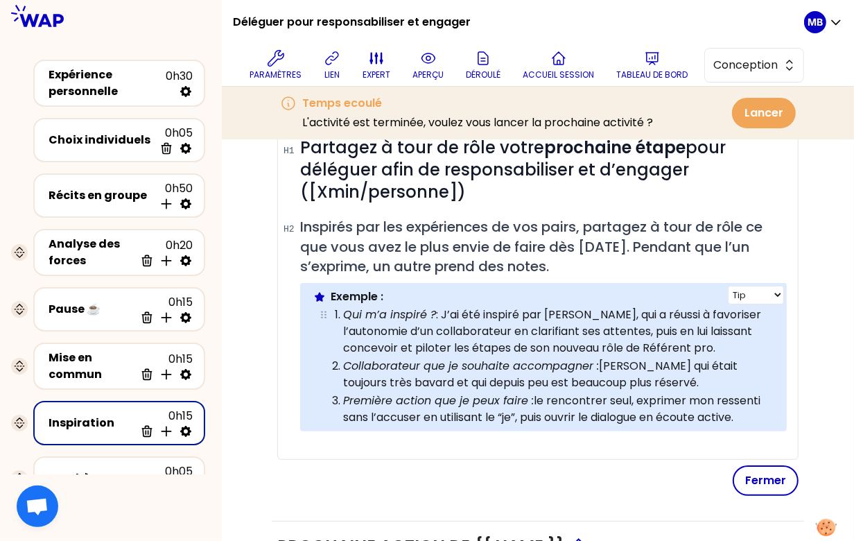
click at [731, 342] on p "Qui m’a inspiré ? : J’ai été inspiré par [PERSON_NAME], qui a réussi à favorise…" at bounding box center [558, 331] width 431 height 50
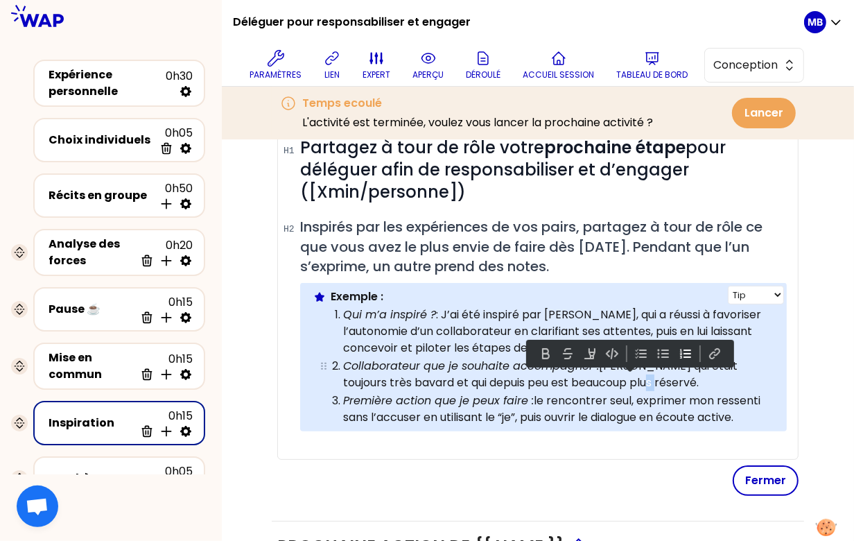
drag, startPoint x: 660, startPoint y: 377, endPoint x: 624, endPoint y: 376, distance: 36.1
click at [624, 376] on p "Collaborateur que je souhaite accompagner : [PERSON_NAME] qui était toujours tr…" at bounding box center [558, 374] width 431 height 33
click at [616, 396] on p "Première action que je peux faire : le rencontrer seul, exprimer mon ressenti s…" at bounding box center [558, 408] width 431 height 33
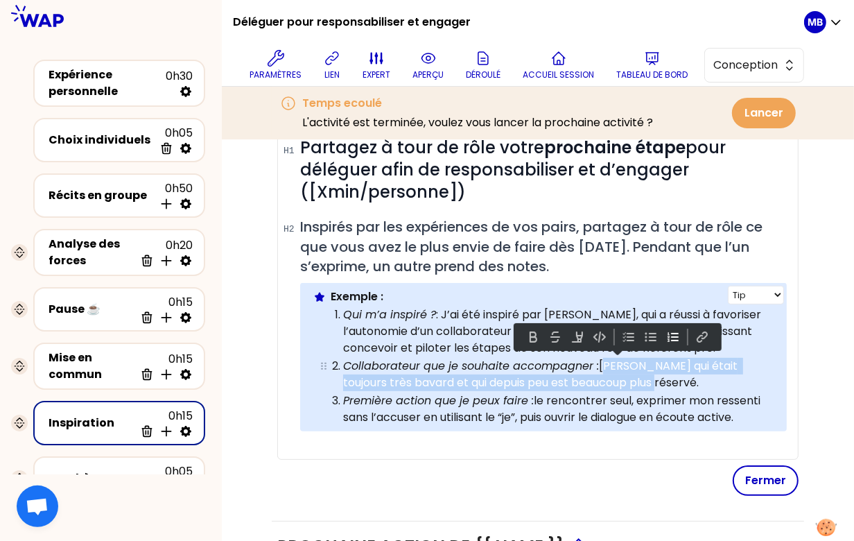
drag, startPoint x: 602, startPoint y: 365, endPoint x: 663, endPoint y: 374, distance: 61.6
click at [663, 374] on p "Collaborateur que je souhaite accompagner : [PERSON_NAME] qui était toujours tr…" at bounding box center [558, 374] width 431 height 33
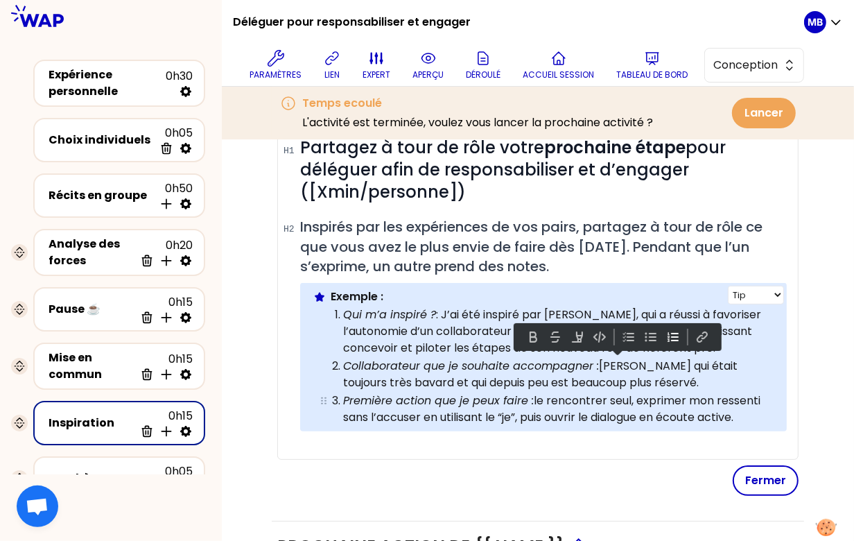
click at [577, 416] on p "Première action que je peux faire : le rencontrer seul, exprimer mon ressenti s…" at bounding box center [558, 408] width 431 height 33
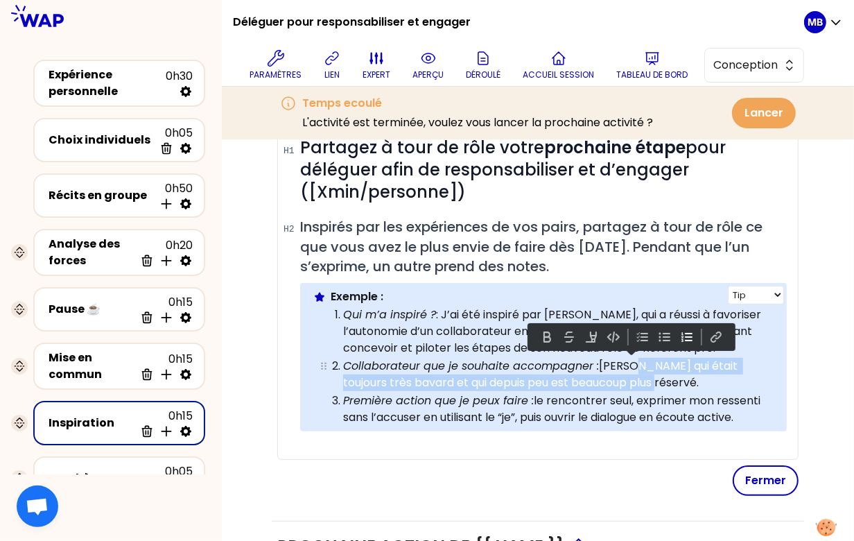
drag, startPoint x: 656, startPoint y: 380, endPoint x: 628, endPoint y: 365, distance: 31.6
click at [628, 365] on p "Collaborateur que je souhaite accompagner : [PERSON_NAME] qui était toujours tr…" at bounding box center [558, 374] width 431 height 33
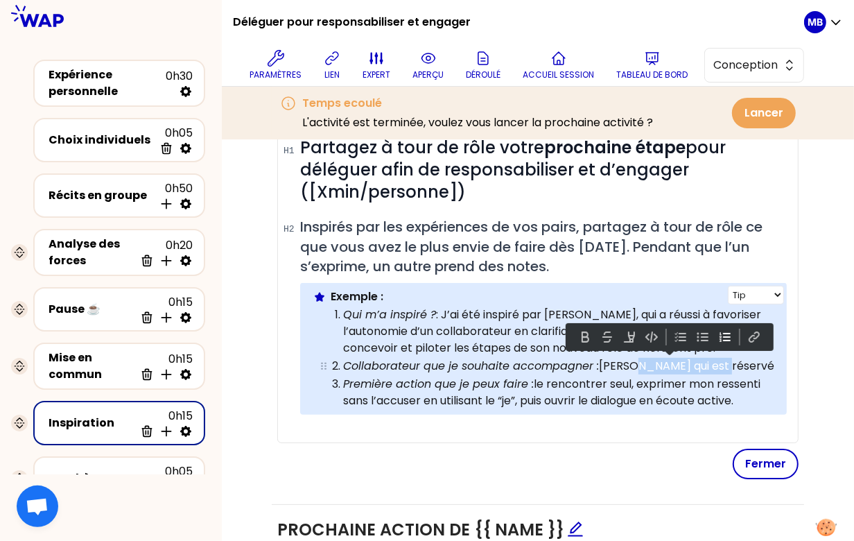
drag, startPoint x: 628, startPoint y: 362, endPoint x: 752, endPoint y: 364, distance: 124.1
click at [753, 364] on p "Collaborateur que je souhaite accompagner : [PERSON_NAME] qui est réservé" at bounding box center [558, 366] width 431 height 17
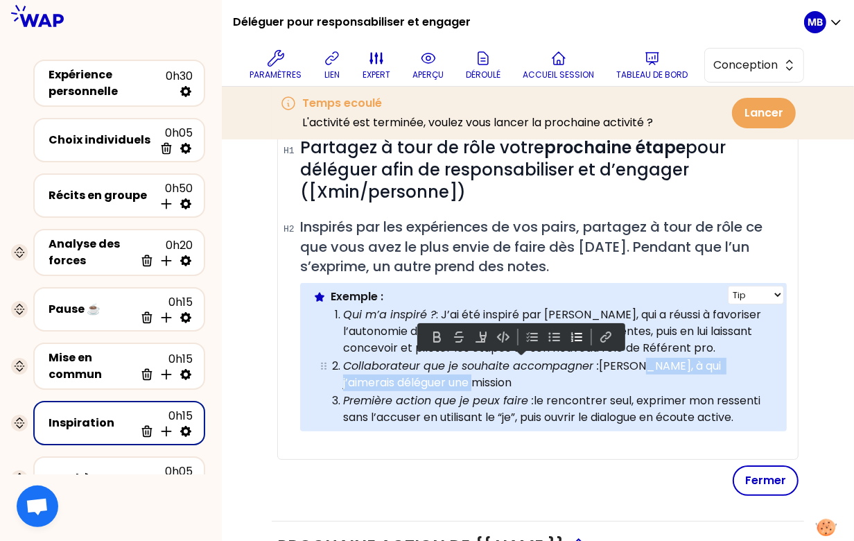
drag, startPoint x: 632, startPoint y: 362, endPoint x: 640, endPoint y: 374, distance: 13.5
click at [640, 374] on p "Collaborateur que je souhaite accompagner : [PERSON_NAME], à qui j’aimerais dél…" at bounding box center [558, 374] width 431 height 33
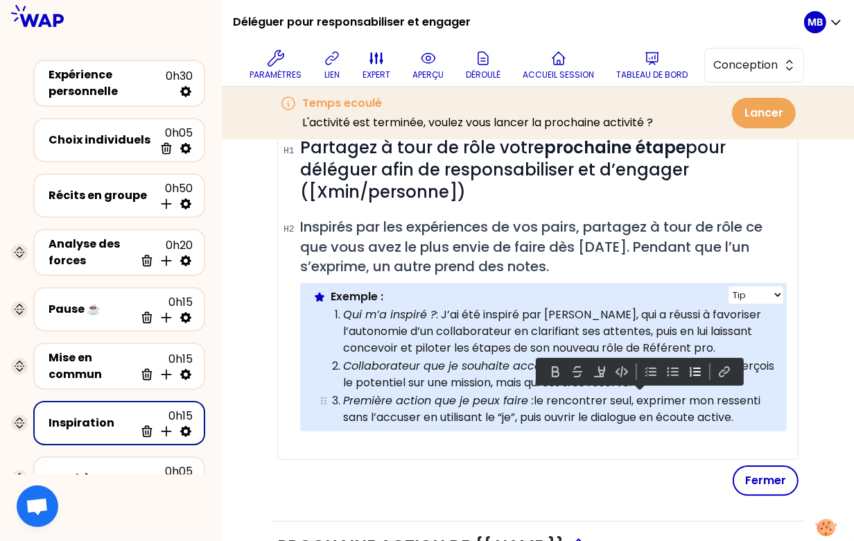
drag, startPoint x: 759, startPoint y: 412, endPoint x: 535, endPoint y: 402, distance: 224.1
click at [535, 402] on p "Première action que je peux faire : le rencontrer seul, exprimer mon ressenti s…" at bounding box center [558, 408] width 431 height 33
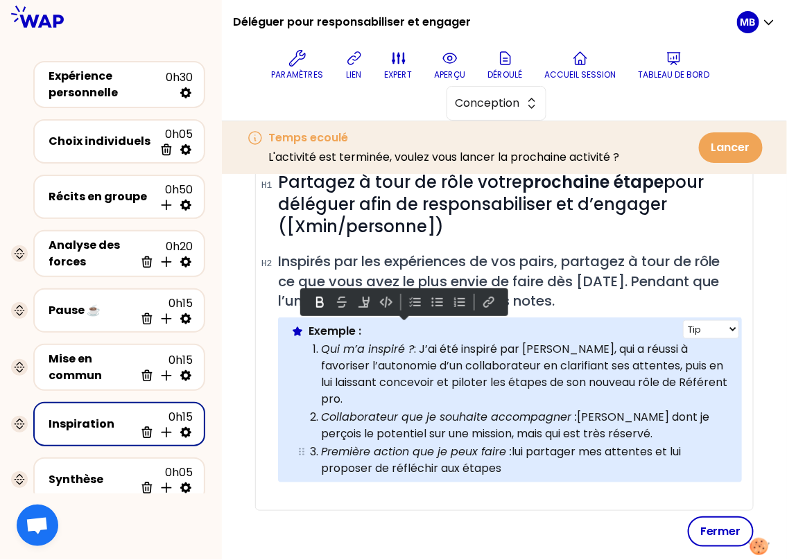
drag, startPoint x: 308, startPoint y: 326, endPoint x: 532, endPoint y: 465, distance: 264.2
click at [532, 465] on div "Exemple : Qui m’a inspiré ? : J’ai été inspiré par [PERSON_NAME], qui a réussi …" at bounding box center [519, 400] width 422 height 154
click at [401, 395] on p "Qui m’a inspiré ? : J’ai été inspiré par [PERSON_NAME], qui a réussi à favorise…" at bounding box center [525, 374] width 408 height 67
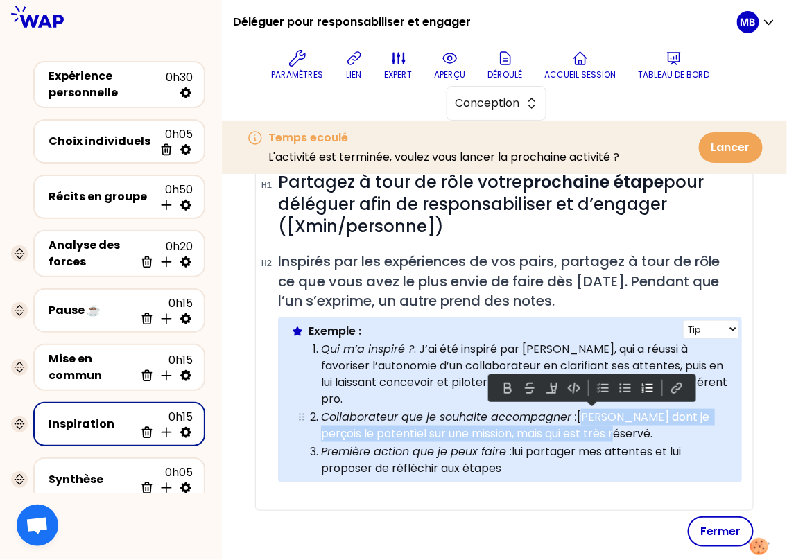
drag, startPoint x: 611, startPoint y: 431, endPoint x: 580, endPoint y: 416, distance: 34.7
click at [580, 416] on p "Collaborateur que je souhaite accompagner : [PERSON_NAME] dont je perçois le po…" at bounding box center [525, 425] width 408 height 33
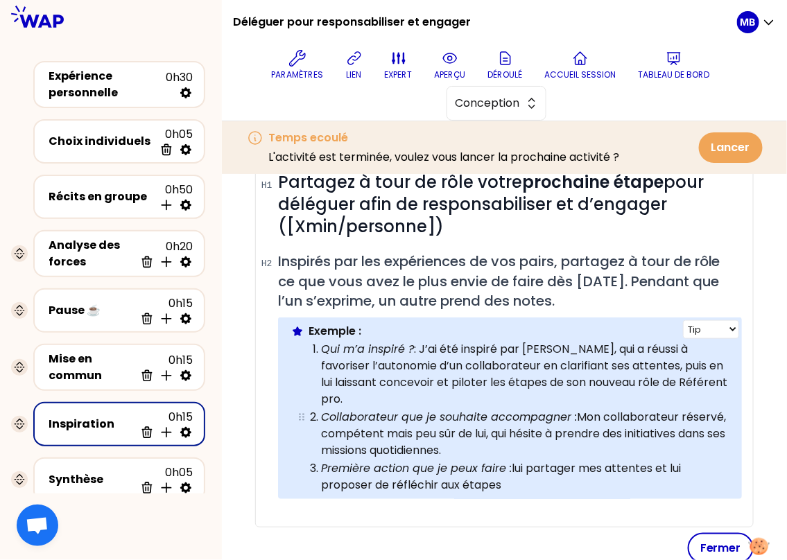
click at [602, 413] on p "Collaborateur que je souhaite accompagner : Mon collaborateur réservé, compéten…" at bounding box center [525, 434] width 408 height 50
click at [513, 444] on p "Collaborateur que je souhaite accompagner : un collaborateur réservé, compétent…" at bounding box center [525, 434] width 408 height 50
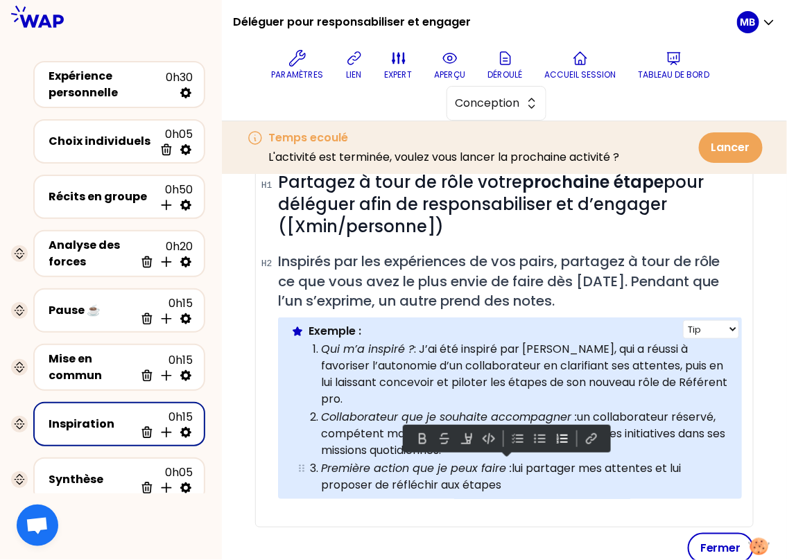
drag, startPoint x: 513, startPoint y: 462, endPoint x: 520, endPoint y: 474, distance: 14.3
click at [520, 474] on p "Première action que je peux faire : lui partager mes attentes et lui proposer d…" at bounding box center [525, 476] width 408 height 33
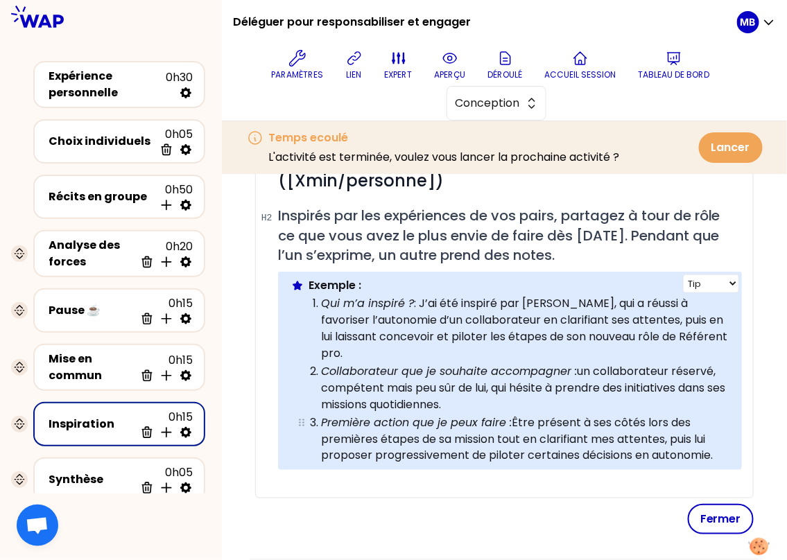
scroll to position [437, 0]
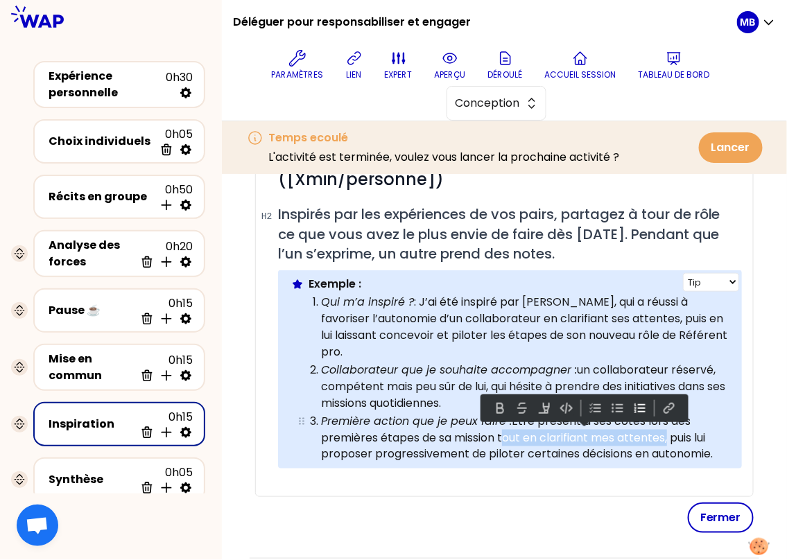
drag, startPoint x: 668, startPoint y: 435, endPoint x: 500, endPoint y: 430, distance: 168.5
click at [500, 430] on p "Première action que je peux faire : Être présent à ses côtés lors des premières…" at bounding box center [525, 438] width 408 height 50
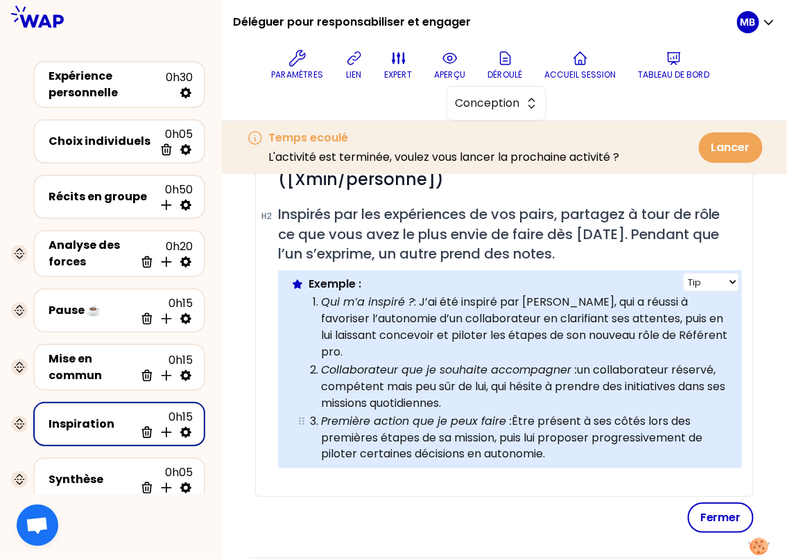
click at [591, 446] on p "Première action que je peux faire : Être présent à ses côtés lors des premières…" at bounding box center [525, 438] width 408 height 50
click at [720, 523] on button "Fermer" at bounding box center [720, 517] width 66 height 30
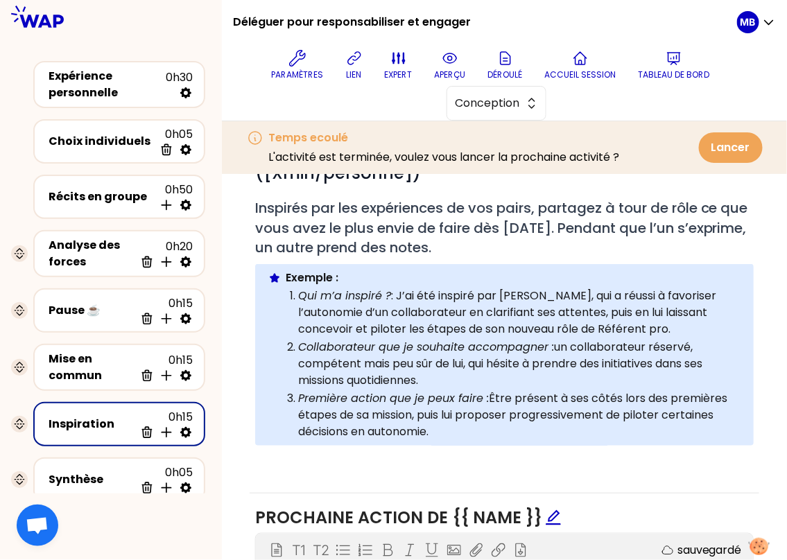
click at [464, 377] on p "Collaborateur que je souhaite accompagner : un collaborateur réservé, compétent…" at bounding box center [519, 364] width 443 height 50
click at [537, 350] on em "Collaborateur que je souhaite accompagner :" at bounding box center [426, 347] width 256 height 16
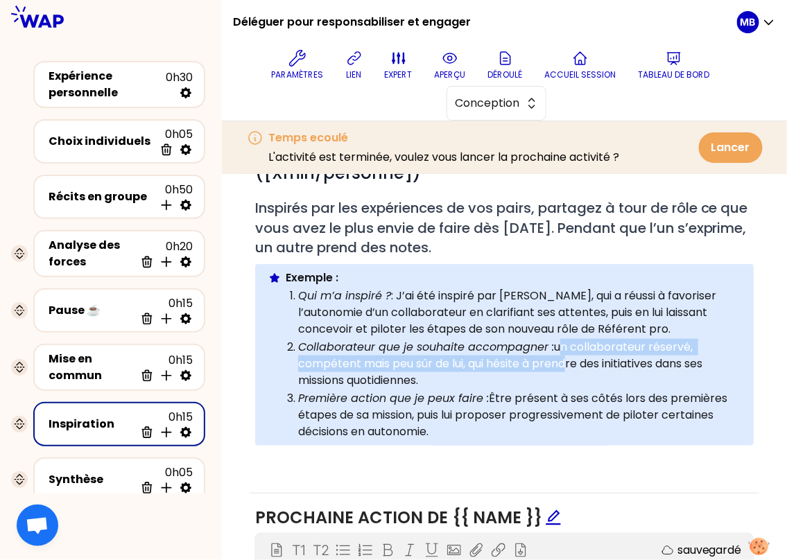
drag, startPoint x: 559, startPoint y: 346, endPoint x: 564, endPoint y: 361, distance: 16.2
click at [564, 361] on p "Collaborateur que je souhaite accompagner : un collaborateur réservé, compétent…" at bounding box center [519, 364] width 443 height 50
click at [563, 361] on p "Collaborateur que je souhaite accompagner : un collaborateur réservé, compétent…" at bounding box center [519, 364] width 443 height 50
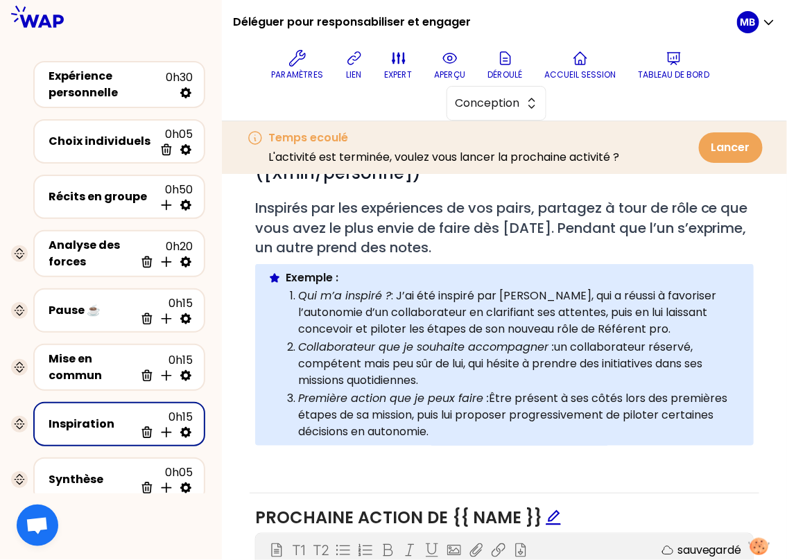
drag, startPoint x: 556, startPoint y: 346, endPoint x: 559, endPoint y: 374, distance: 28.5
click at [559, 374] on p "Collaborateur que je souhaite accompagner : un collaborateur réservé, compétent…" at bounding box center [519, 364] width 443 height 50
click at [550, 361] on p "Collaborateur que je souhaite accompagner : un collaborateur réservé, compétent…" at bounding box center [519, 364] width 443 height 50
click at [476, 381] on p "Collaborateur que je souhaite accompagner : un collaborateur réservé, compétent…" at bounding box center [519, 364] width 443 height 50
click at [466, 375] on p "Collaborateur que je souhaite accompagner : un collaborateur réservé, compétent…" at bounding box center [519, 364] width 443 height 50
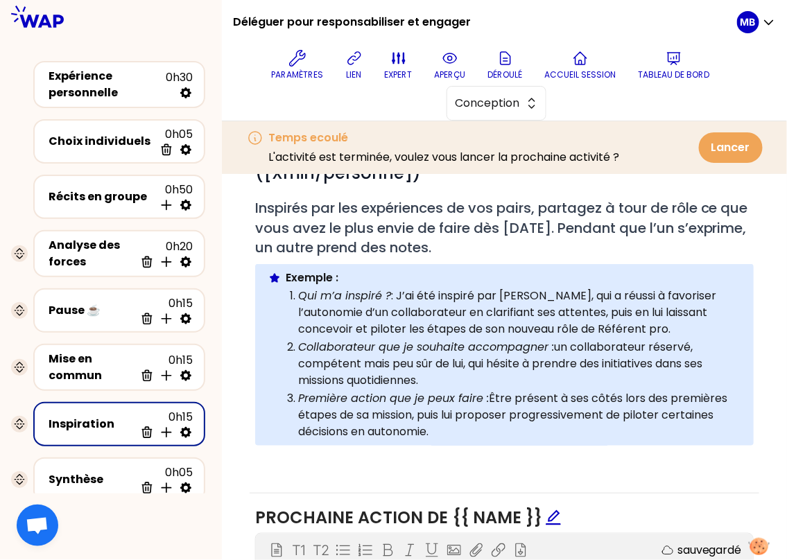
scroll to position [269, 0]
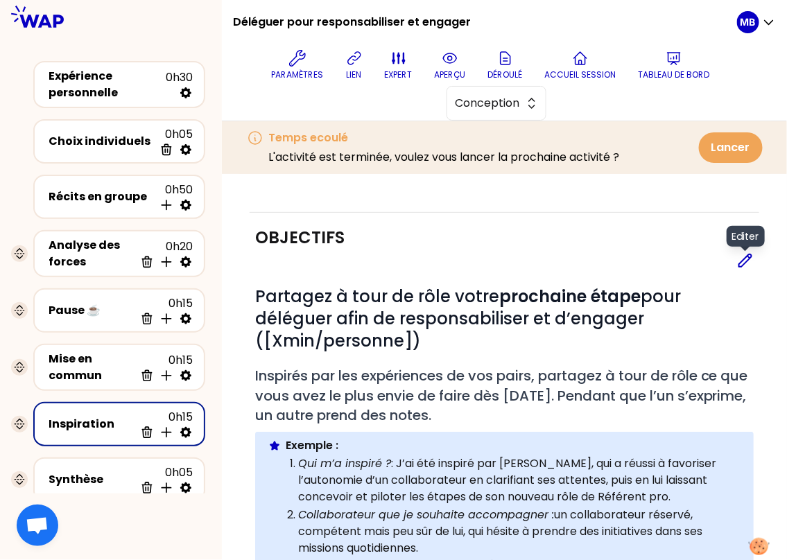
click at [748, 262] on icon at bounding box center [745, 260] width 17 height 17
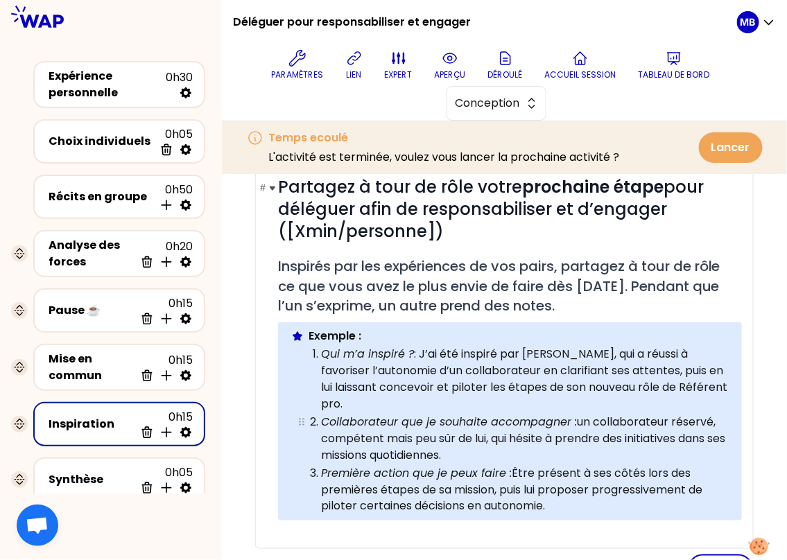
scroll to position [516, 0]
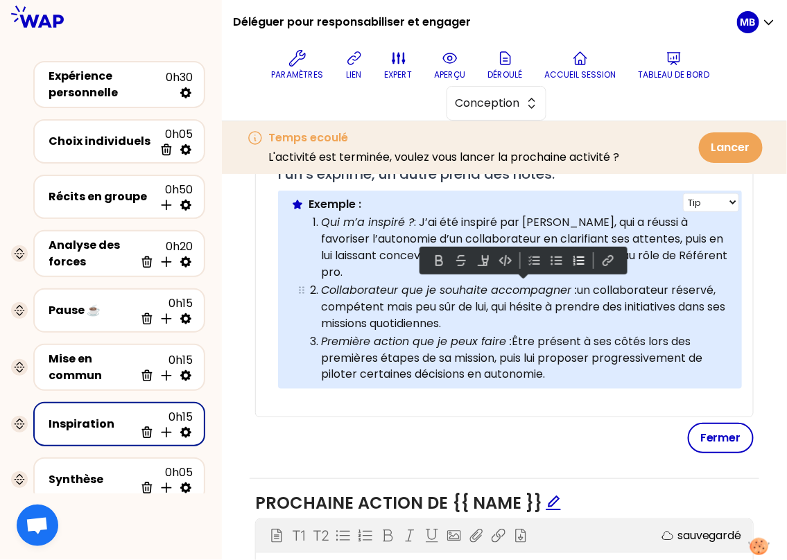
drag, startPoint x: 578, startPoint y: 286, endPoint x: 588, endPoint y: 319, distance: 35.3
click at [588, 319] on p "Collaborateur que je souhaite accompagner : un collaborateur réservé, compétent…" at bounding box center [525, 307] width 408 height 50
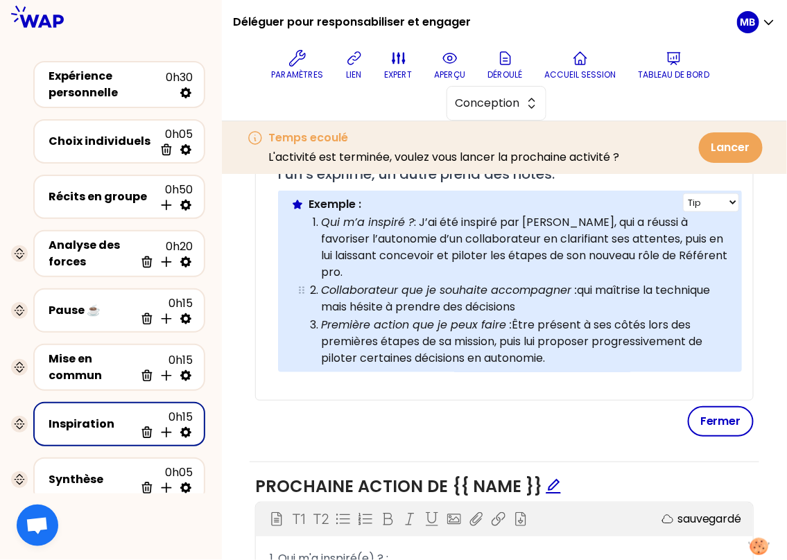
click at [580, 286] on p "Collaborateur que je souhaite accompagner : qui maîtrise la technique mais hési…" at bounding box center [525, 298] width 408 height 33
click at [657, 301] on p "Collaborateur que je souhaite accompagner : une collaboratrice qui maîtrise la …" at bounding box center [525, 298] width 408 height 33
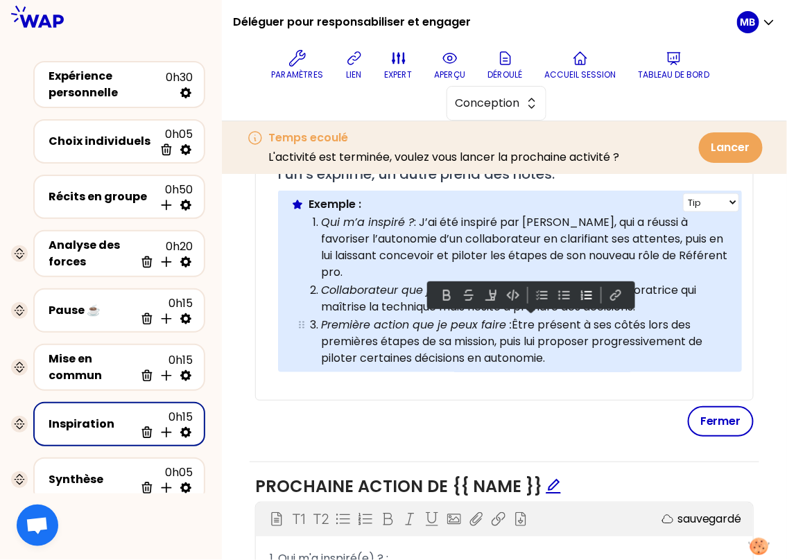
drag, startPoint x: 577, startPoint y: 350, endPoint x: 514, endPoint y: 322, distance: 68.5
click at [514, 322] on p "Première action que je peux faire : Être présent à ses côtés lors des premières…" at bounding box center [525, 342] width 408 height 50
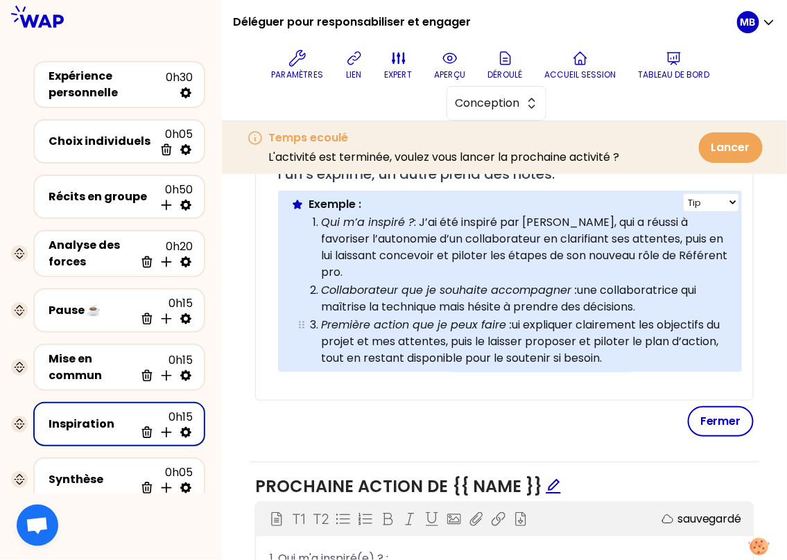
click at [514, 324] on p "Première action que je peux faire : ui expliquer clairement les objectifs du pr…" at bounding box center [525, 342] width 408 height 50
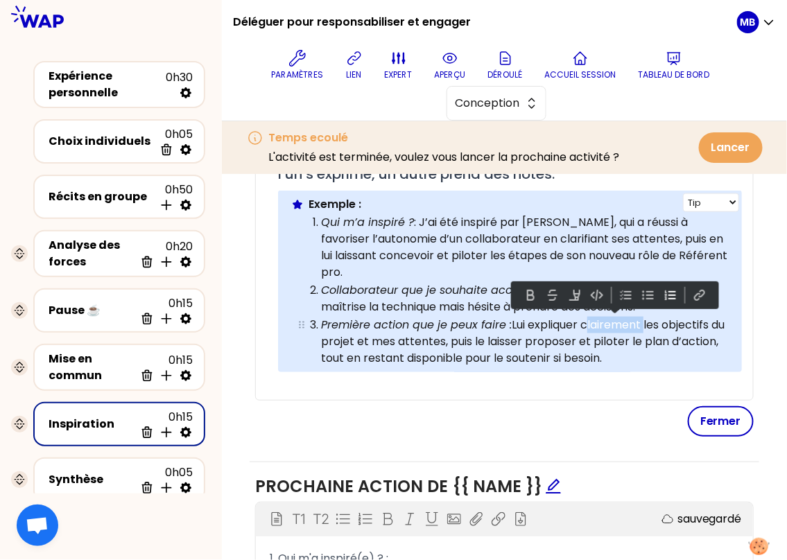
drag, startPoint x: 646, startPoint y: 322, endPoint x: 586, endPoint y: 322, distance: 60.3
click at [586, 322] on p "Première action que je peux faire : Lui expliquer clairement les objectifs du p…" at bounding box center [525, 342] width 408 height 50
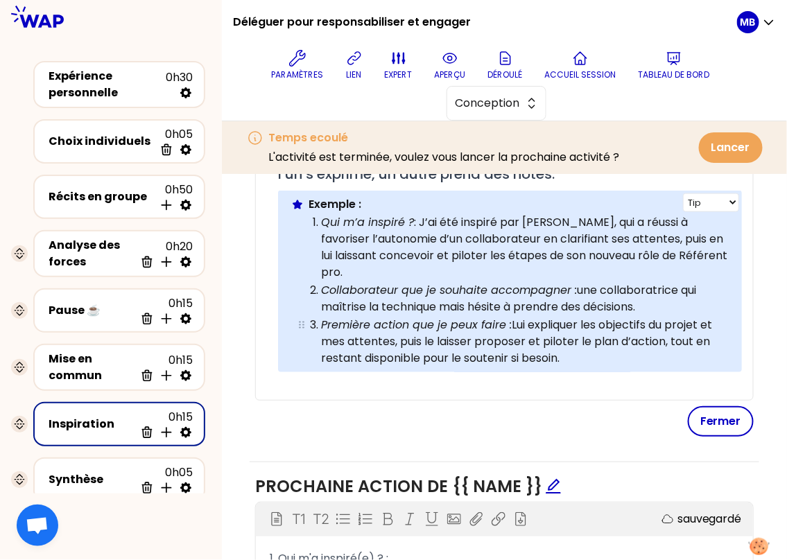
click at [583, 358] on p "Première action que je peux faire : Lui expliquer les objectifs du projet et me…" at bounding box center [525, 342] width 408 height 50
click at [433, 334] on p "Première action que je peux faire : Lui expliquer les objectifs du projet et me…" at bounding box center [525, 342] width 408 height 50
click at [595, 347] on p "Première action que je peux faire : Lui expliquer les objectifs du projet et me…" at bounding box center [525, 342] width 408 height 50
click at [459, 355] on p "Première action que je peux faire : Lui expliquer les objectifs du projet et me…" at bounding box center [525, 342] width 408 height 50
click at [581, 353] on p "Première action que je peux faire : Lui expliquer les objectifs du projet et me…" at bounding box center [525, 342] width 408 height 50
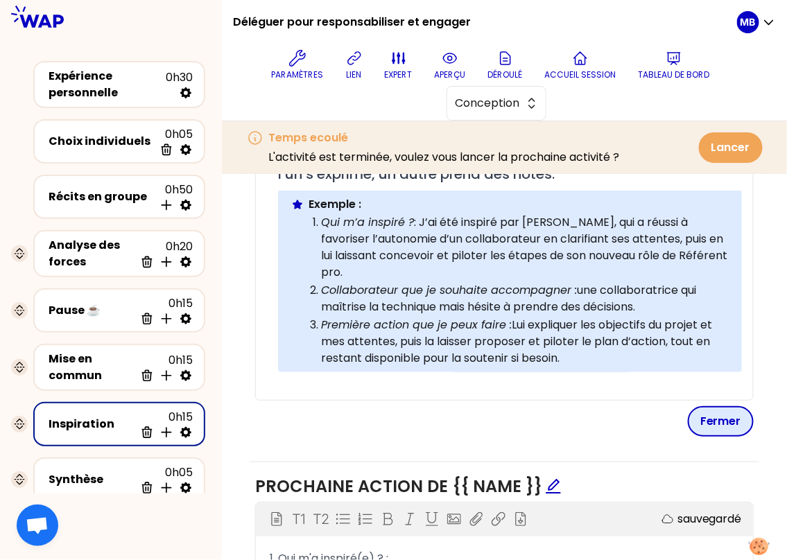
click at [729, 418] on button "Fermer" at bounding box center [720, 421] width 66 height 30
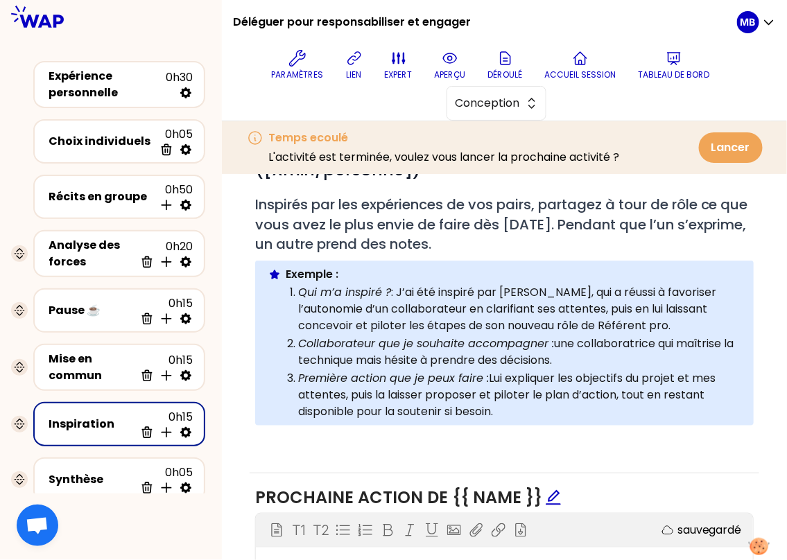
scroll to position [434, 0]
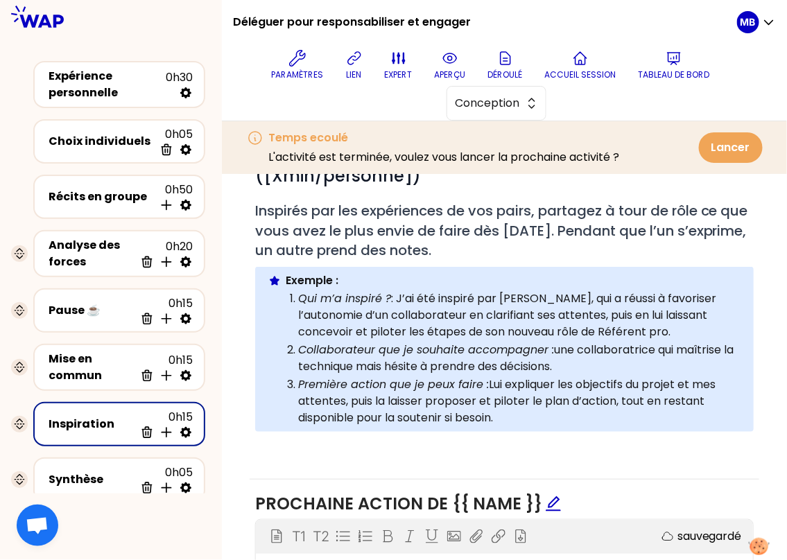
click at [522, 413] on p "Première action que je peux faire : Lui expliquer les objectifs du projet et me…" at bounding box center [519, 401] width 443 height 50
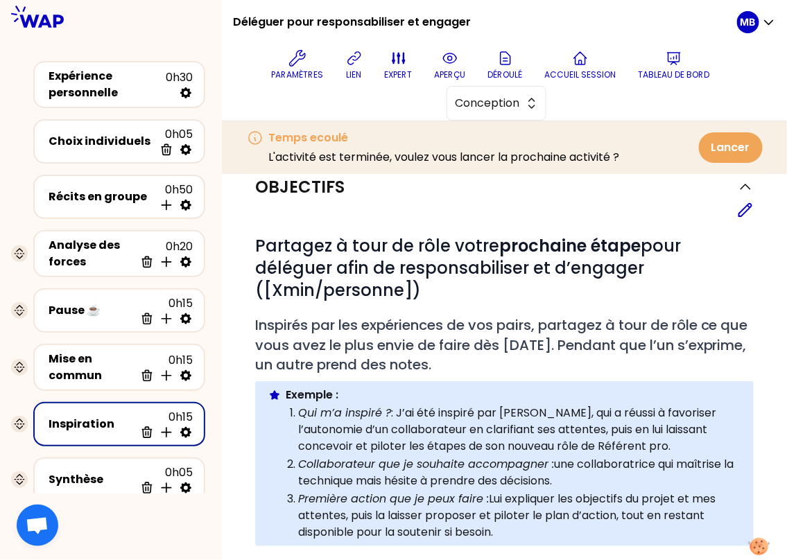
scroll to position [313, 0]
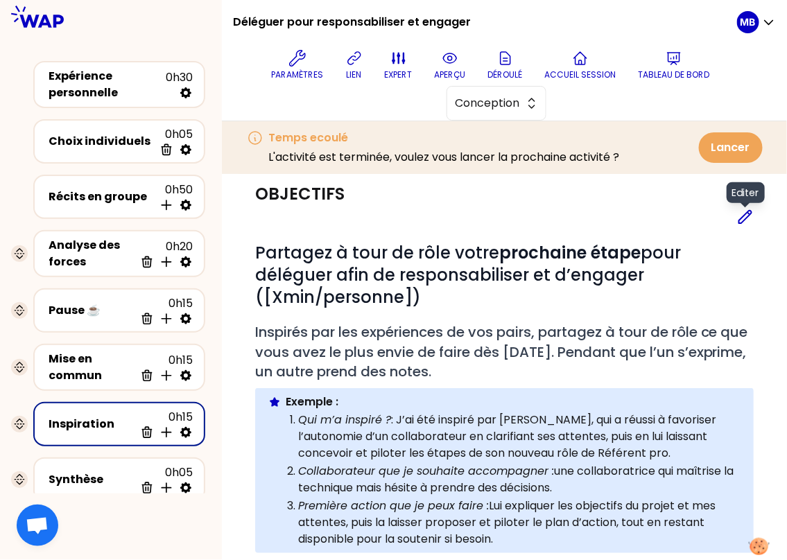
click at [745, 216] on icon at bounding box center [745, 217] width 17 height 17
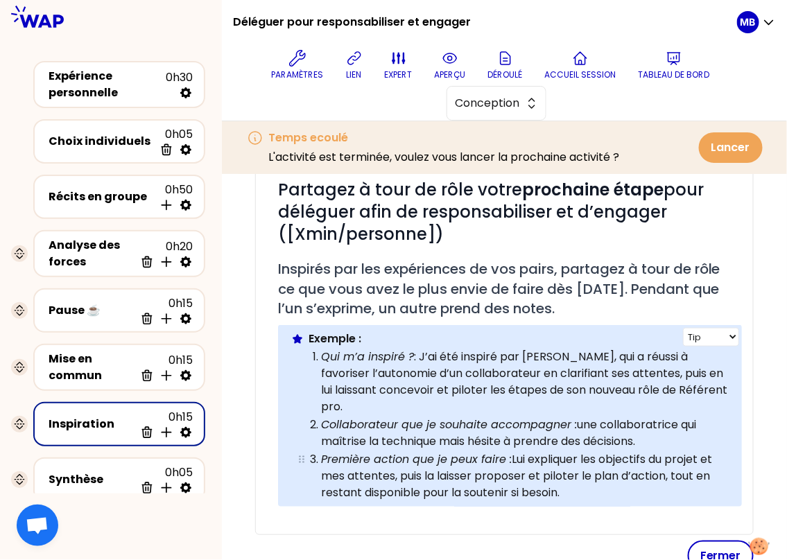
scroll to position [472, 0]
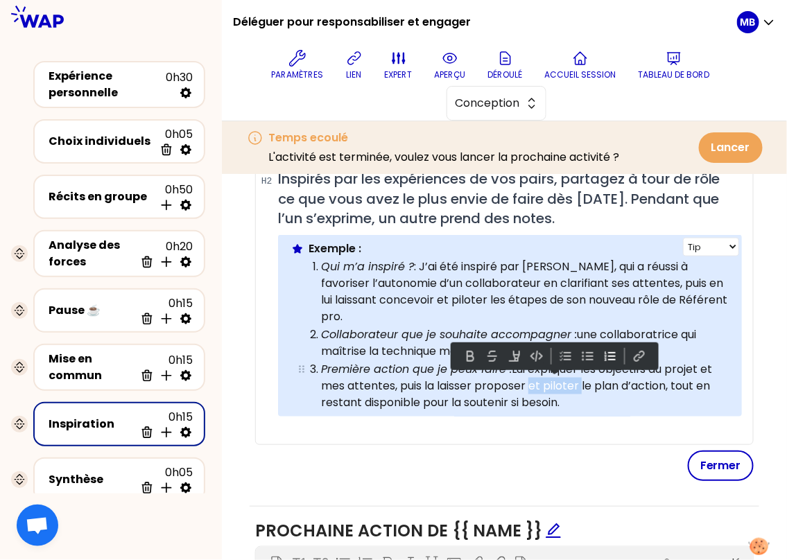
drag, startPoint x: 580, startPoint y: 381, endPoint x: 527, endPoint y: 382, distance: 52.7
click at [527, 382] on p "Première action que je peux faire : Lui expliquer les objectifs du projet et me…" at bounding box center [525, 386] width 408 height 50
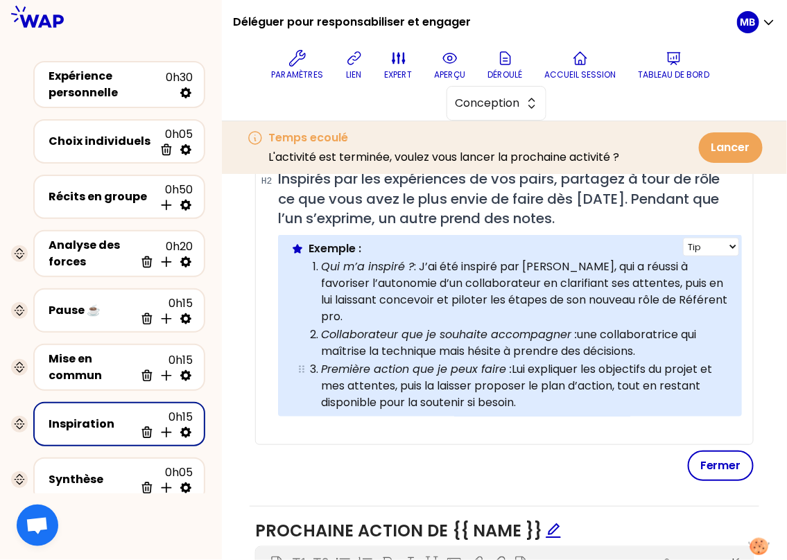
click at [538, 398] on p "Première action que je peux faire : Lui expliquer les objectifs du projet et me…" at bounding box center [525, 386] width 408 height 50
click at [717, 454] on button "Fermer" at bounding box center [720, 465] width 66 height 30
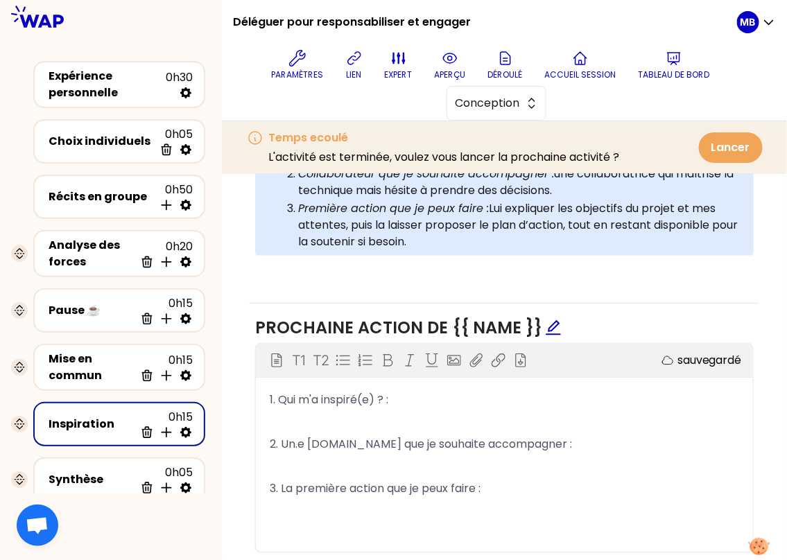
scroll to position [650, 0]
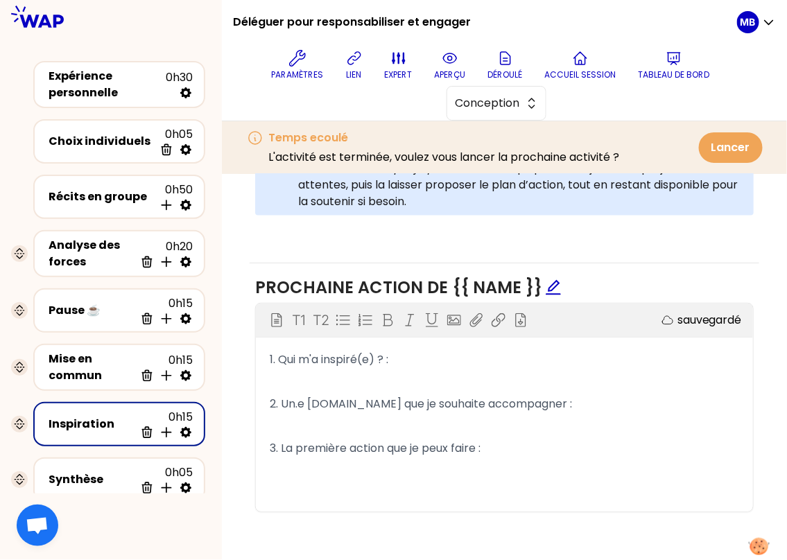
click at [504, 450] on p "3. La première action que je peux faire :" at bounding box center [504, 448] width 469 height 22
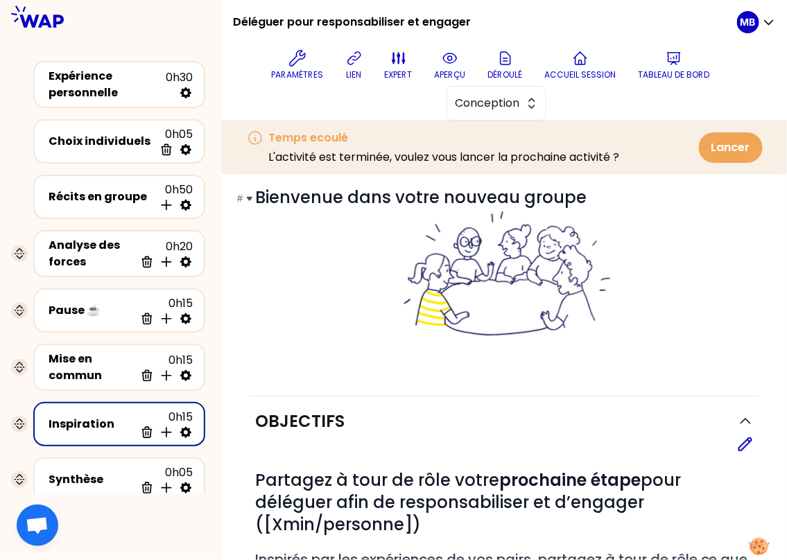
scroll to position [0, 0]
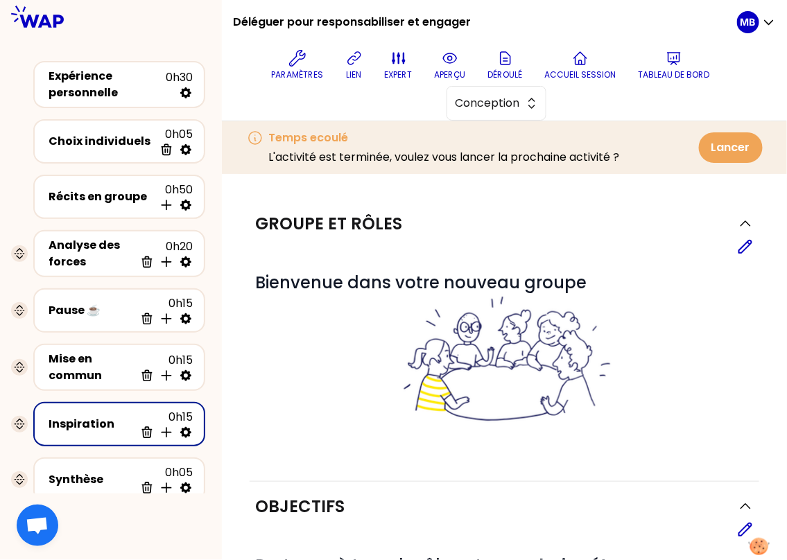
click at [184, 427] on icon at bounding box center [185, 432] width 11 height 11
select select "3"
select select "activity"
select select "share"
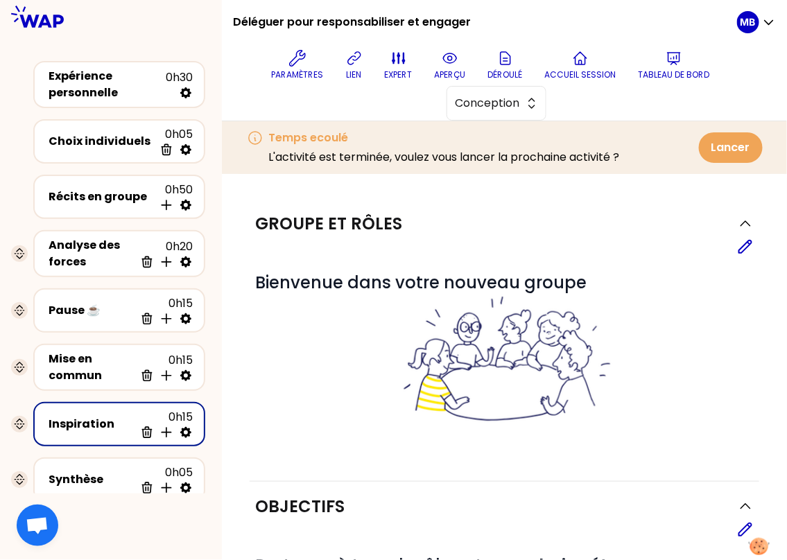
select select "false"
select select "Each"
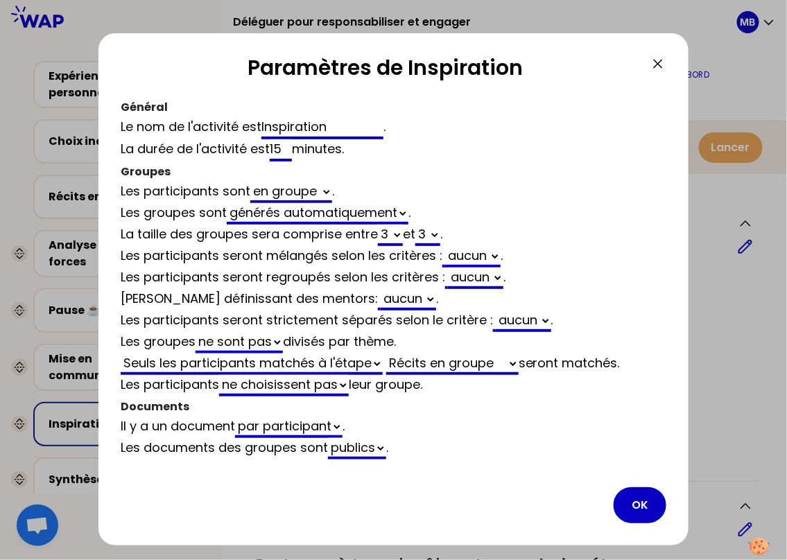
click at [665, 67] on icon at bounding box center [657, 63] width 17 height 17
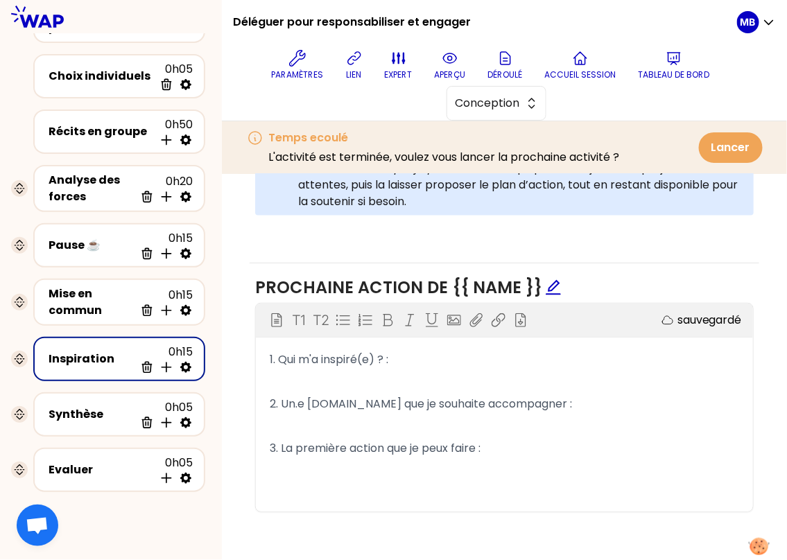
scroll to position [150, 0]
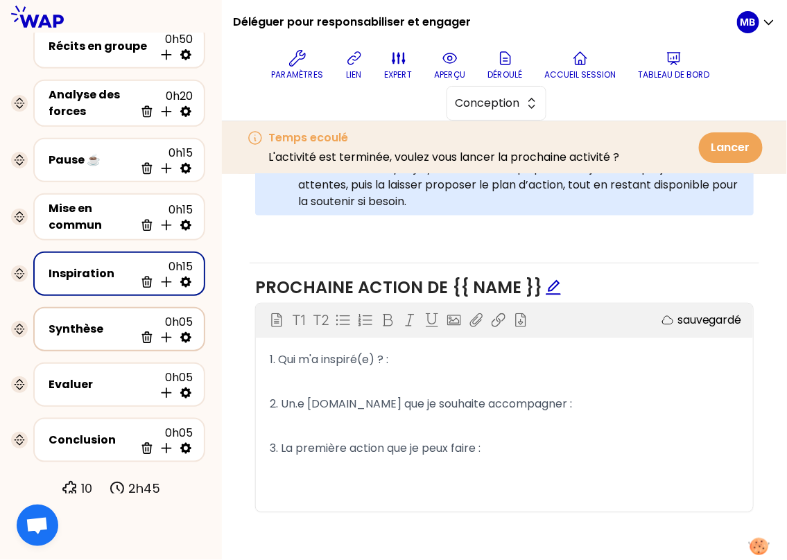
click at [91, 322] on div "Synthèse" at bounding box center [92, 329] width 86 height 17
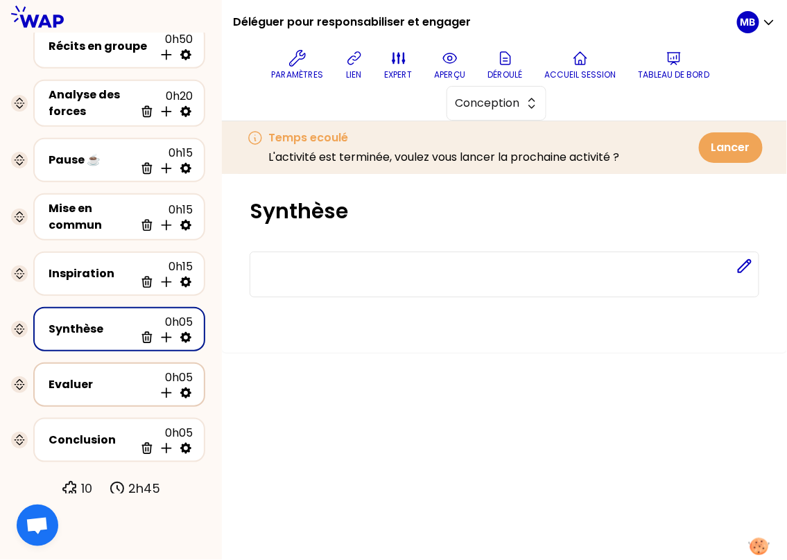
click at [101, 381] on div "Evaluer" at bounding box center [101, 384] width 105 height 17
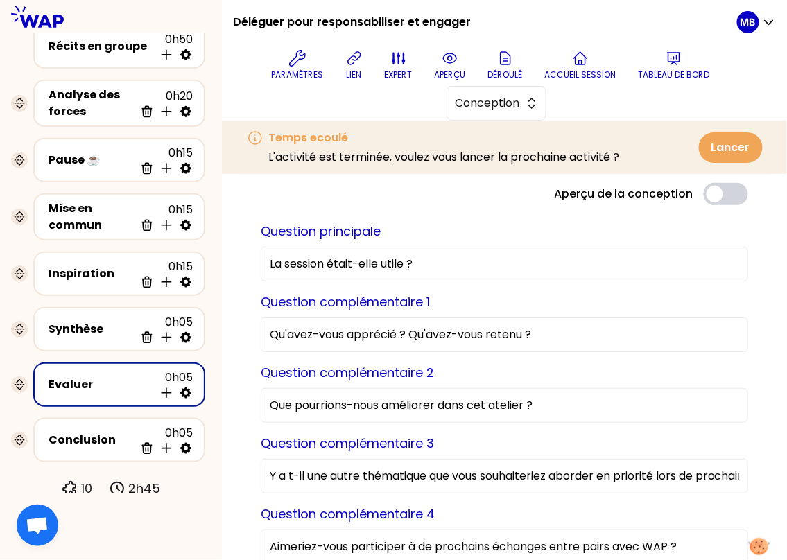
scroll to position [77, 0]
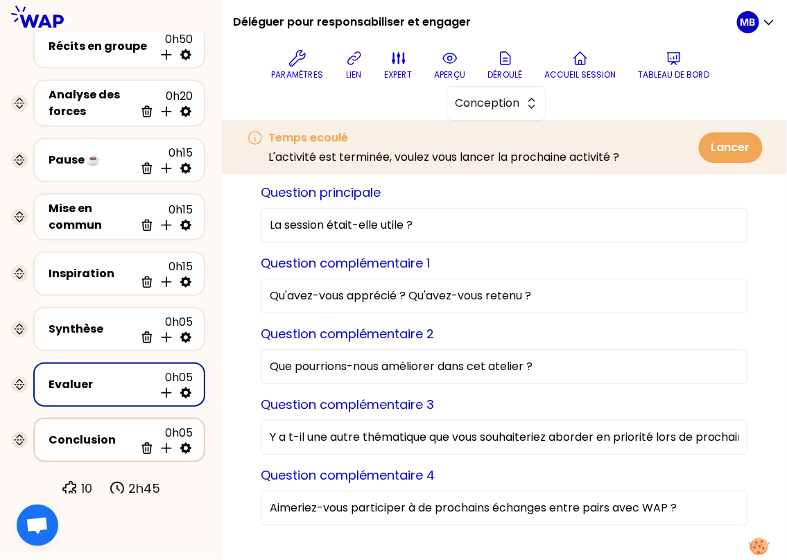
click at [76, 448] on div "Conclusion 0h05 Supprimer Insérer une activité en dessous" at bounding box center [119, 440] width 147 height 30
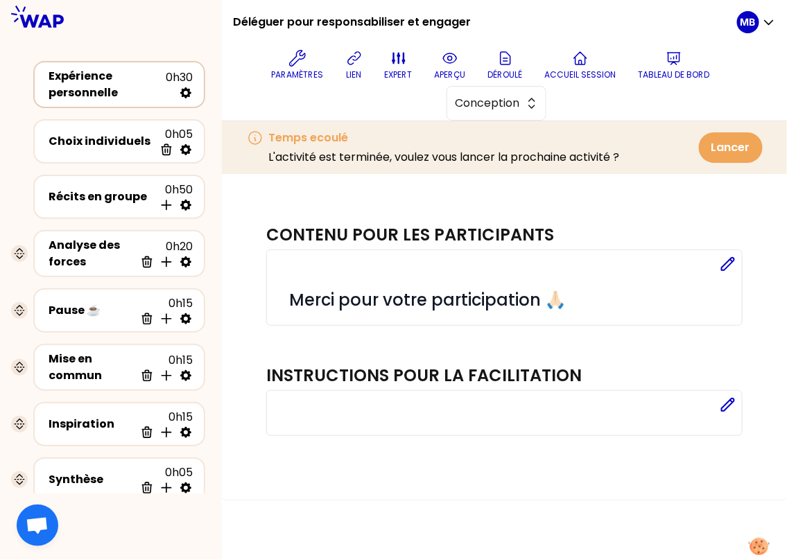
click at [120, 97] on div "Expérience personnelle" at bounding box center [107, 84] width 117 height 33
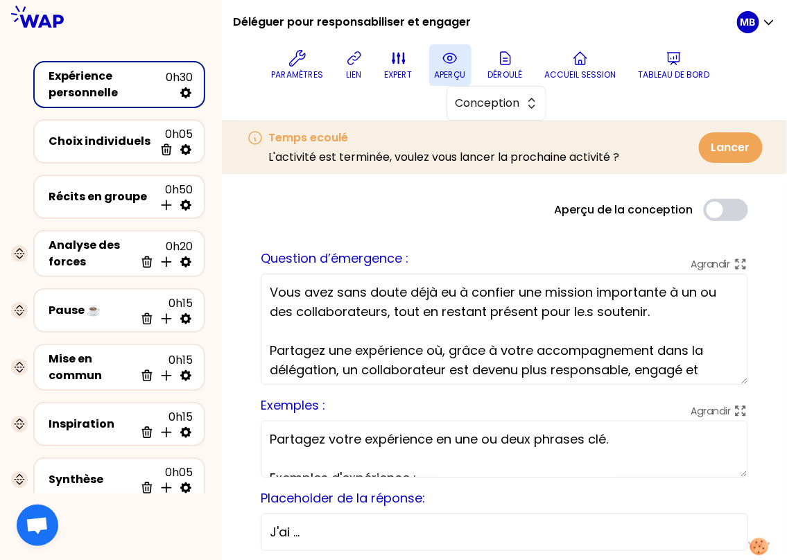
click at [447, 61] on icon at bounding box center [449, 58] width 17 height 17
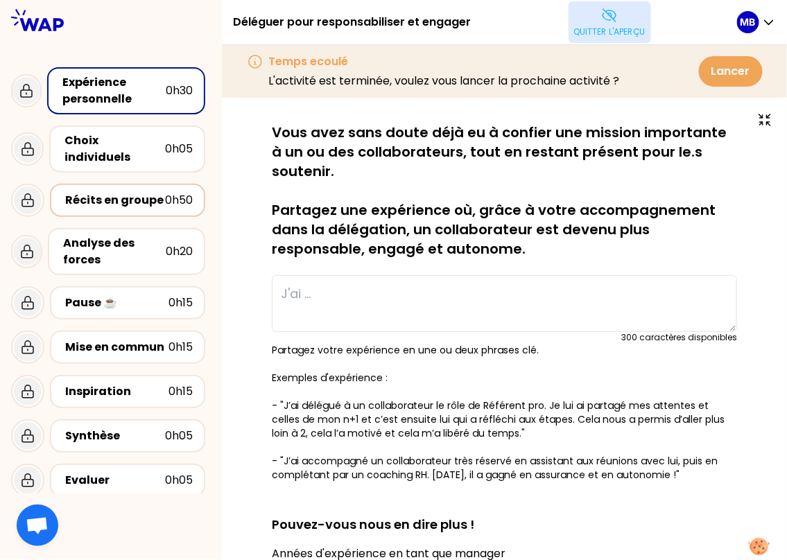
click at [118, 191] on div "Récits en groupe 0h50" at bounding box center [127, 200] width 130 height 19
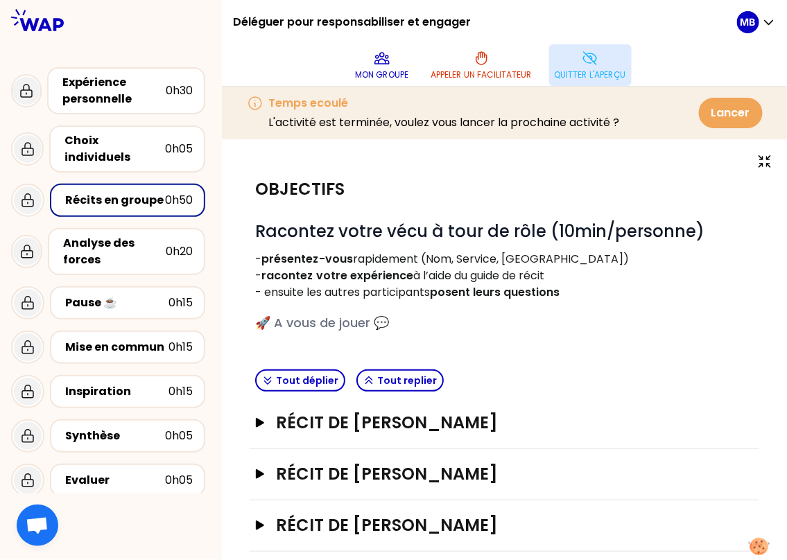
click at [342, 439] on div "Récit de [PERSON_NAME] Ouvrir" at bounding box center [503, 423] width 509 height 51
click at [339, 427] on h3 "Récit de [PERSON_NAME]" at bounding box center [490, 423] width 429 height 22
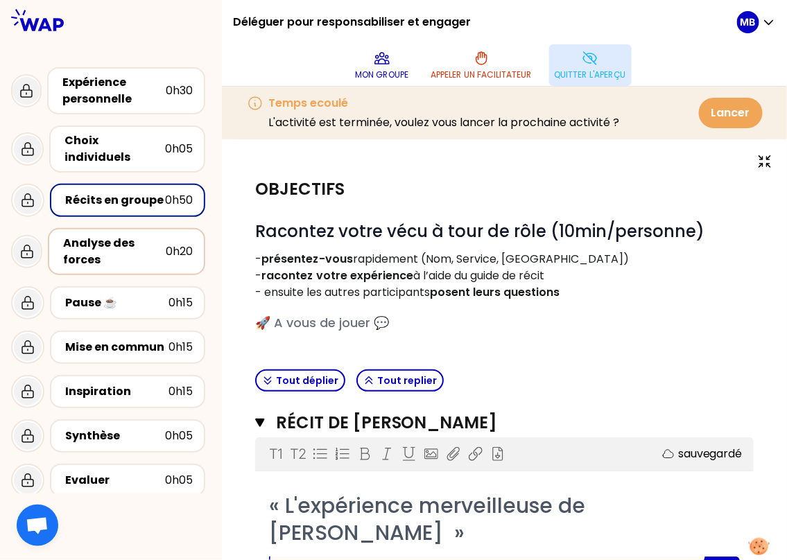
click at [110, 235] on div "Analyse des forces" at bounding box center [114, 251] width 103 height 33
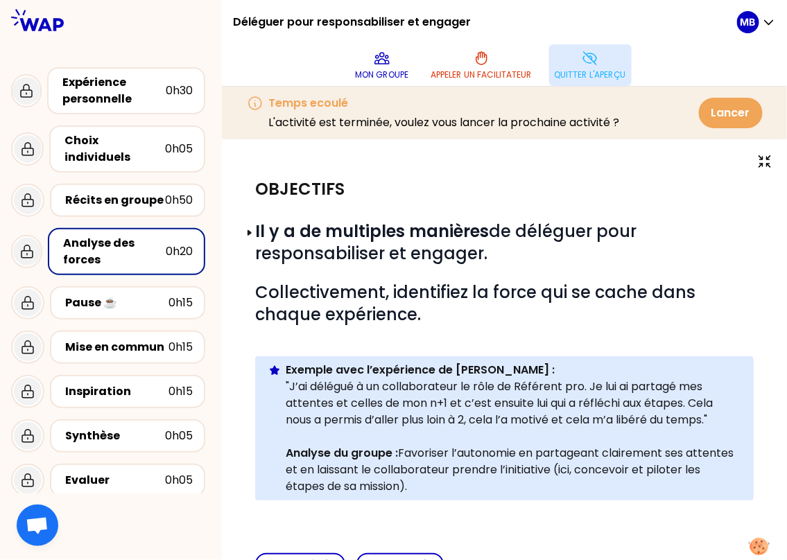
click at [579, 80] on button "Quitter l'aperçu" at bounding box center [590, 65] width 82 height 42
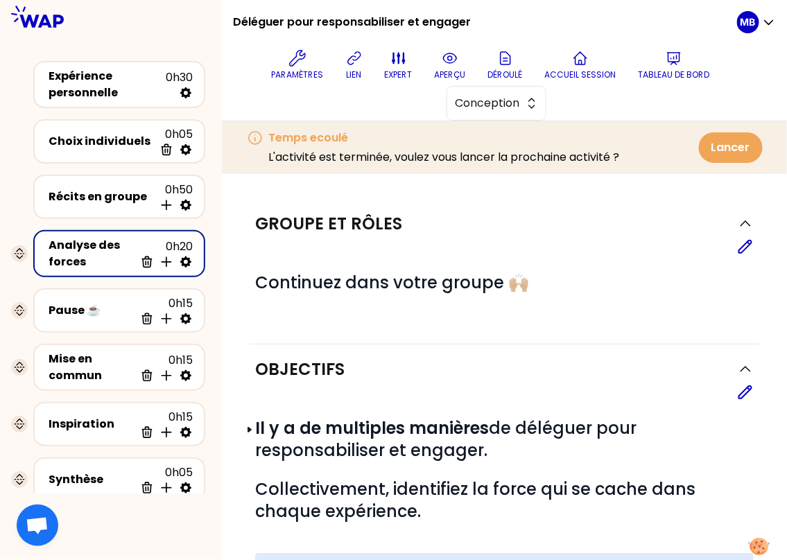
scroll to position [189, 0]
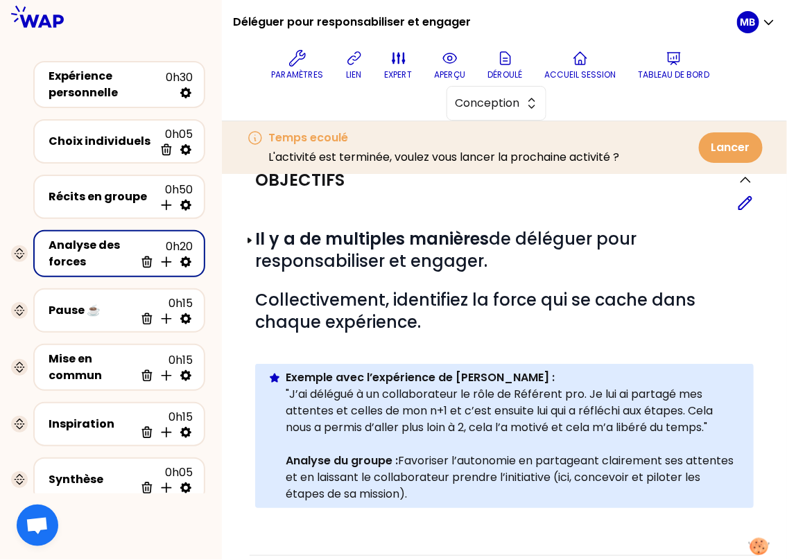
click at [744, 211] on div "# Il y a de multiples manières de déléguer pour responsabiliser et engager. # C…" at bounding box center [504, 370] width 498 height 319
click at [739, 202] on icon at bounding box center [745, 203] width 12 height 12
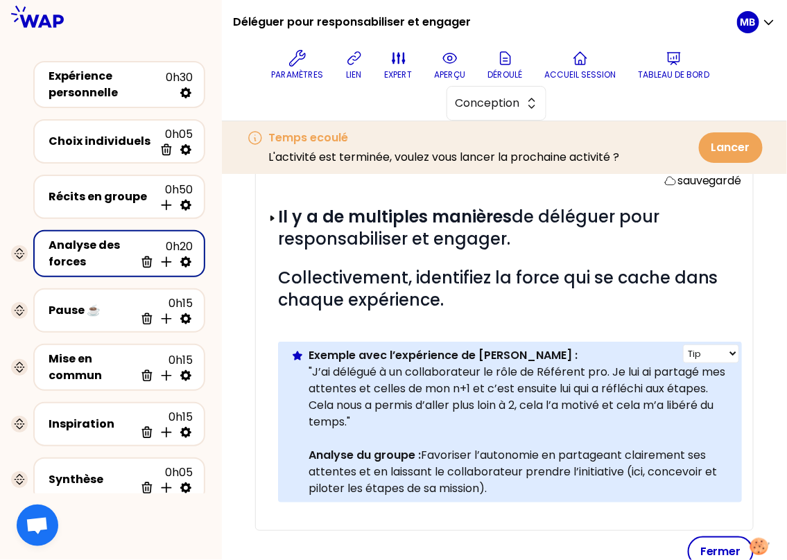
scroll to position [236, 0]
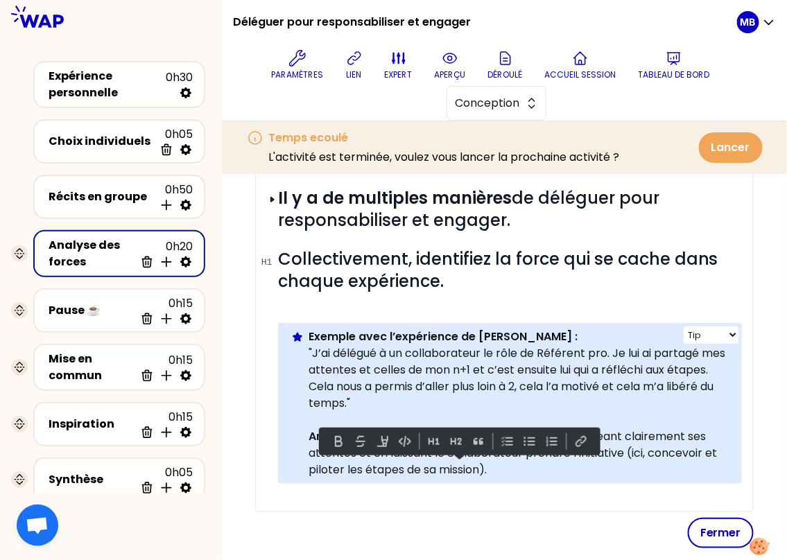
drag, startPoint x: 498, startPoint y: 467, endPoint x: 426, endPoint y: 469, distance: 72.1
click at [426, 469] on p "Analyse du groupe : Favoriser l’autonomie en partageant clairement ses attentes…" at bounding box center [519, 453] width 422 height 50
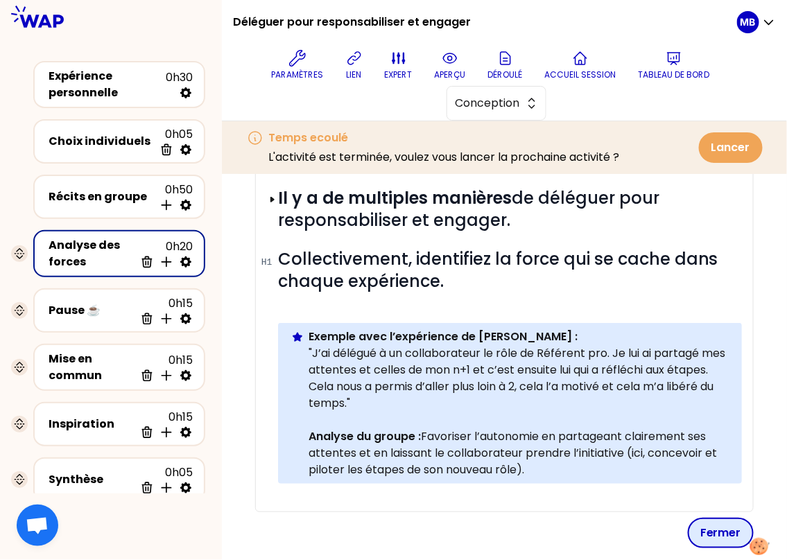
click at [703, 529] on button "Fermer" at bounding box center [720, 533] width 66 height 30
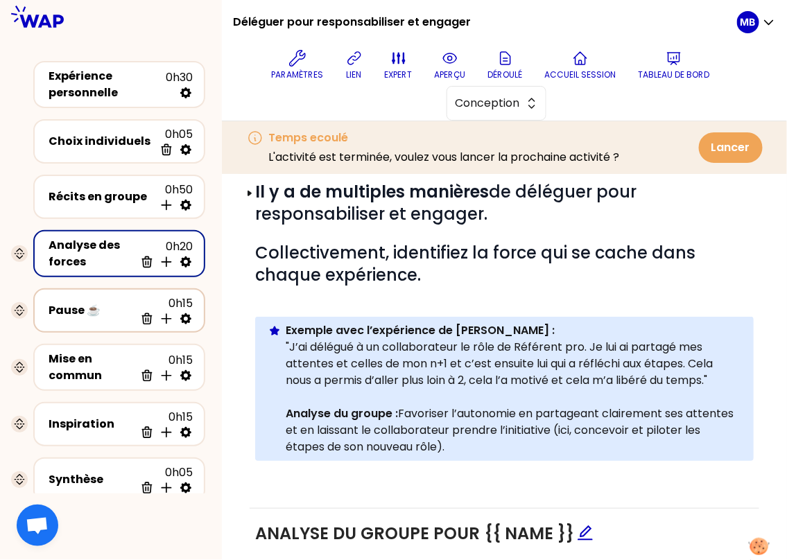
click at [96, 303] on div "Pause ☕️" at bounding box center [92, 310] width 86 height 17
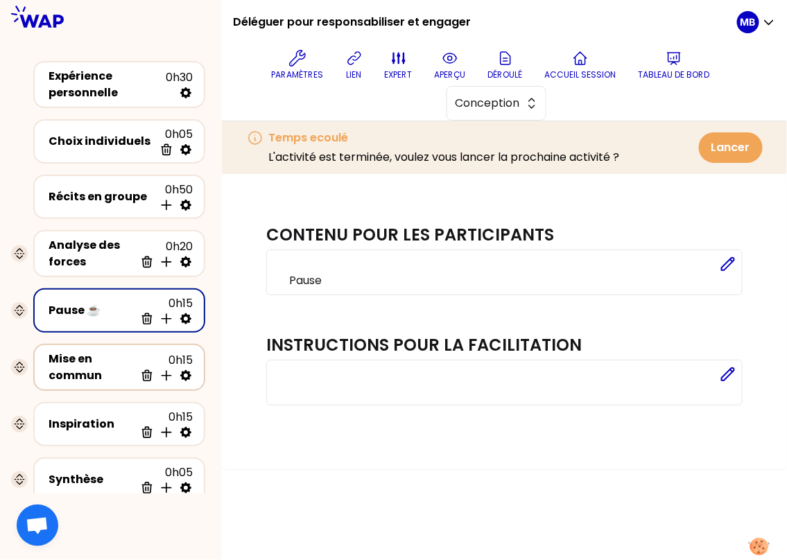
click at [94, 360] on div "Mise en commun" at bounding box center [92, 367] width 86 height 33
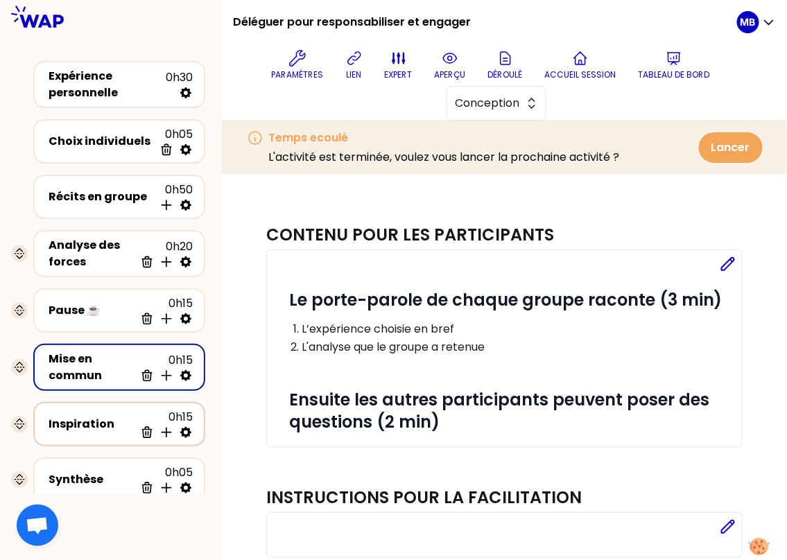
click at [93, 419] on div "Inspiration" at bounding box center [92, 424] width 86 height 17
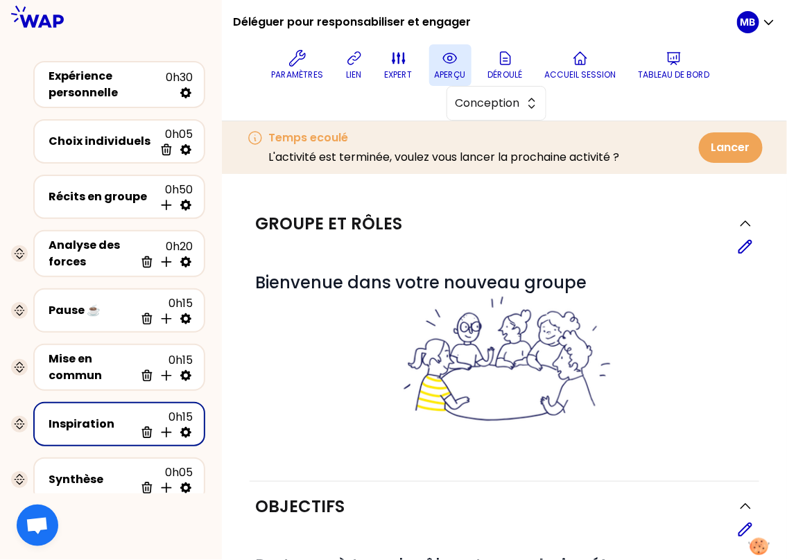
click at [445, 63] on icon at bounding box center [449, 58] width 17 height 17
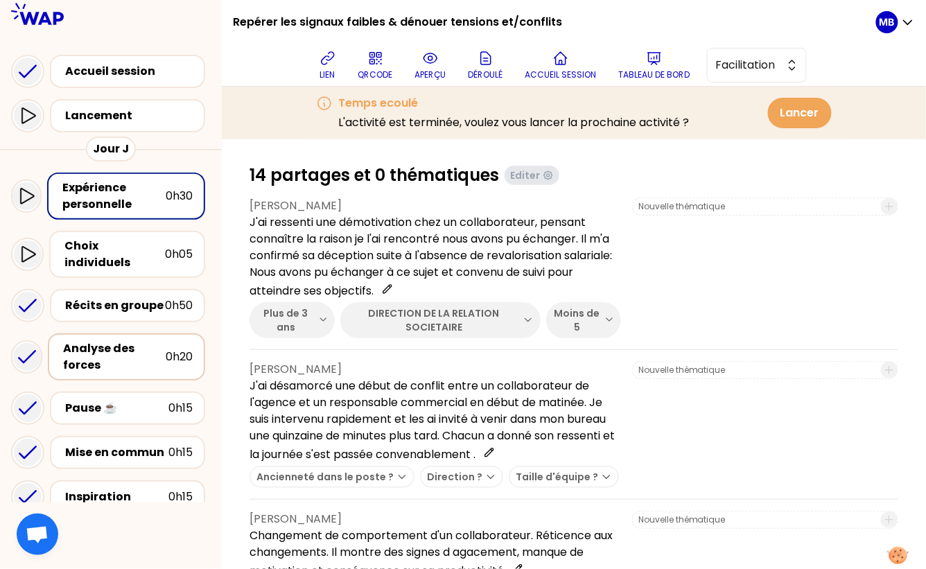
click at [114, 353] on div "Analyse des forces" at bounding box center [114, 356] width 103 height 33
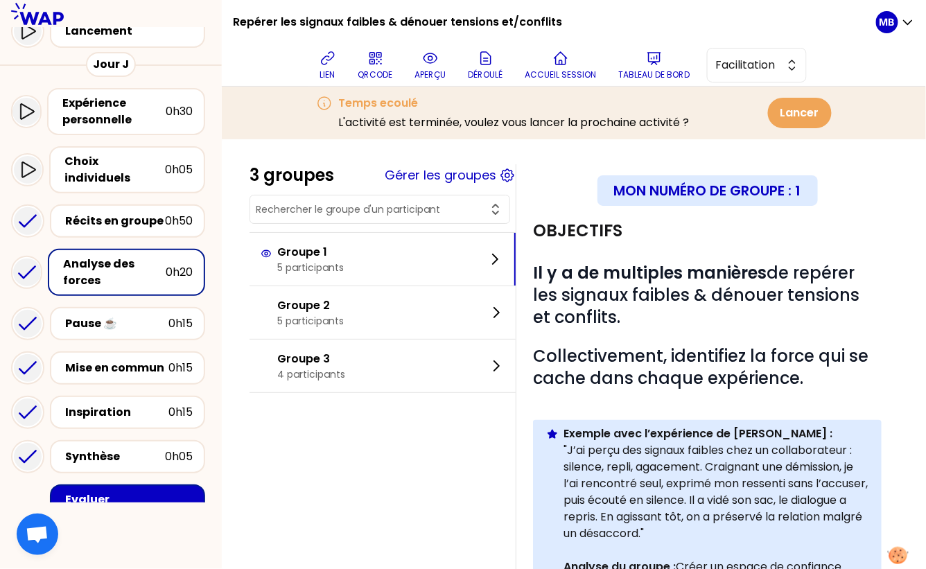
scroll to position [174, 0]
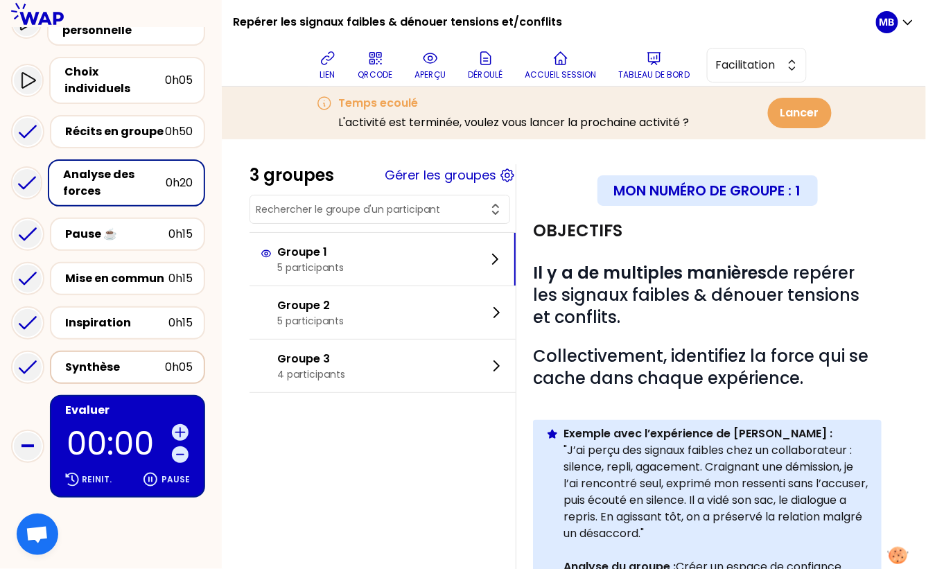
click at [103, 351] on div "Synthèse 0h05" at bounding box center [127, 367] width 155 height 33
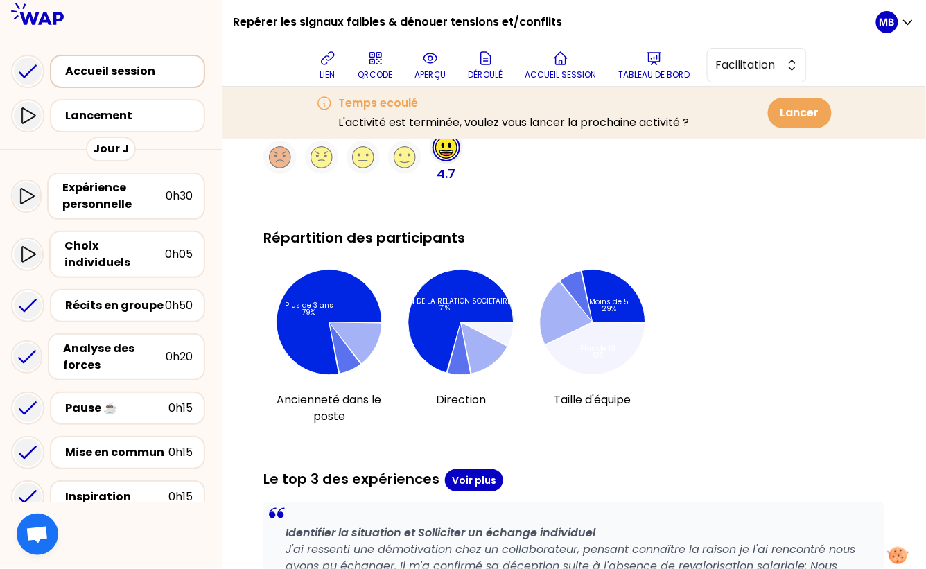
click at [109, 78] on div "Accueil session" at bounding box center [131, 71] width 133 height 17
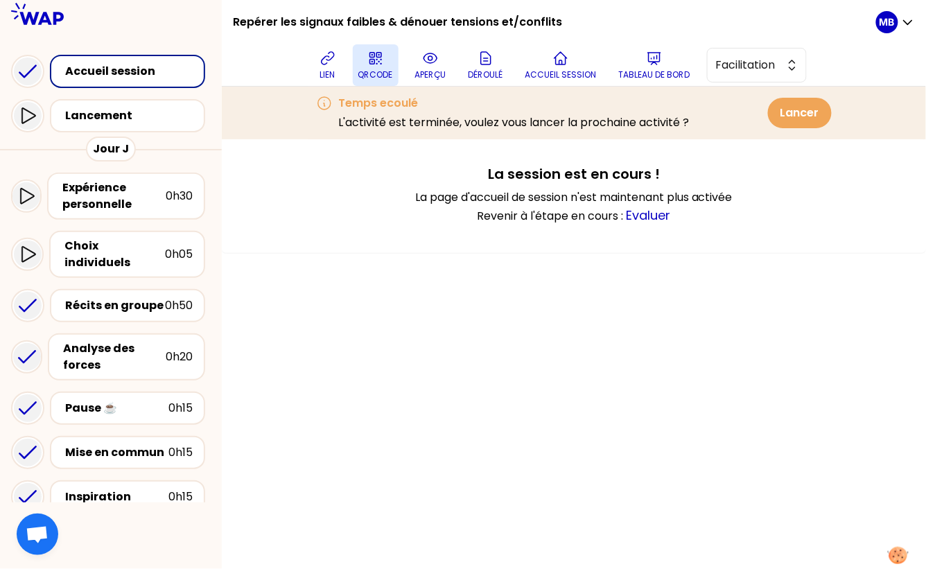
click at [373, 74] on p "QRCODE" at bounding box center [375, 74] width 35 height 11
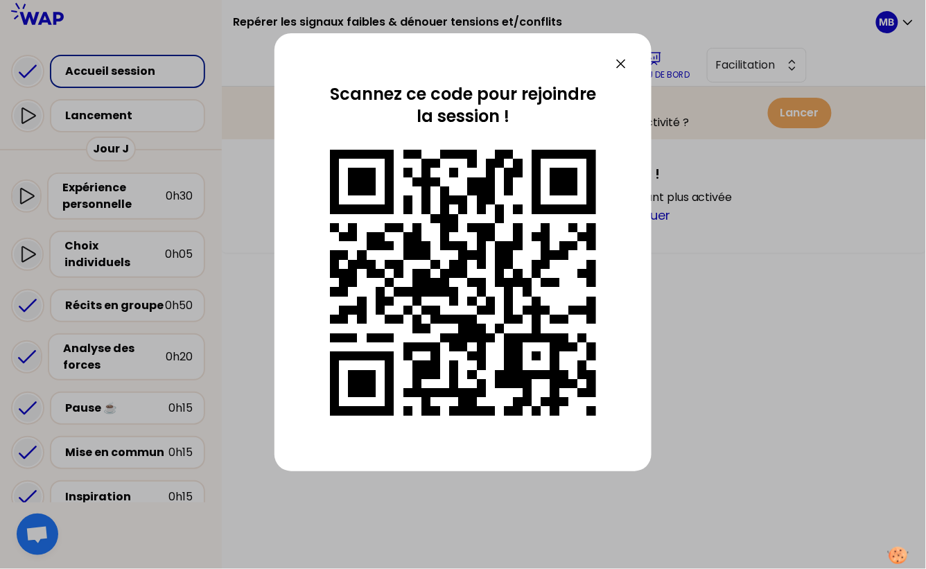
click at [602, 62] on div at bounding box center [463, 63] width 333 height 17
click at [626, 62] on icon at bounding box center [621, 63] width 17 height 17
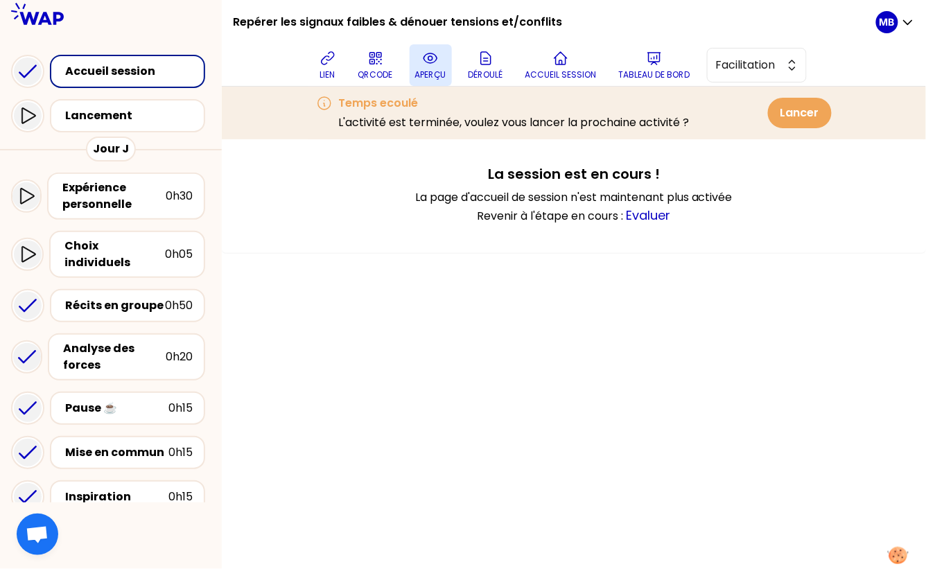
click at [413, 68] on button "aperçu" at bounding box center [431, 65] width 42 height 42
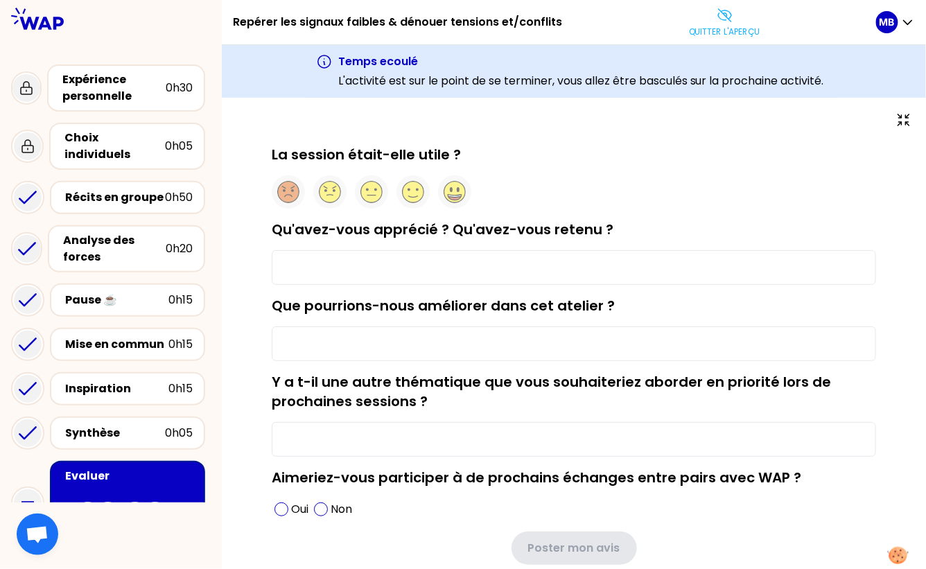
type input "Les échanges entre collègues manageur / j'ai retenu certain conseil par rapport…"
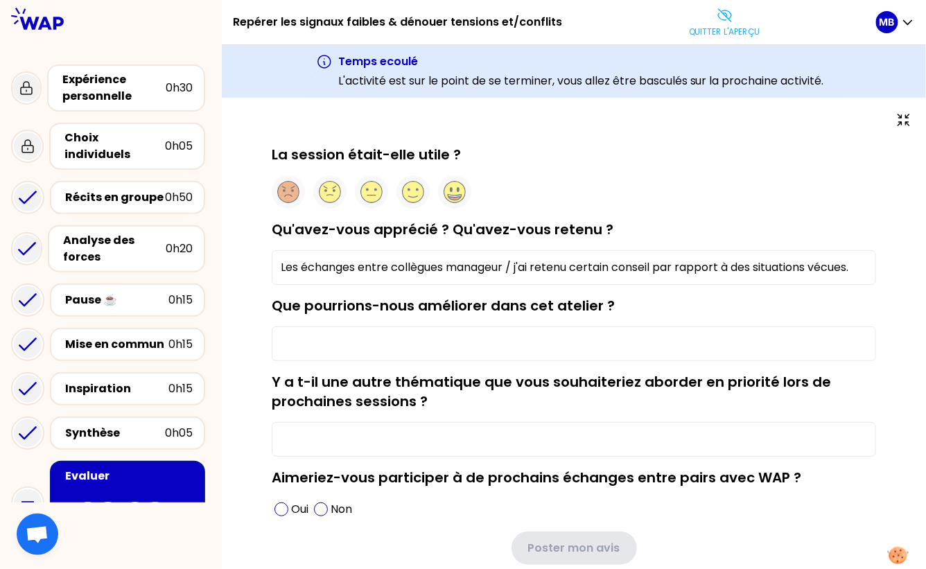
type input "utilisation via la plateforme assez simple d'utilisation."
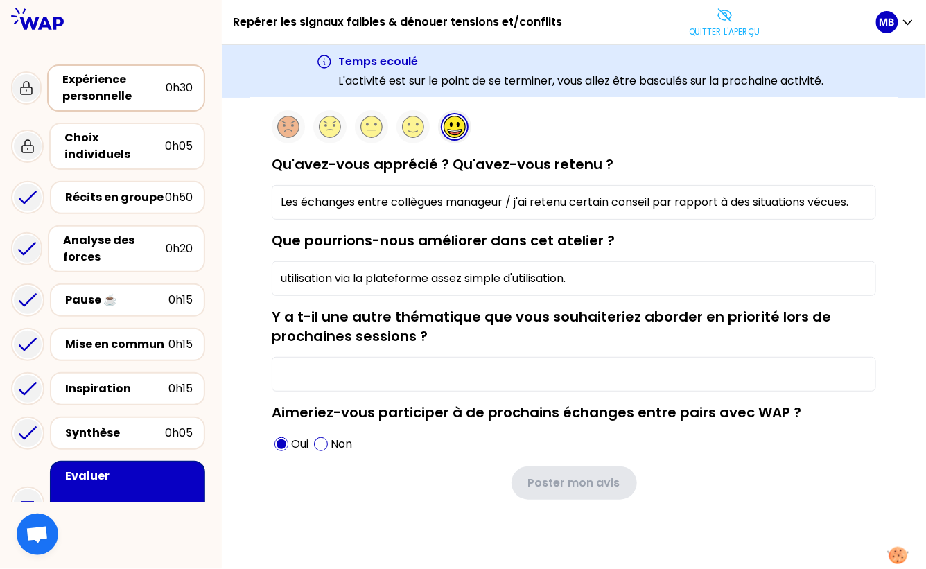
click at [141, 81] on div "Expérience personnelle" at bounding box center [113, 87] width 103 height 33
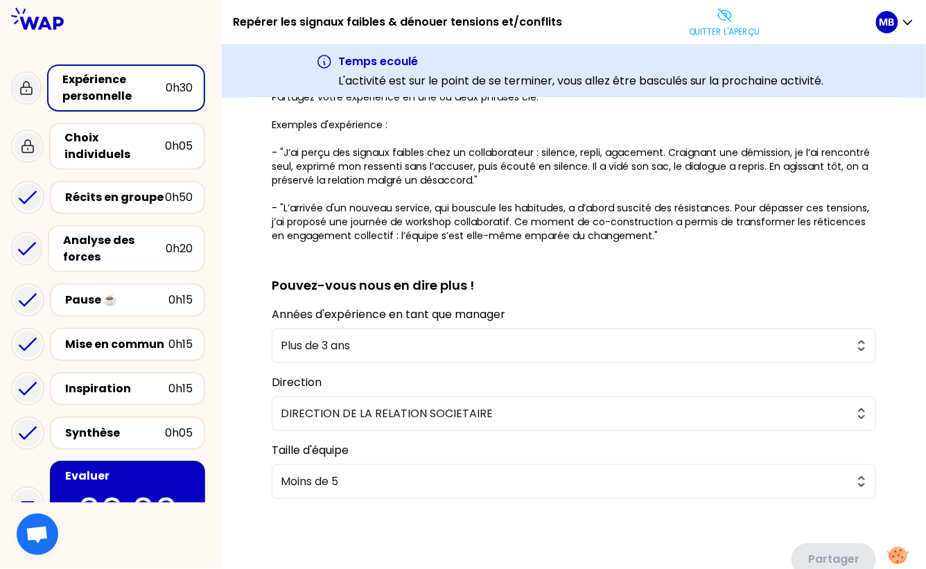
scroll to position [321, 0]
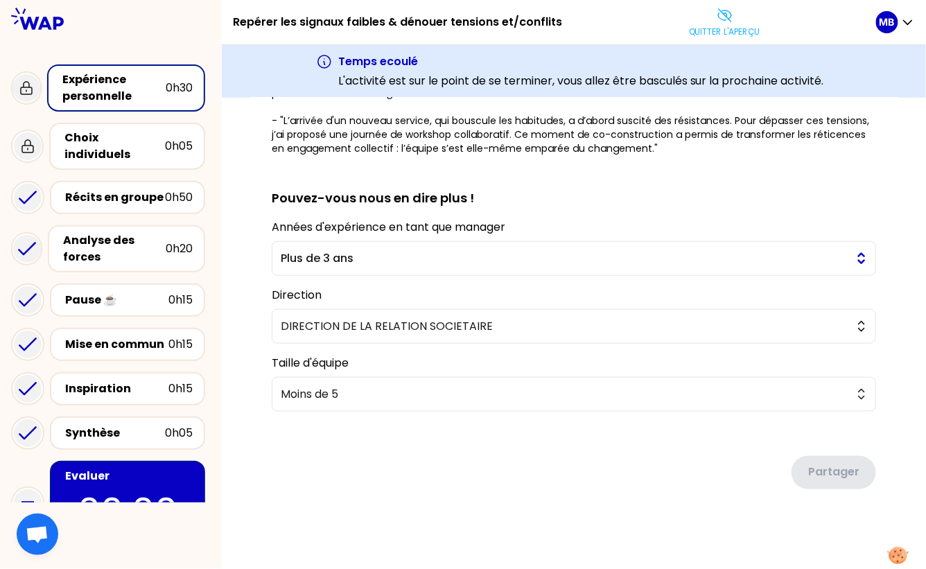
click at [316, 263] on span "Plus de 3 ans" at bounding box center [564, 258] width 567 height 17
click at [258, 321] on div "sauvegardé Vous avez sans doute déjà vécu une situation de tension ou de confli…" at bounding box center [573, 173] width 649 height 743
click at [712, 22] on button "Quitter l'aperçu" at bounding box center [724, 22] width 82 height 42
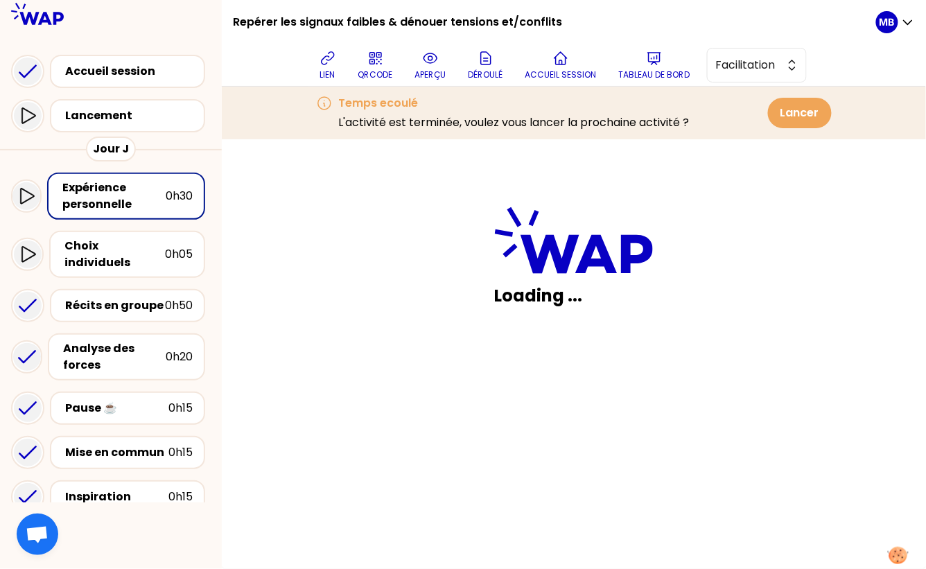
scroll to position [321, 0]
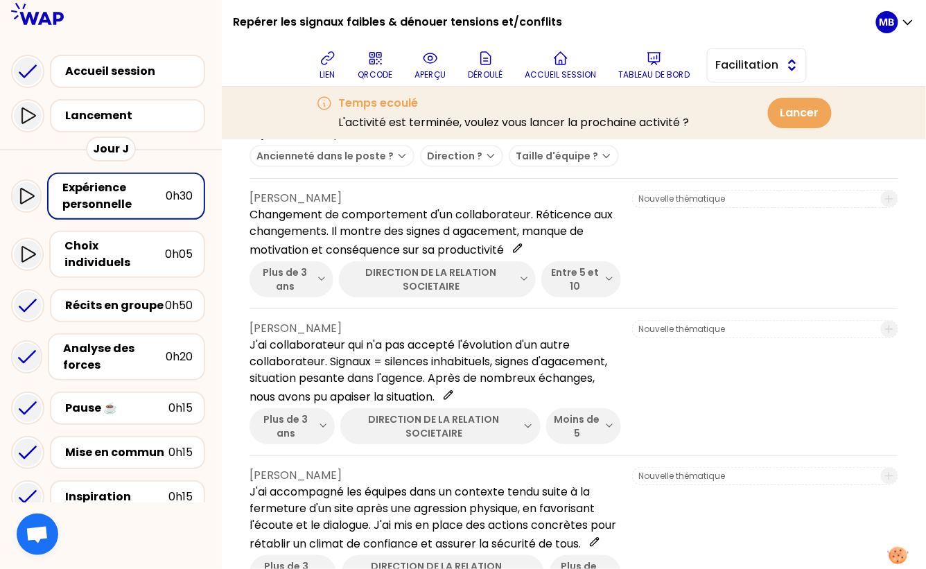
click at [753, 64] on span "Facilitation" at bounding box center [747, 65] width 62 height 17
click at [729, 100] on li "Conception" at bounding box center [757, 100] width 98 height 22
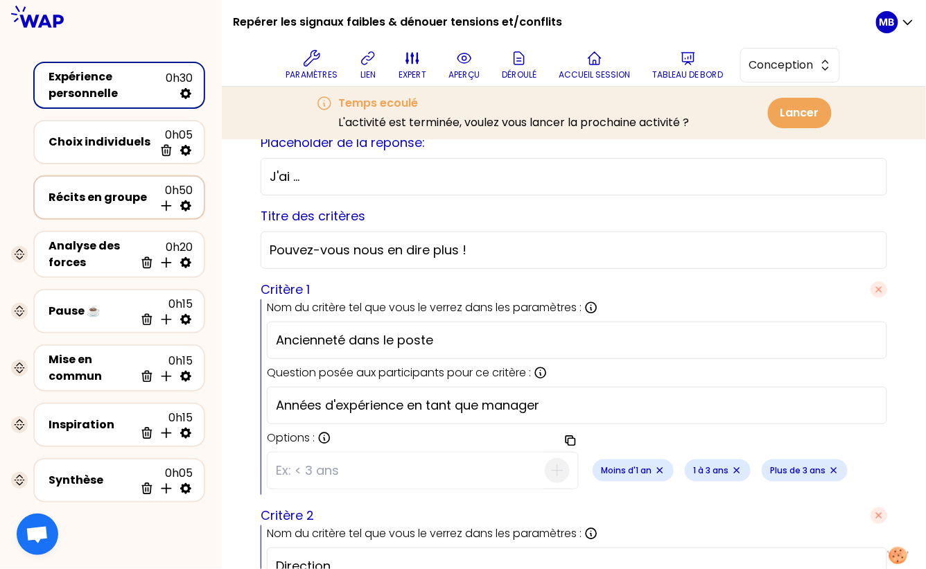
click at [186, 205] on icon at bounding box center [186, 206] width 14 height 14
select select "4"
select select "5"
select select "all"
select select "false"
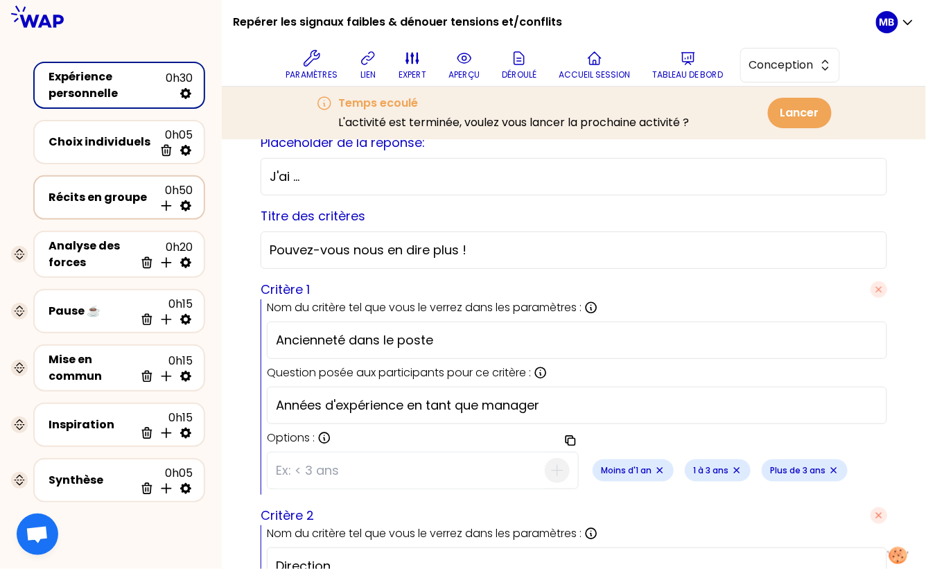
select select "Each"
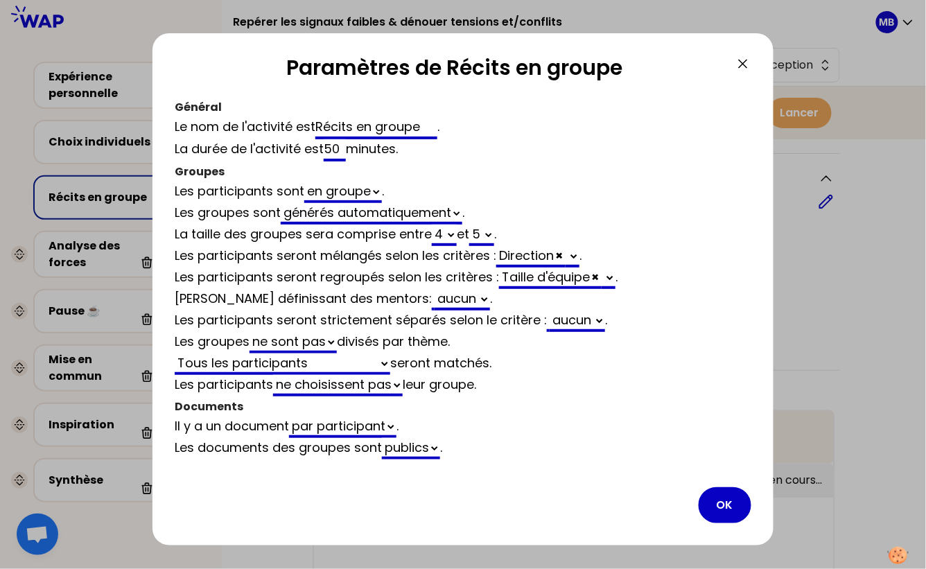
scroll to position [321, 0]
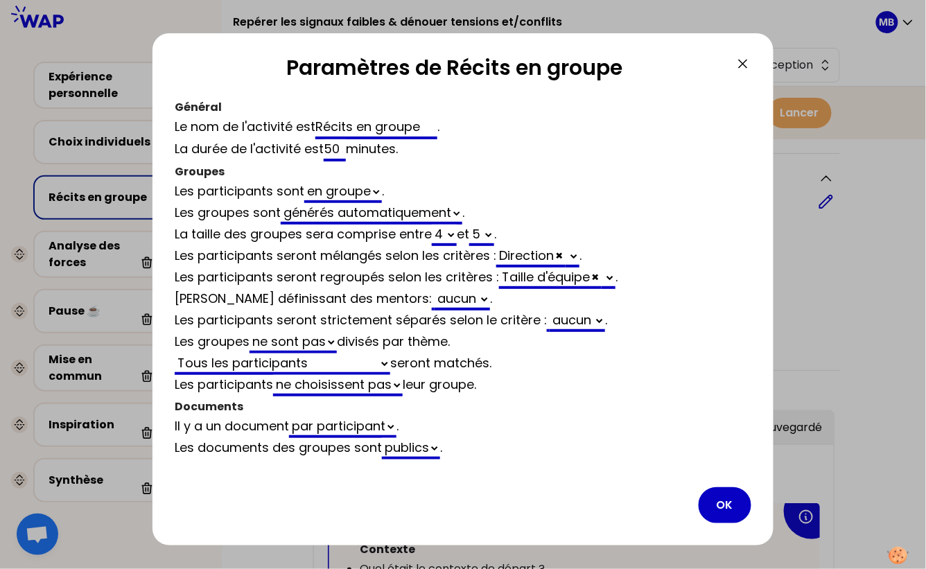
click at [534, 254] on div "Direction × Ancienneté dans le poste" at bounding box center [537, 257] width 83 height 21
click at [583, 256] on div "Les participants seront mélangés selon les critères : Direction × Ancienneté da…" at bounding box center [463, 256] width 577 height 21
click at [577, 256] on select "Ancienneté dans le poste" at bounding box center [573, 256] width 14 height 21
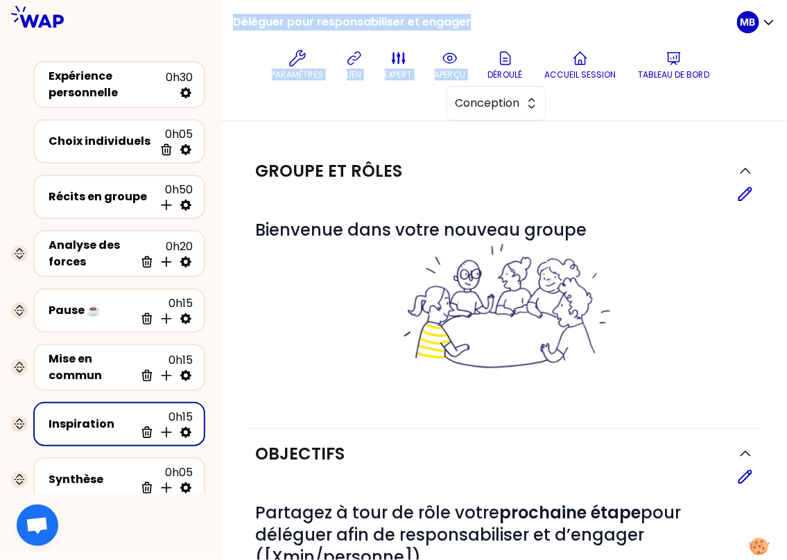
drag, startPoint x: 233, startPoint y: 23, endPoint x: 514, endPoint y: 19, distance: 281.4
click at [514, 19] on div "Déléguer pour responsabiliser et engager Paramètres lien expert aperçu [PERSON_…" at bounding box center [485, 60] width 504 height 121
click at [514, 12] on div "Déléguer pour responsabiliser et engager Paramètres lien expert aperçu [PERSON_…" at bounding box center [485, 60] width 504 height 121
drag, startPoint x: 502, startPoint y: 15, endPoint x: 234, endPoint y: 17, distance: 268.9
click at [234, 17] on div "Déléguer pour responsabiliser et engager Paramètres lien expert aperçu [PERSON_…" at bounding box center [485, 60] width 504 height 121
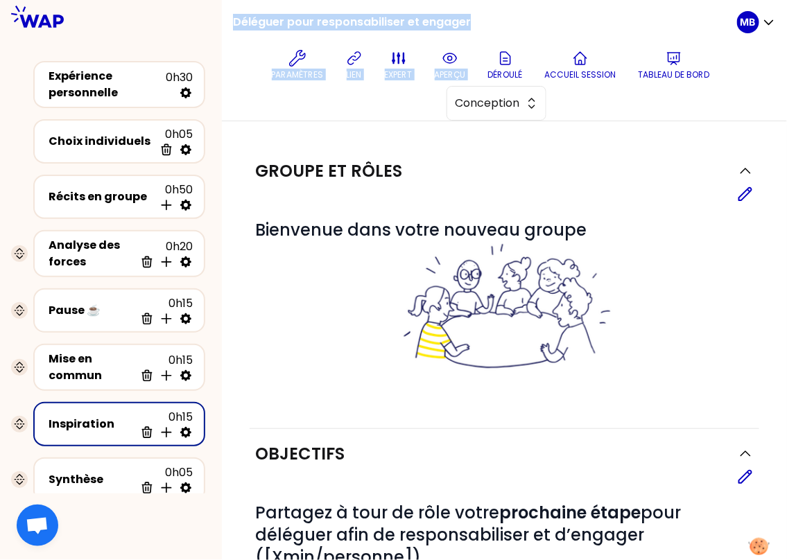
click at [233, 21] on h1 "Déléguer pour responsabiliser et engager" at bounding box center [352, 22] width 238 height 44
drag, startPoint x: 233, startPoint y: 20, endPoint x: 449, endPoint y: 18, distance: 216.2
click at [449, 18] on h1 "Déléguer pour responsabiliser et engager" at bounding box center [352, 22] width 238 height 44
